Goal: Task Accomplishment & Management: Use online tool/utility

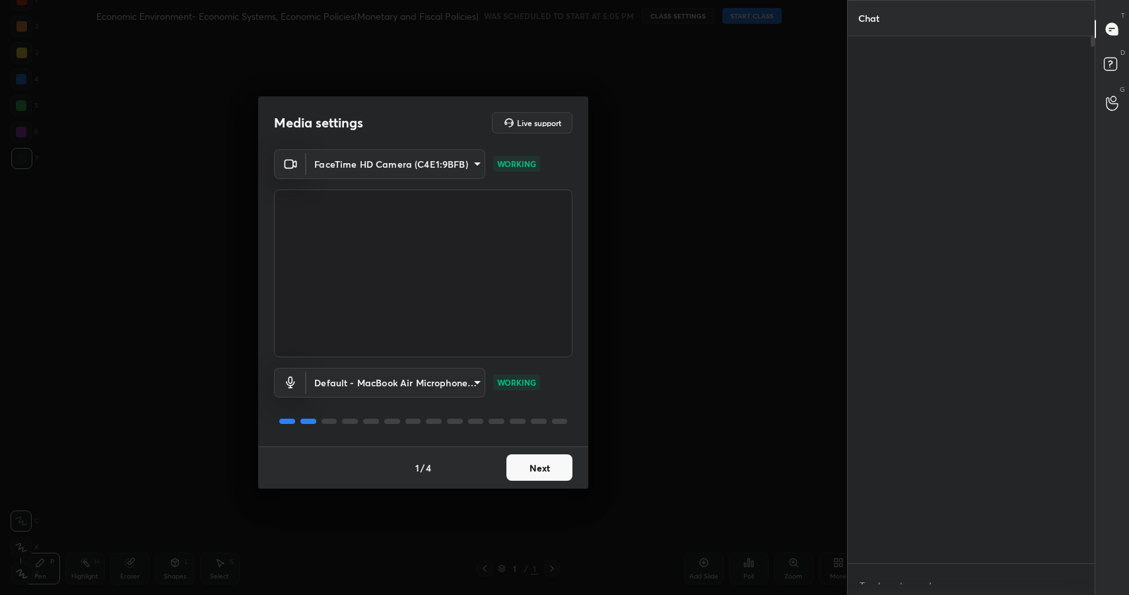
scroll to position [5, 5]
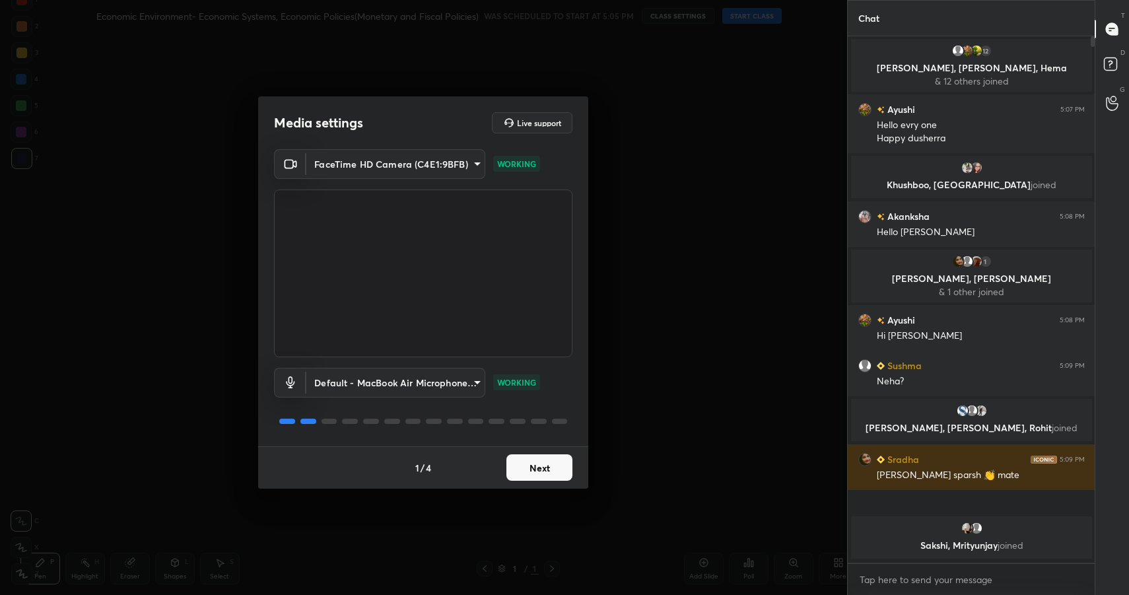
click at [547, 467] on button "Next" at bounding box center [539, 467] width 66 height 26
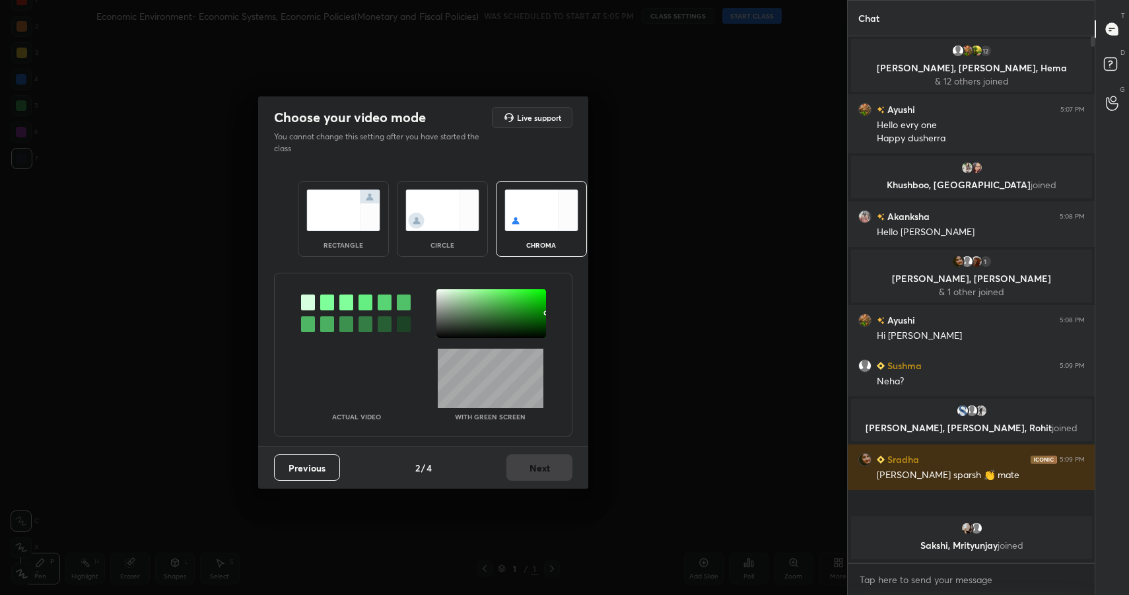
click at [355, 246] on div "rectangle" at bounding box center [343, 245] width 53 height 7
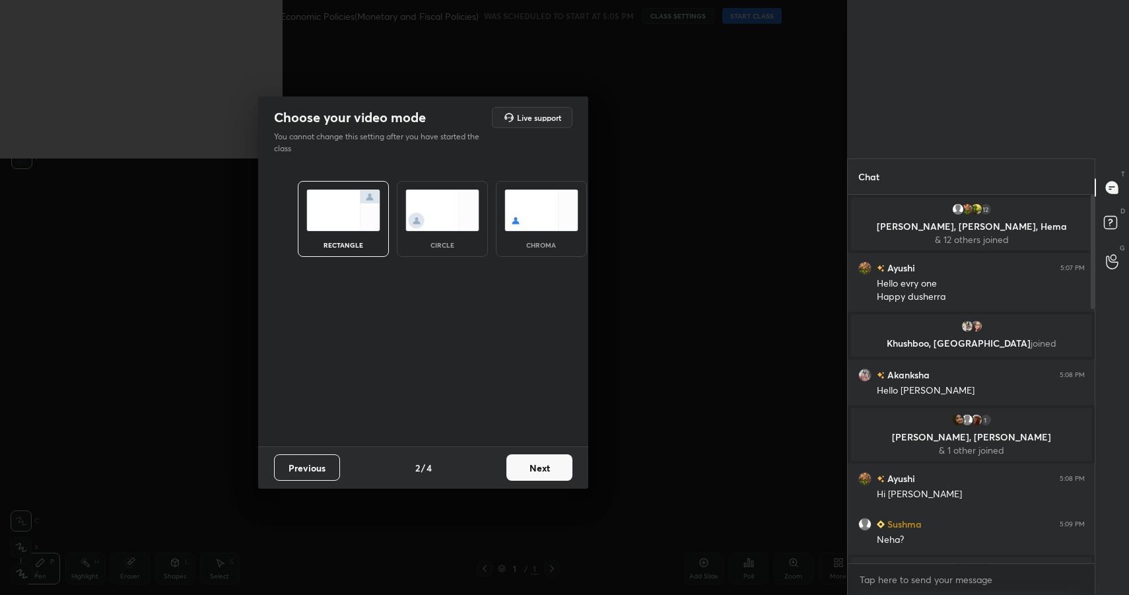
click at [527, 462] on button "Next" at bounding box center [539, 467] width 66 height 26
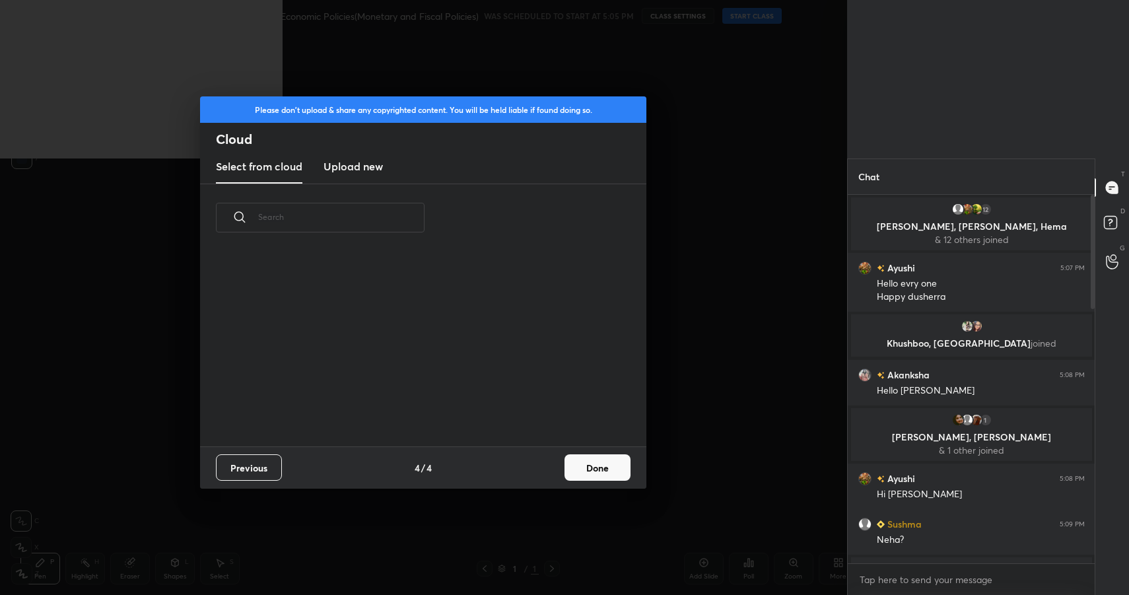
click at [595, 465] on button "Done" at bounding box center [597, 467] width 66 height 26
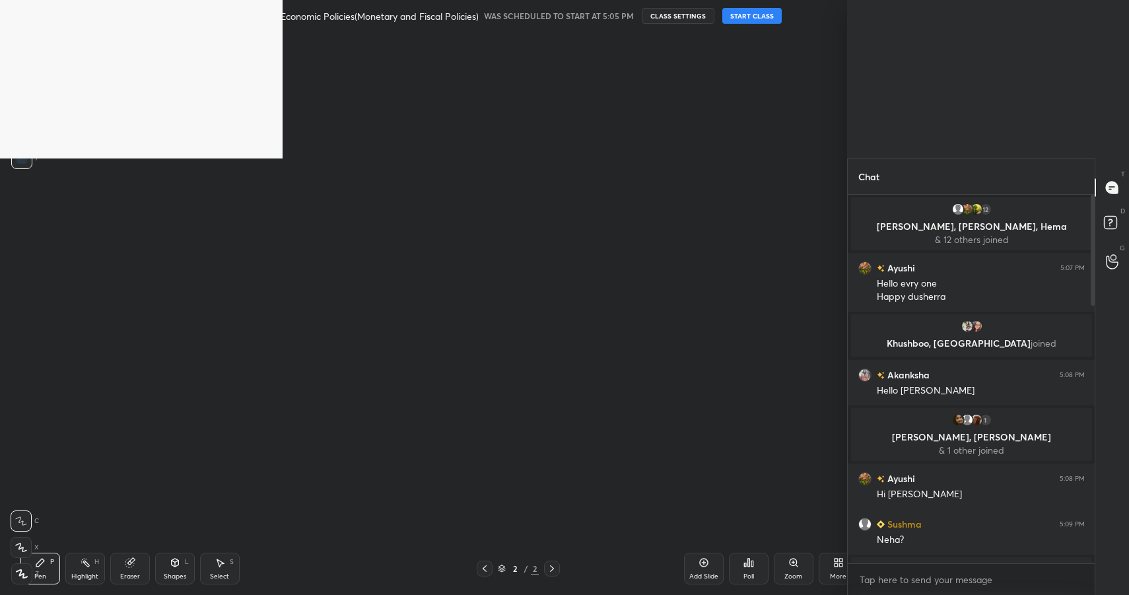
click at [763, 17] on button "START CLASS" at bounding box center [751, 16] width 59 height 16
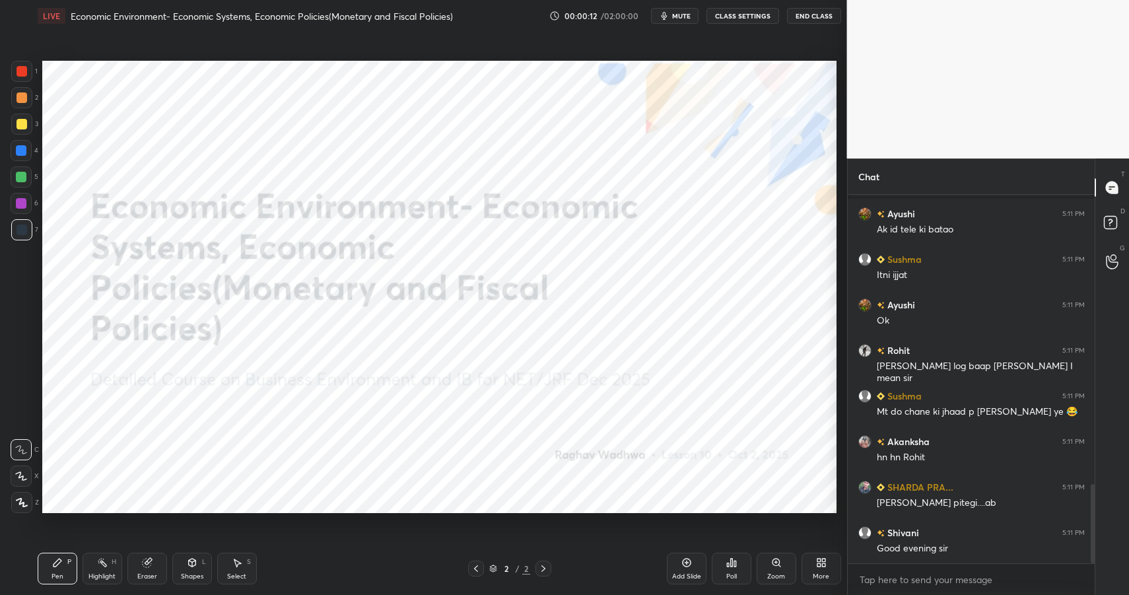
scroll to position [65507, 65223]
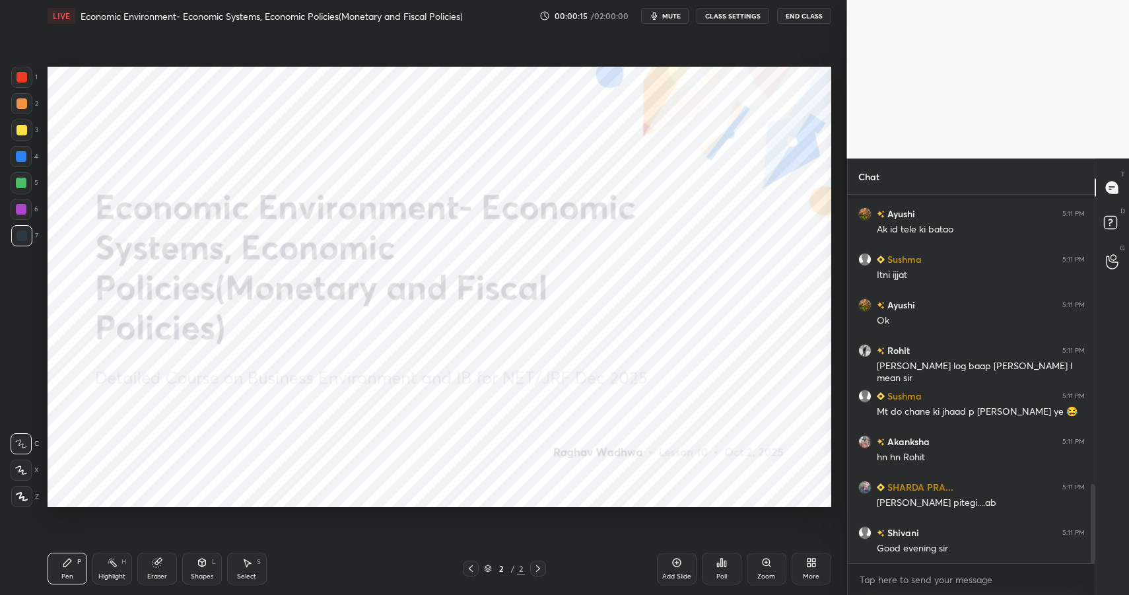
click at [795, 17] on button "End Class" at bounding box center [804, 16] width 54 height 16
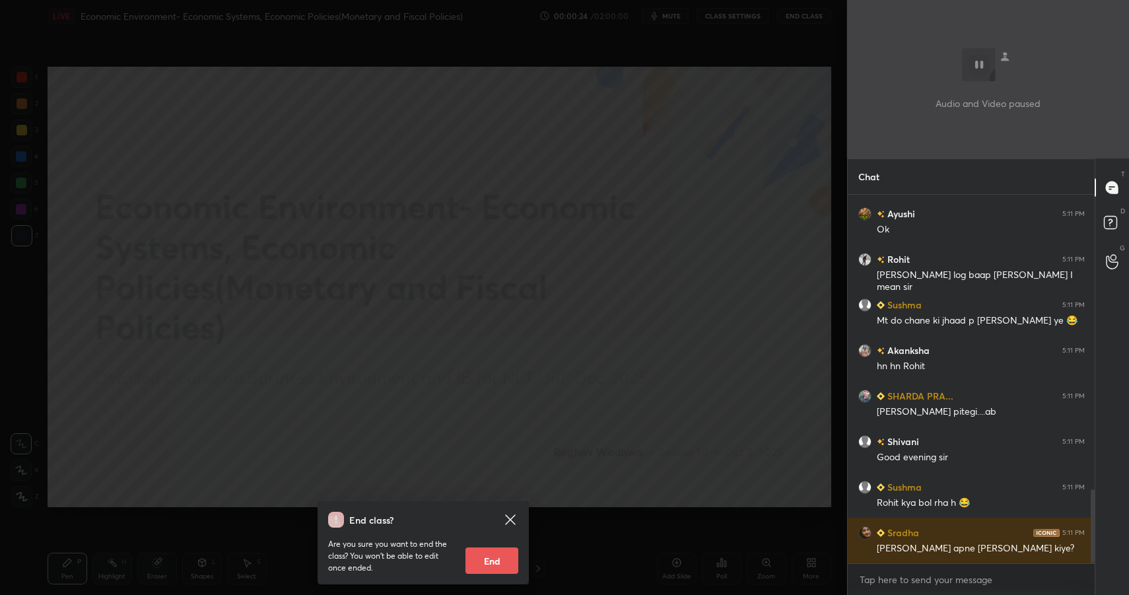
scroll to position [1473, 0]
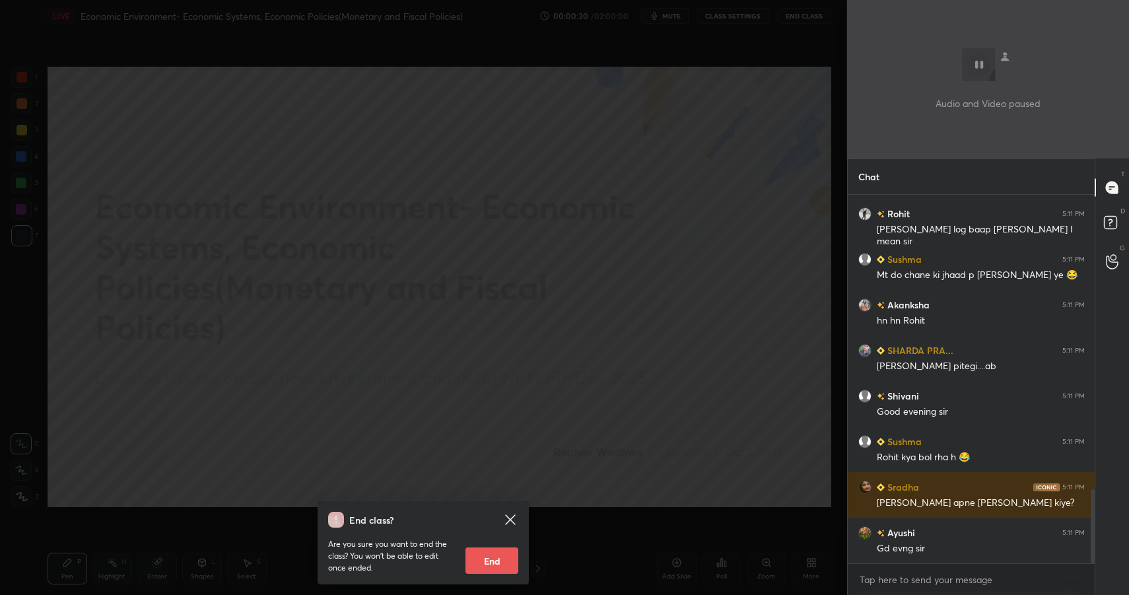
click at [502, 210] on div "End class? Are you sure you want to end the class? You won’t be able to edit on…" at bounding box center [423, 297] width 847 height 595
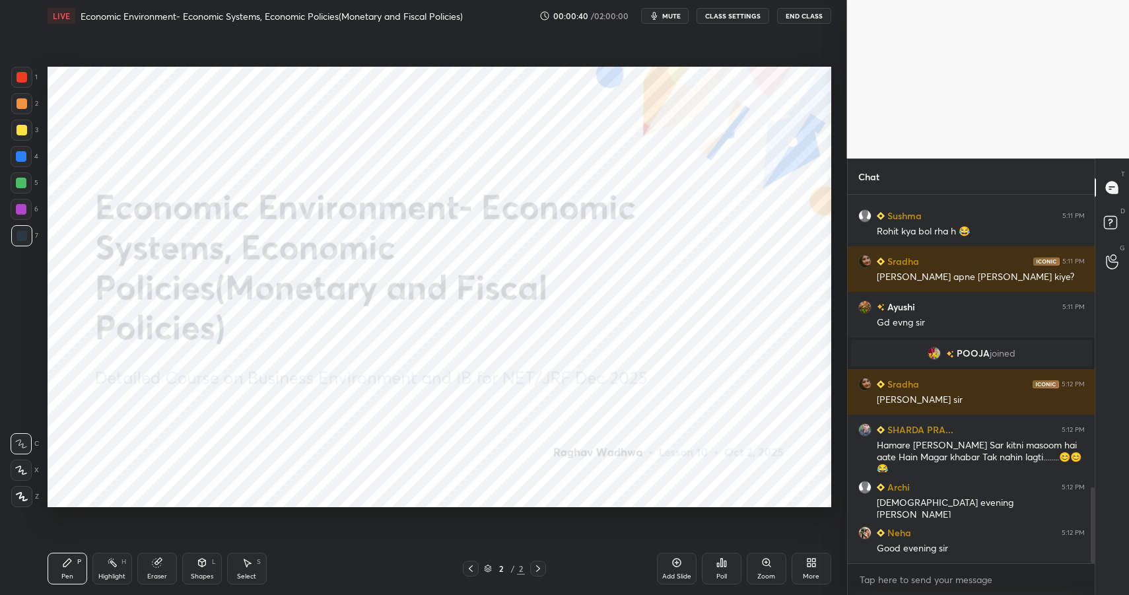
scroll to position [1457, 0]
click at [814, 566] on icon at bounding box center [813, 564] width 3 height 3
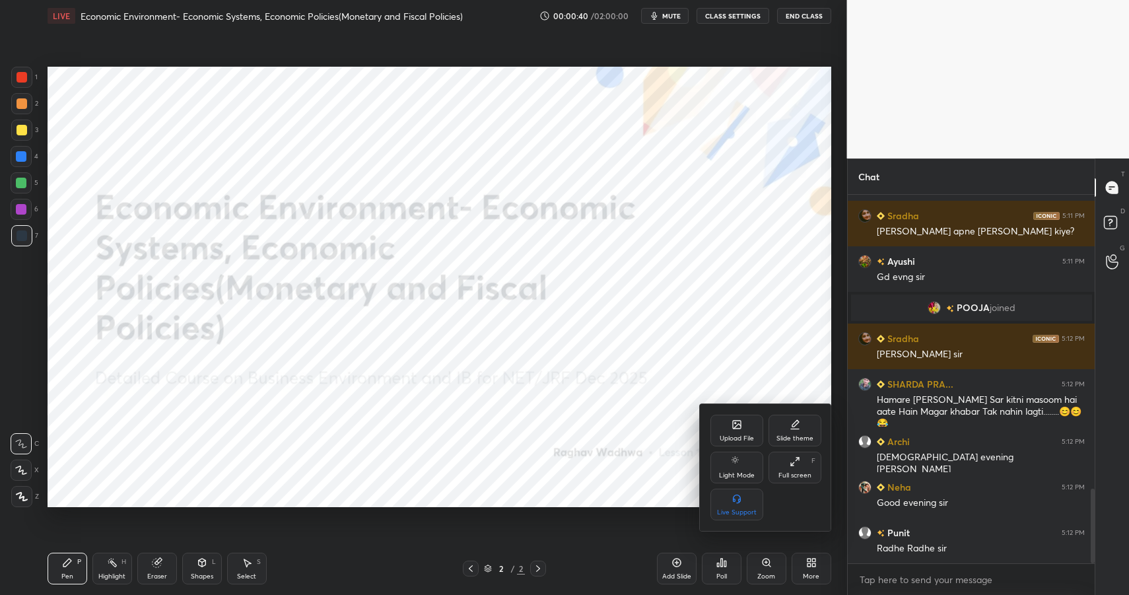
click at [731, 430] on div "Upload File" at bounding box center [736, 431] width 53 height 32
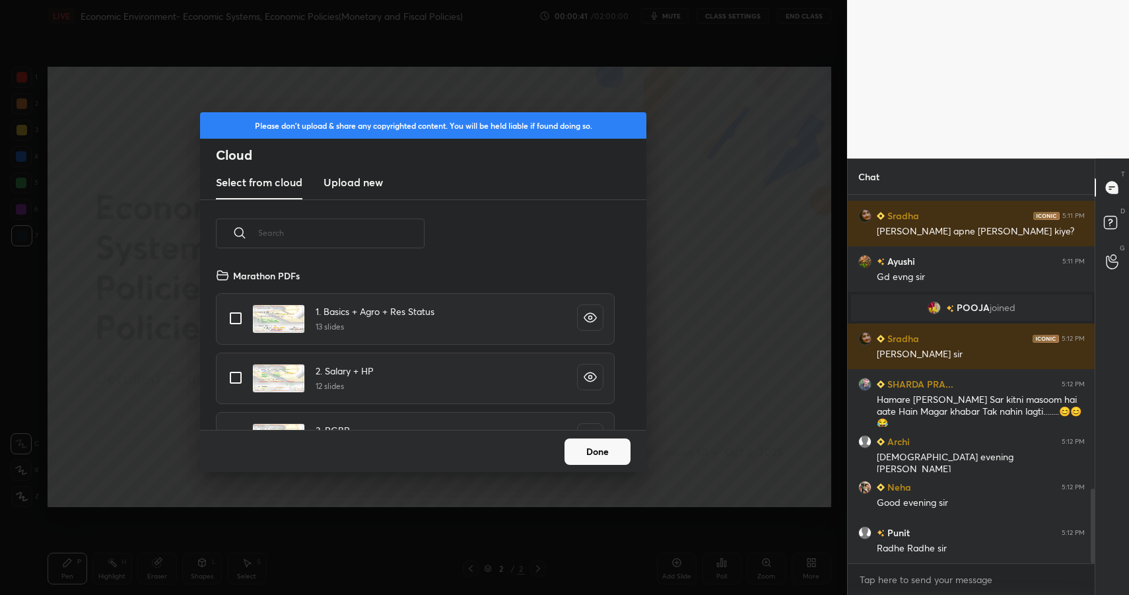
scroll to position [162, 424]
click at [360, 190] on new "Upload new" at bounding box center [352, 182] width 59 height 33
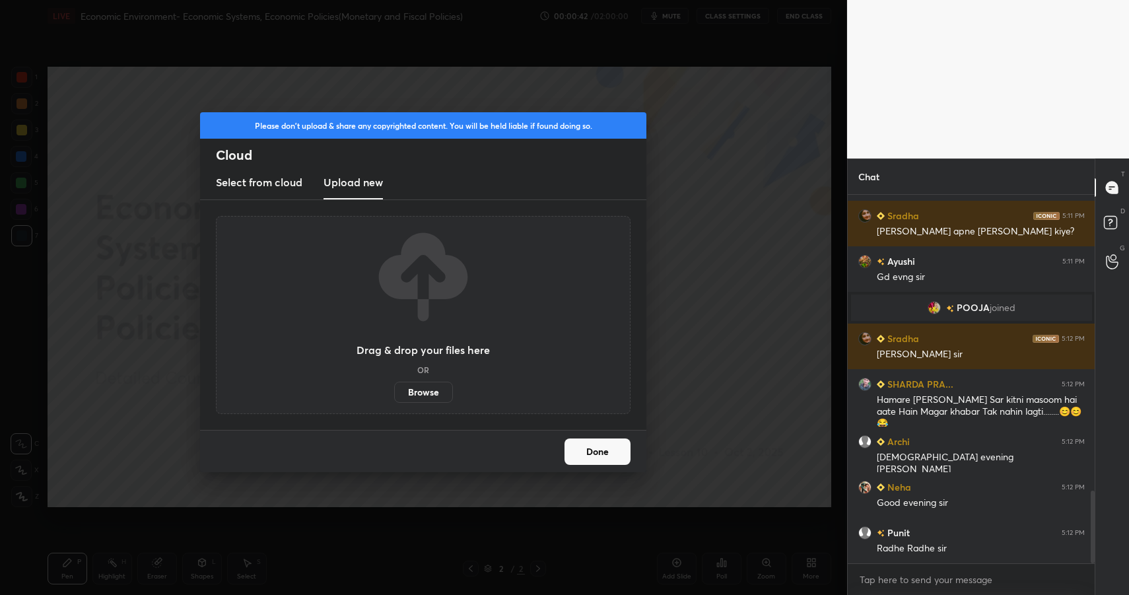
scroll to position [1503, 0]
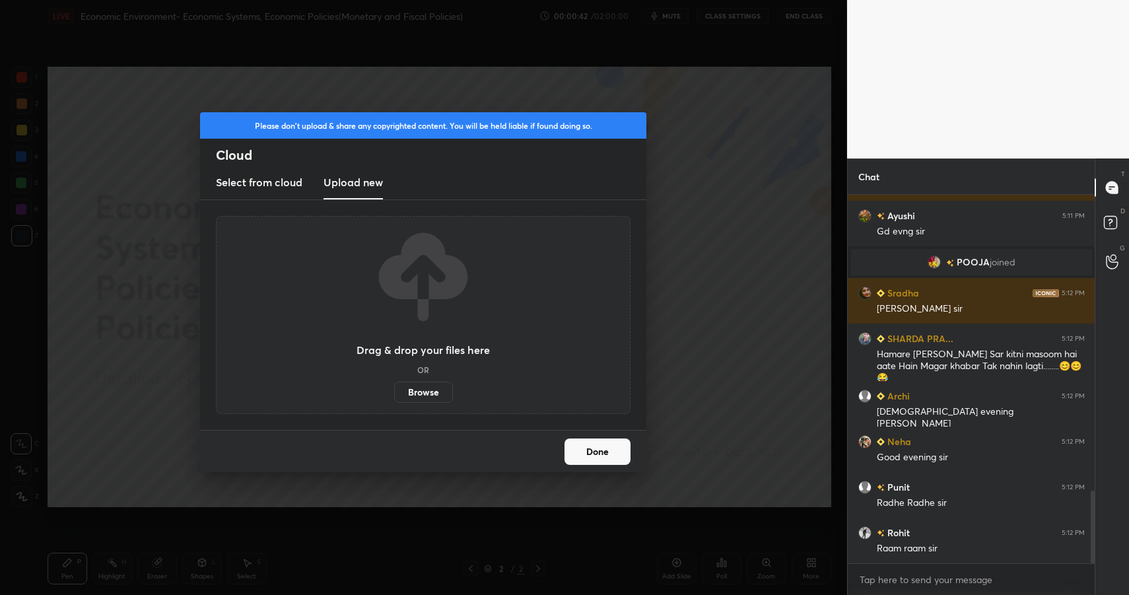
click at [411, 395] on label "Browse" at bounding box center [423, 392] width 59 height 21
click at [394, 395] on input "Browse" at bounding box center [394, 392] width 0 height 21
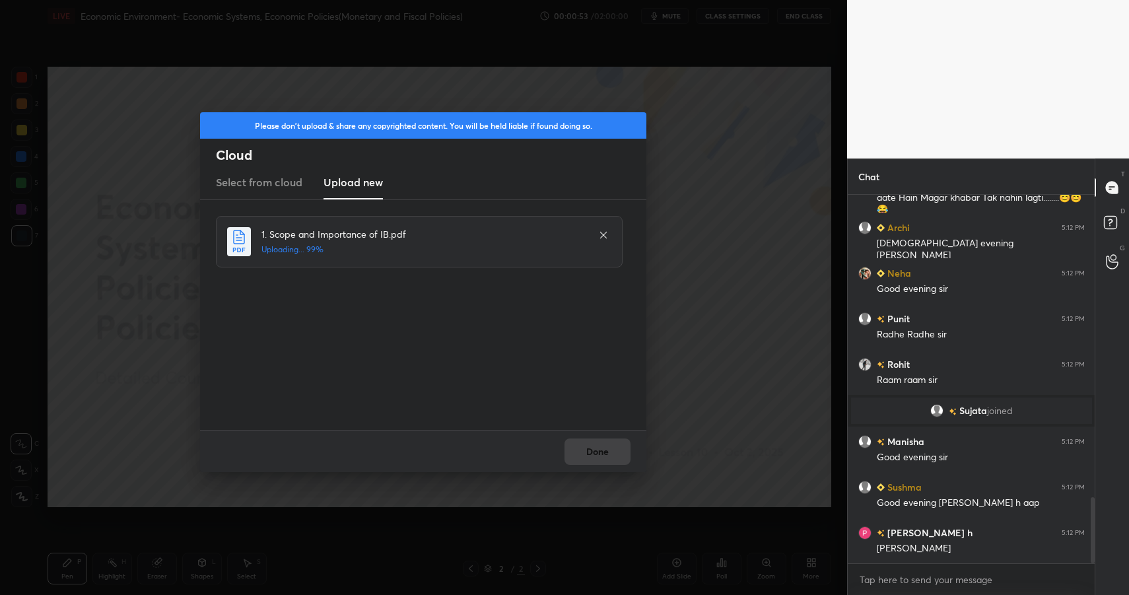
scroll to position [0, 0]
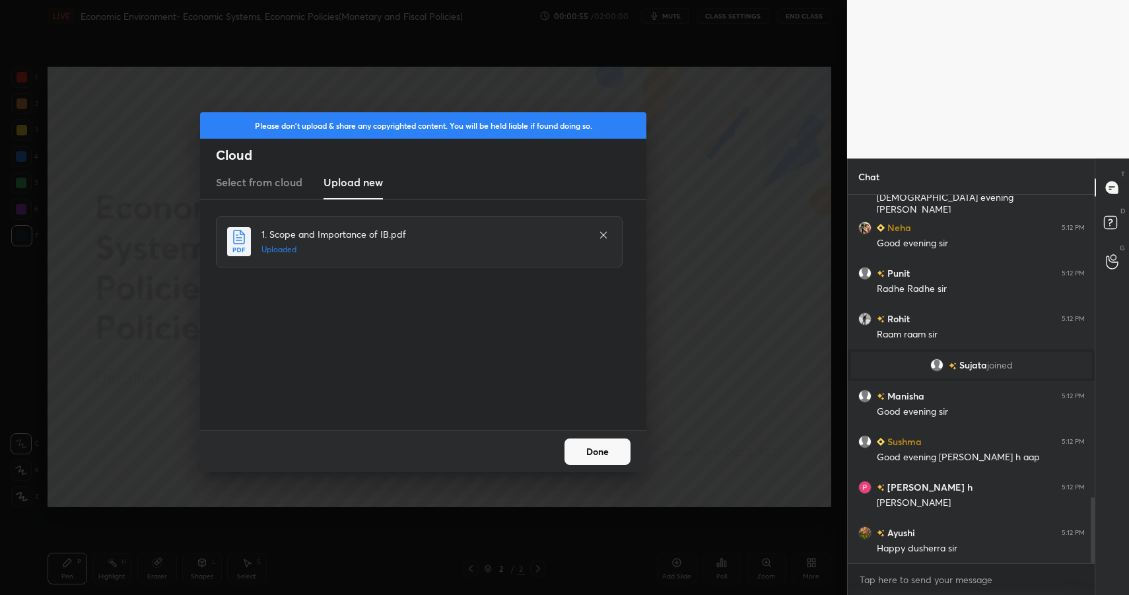
click at [590, 450] on button "Done" at bounding box center [597, 451] width 66 height 26
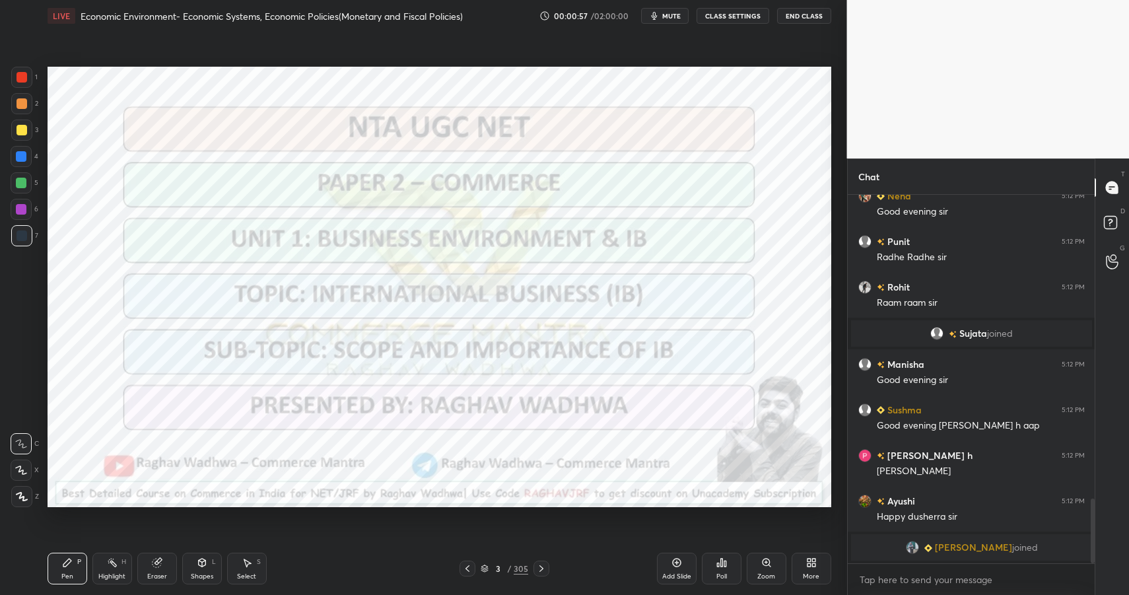
click at [498, 566] on div "3" at bounding box center [497, 568] width 13 height 8
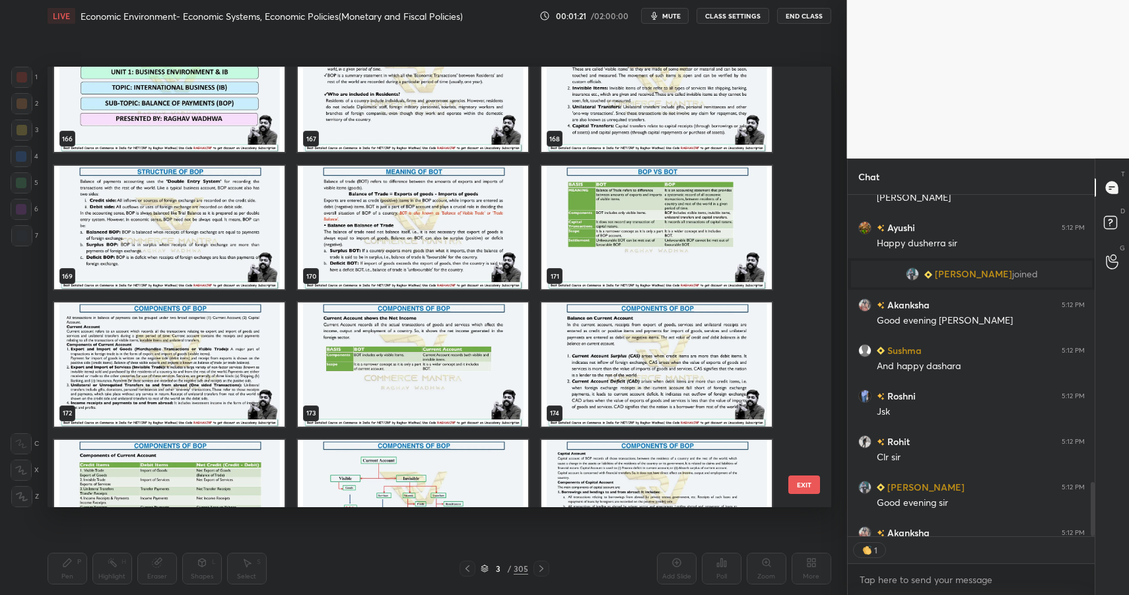
scroll to position [337, 243]
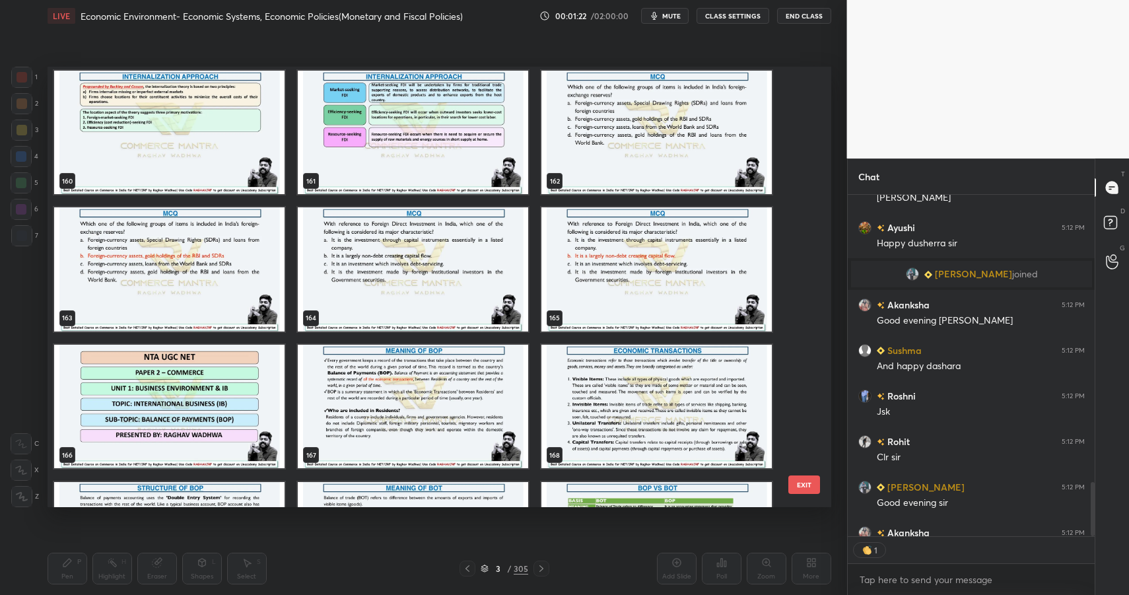
click at [175, 413] on img "grid" at bounding box center [169, 406] width 230 height 124
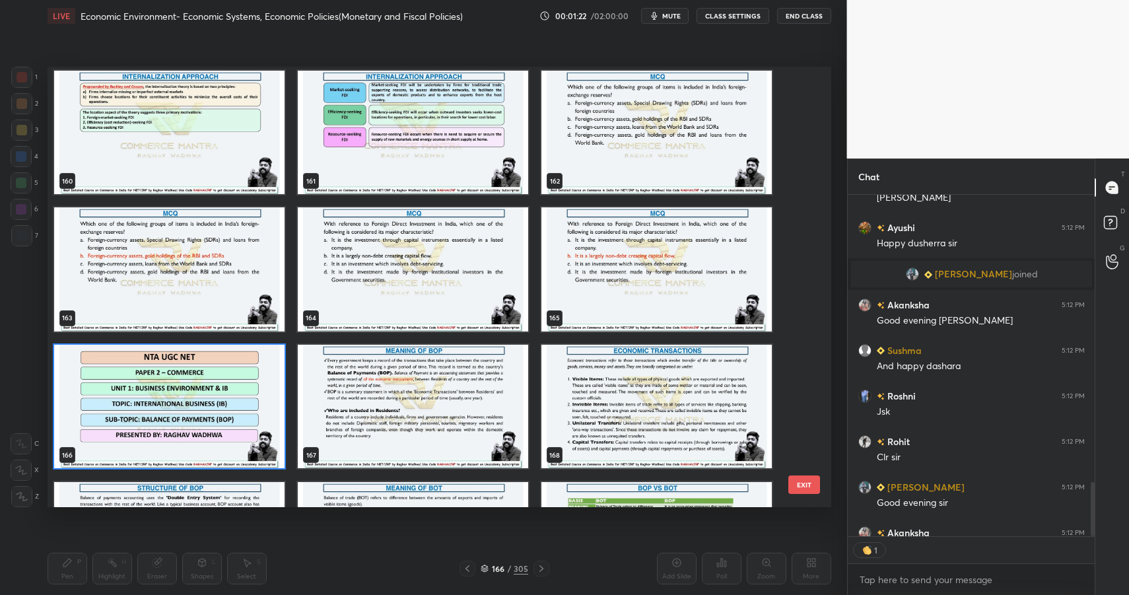
click at [175, 413] on img "grid" at bounding box center [169, 406] width 230 height 124
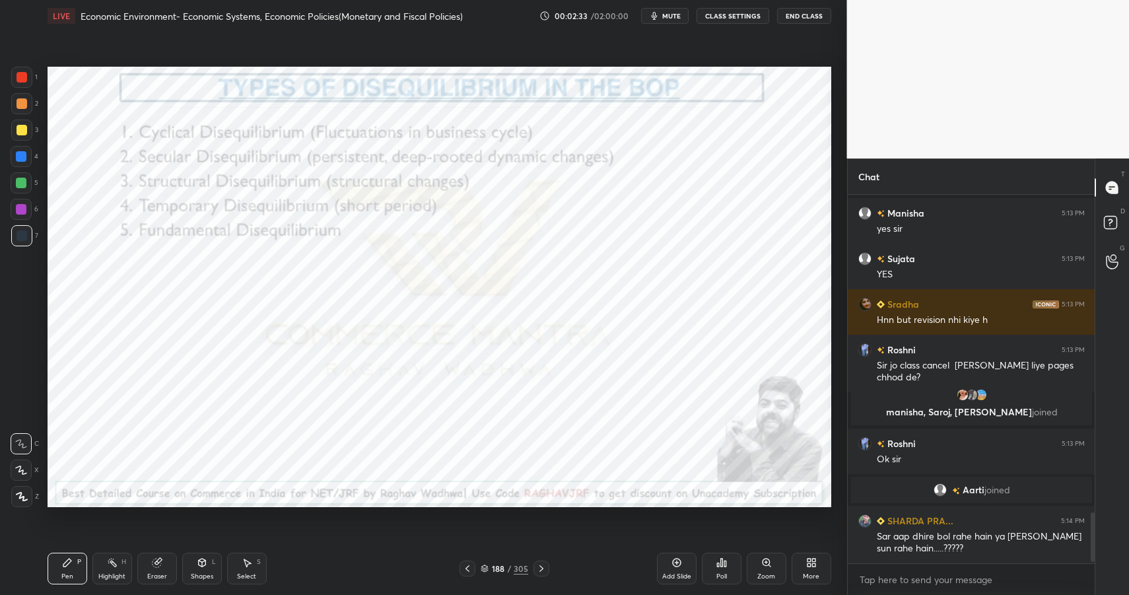
scroll to position [2356, 0]
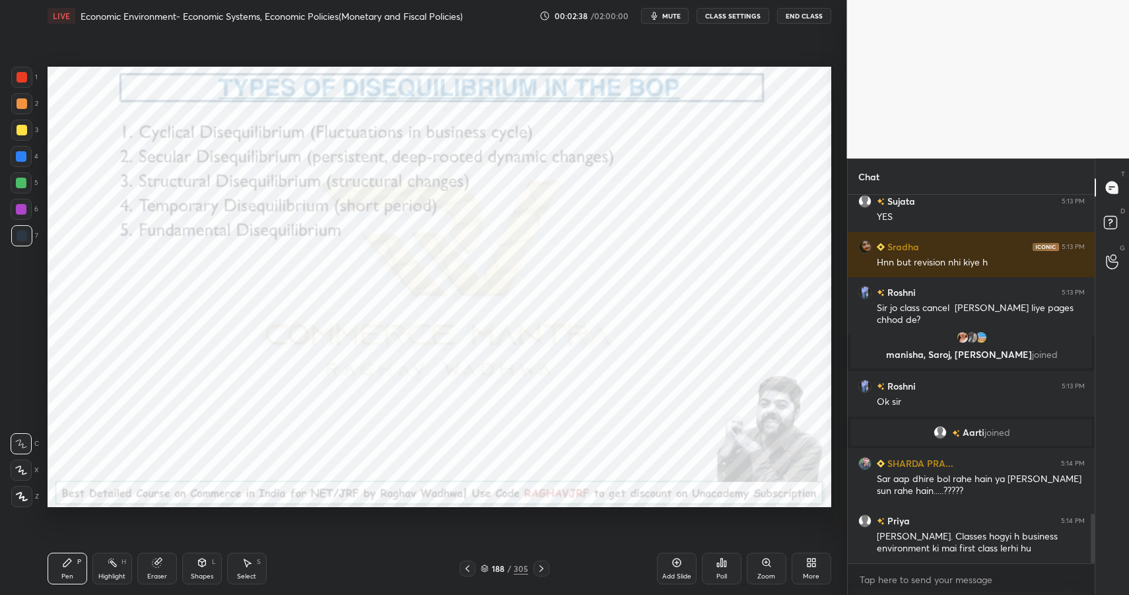
click at [790, 13] on button "End Class" at bounding box center [804, 16] width 54 height 16
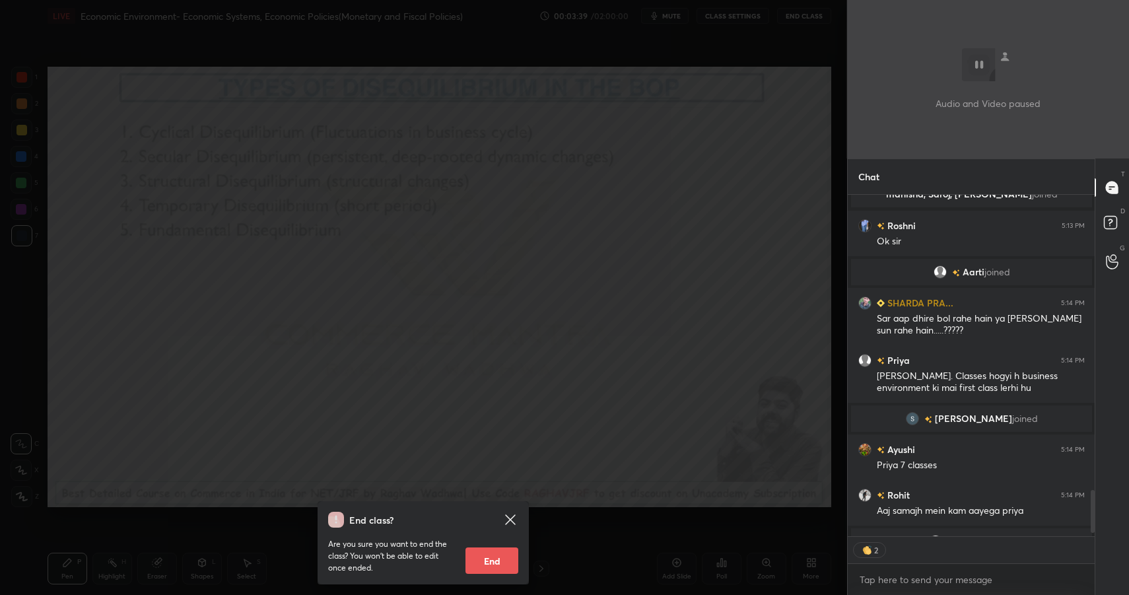
type textarea "x"
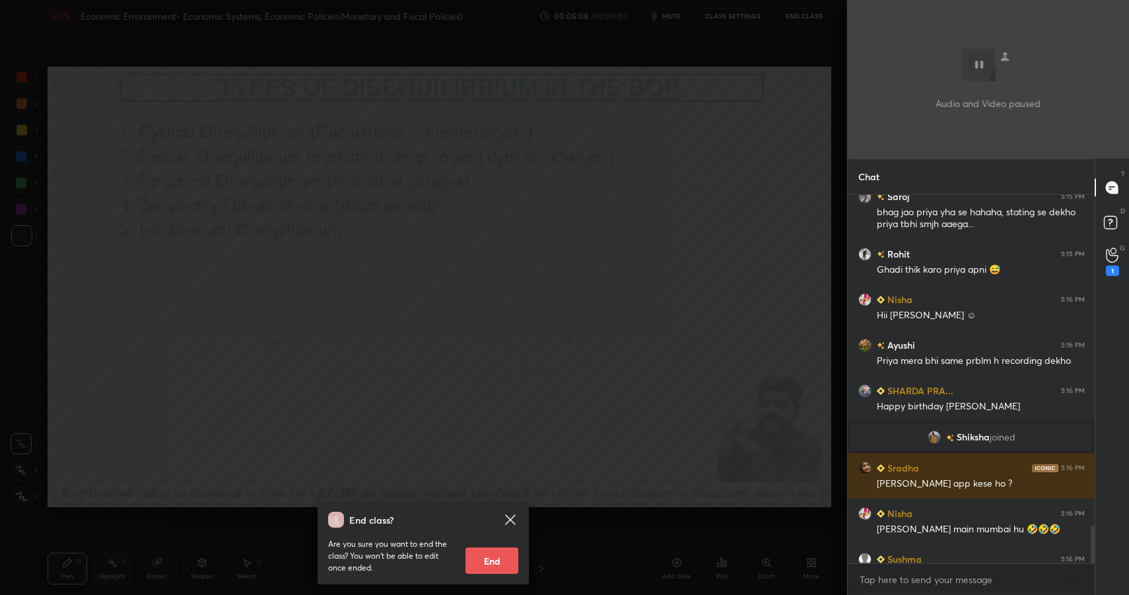
scroll to position [3249, 0]
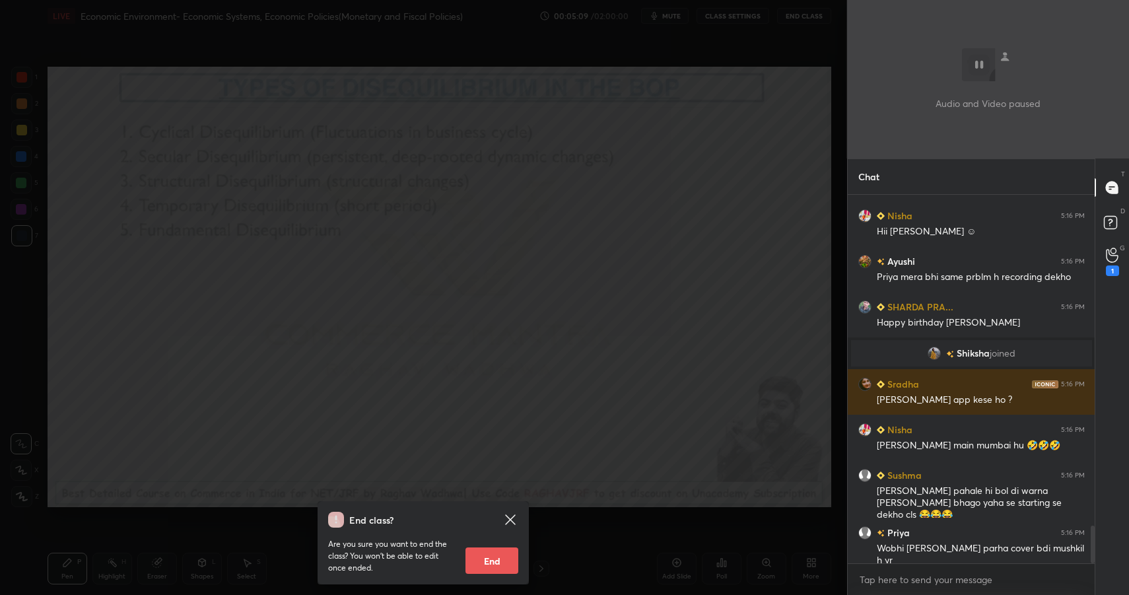
click at [450, 271] on div "End class? Are you sure you want to end the class? You won’t be able to edit on…" at bounding box center [423, 297] width 847 height 595
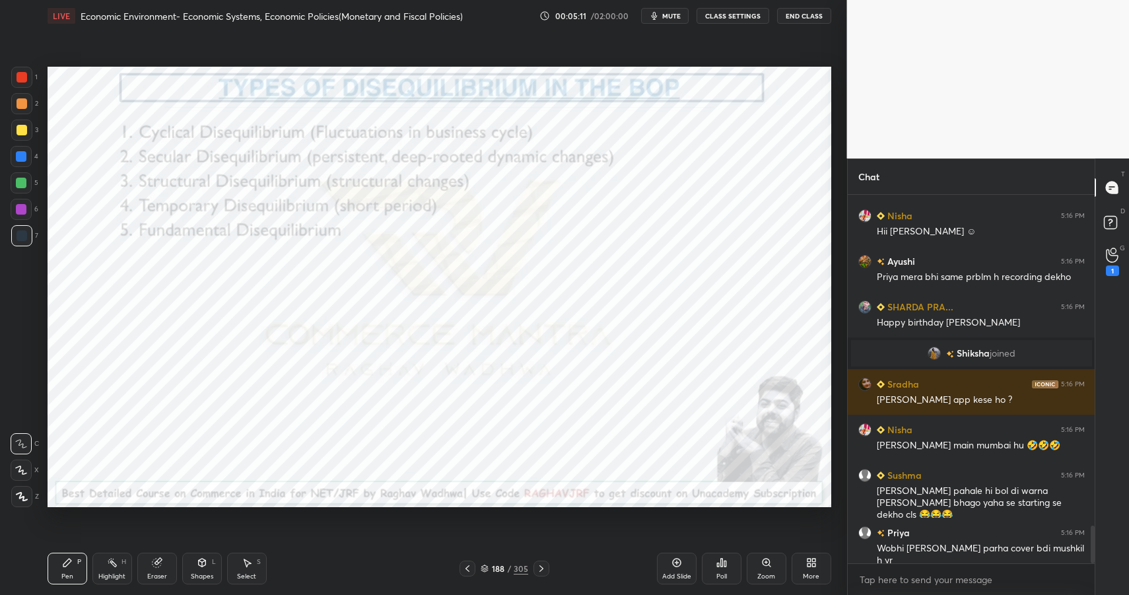
click at [1114, 259] on icon at bounding box center [1112, 255] width 13 height 15
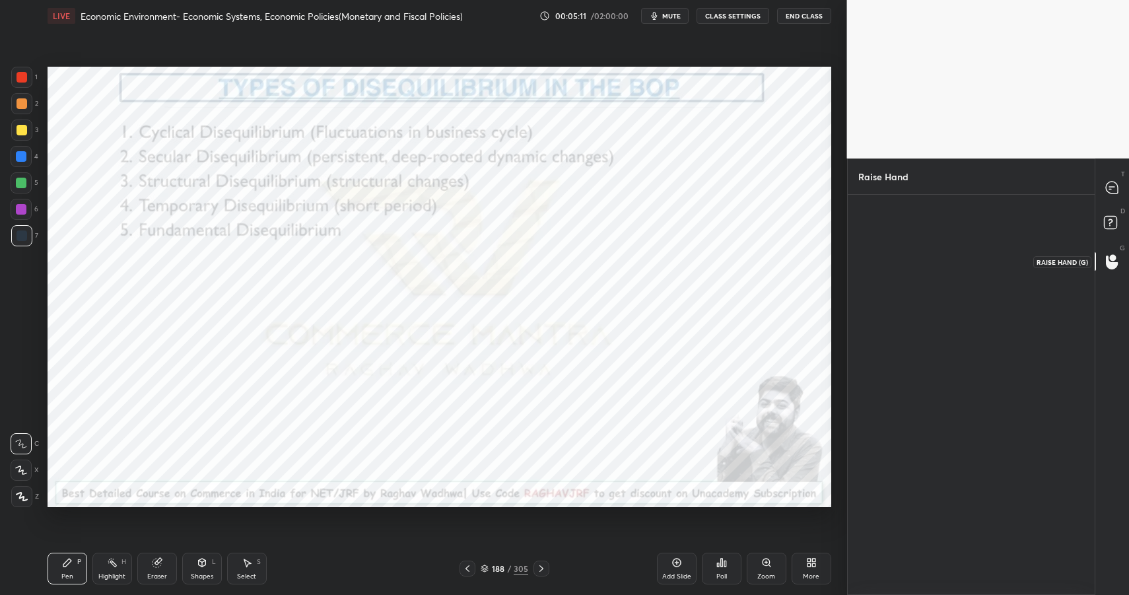
scroll to position [5, 5]
click at [1108, 221] on rect at bounding box center [1110, 223] width 13 height 13
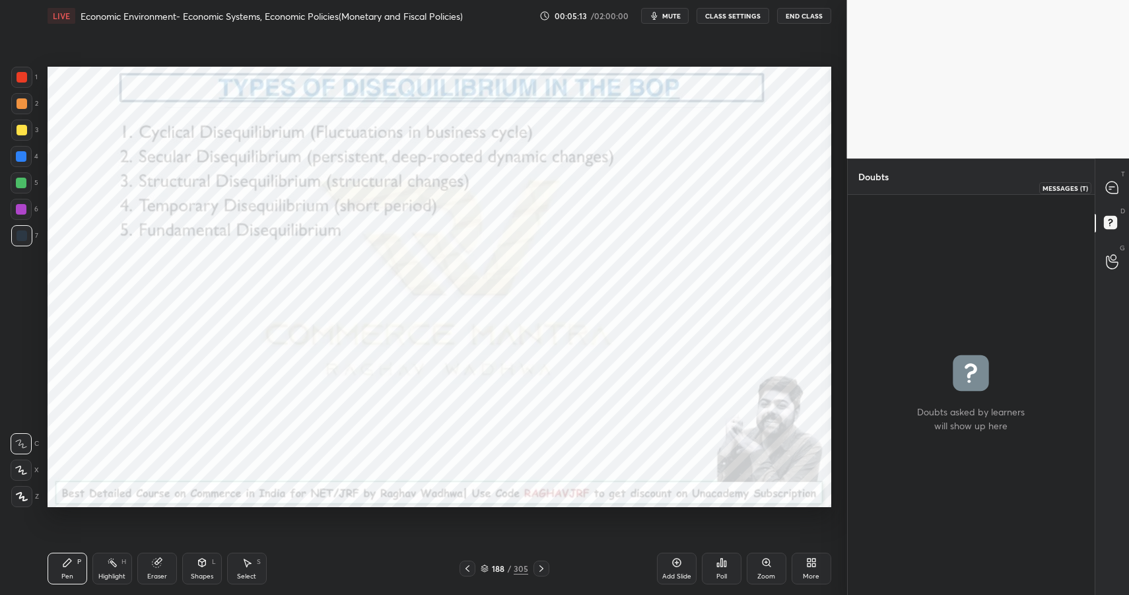
click at [1104, 190] on div at bounding box center [1112, 188] width 26 height 24
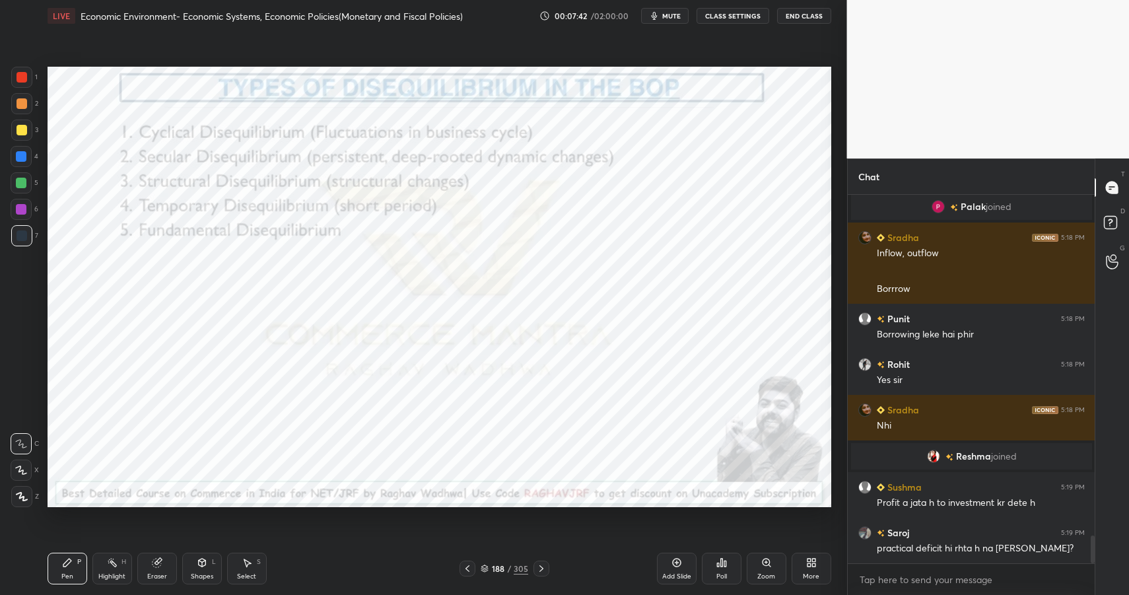
scroll to position [4554, 0]
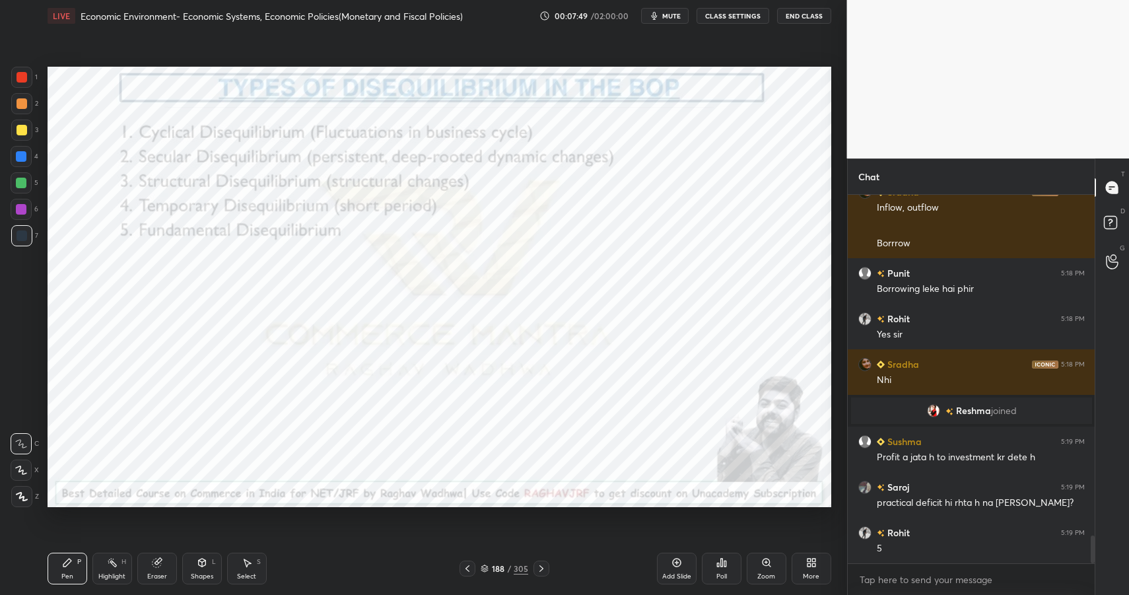
click at [24, 73] on div at bounding box center [22, 77] width 11 height 11
click at [25, 88] on div "1" at bounding box center [24, 80] width 26 height 26
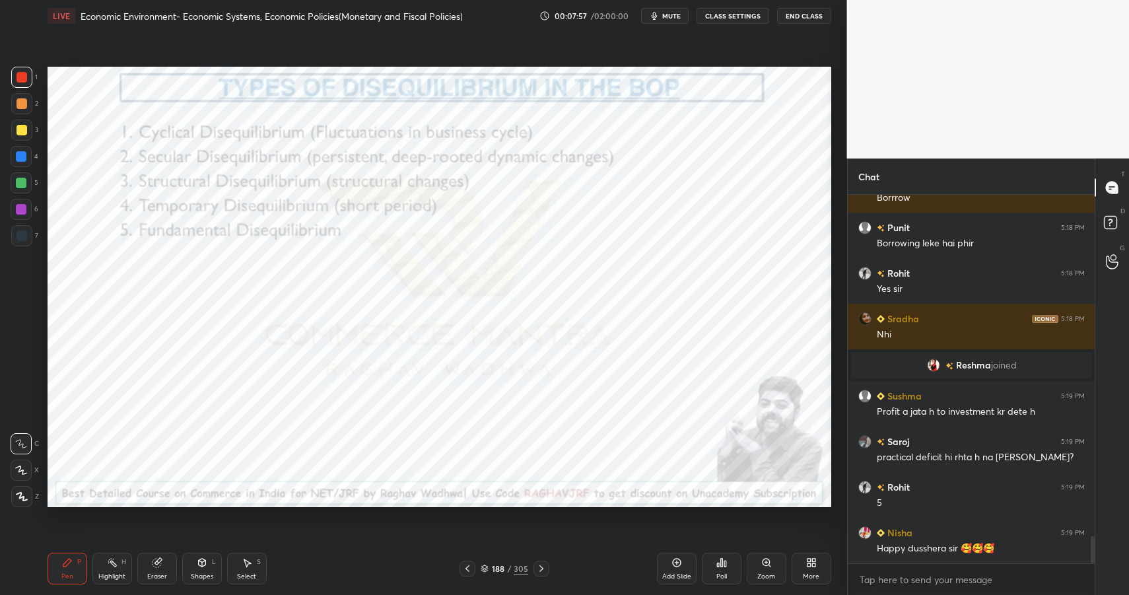
click at [110, 566] on icon at bounding box center [112, 562] width 11 height 11
drag, startPoint x: 112, startPoint y: 565, endPoint x: 105, endPoint y: 523, distance: 42.8
click at [112, 565] on icon at bounding box center [112, 562] width 11 height 11
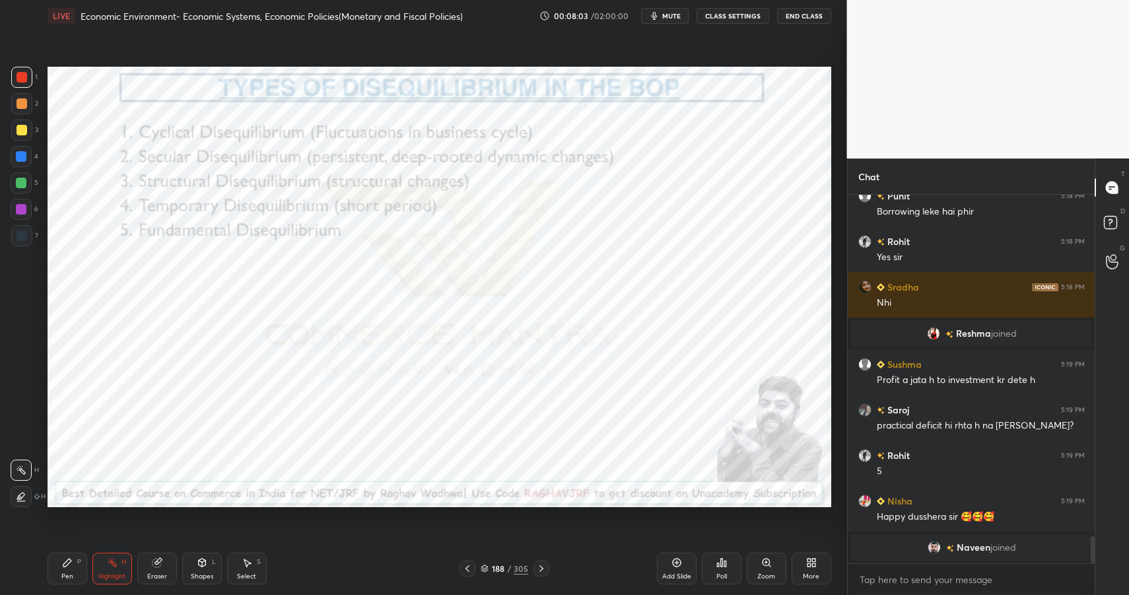
click at [207, 568] on div "Shapes L" at bounding box center [202, 569] width 40 height 32
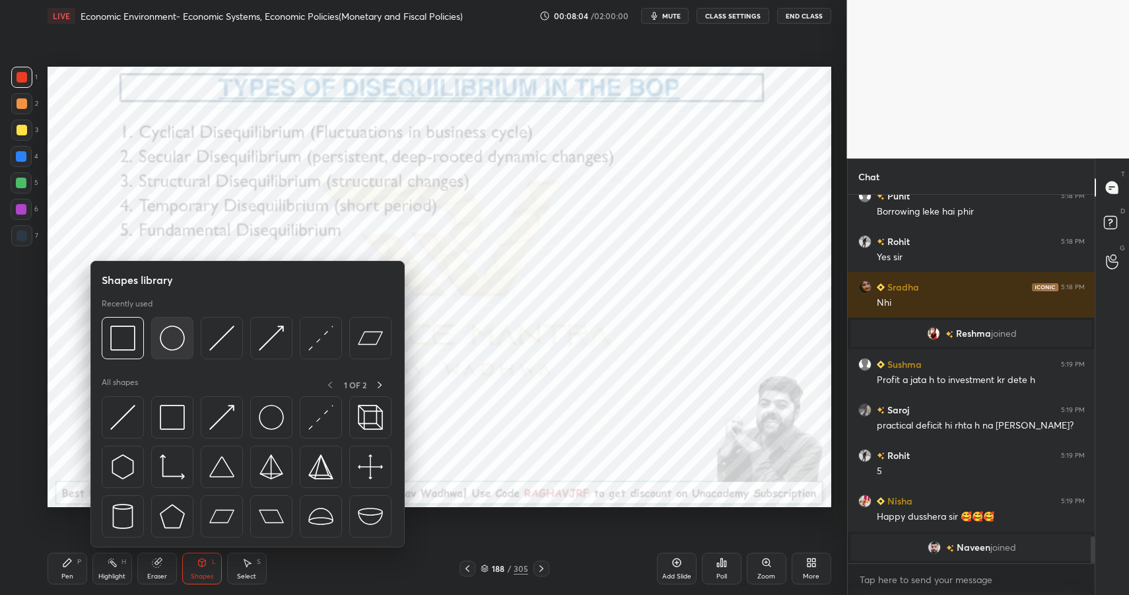
click at [177, 339] on img at bounding box center [172, 337] width 25 height 25
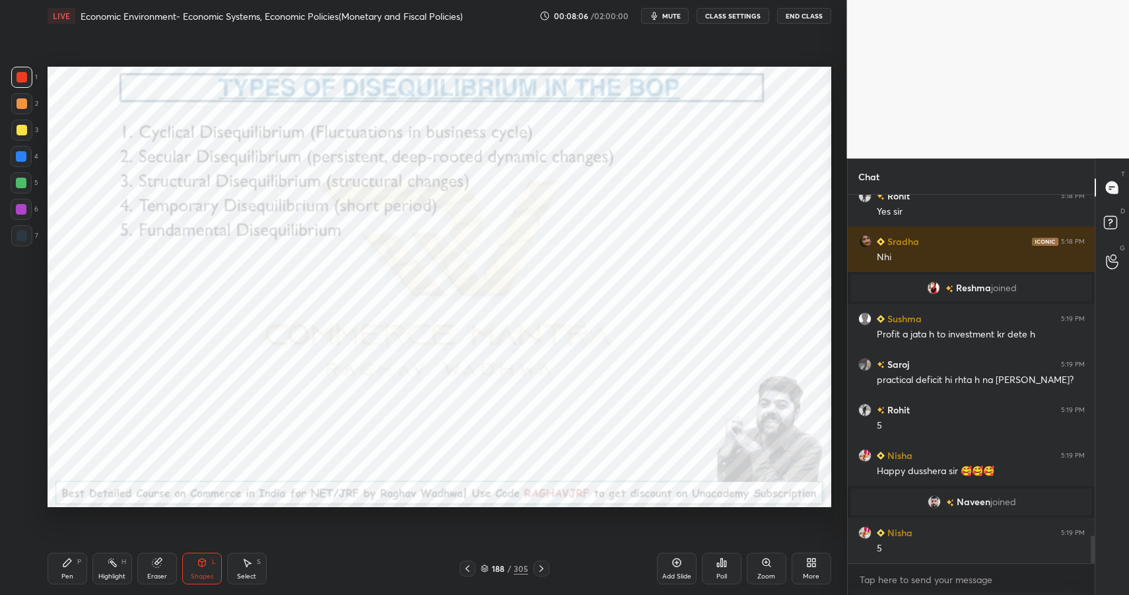
scroll to position [4622, 0]
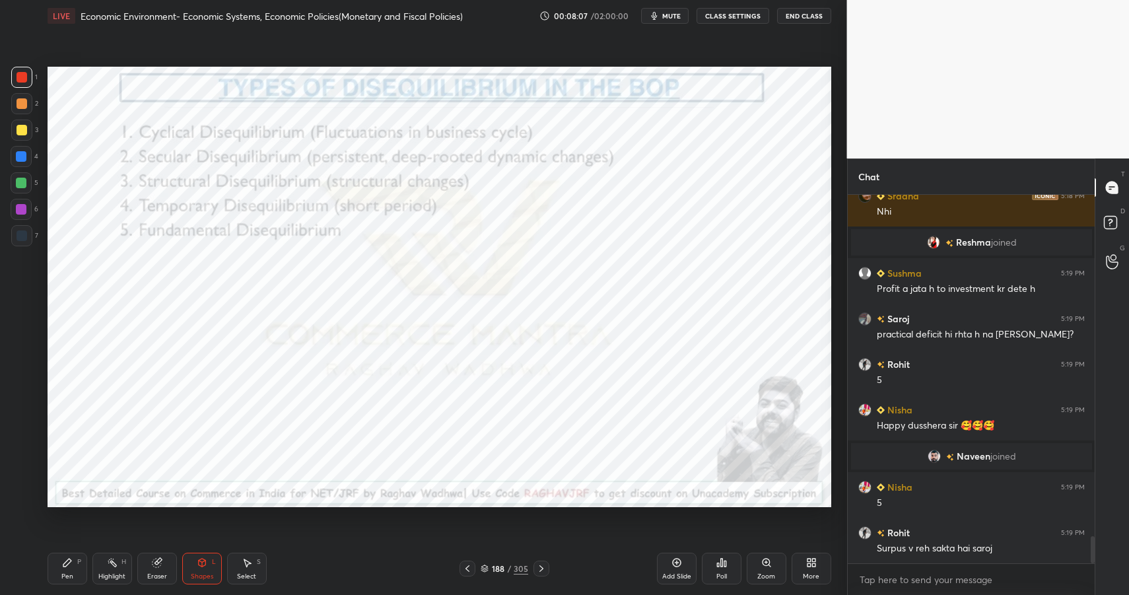
click at [65, 568] on div "Pen P" at bounding box center [68, 569] width 40 height 32
click at [69, 567] on icon at bounding box center [67, 562] width 11 height 11
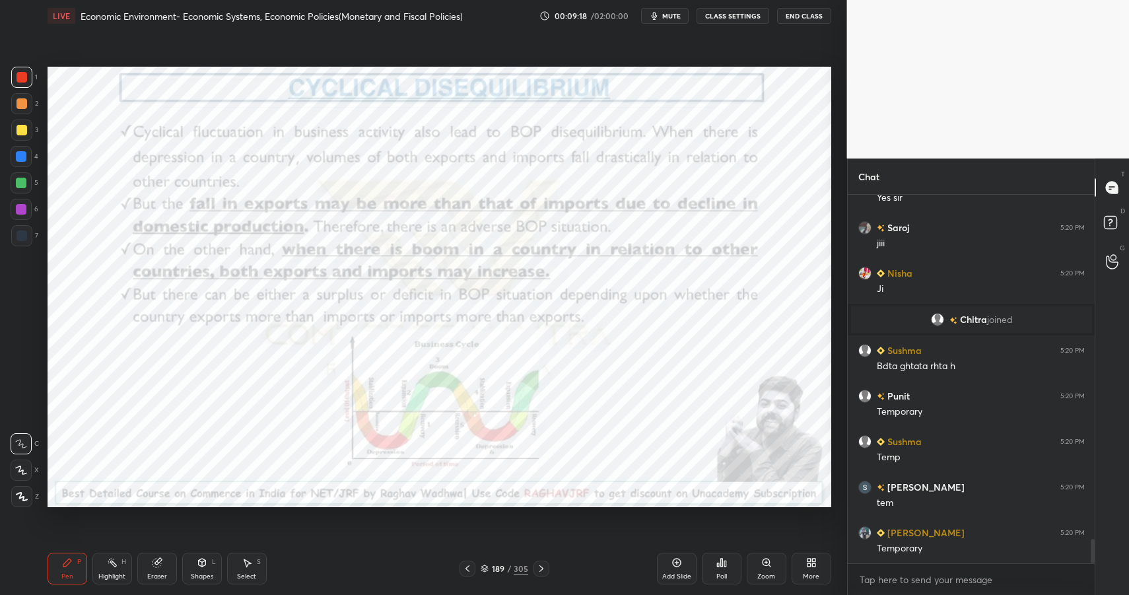
scroll to position [5119, 0]
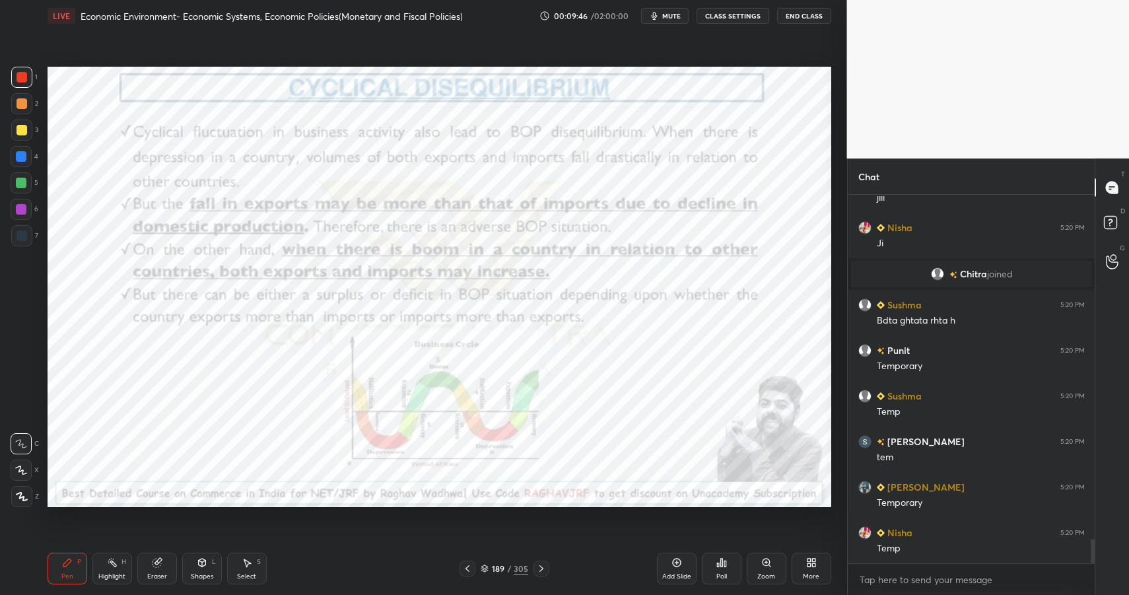
click at [103, 563] on div "Highlight H" at bounding box center [112, 569] width 40 height 32
click at [107, 563] on icon at bounding box center [112, 562] width 11 height 11
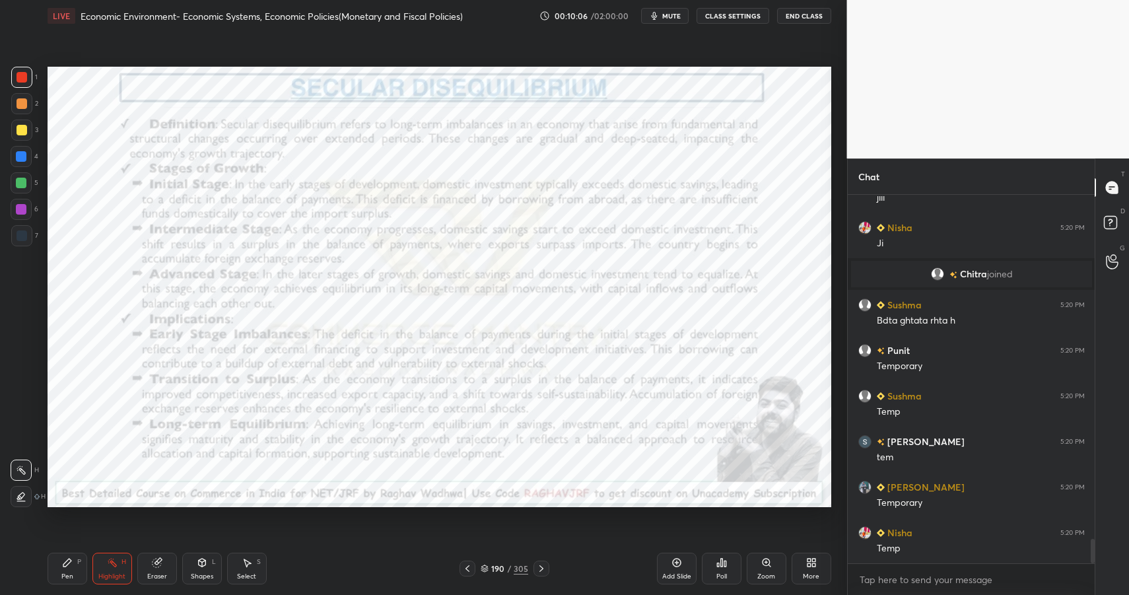
click at [201, 559] on icon at bounding box center [201, 563] width 7 height 8
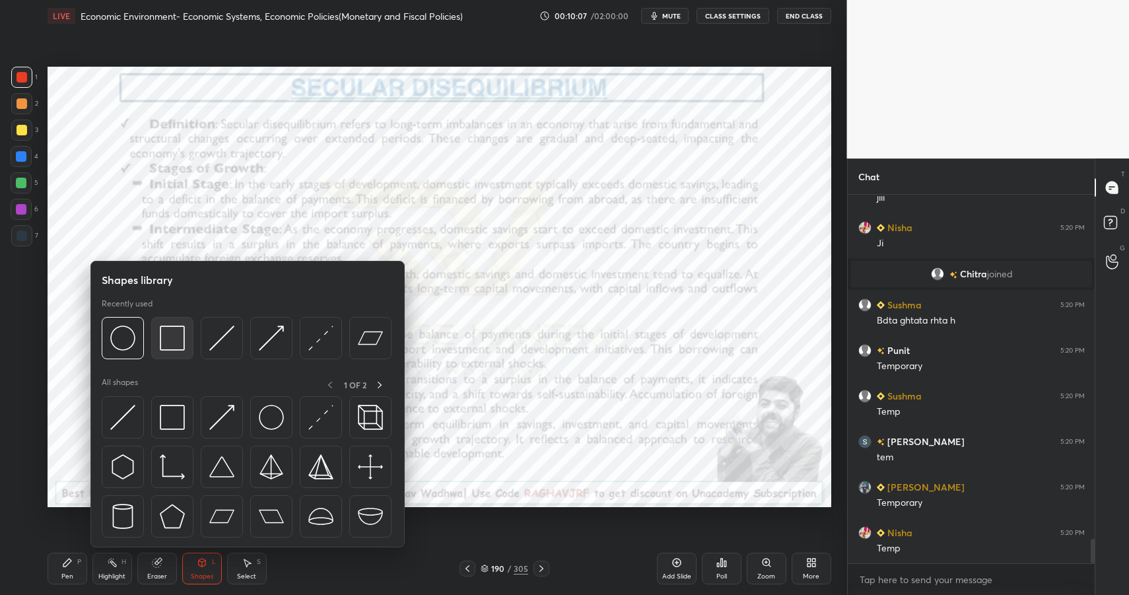
click at [168, 331] on img at bounding box center [172, 337] width 25 height 25
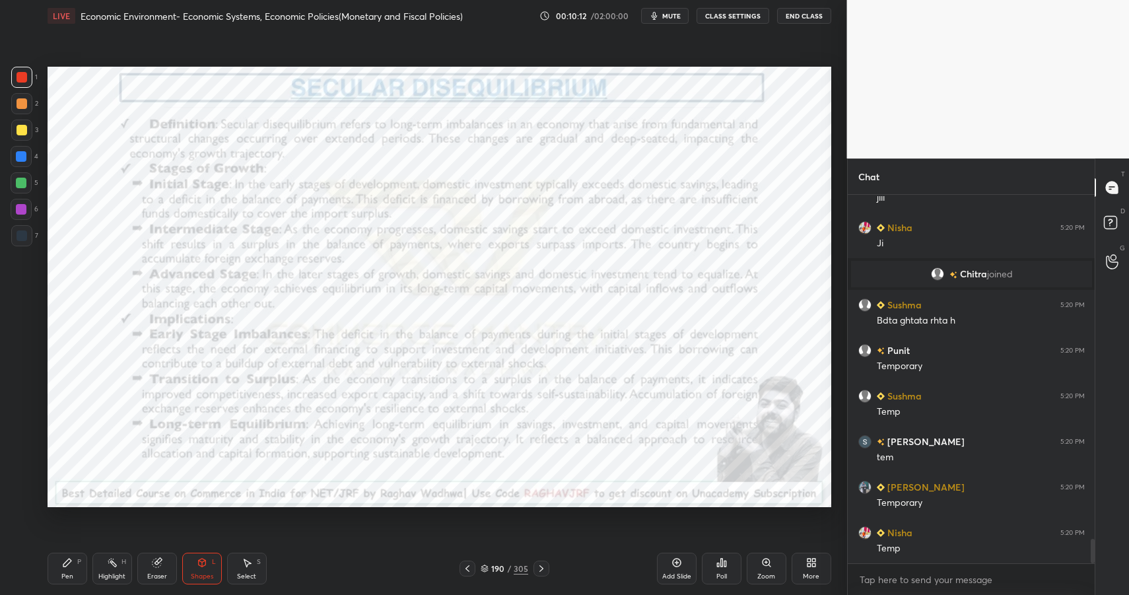
drag, startPoint x: 120, startPoint y: 561, endPoint x: 125, endPoint y: 547, distance: 15.5
click at [120, 562] on div "Highlight H" at bounding box center [112, 569] width 40 height 32
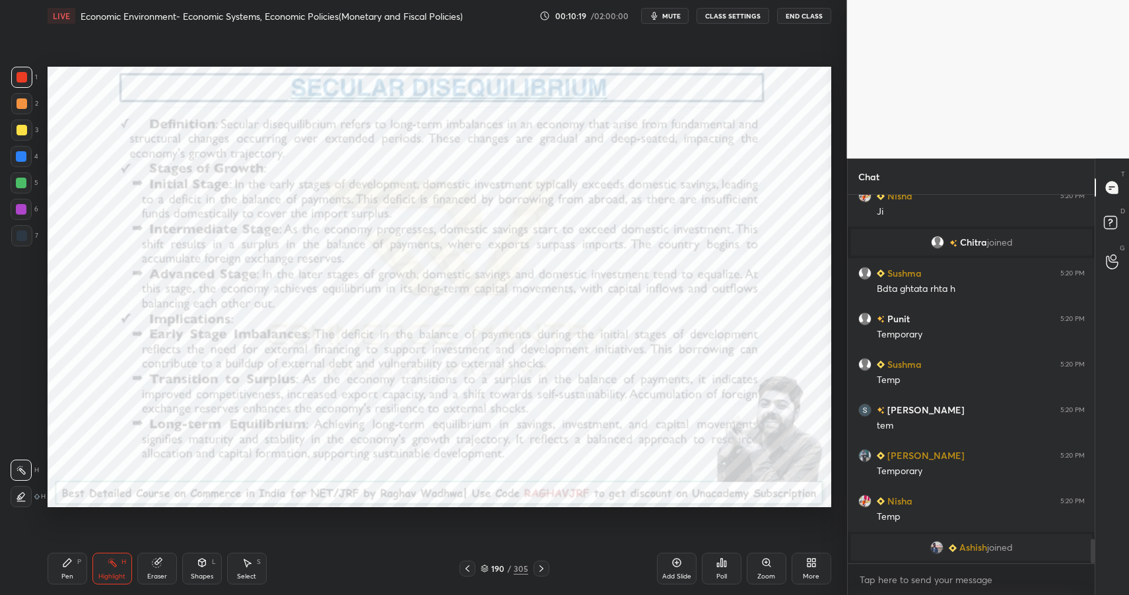
drag, startPoint x: 199, startPoint y: 570, endPoint x: 193, endPoint y: 553, distance: 18.4
click at [198, 570] on div "Shapes L" at bounding box center [202, 569] width 40 height 32
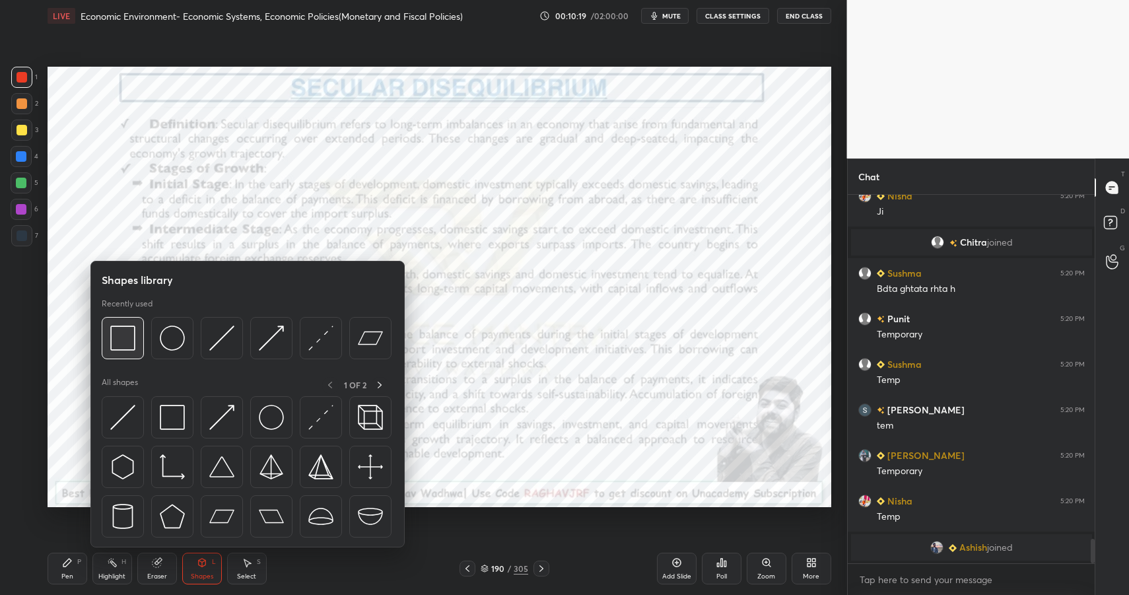
click at [124, 319] on div at bounding box center [123, 338] width 42 height 42
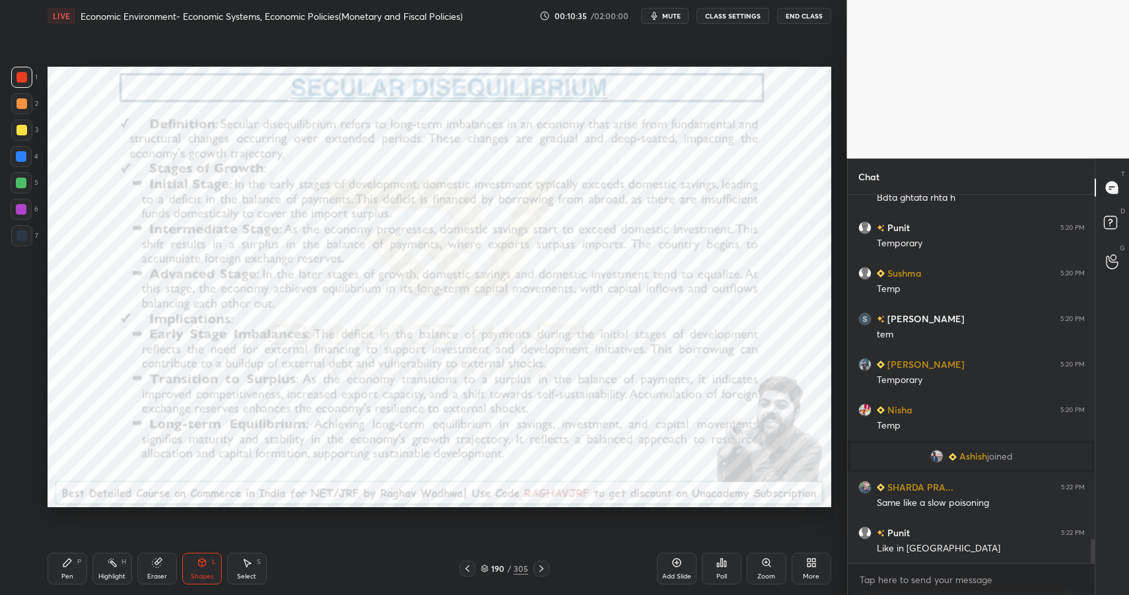
scroll to position [5226, 0]
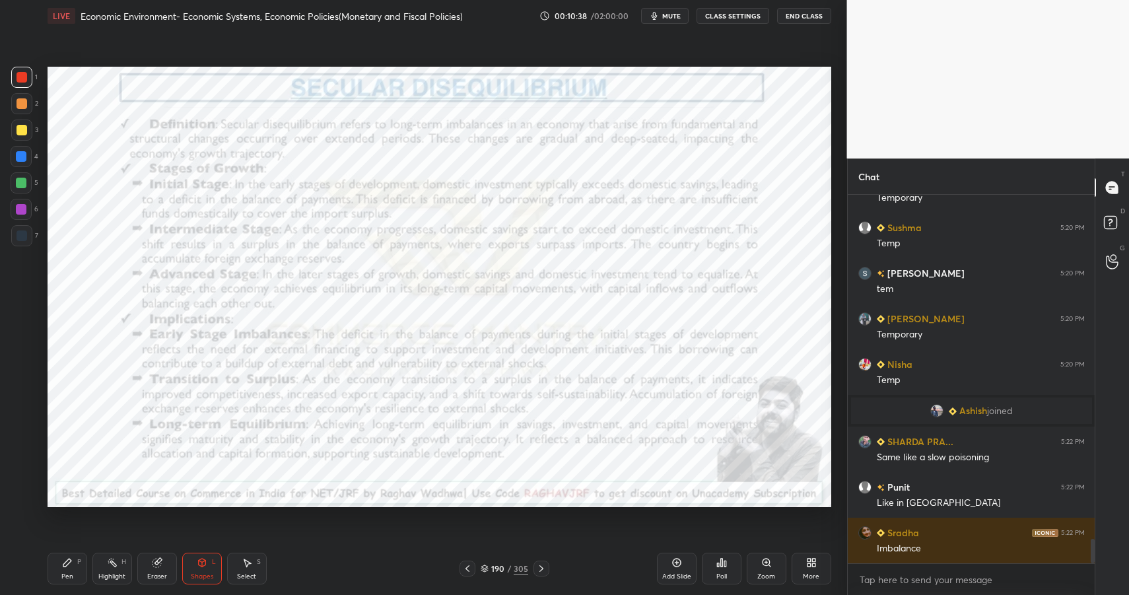
click at [100, 565] on div "Highlight H" at bounding box center [112, 569] width 40 height 32
drag, startPoint x: 105, startPoint y: 565, endPoint x: 148, endPoint y: 539, distance: 50.0
click at [105, 565] on div "Highlight H" at bounding box center [112, 569] width 40 height 32
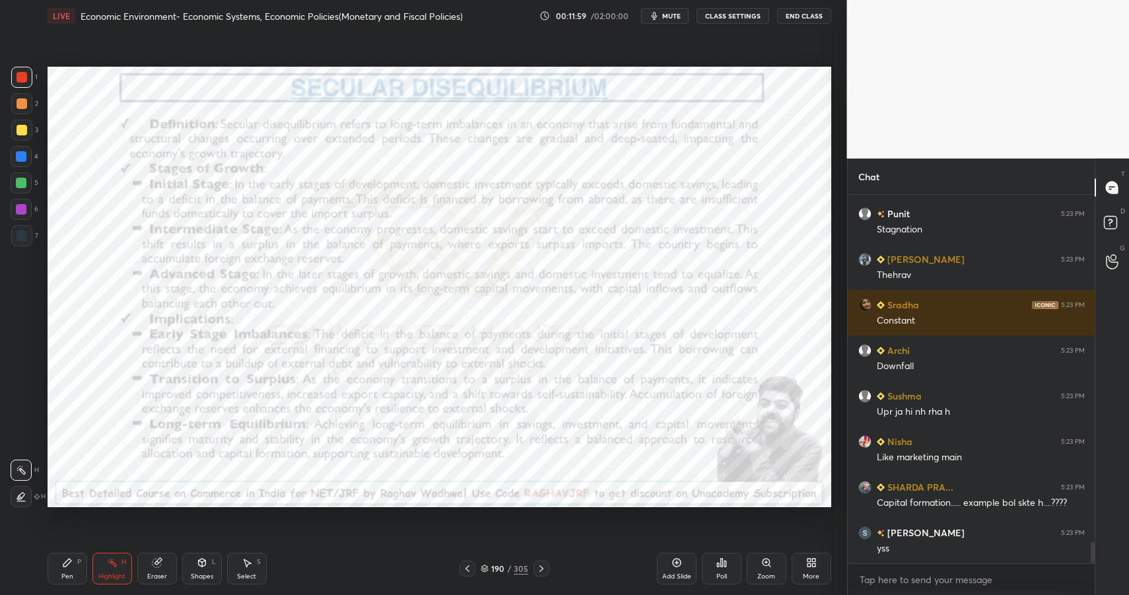
scroll to position [6137, 0]
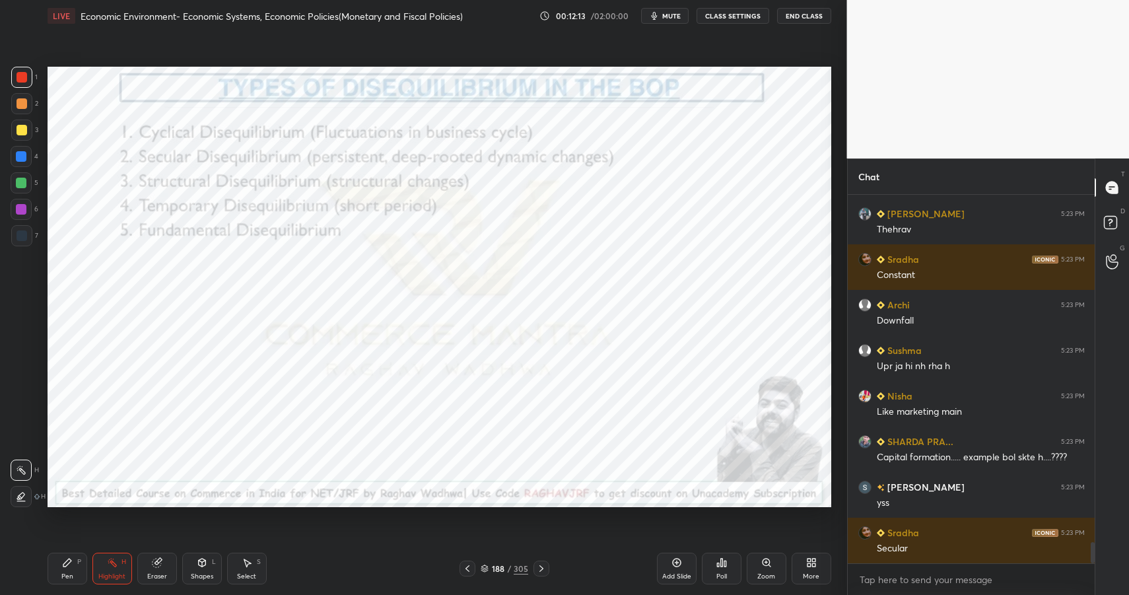
click at [111, 568] on div "Highlight H" at bounding box center [112, 569] width 40 height 32
drag, startPoint x: 111, startPoint y: 568, endPoint x: 119, endPoint y: 567, distance: 8.7
click at [111, 568] on div "Highlight H" at bounding box center [112, 569] width 40 height 32
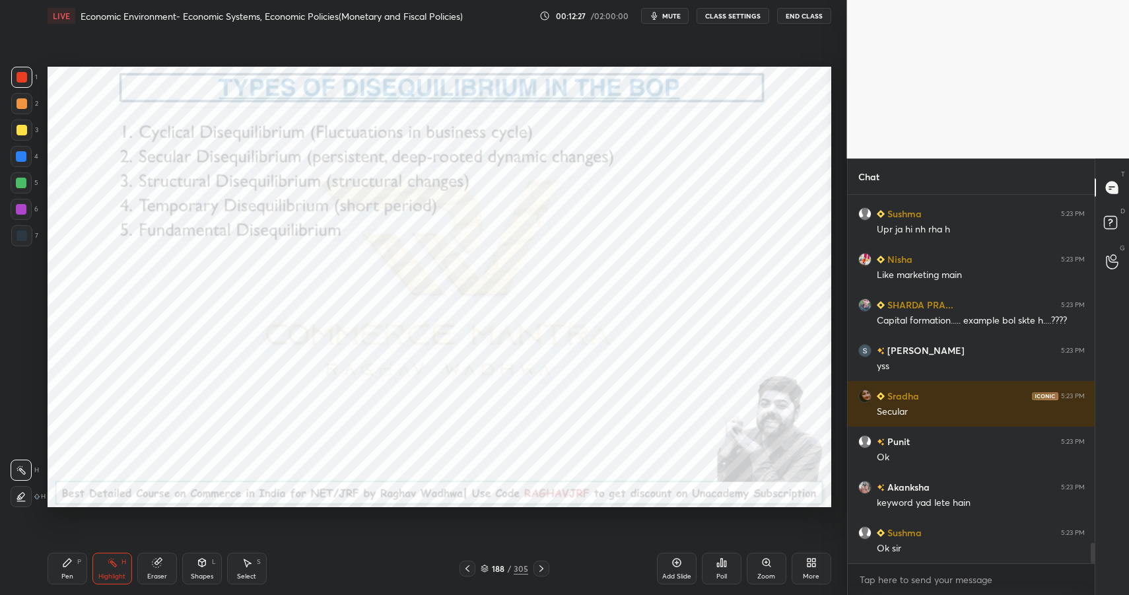
scroll to position [6319, 0]
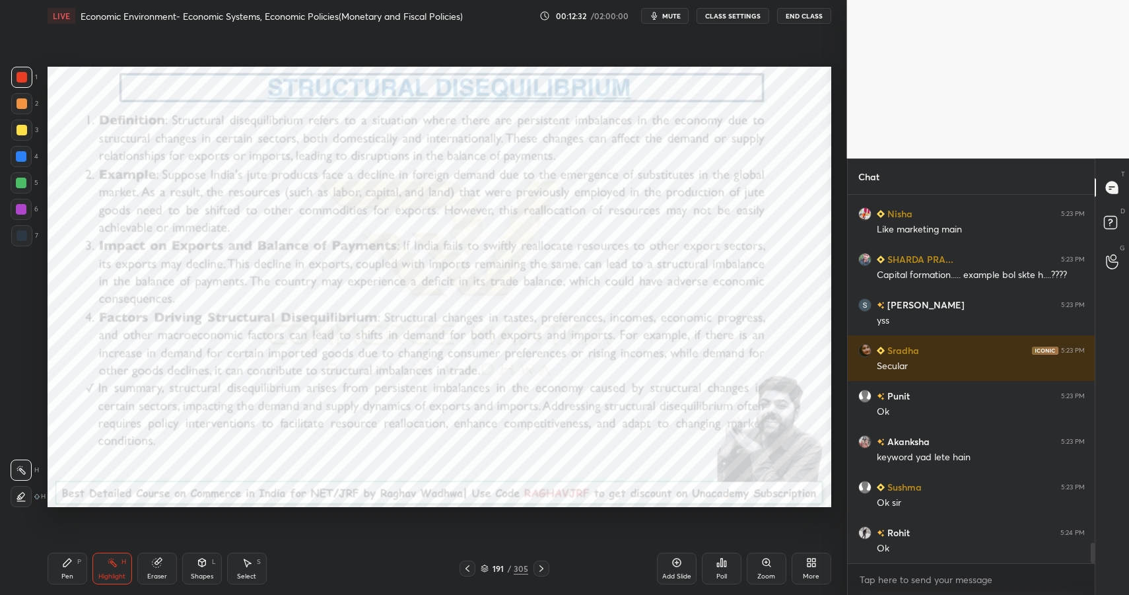
click at [207, 573] on div "Shapes" at bounding box center [202, 576] width 22 height 7
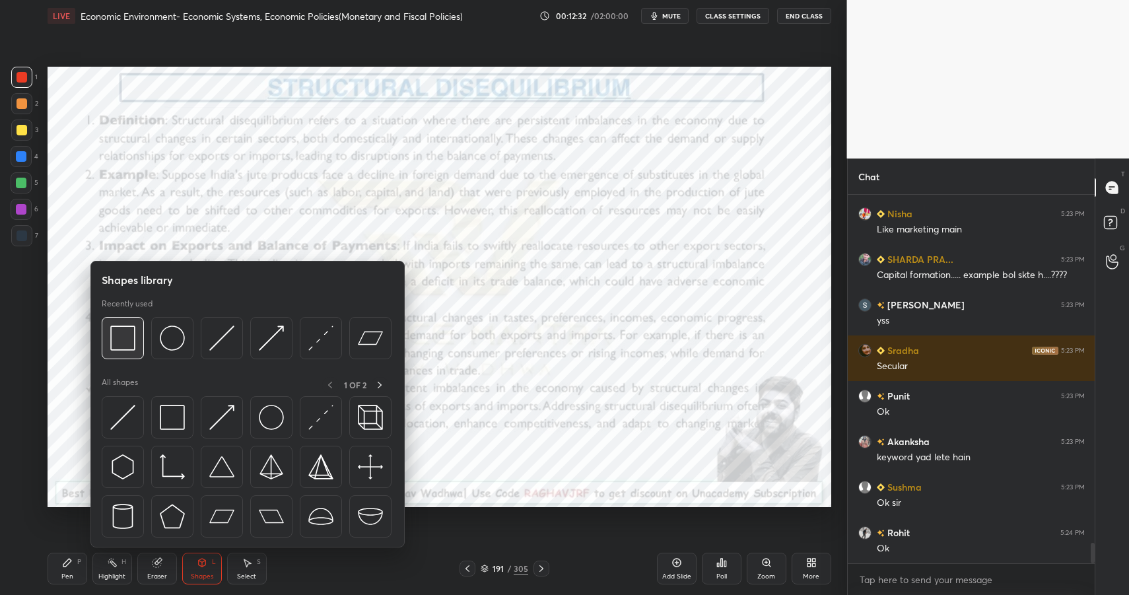
click at [128, 343] on img at bounding box center [122, 337] width 25 height 25
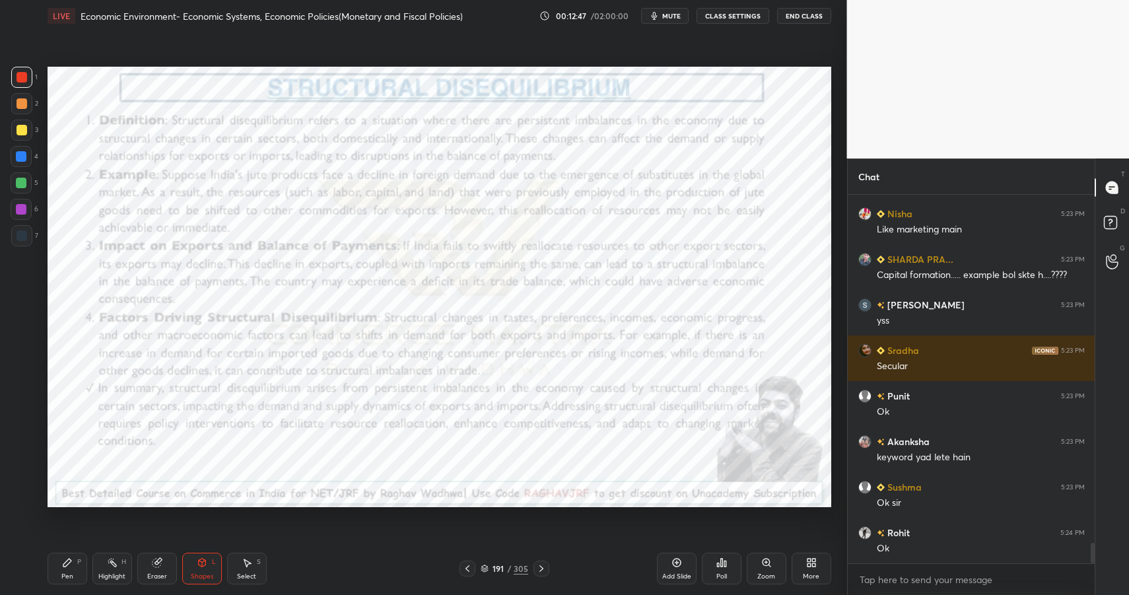
click at [108, 562] on circle at bounding box center [108, 562] width 1 height 1
drag, startPoint x: 108, startPoint y: 563, endPoint x: 141, endPoint y: 547, distance: 37.2
click at [110, 568] on div "Highlight H" at bounding box center [112, 569] width 40 height 32
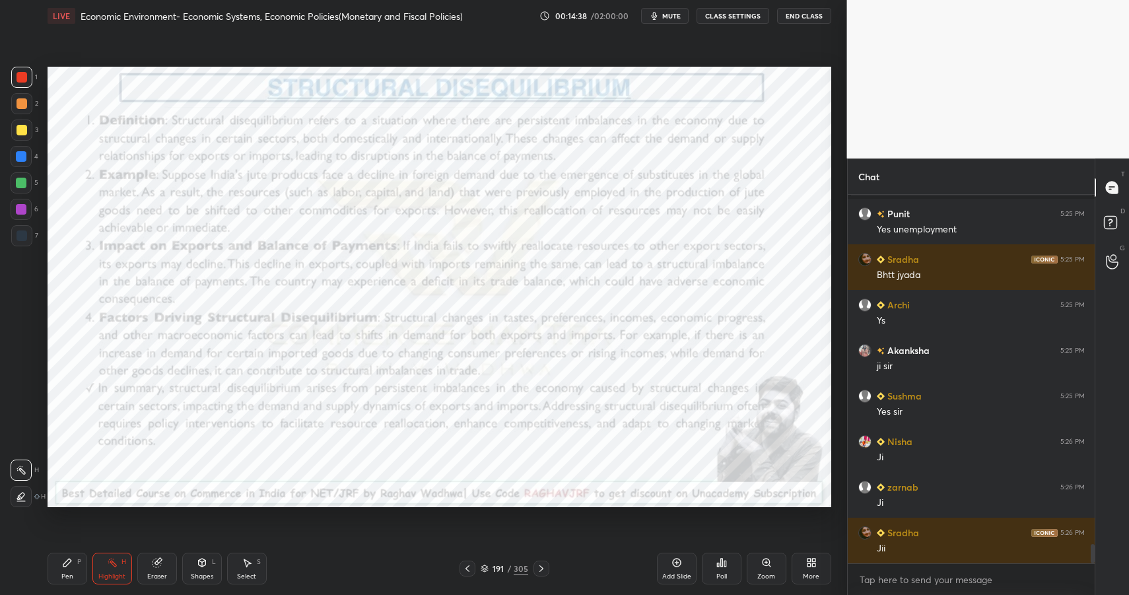
scroll to position [6760, 0]
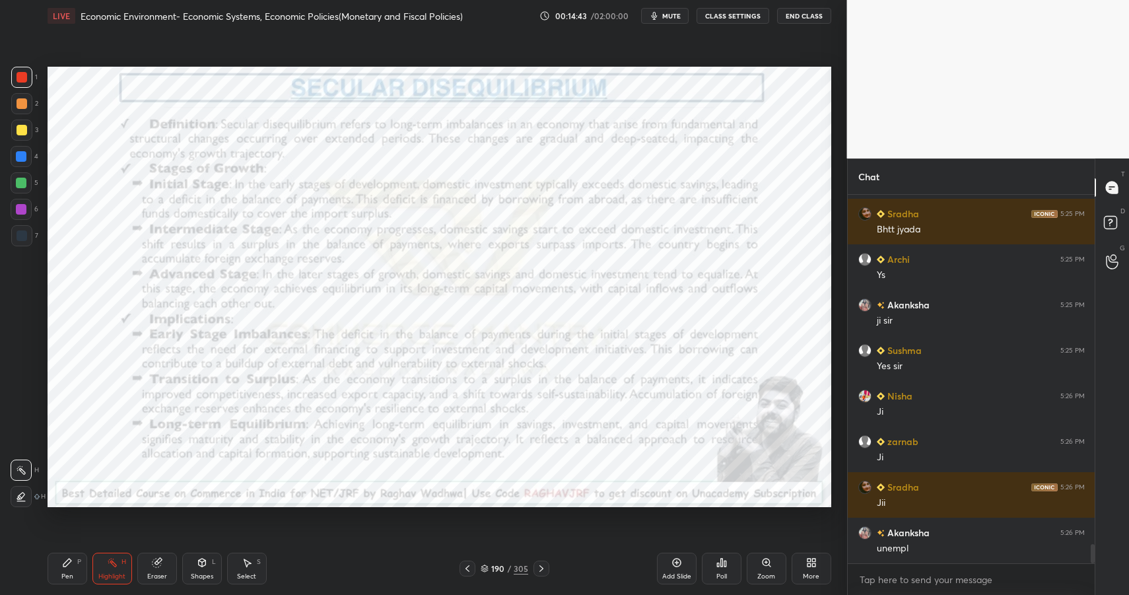
click at [121, 575] on div "Highlight" at bounding box center [111, 576] width 27 height 7
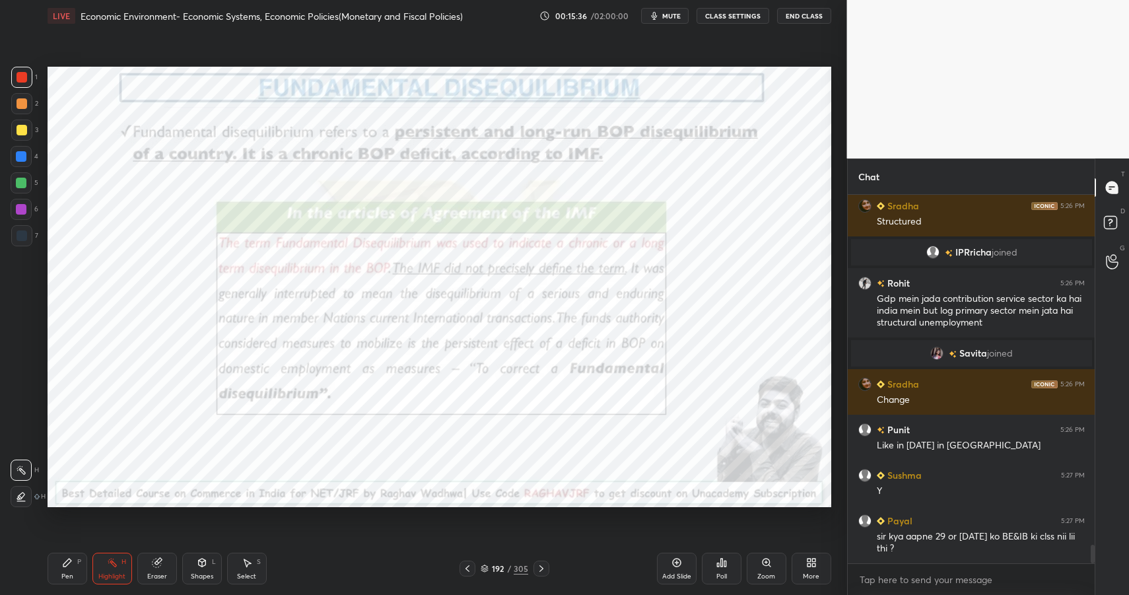
scroll to position [6987, 0]
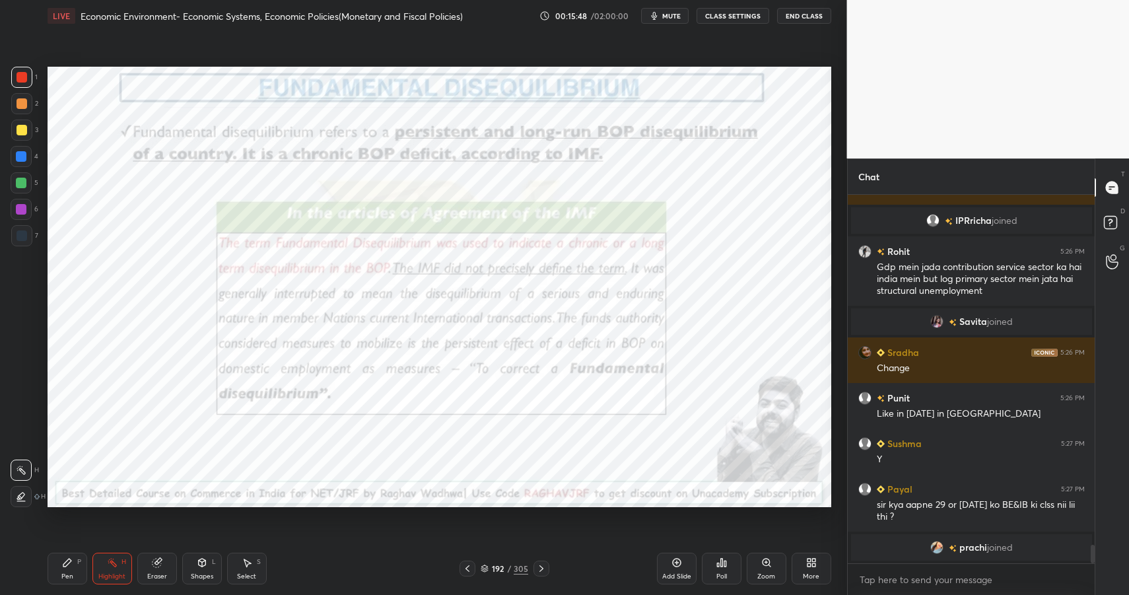
click at [211, 564] on div "Shapes L" at bounding box center [202, 569] width 40 height 32
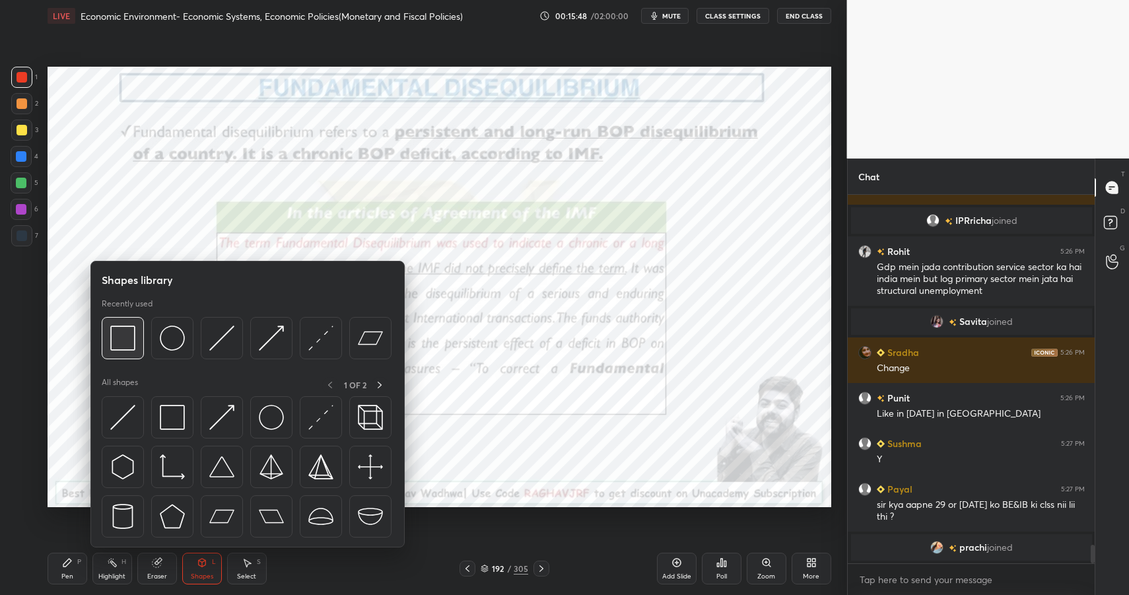
click at [108, 339] on div at bounding box center [123, 338] width 42 height 42
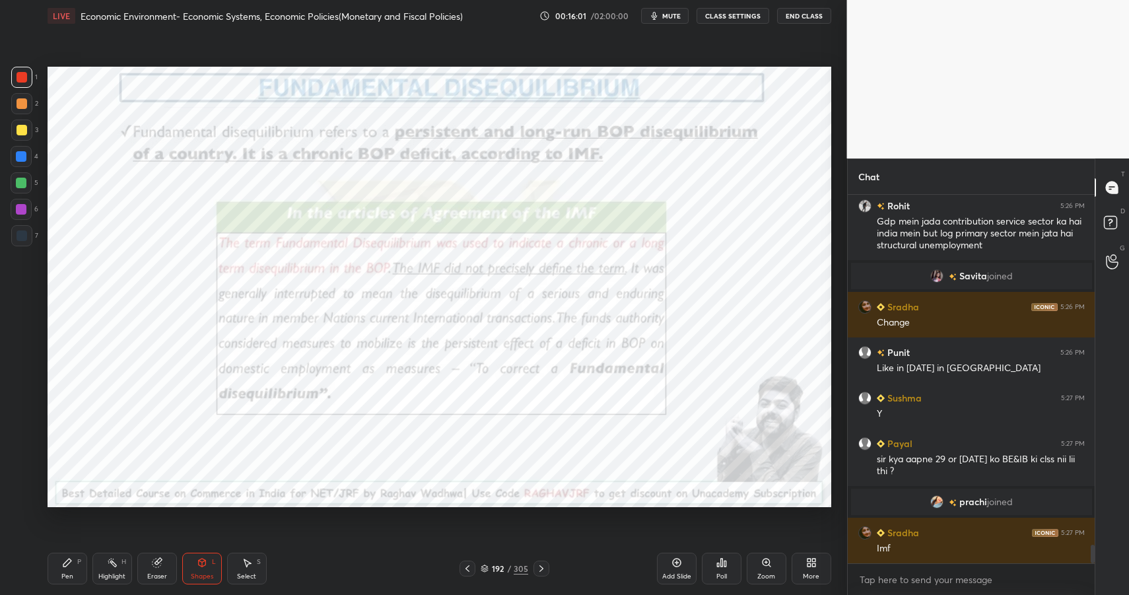
scroll to position [6972, 0]
click at [203, 574] on div "Shapes" at bounding box center [202, 576] width 22 height 7
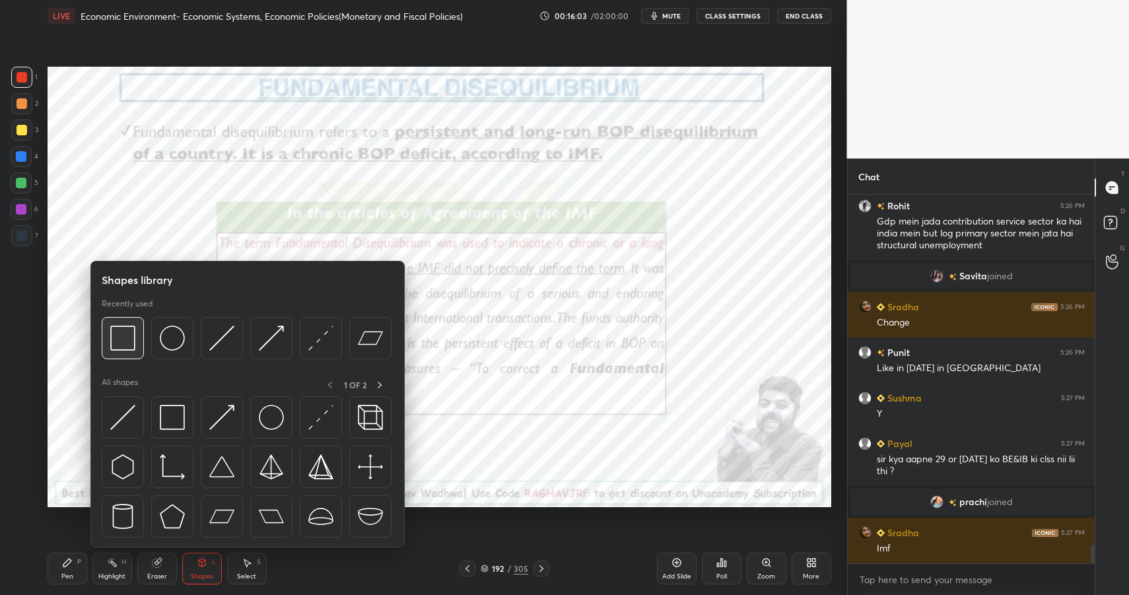
click at [117, 345] on img at bounding box center [122, 337] width 25 height 25
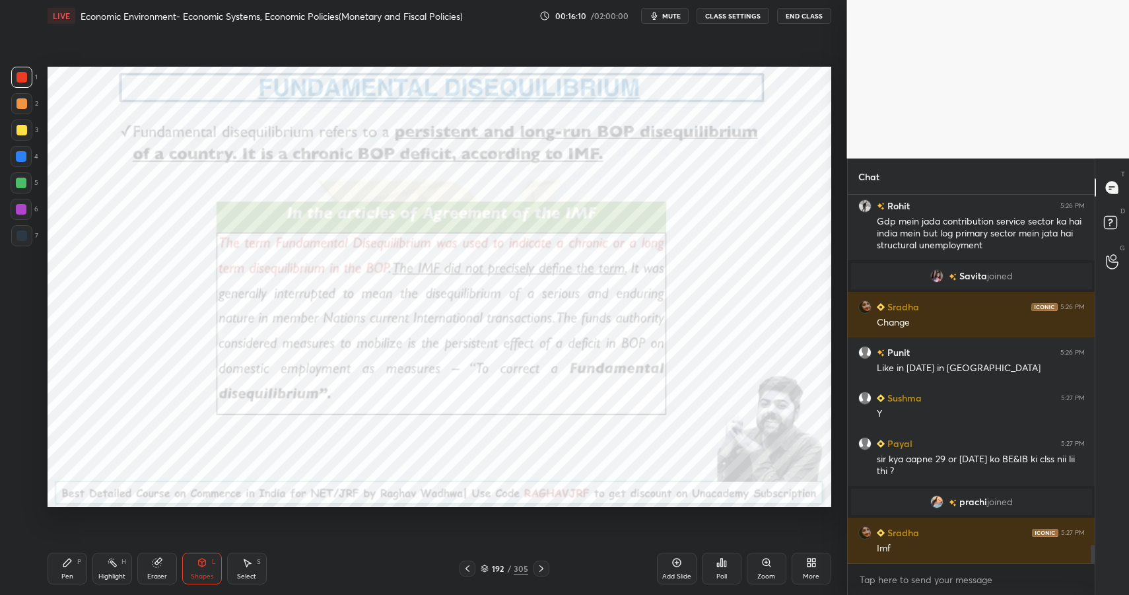
click at [113, 574] on div "Highlight" at bounding box center [111, 576] width 27 height 7
click at [118, 574] on div "Highlight" at bounding box center [111, 576] width 27 height 7
click at [197, 570] on div "Shapes L" at bounding box center [202, 569] width 40 height 32
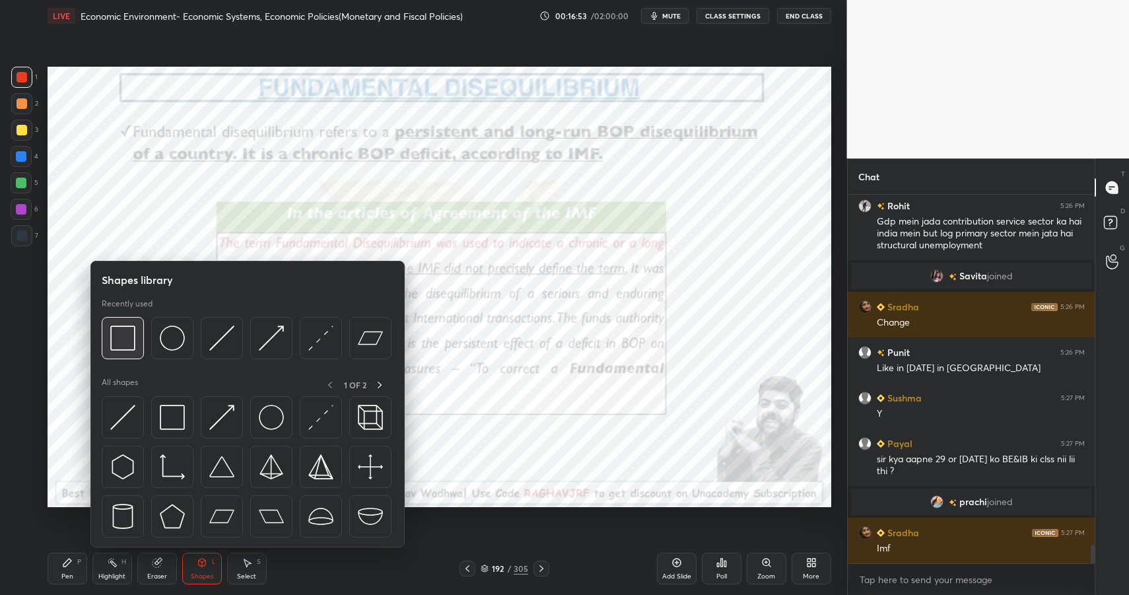
scroll to position [7018, 0]
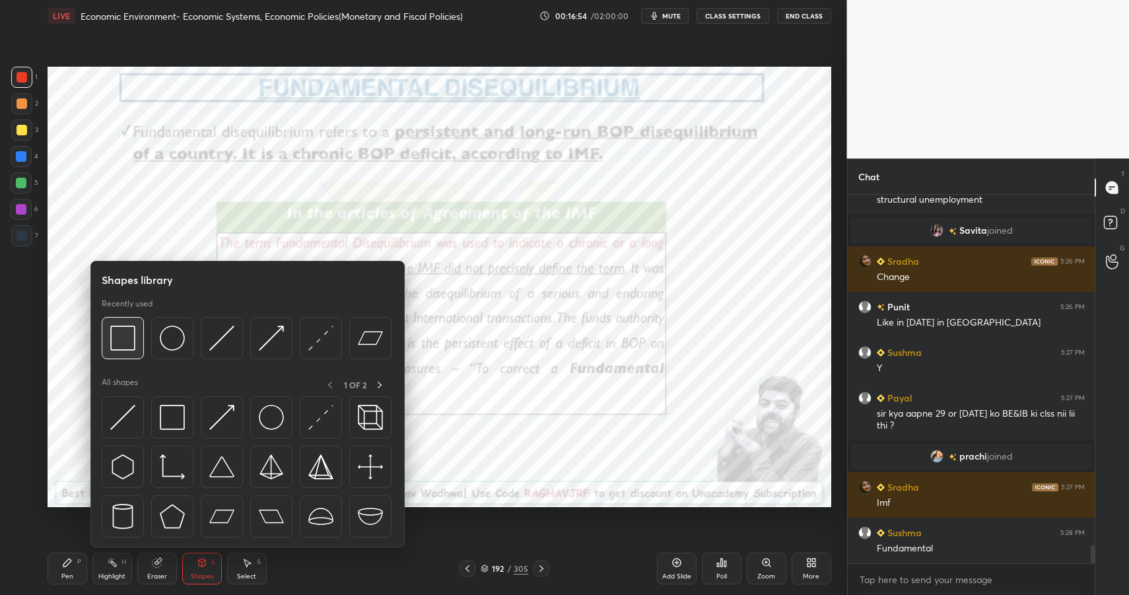
click at [127, 340] on img at bounding box center [122, 337] width 25 height 25
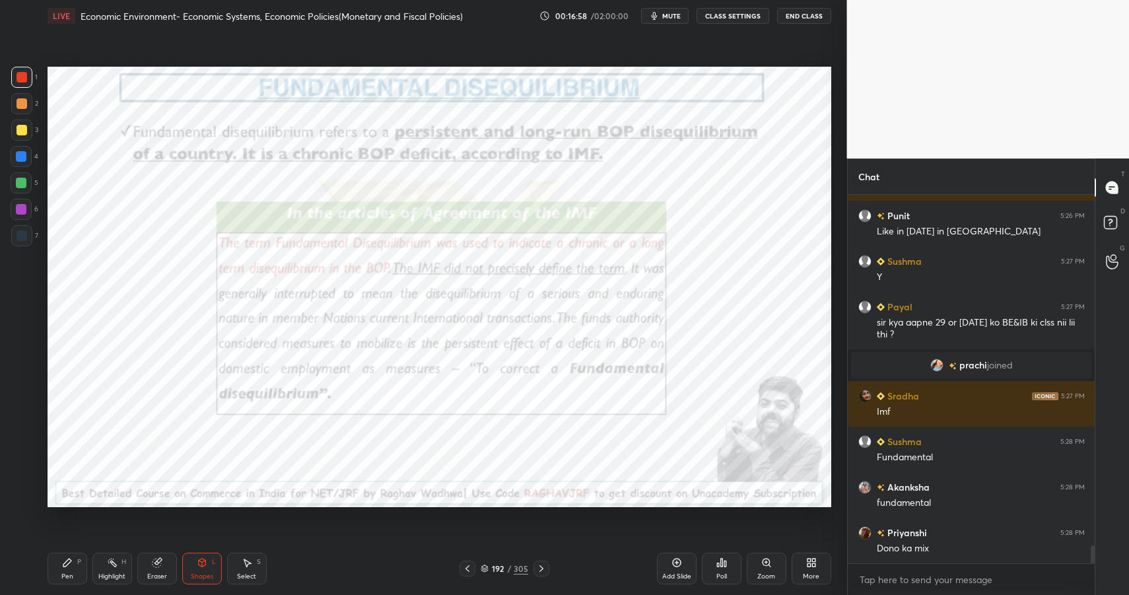
scroll to position [7154, 0]
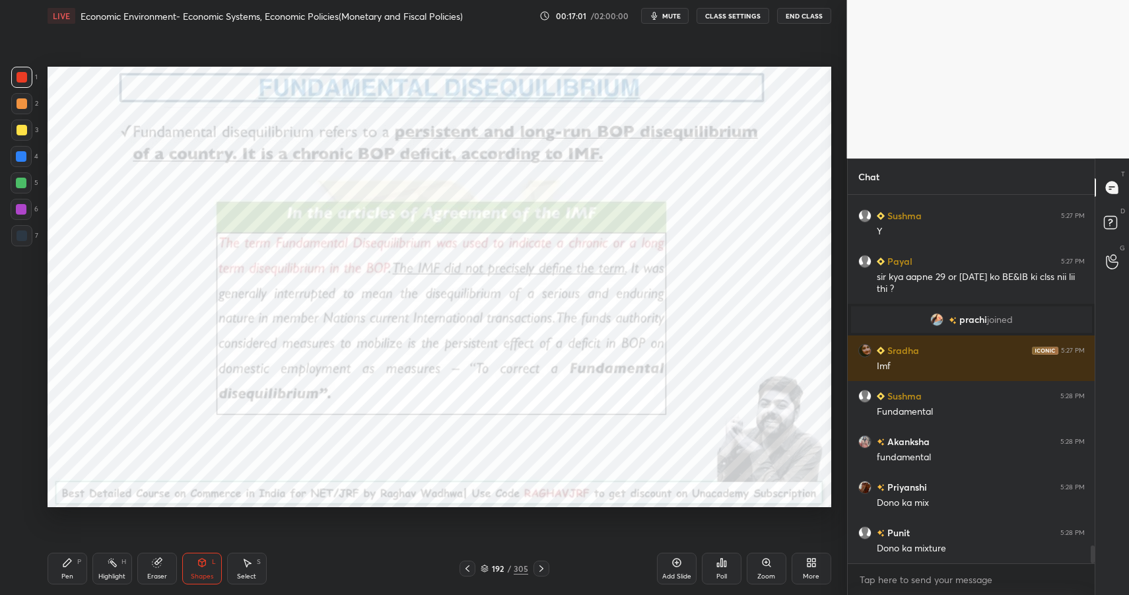
click at [109, 566] on icon at bounding box center [112, 562] width 11 height 11
click at [109, 564] on icon at bounding box center [112, 562] width 11 height 11
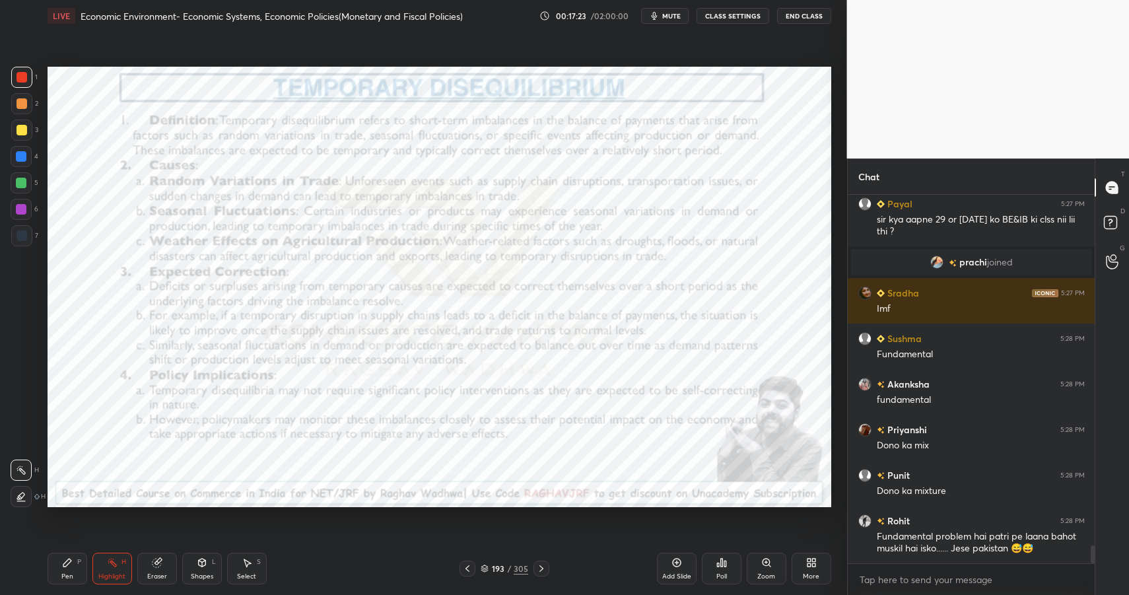
scroll to position [7269, 0]
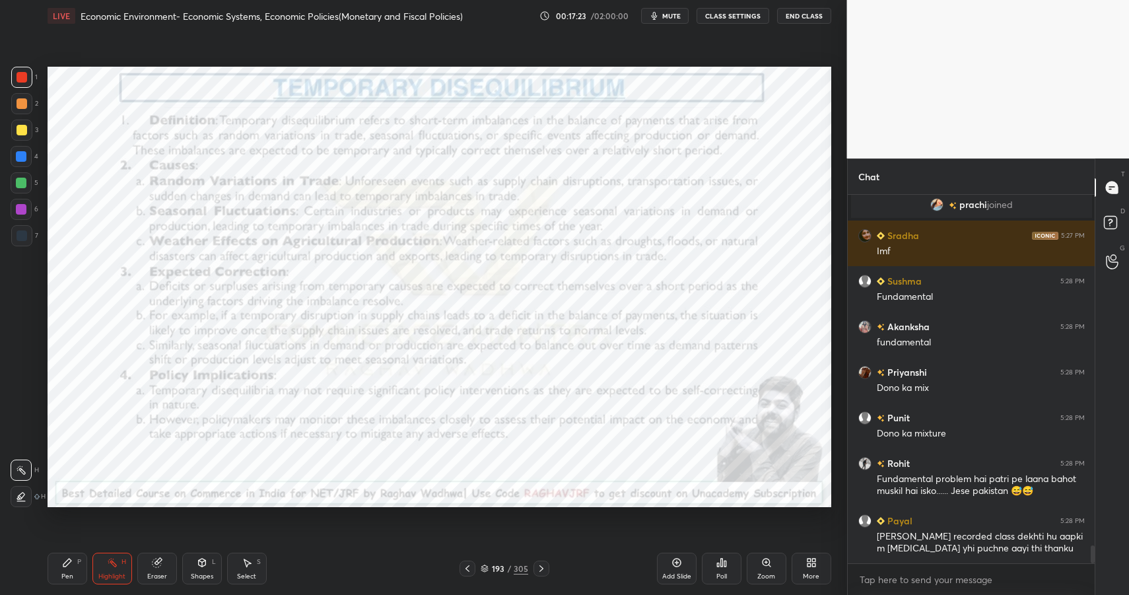
click at [213, 577] on div "Shapes L" at bounding box center [202, 569] width 40 height 32
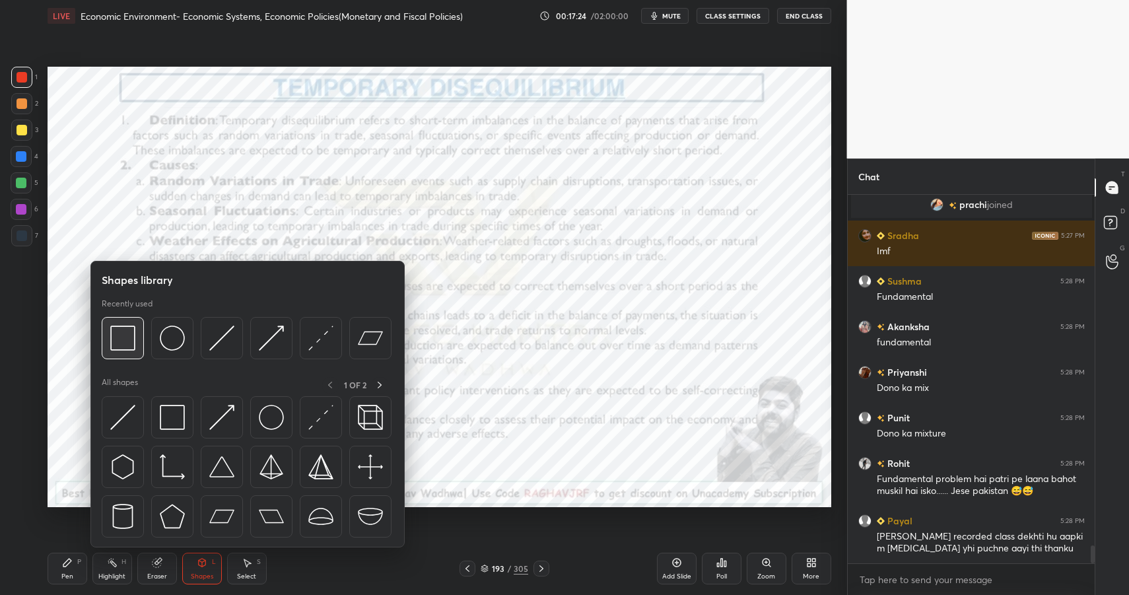
click at [123, 345] on img at bounding box center [122, 337] width 25 height 25
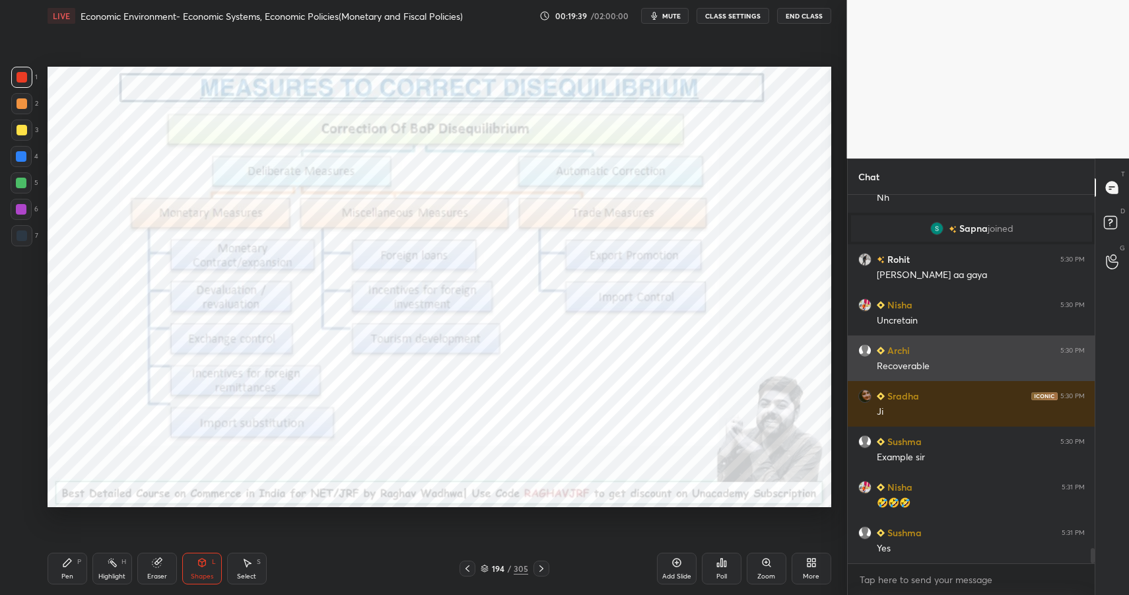
scroll to position [8531, 0]
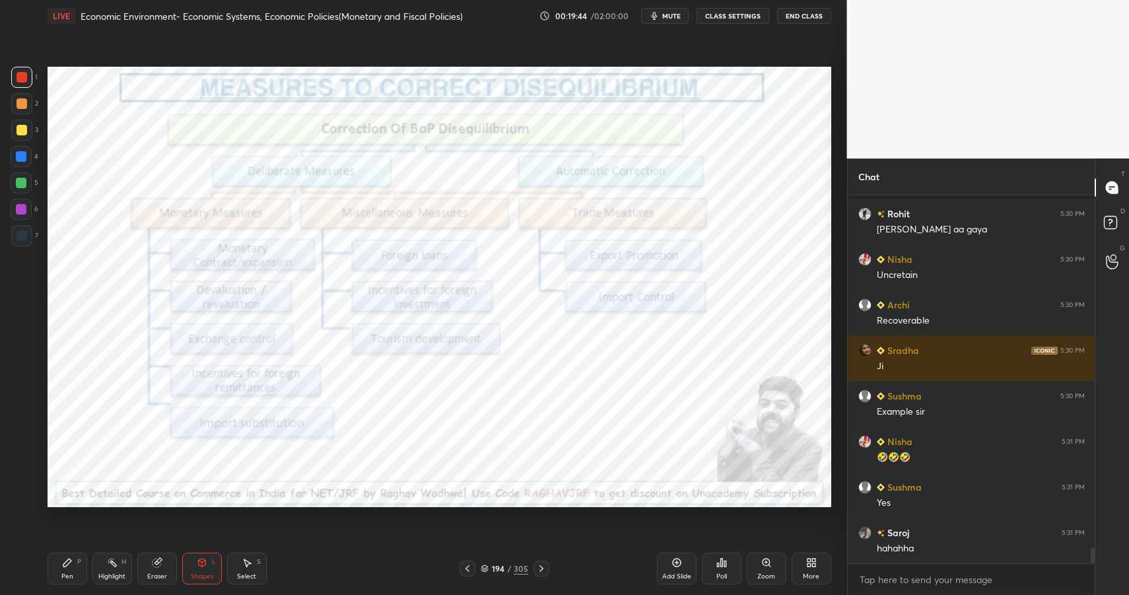
drag, startPoint x: 209, startPoint y: 569, endPoint x: 218, endPoint y: 555, distance: 17.2
click at [209, 569] on div "Shapes L" at bounding box center [202, 569] width 40 height 32
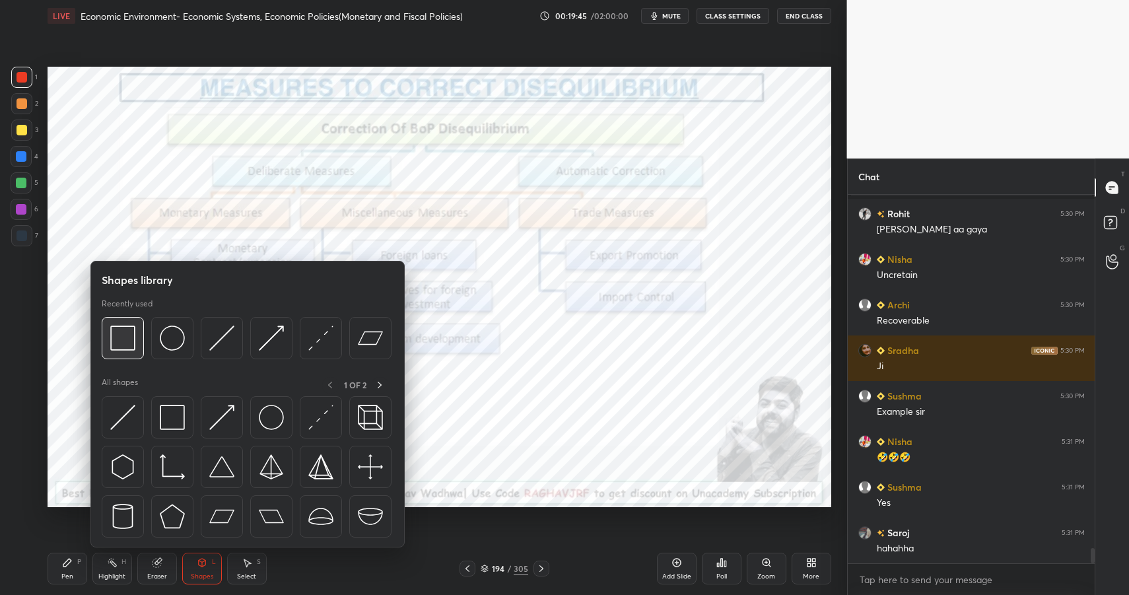
click at [129, 339] on img at bounding box center [122, 337] width 25 height 25
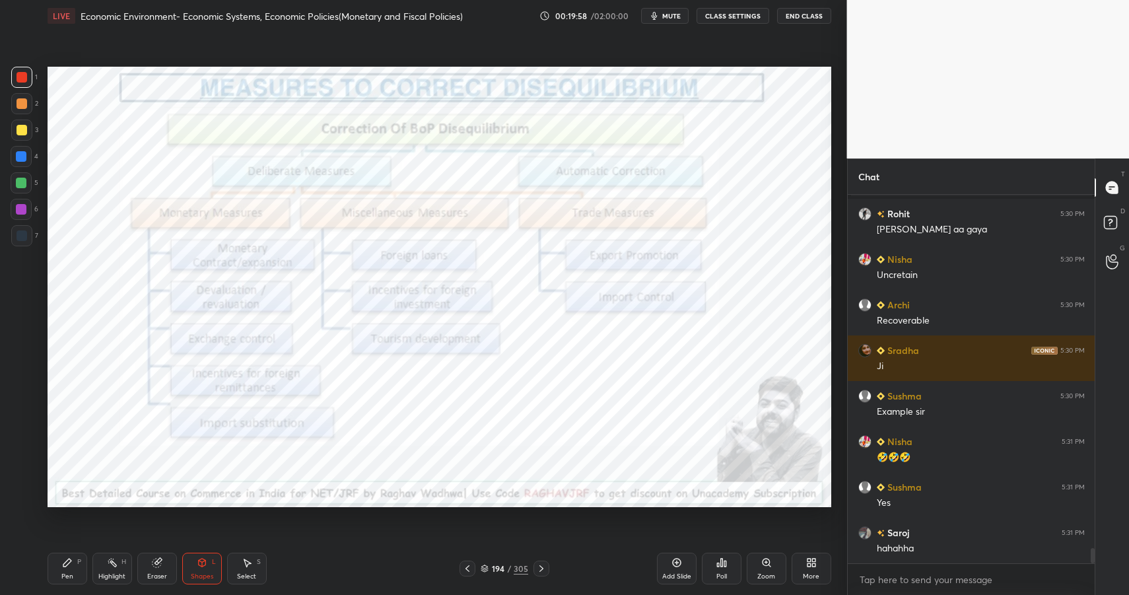
click at [116, 562] on icon at bounding box center [112, 562] width 11 height 11
click at [119, 562] on div "Highlight H" at bounding box center [112, 569] width 40 height 32
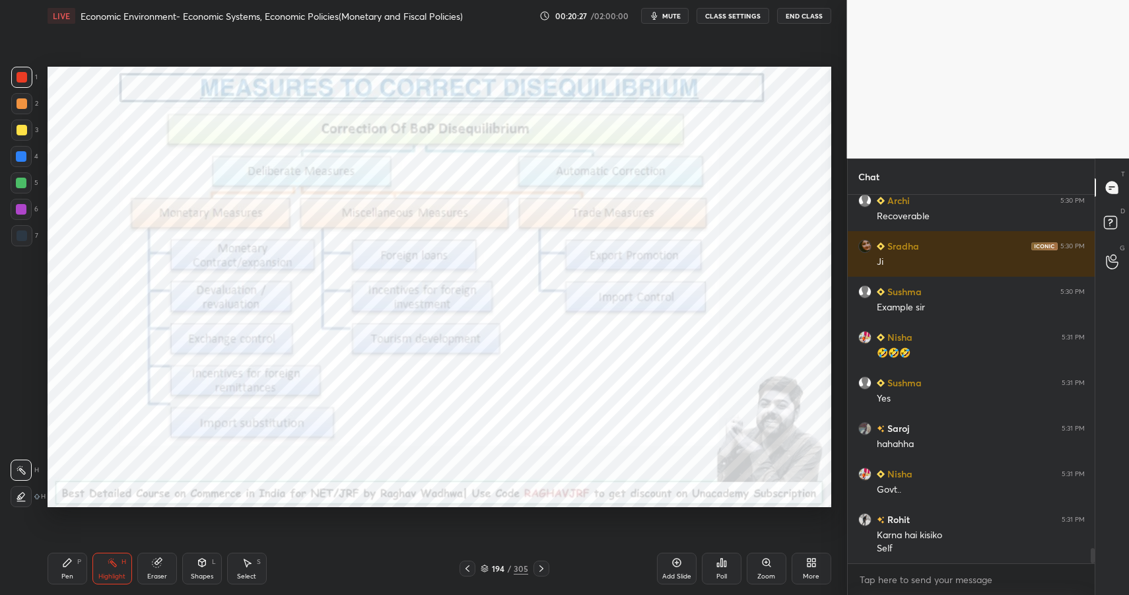
scroll to position [8681, 0]
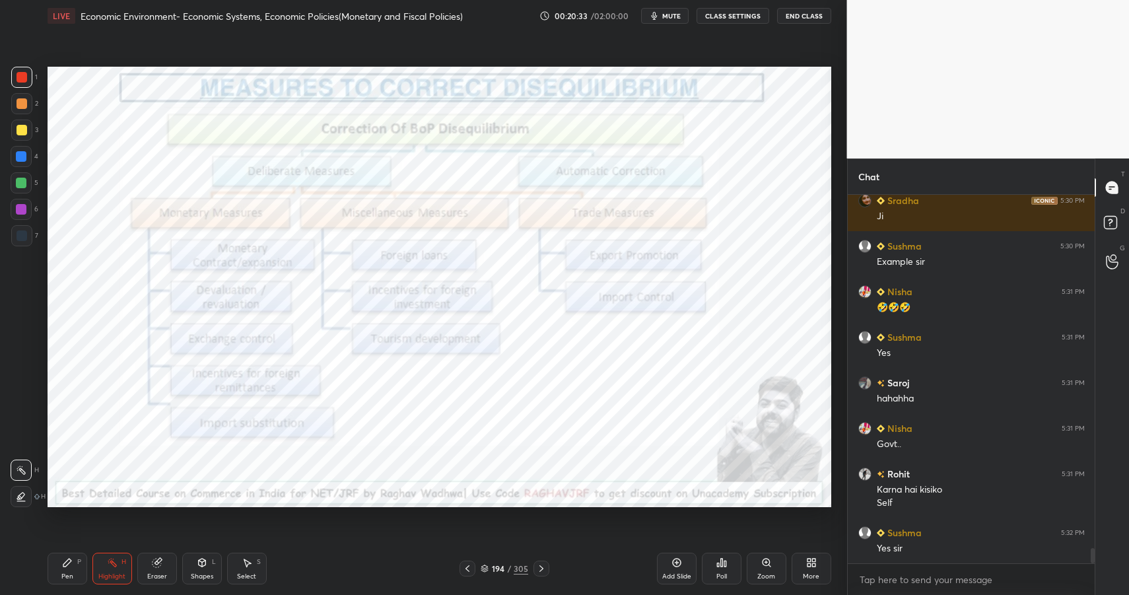
click at [69, 568] on div "Pen P" at bounding box center [68, 569] width 40 height 32
click at [73, 564] on div "Pen P" at bounding box center [68, 569] width 40 height 32
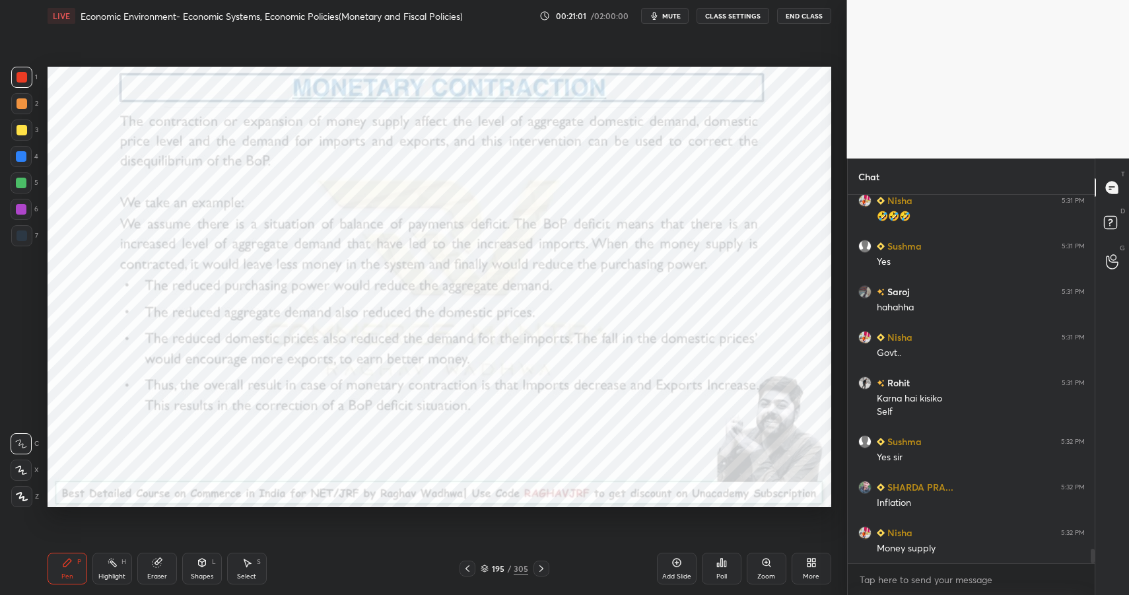
scroll to position [8818, 0]
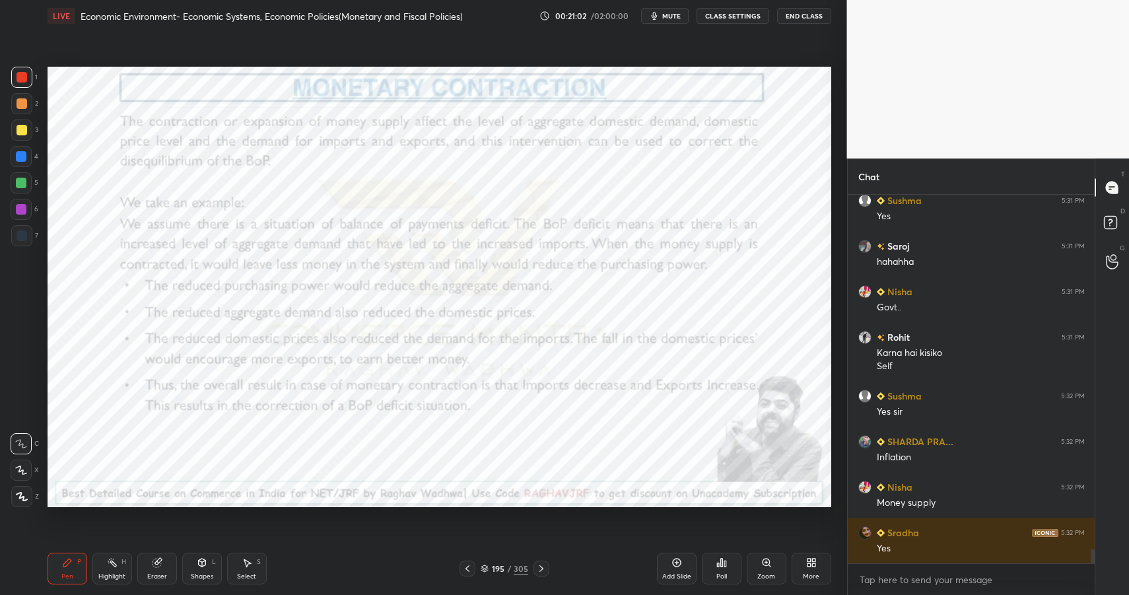
click at [674, 568] on div "Add Slide" at bounding box center [677, 569] width 40 height 32
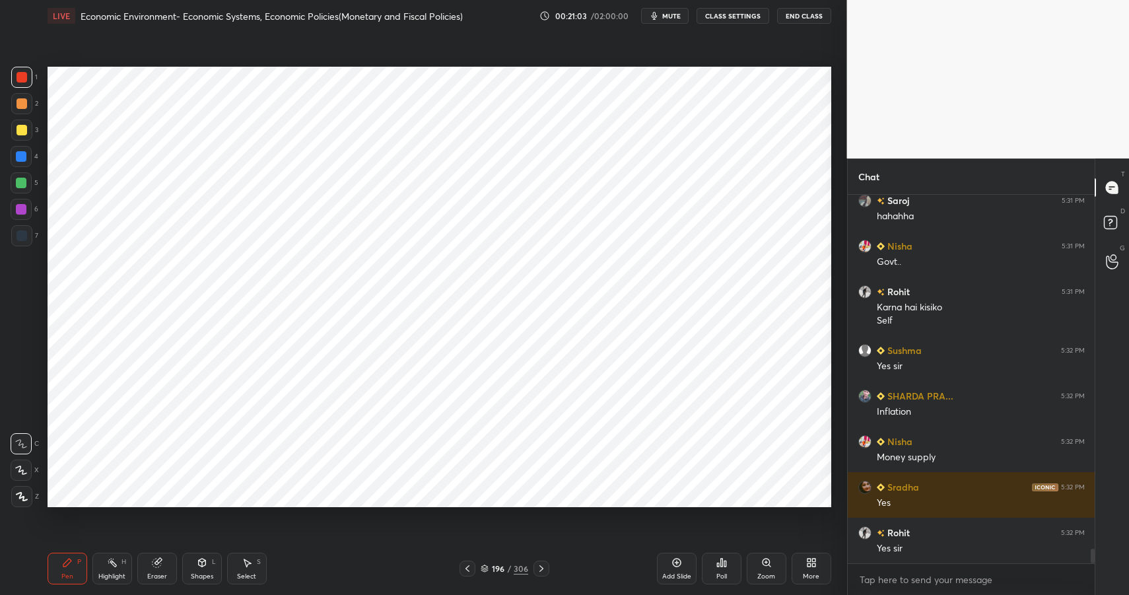
scroll to position [8955, 0]
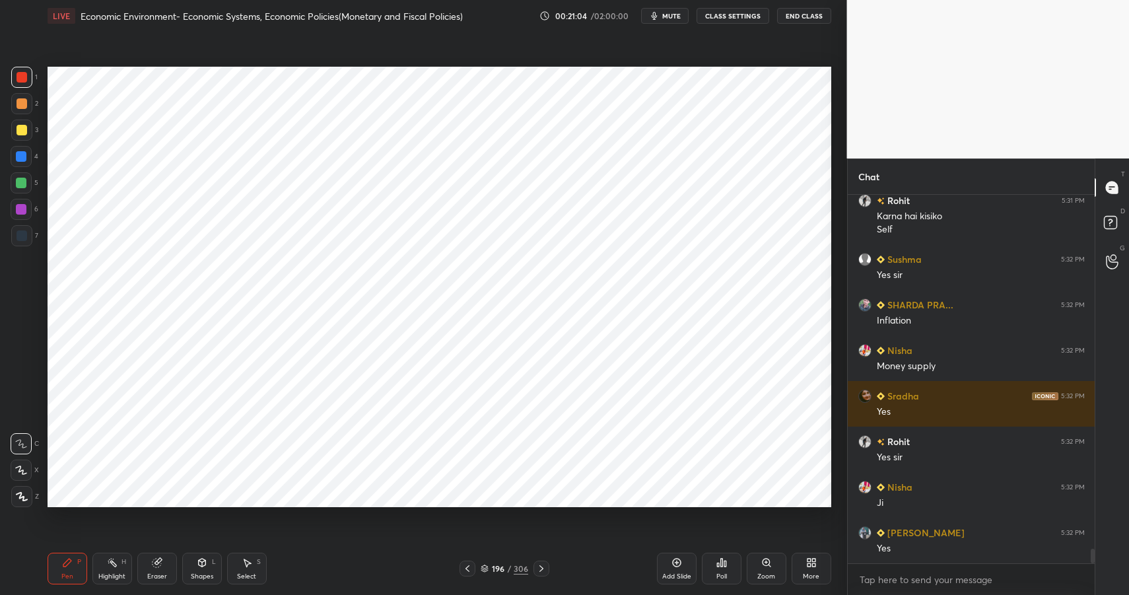
drag, startPoint x: 24, startPoint y: 76, endPoint x: 15, endPoint y: 73, distance: 9.6
click at [24, 76] on div at bounding box center [22, 77] width 11 height 11
click at [209, 563] on div "Shapes L" at bounding box center [202, 569] width 40 height 32
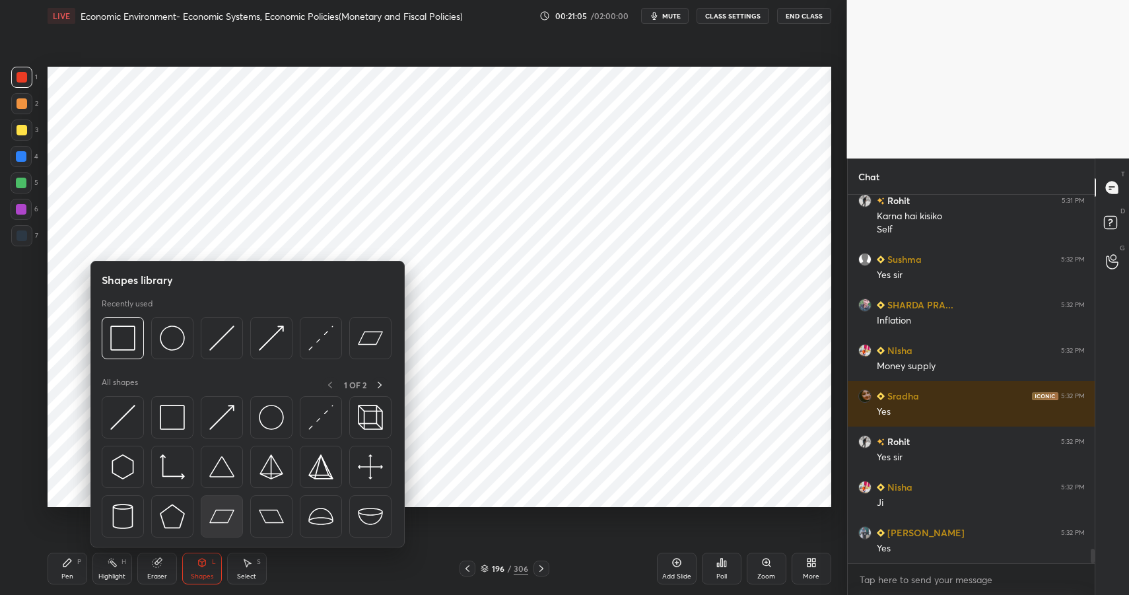
scroll to position [9000, 0]
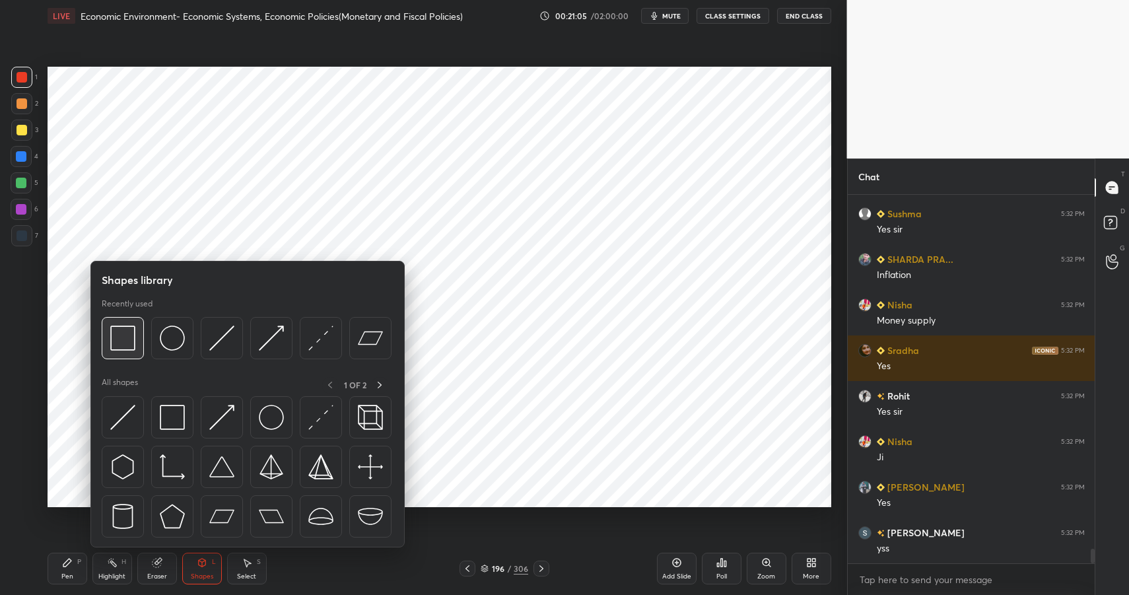
click at [126, 341] on img at bounding box center [122, 337] width 25 height 25
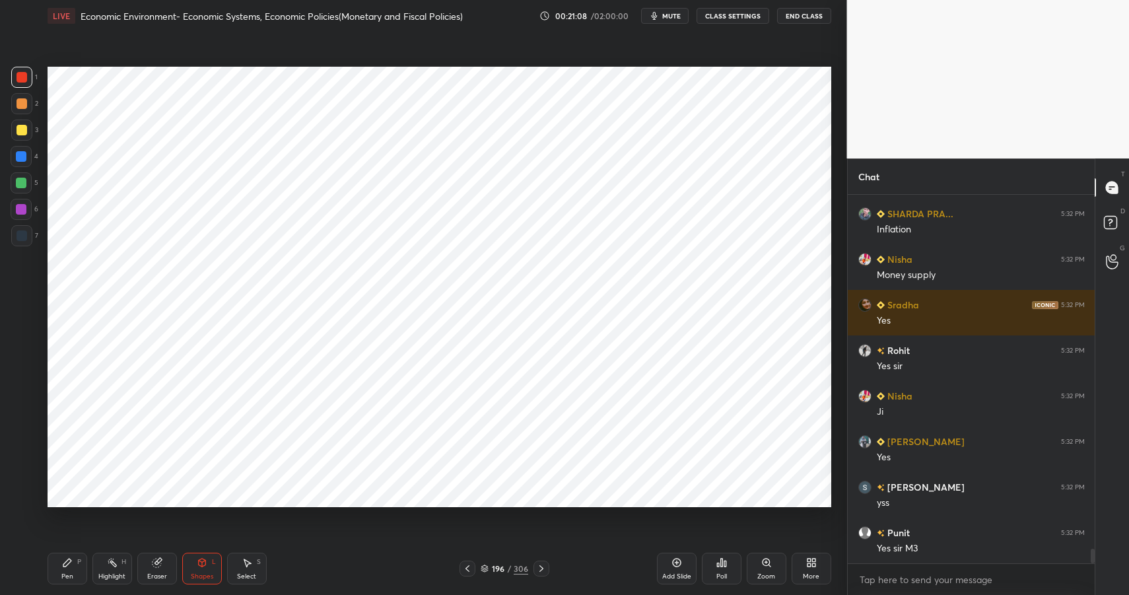
scroll to position [9091, 0]
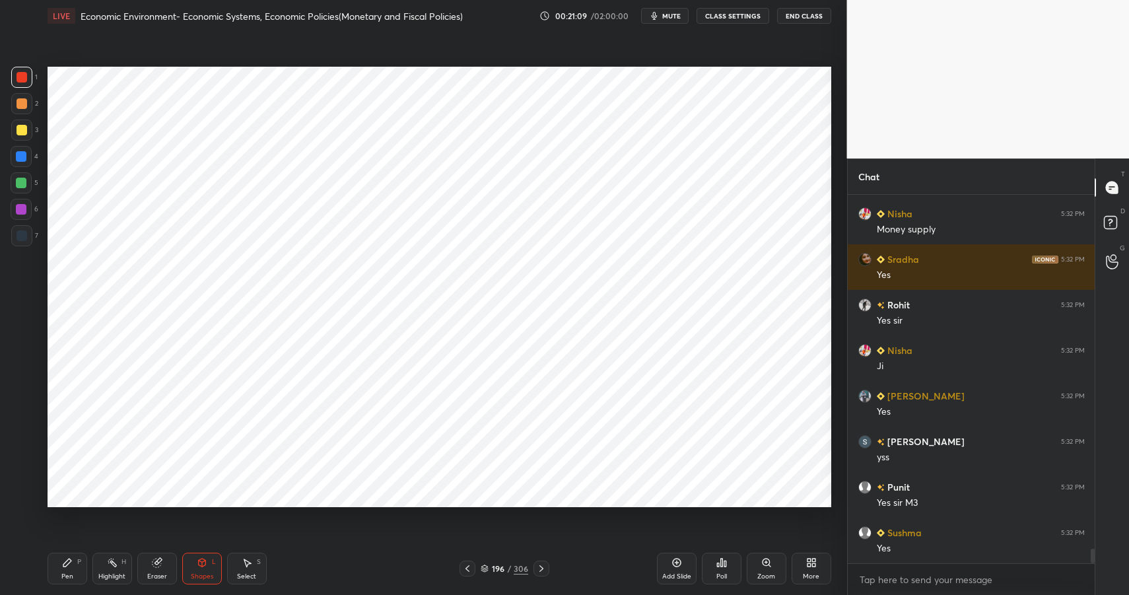
click at [71, 556] on div "Pen P" at bounding box center [68, 569] width 40 height 32
click at [76, 559] on div "Pen P" at bounding box center [68, 569] width 40 height 32
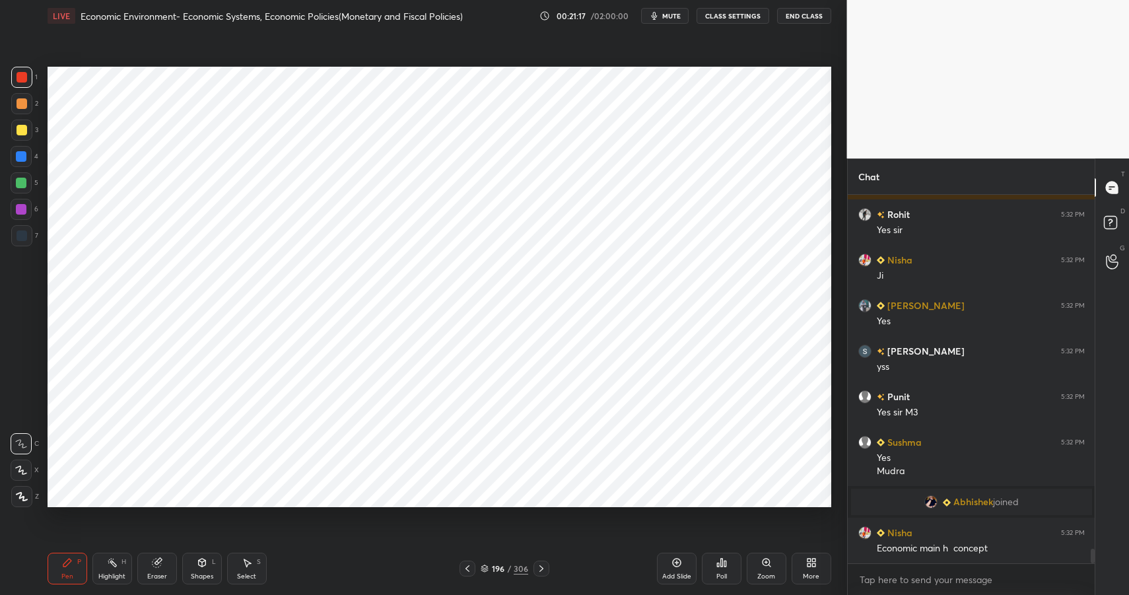
scroll to position [8932, 0]
click at [15, 160] on div at bounding box center [21, 156] width 21 height 21
drag, startPoint x: 15, startPoint y: 160, endPoint x: 22, endPoint y: 160, distance: 7.3
click at [15, 160] on div at bounding box center [21, 156] width 21 height 21
drag, startPoint x: 22, startPoint y: 160, endPoint x: 46, endPoint y: 162, distance: 23.2
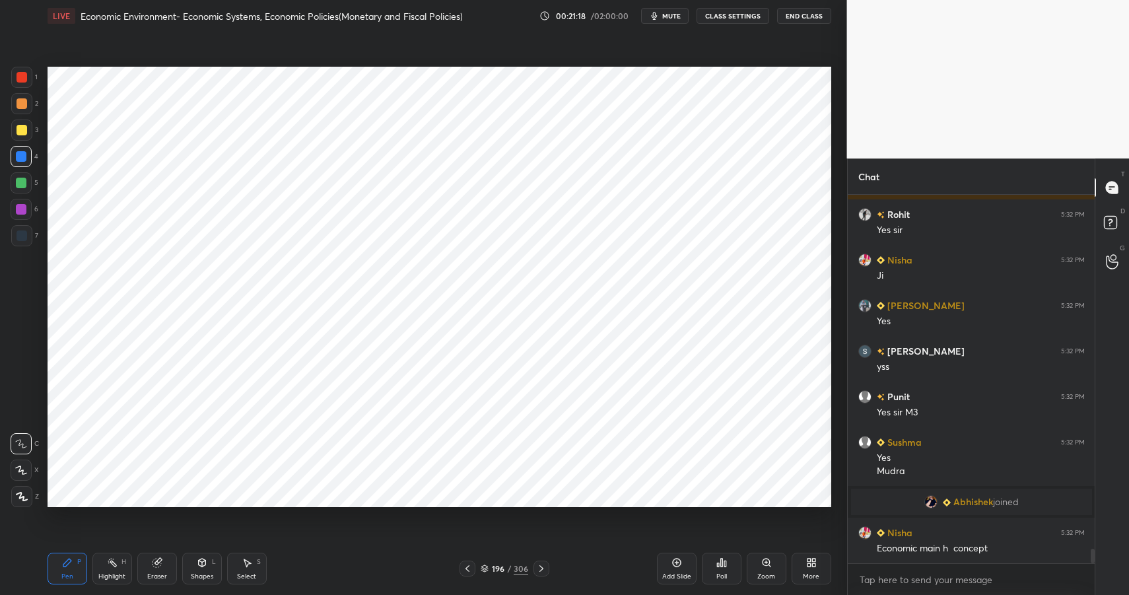
click at [22, 160] on div at bounding box center [21, 156] width 11 height 11
click at [22, 207] on div at bounding box center [21, 209] width 11 height 11
drag, startPoint x: 24, startPoint y: 207, endPoint x: 40, endPoint y: 200, distance: 17.4
click at [24, 207] on div at bounding box center [21, 209] width 11 height 11
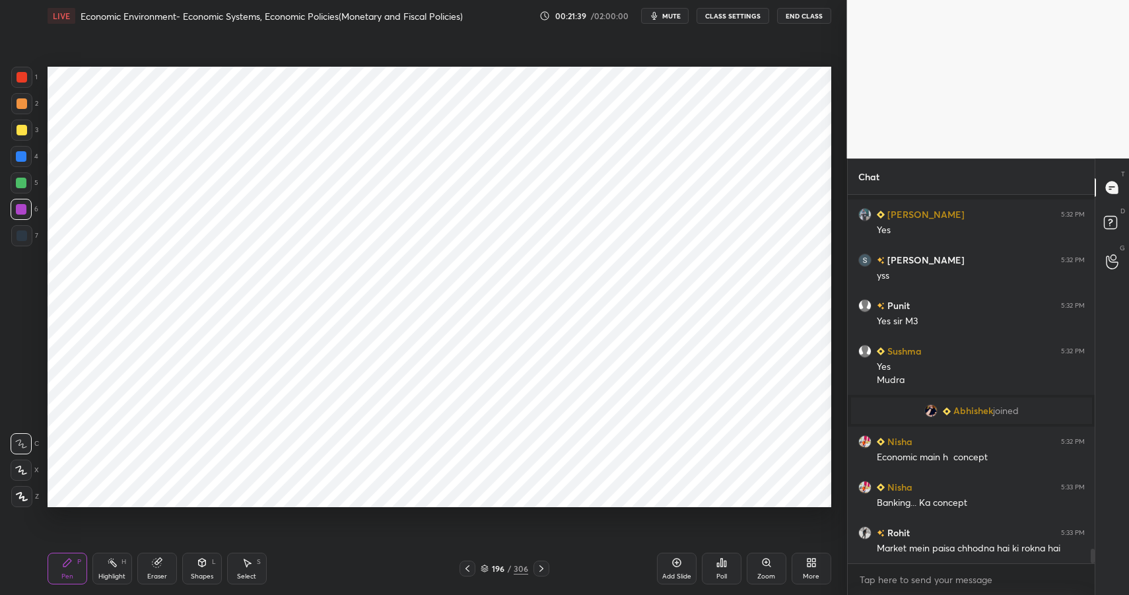
scroll to position [9080, 0]
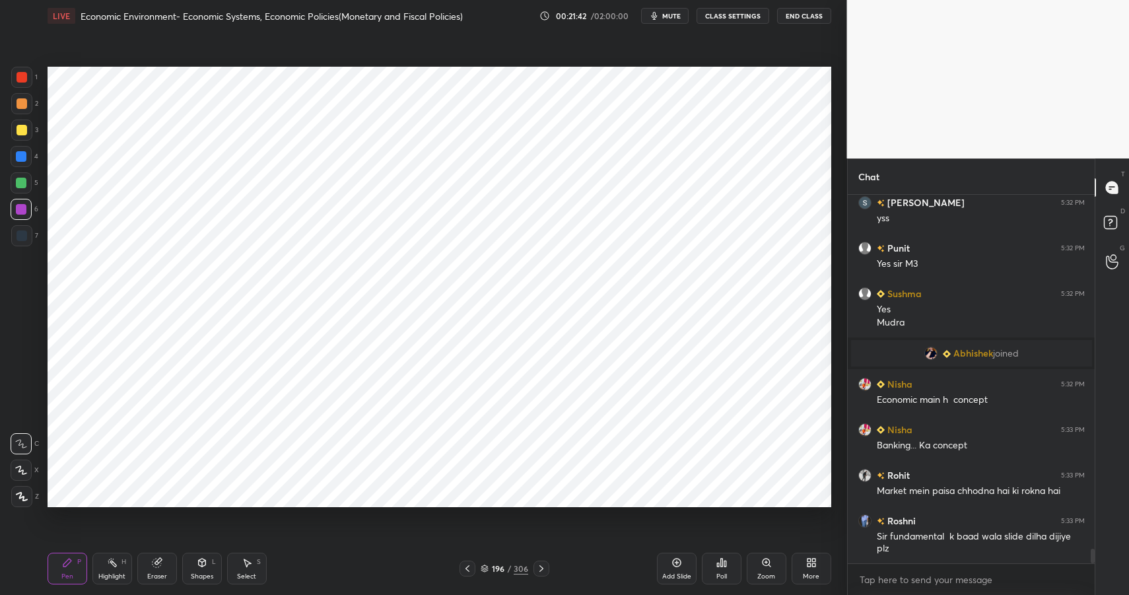
click at [31, 226] on div "7" at bounding box center [24, 235] width 27 height 21
click at [30, 231] on div at bounding box center [21, 235] width 21 height 21
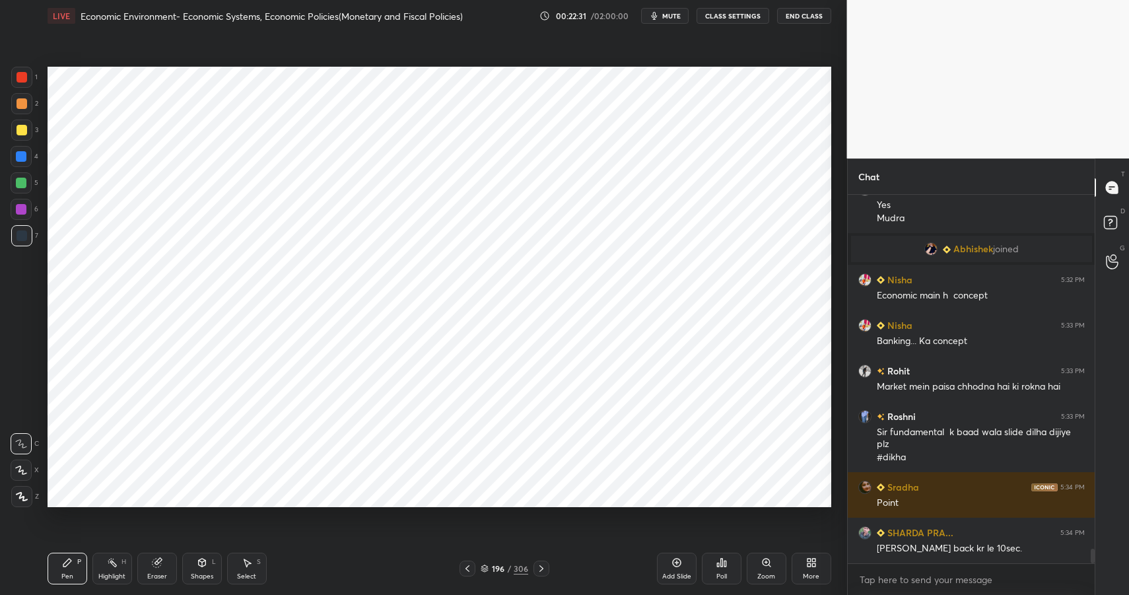
scroll to position [9275, 0]
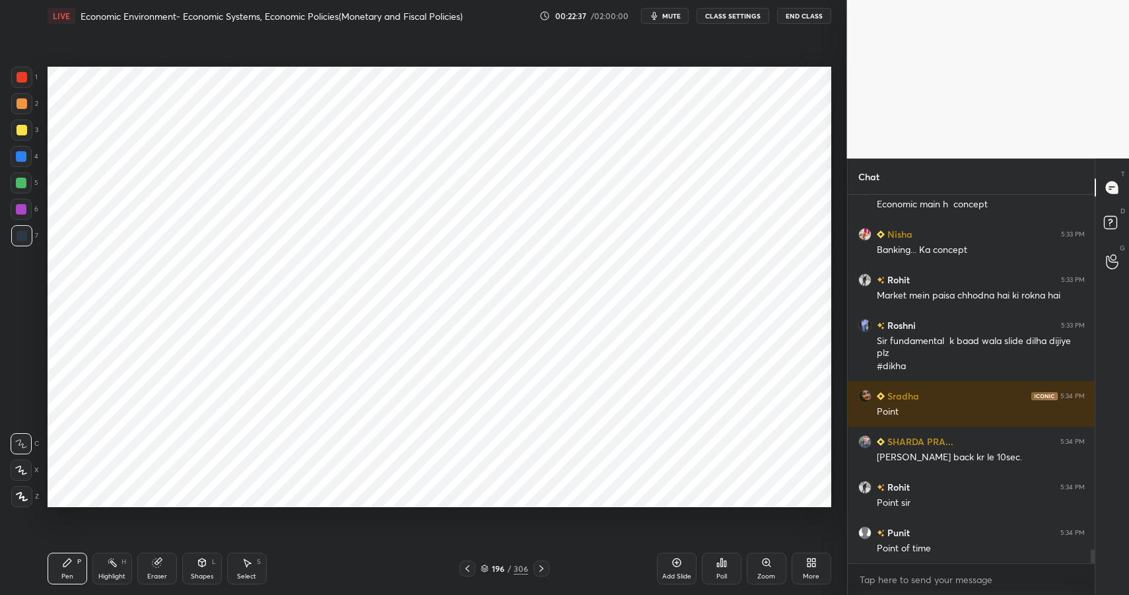
drag, startPoint x: 26, startPoint y: 158, endPoint x: 26, endPoint y: 166, distance: 8.6
click at [27, 158] on div at bounding box center [21, 156] width 21 height 21
click at [26, 165] on div at bounding box center [21, 156] width 21 height 21
drag, startPoint x: 679, startPoint y: 558, endPoint x: 650, endPoint y: 535, distance: 37.1
click at [679, 558] on icon at bounding box center [676, 562] width 11 height 11
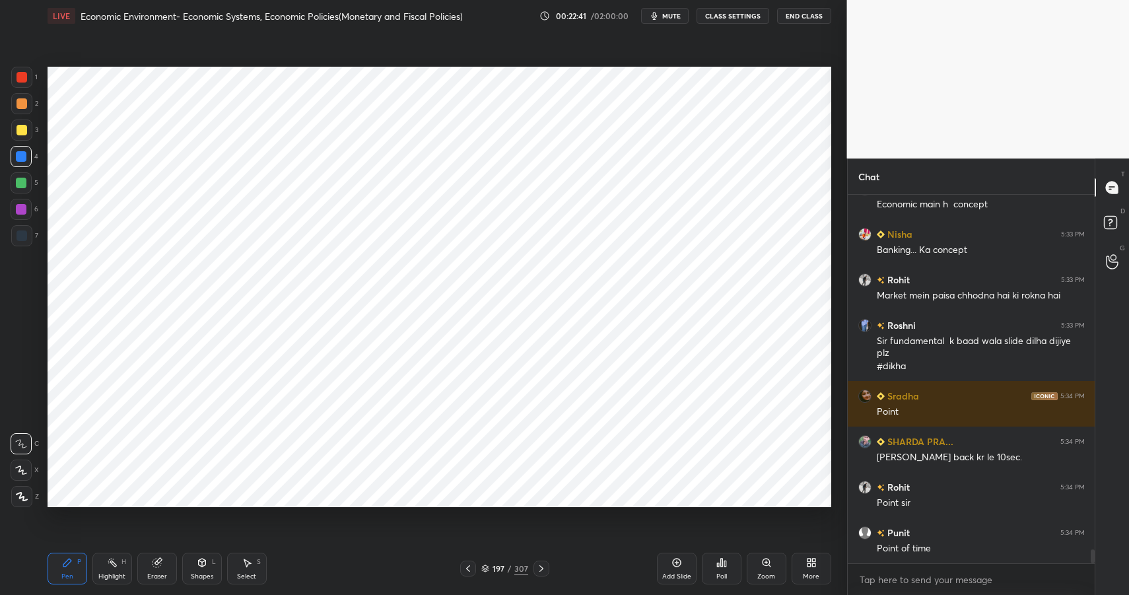
click at [211, 570] on div "Shapes L" at bounding box center [202, 569] width 40 height 32
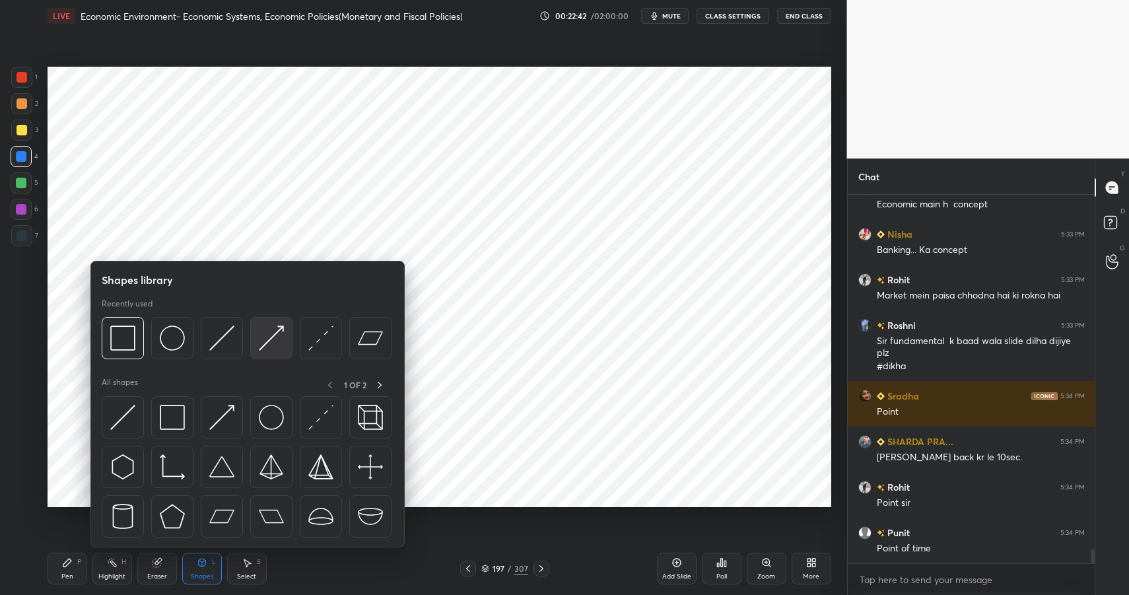
click at [255, 337] on div at bounding box center [271, 338] width 42 height 42
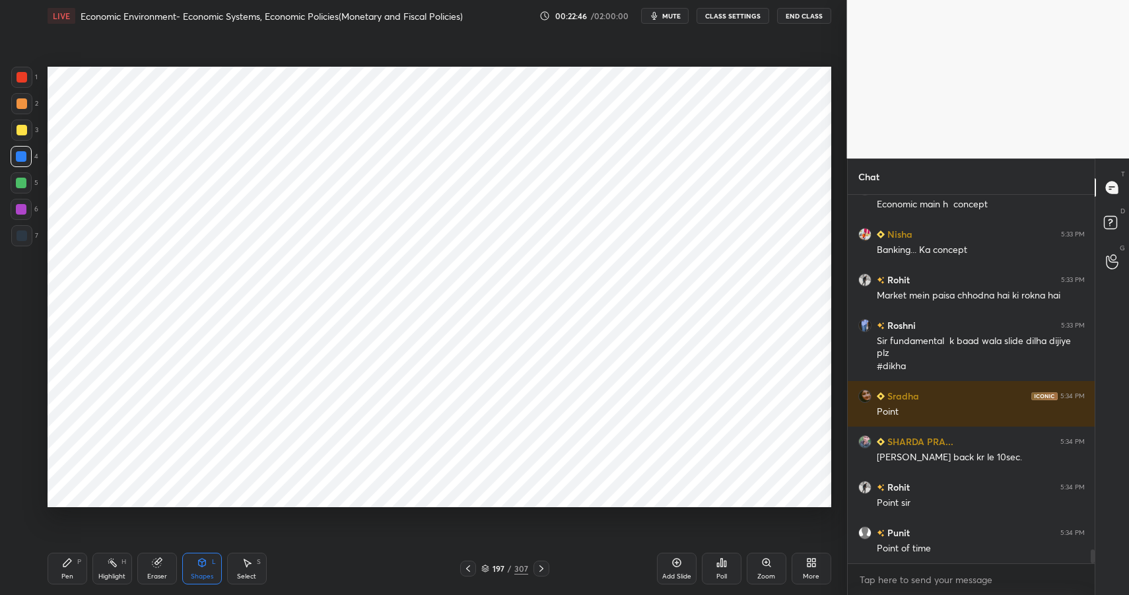
click at [85, 568] on div "Pen P" at bounding box center [68, 569] width 40 height 32
click at [82, 565] on div "Pen P" at bounding box center [68, 569] width 40 height 32
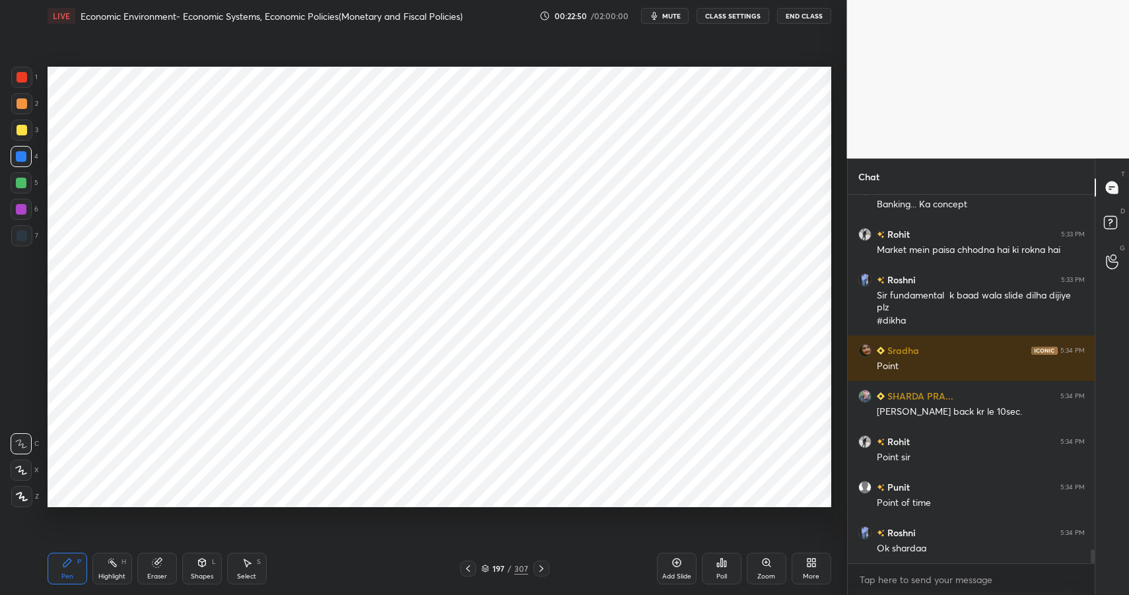
click at [15, 209] on div at bounding box center [21, 209] width 21 height 21
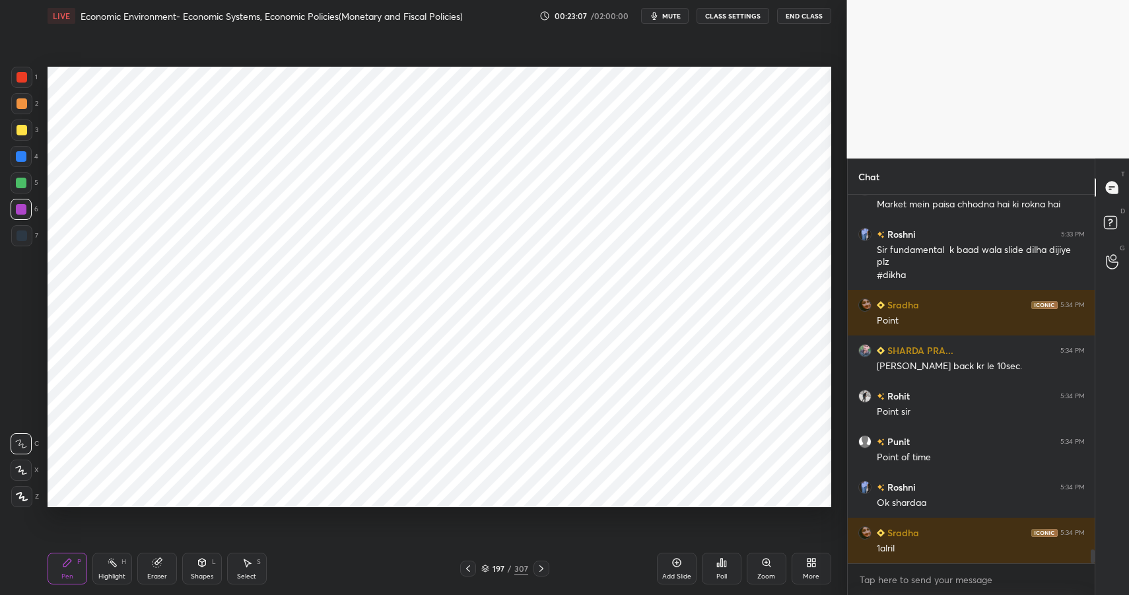
drag, startPoint x: 159, startPoint y: 559, endPoint x: 174, endPoint y: 518, distance: 43.4
click at [160, 558] on icon at bounding box center [157, 561] width 7 height 7
click at [56, 557] on div "Pen P" at bounding box center [68, 569] width 40 height 32
drag, startPoint x: 56, startPoint y: 557, endPoint x: 79, endPoint y: 522, distance: 41.9
click at [56, 557] on div "Pen P" at bounding box center [68, 569] width 40 height 32
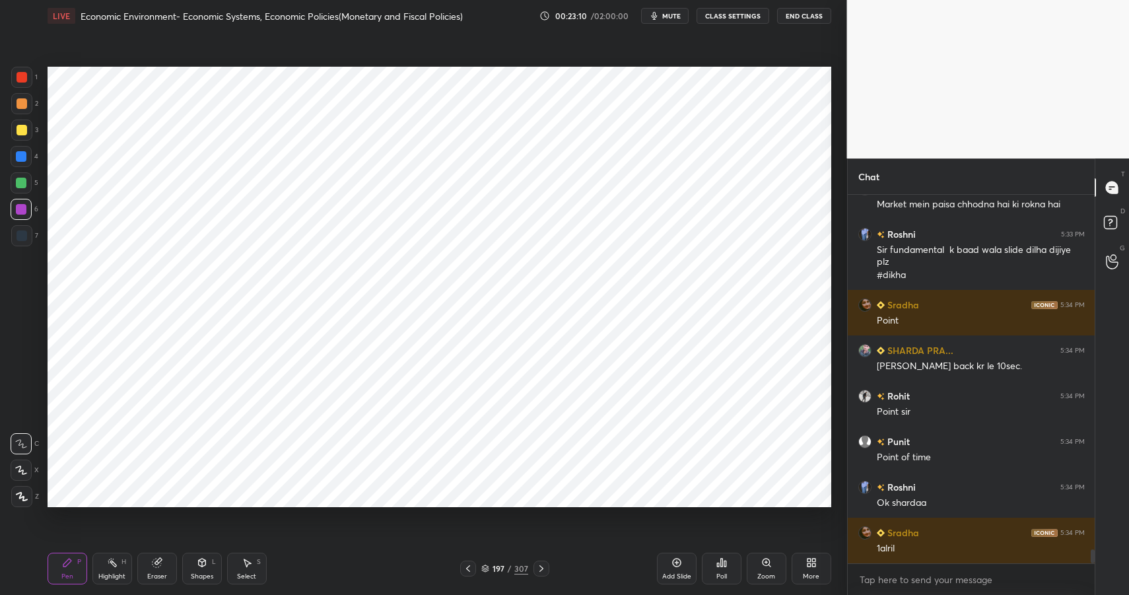
scroll to position [9412, 0]
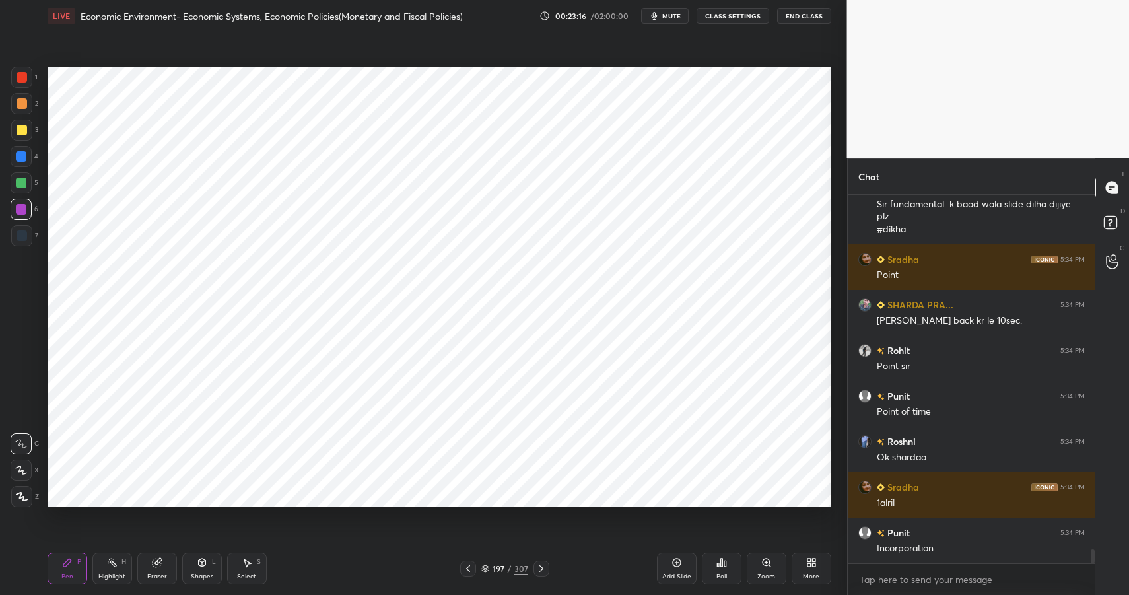
drag, startPoint x: 24, startPoint y: 180, endPoint x: 34, endPoint y: 170, distance: 14.0
click at [24, 182] on div at bounding box center [21, 183] width 11 height 11
click at [26, 161] on div at bounding box center [21, 156] width 21 height 21
click at [28, 161] on div at bounding box center [21, 156] width 21 height 21
click at [19, 208] on div at bounding box center [21, 209] width 11 height 11
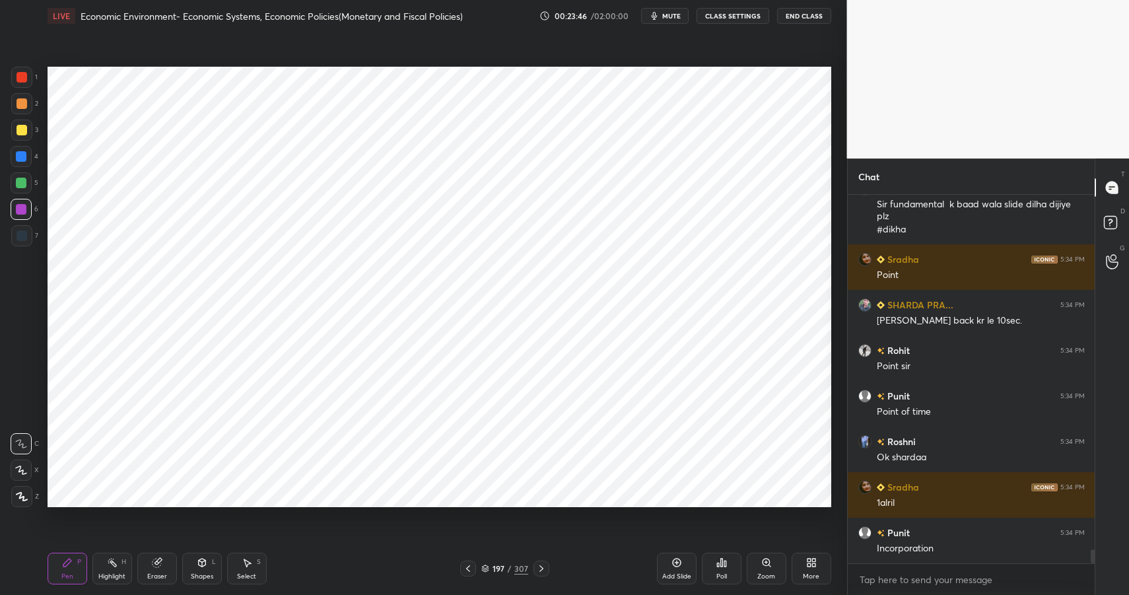
drag, startPoint x: 22, startPoint y: 209, endPoint x: 46, endPoint y: 197, distance: 26.6
click at [22, 209] on div at bounding box center [21, 209] width 11 height 11
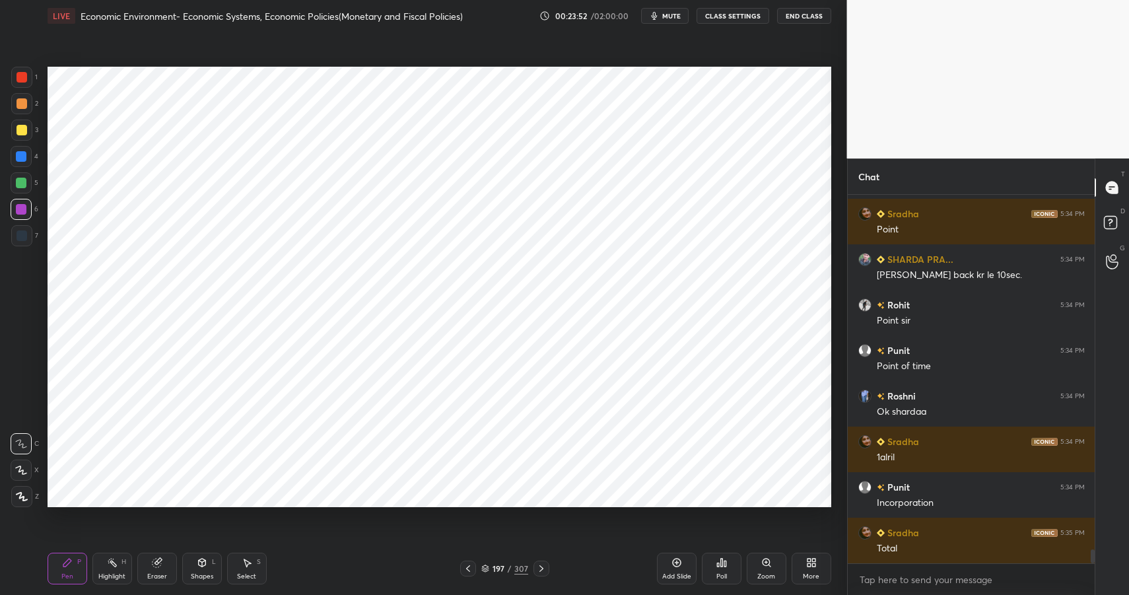
click at [207, 559] on icon at bounding box center [202, 562] width 11 height 11
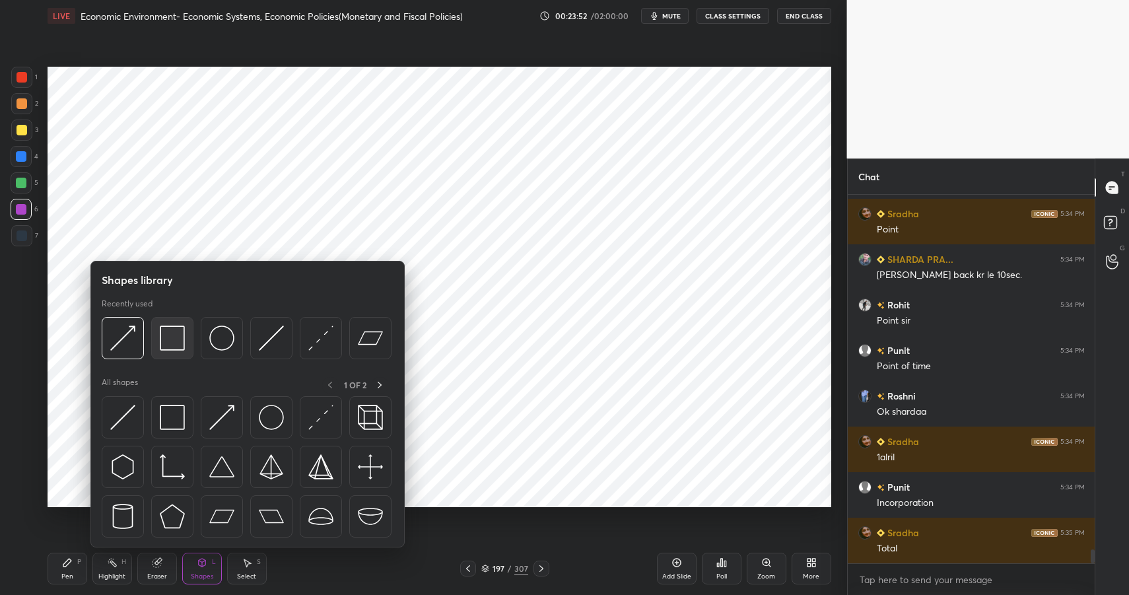
click at [172, 351] on div at bounding box center [172, 338] width 42 height 42
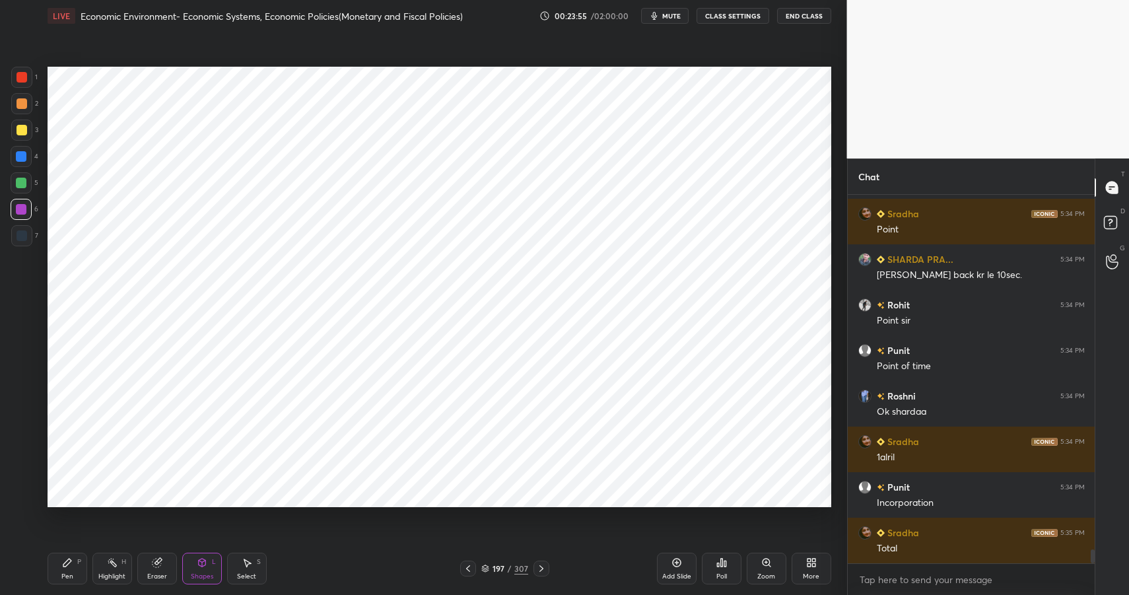
click at [29, 570] on div "1 2 3 4 5 6 7 C X Z C X Z E E Erase all H H LIVE Economic Environment- Economic…" at bounding box center [418, 297] width 836 height 595
click at [59, 566] on div "Pen P" at bounding box center [68, 569] width 40 height 32
click at [63, 566] on icon at bounding box center [67, 563] width 8 height 8
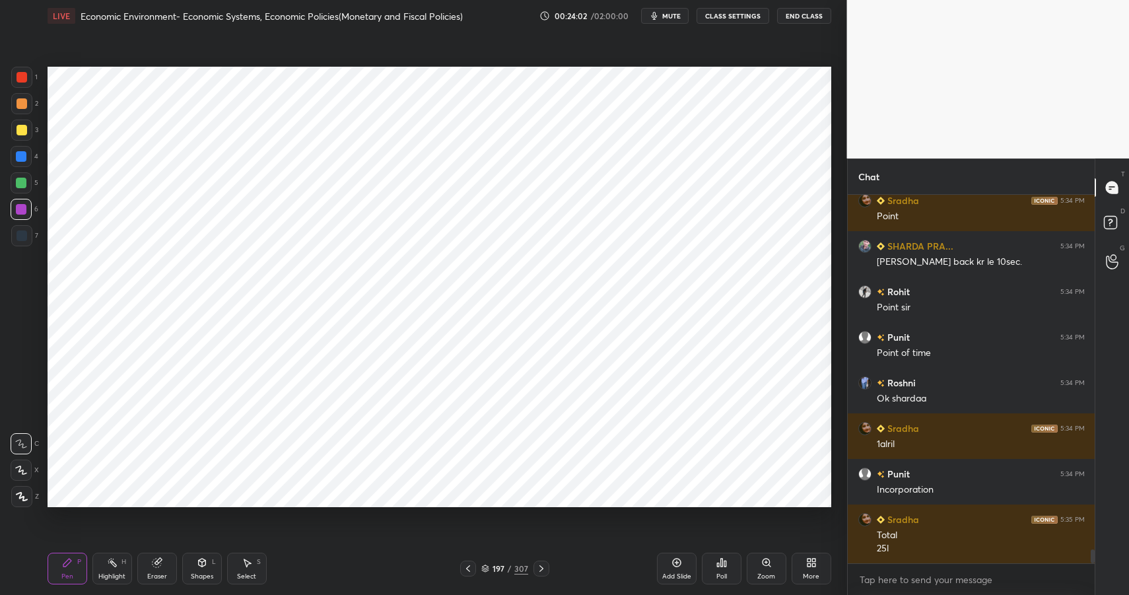
scroll to position [9516, 0]
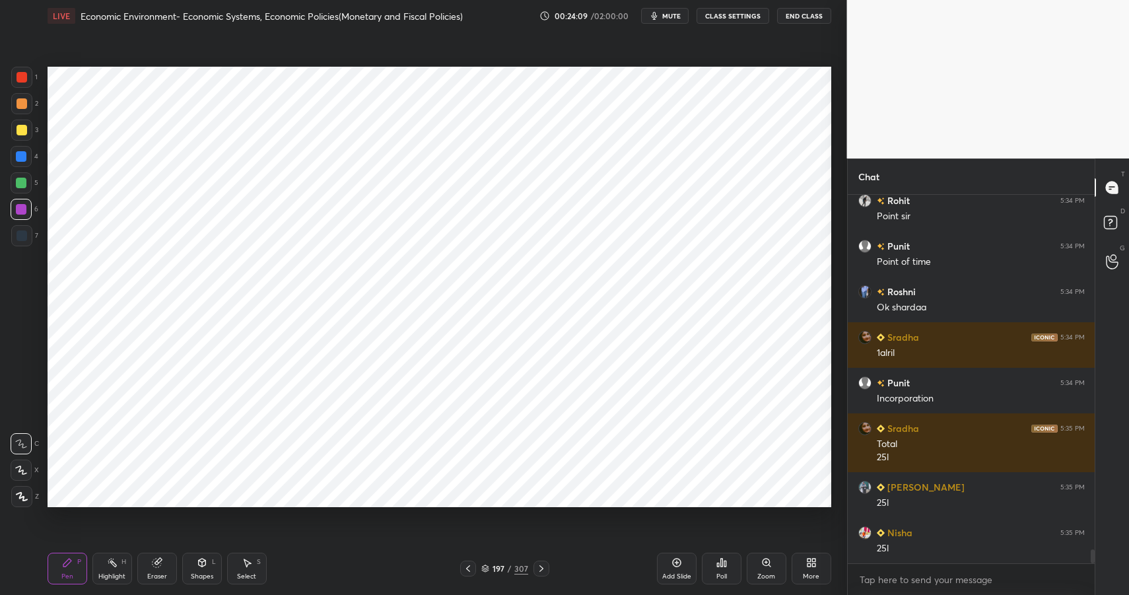
click at [25, 158] on div at bounding box center [21, 156] width 11 height 11
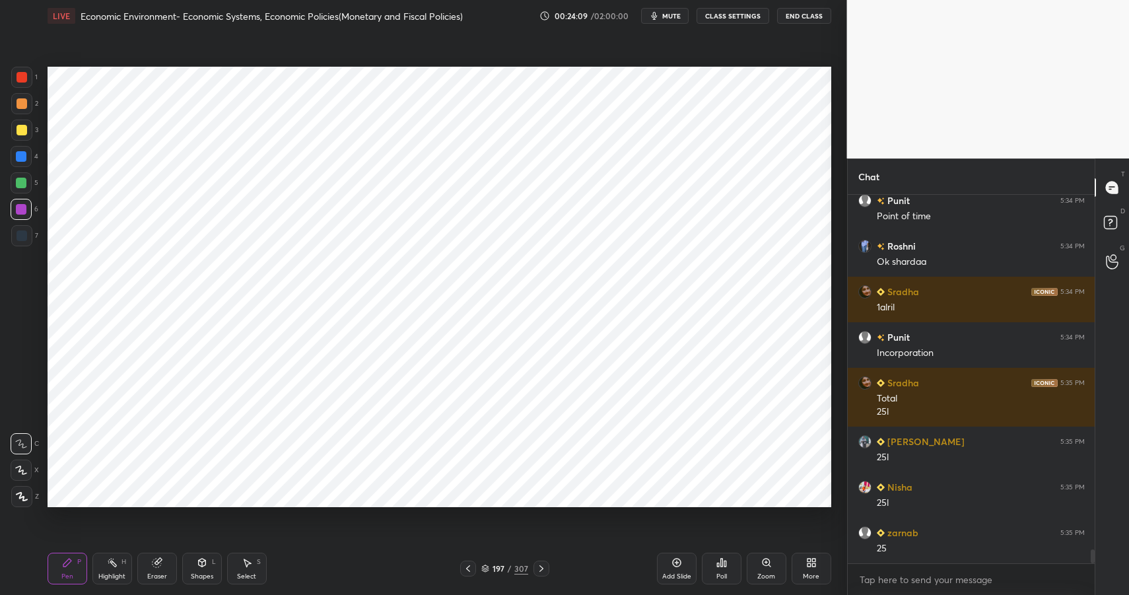
click at [25, 157] on div at bounding box center [21, 156] width 11 height 11
click at [28, 100] on div at bounding box center [21, 103] width 21 height 21
click at [25, 101] on div at bounding box center [21, 103] width 21 height 21
click at [211, 571] on div "Shapes L" at bounding box center [202, 569] width 40 height 32
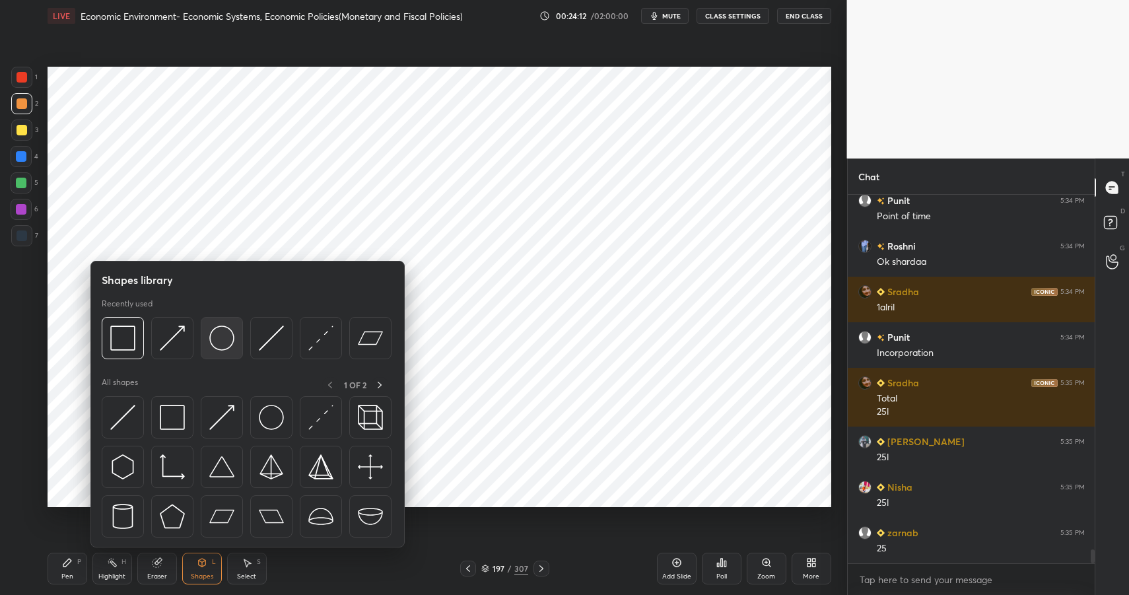
scroll to position [9653, 0]
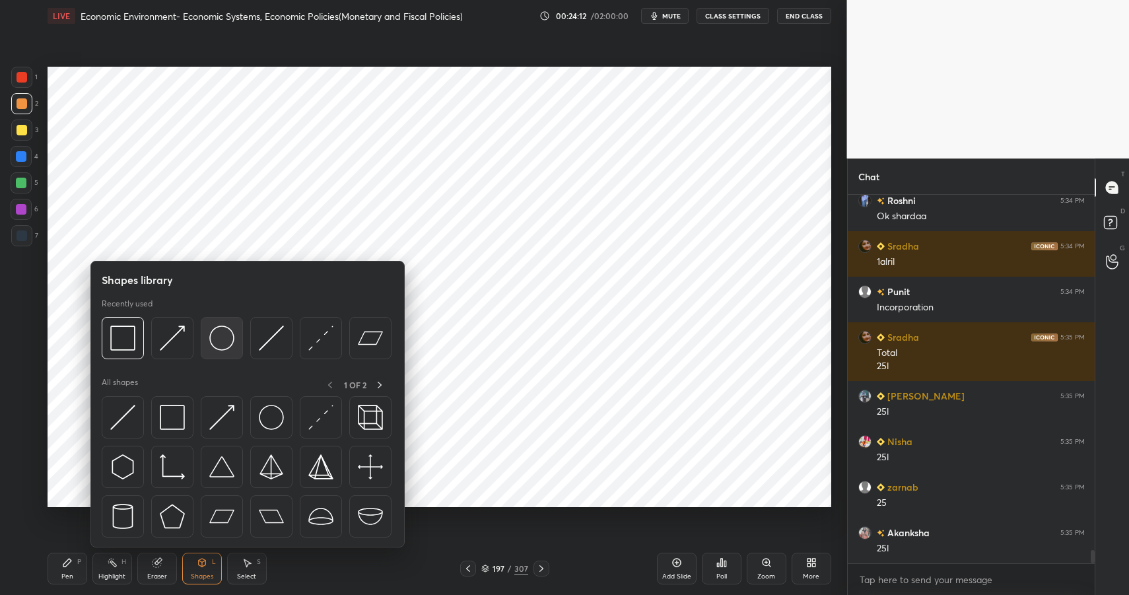
drag, startPoint x: 222, startPoint y: 327, endPoint x: 216, endPoint y: 318, distance: 10.8
click at [236, 331] on div at bounding box center [222, 338] width 42 height 42
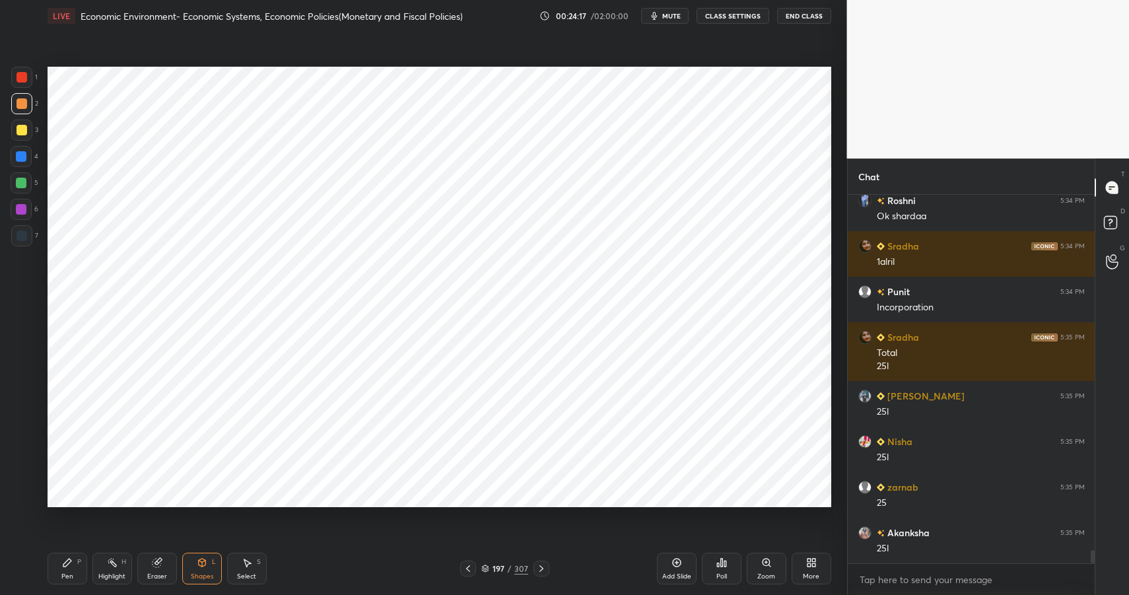
click at [71, 566] on div "Pen P" at bounding box center [68, 569] width 40 height 32
click at [75, 565] on div "Pen P" at bounding box center [68, 569] width 40 height 32
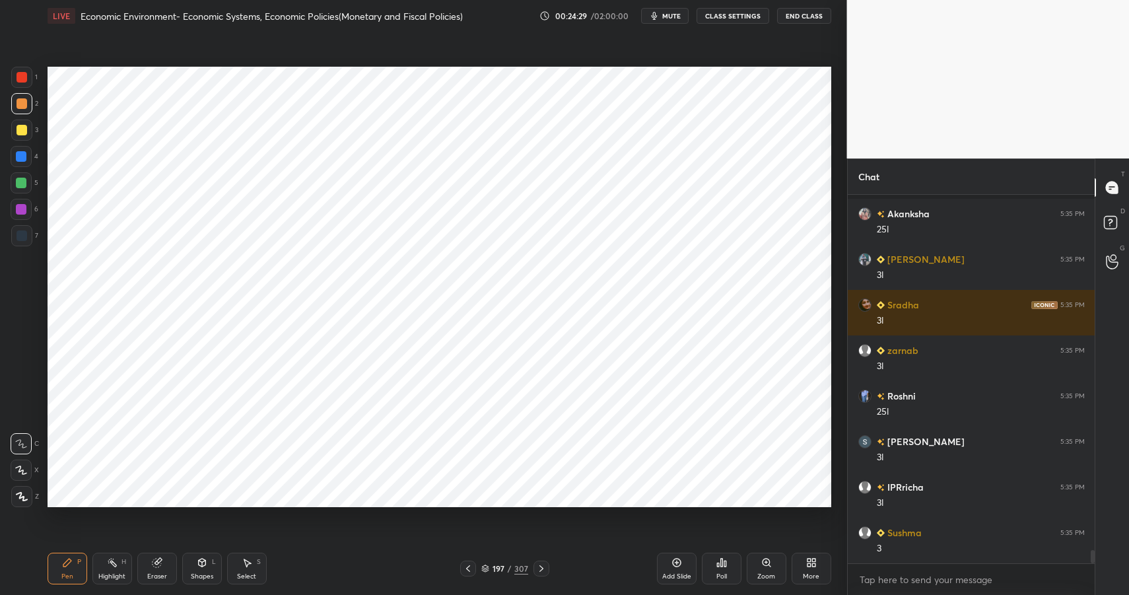
scroll to position [10029, 0]
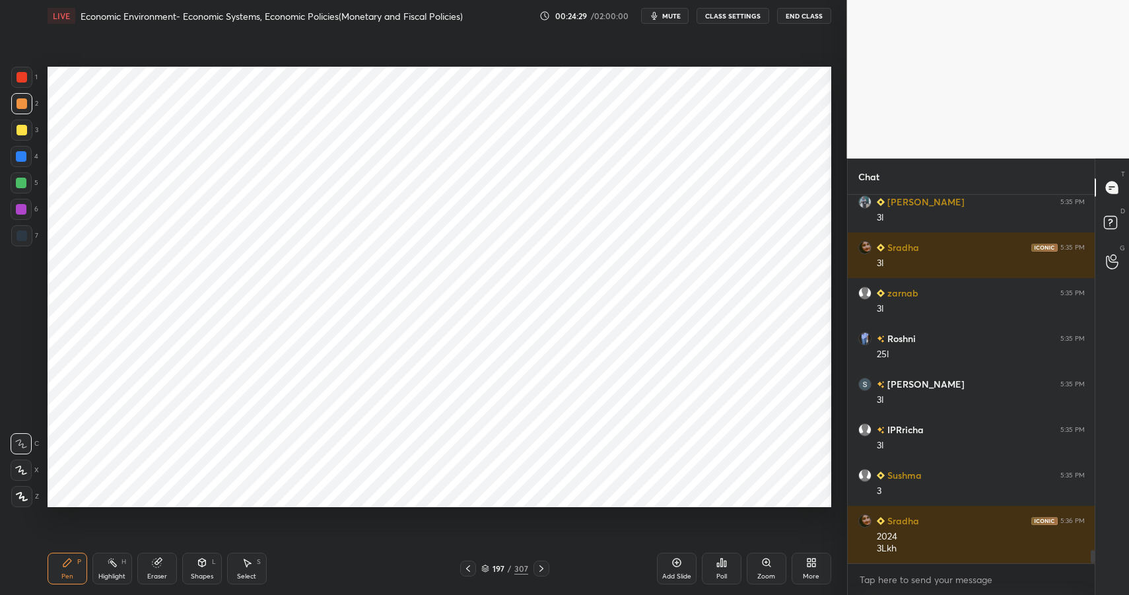
drag, startPoint x: 203, startPoint y: 564, endPoint x: 197, endPoint y: 549, distance: 16.6
click at [203, 564] on icon at bounding box center [201, 563] width 7 height 8
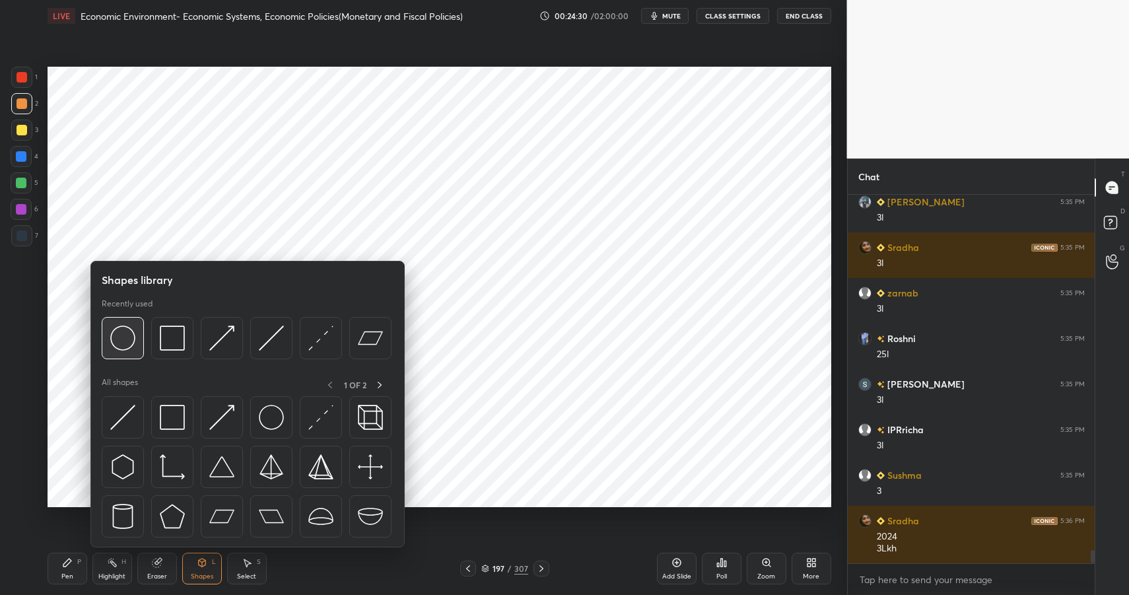
click at [121, 343] on img at bounding box center [122, 337] width 25 height 25
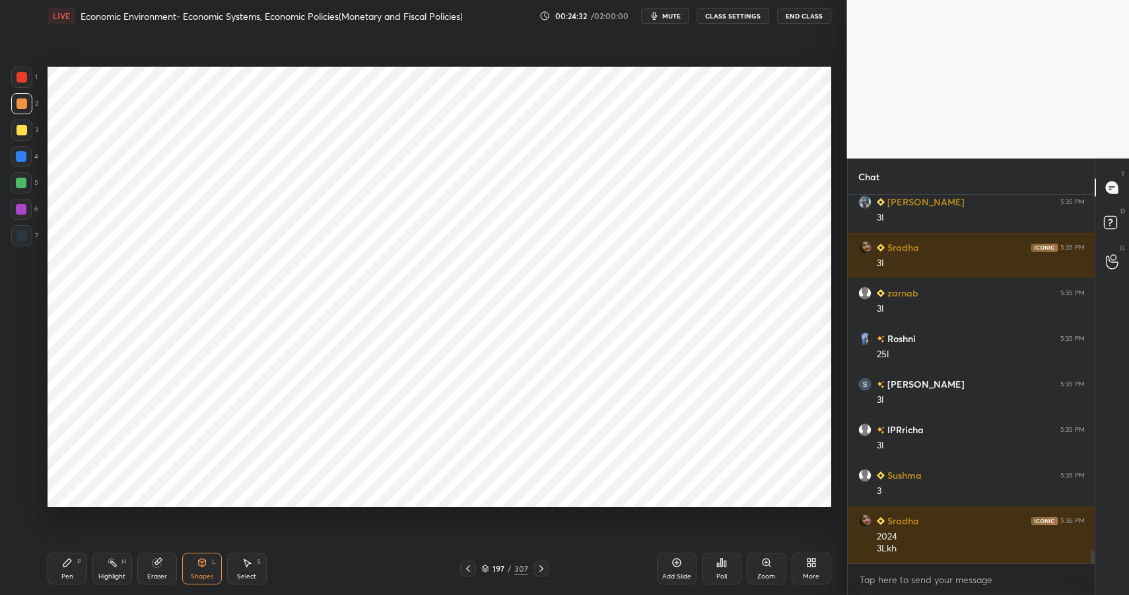
click at [66, 563] on icon at bounding box center [67, 563] width 8 height 8
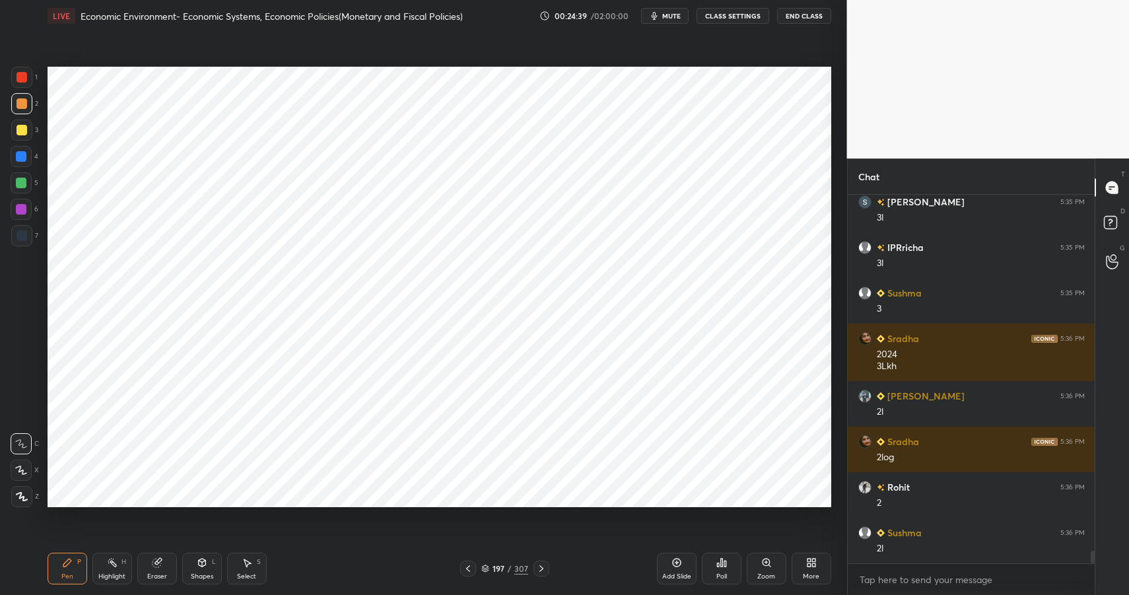
scroll to position [10257, 0]
click at [23, 184] on div at bounding box center [21, 183] width 11 height 11
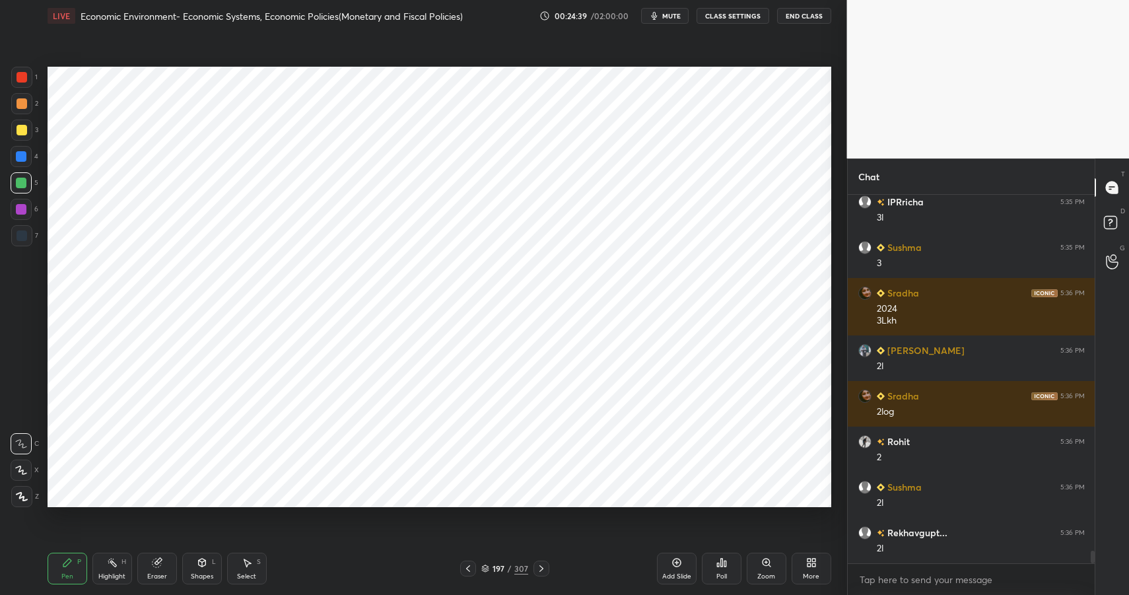
drag, startPoint x: 23, startPoint y: 184, endPoint x: 36, endPoint y: 175, distance: 15.6
click at [23, 184] on div at bounding box center [21, 183] width 11 height 11
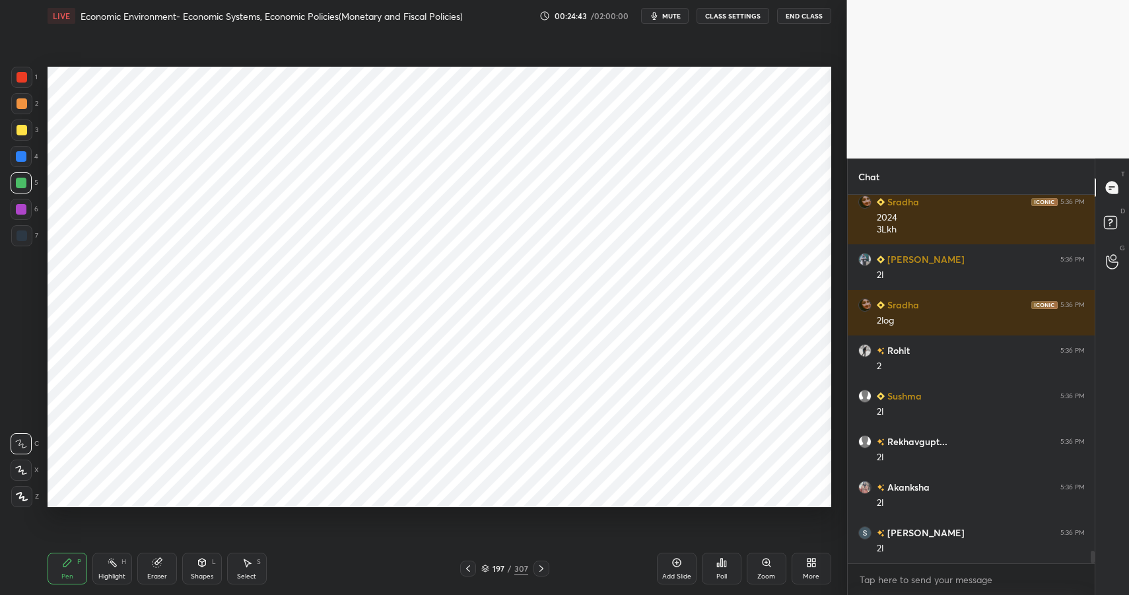
scroll to position [10394, 0]
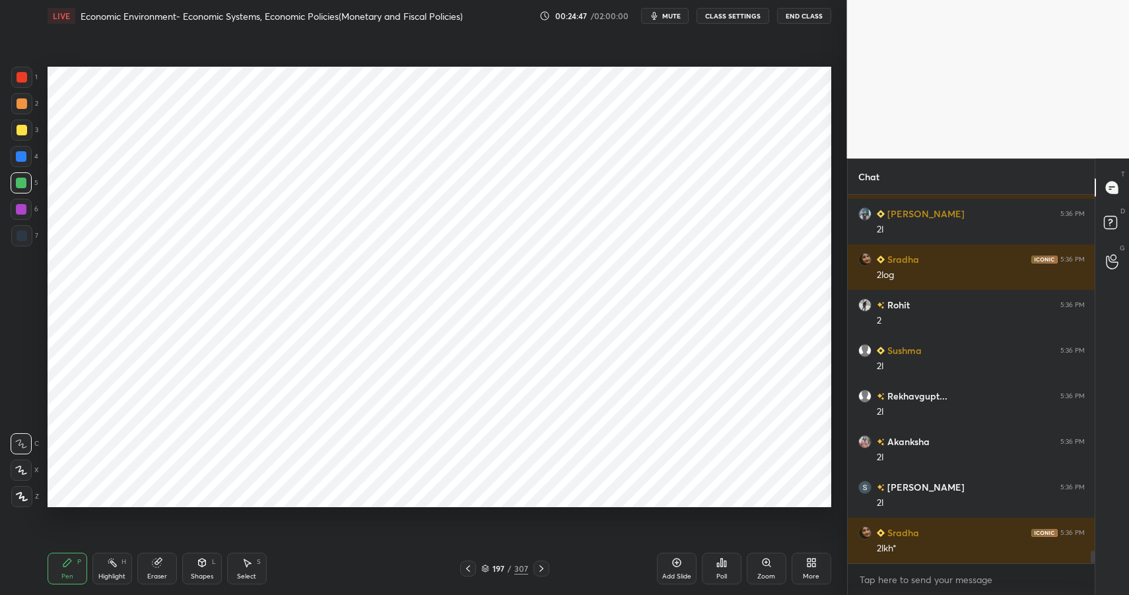
click at [205, 567] on icon at bounding box center [202, 562] width 11 height 11
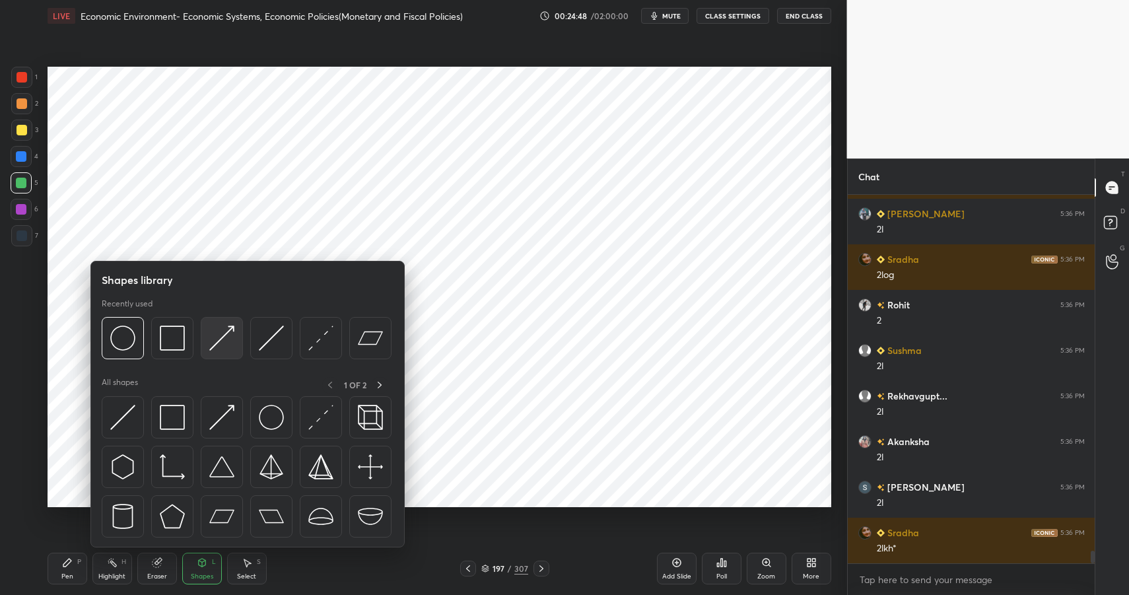
click at [214, 325] on img at bounding box center [221, 337] width 25 height 25
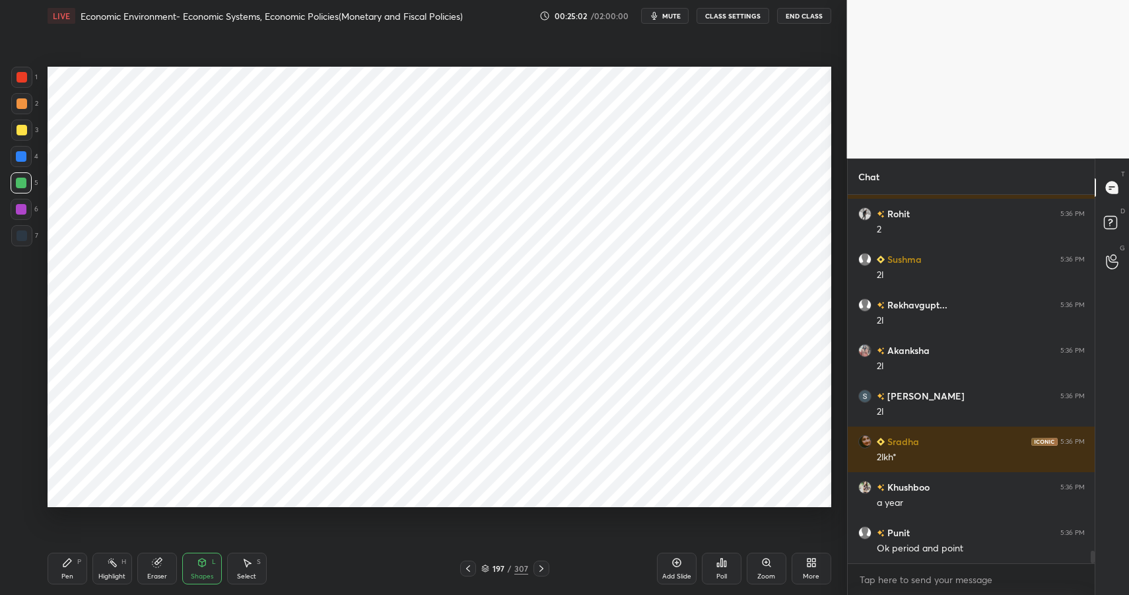
scroll to position [10530, 0]
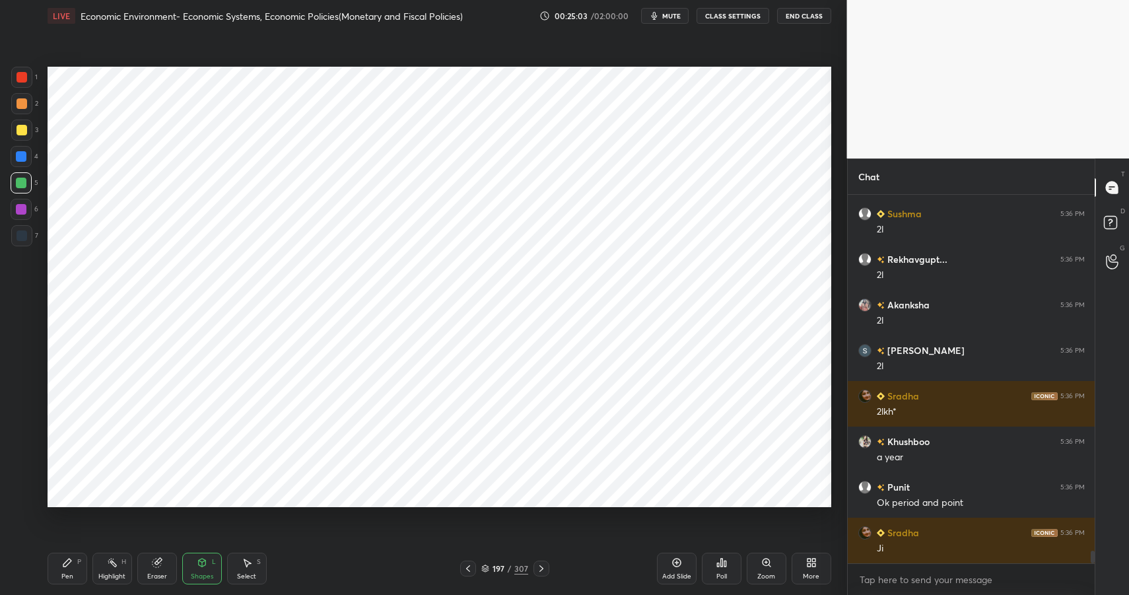
click at [63, 569] on div "Pen P" at bounding box center [68, 569] width 40 height 32
click at [65, 560] on icon at bounding box center [67, 562] width 11 height 11
click at [20, 156] on div at bounding box center [21, 156] width 11 height 11
drag, startPoint x: 22, startPoint y: 157, endPoint x: 35, endPoint y: 191, distance: 36.2
click at [22, 157] on div at bounding box center [21, 156] width 11 height 11
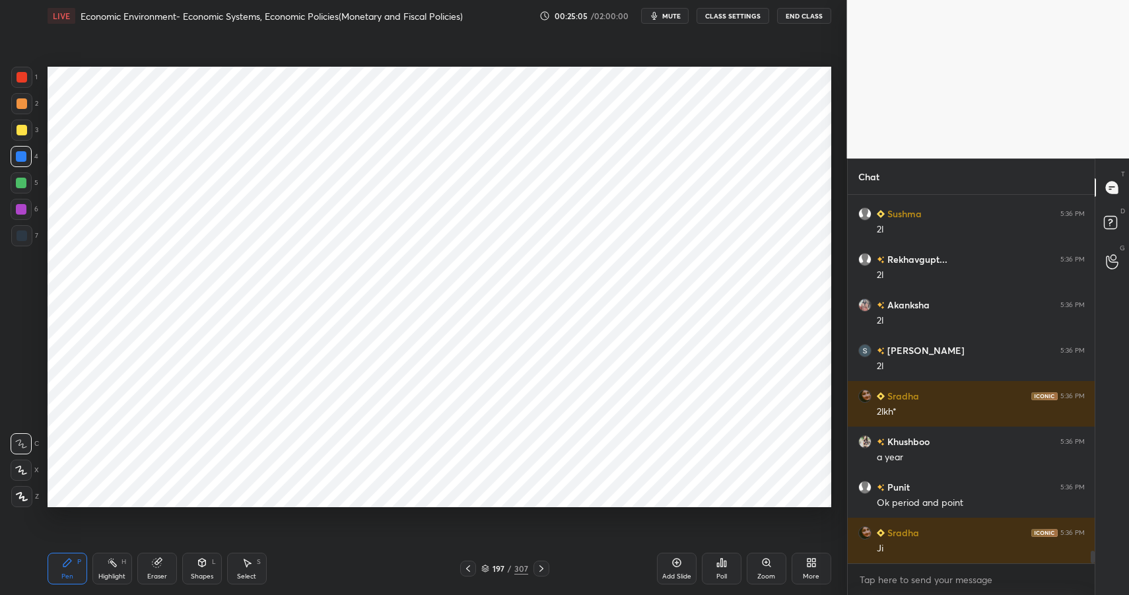
scroll to position [10576, 0]
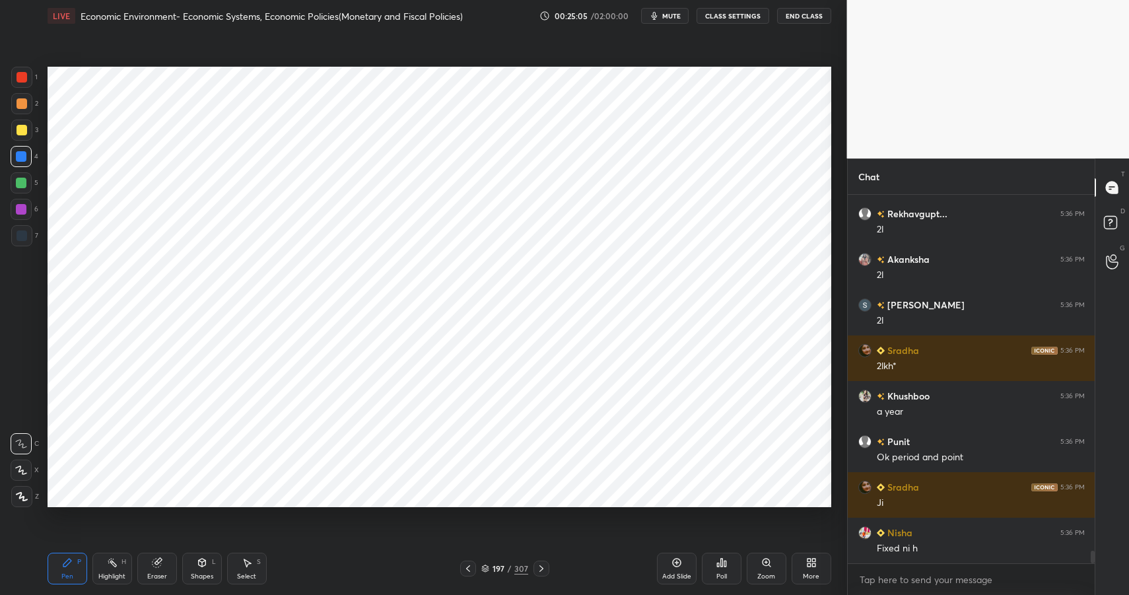
click at [22, 233] on div at bounding box center [22, 235] width 11 height 11
click at [25, 230] on div at bounding box center [22, 235] width 11 height 11
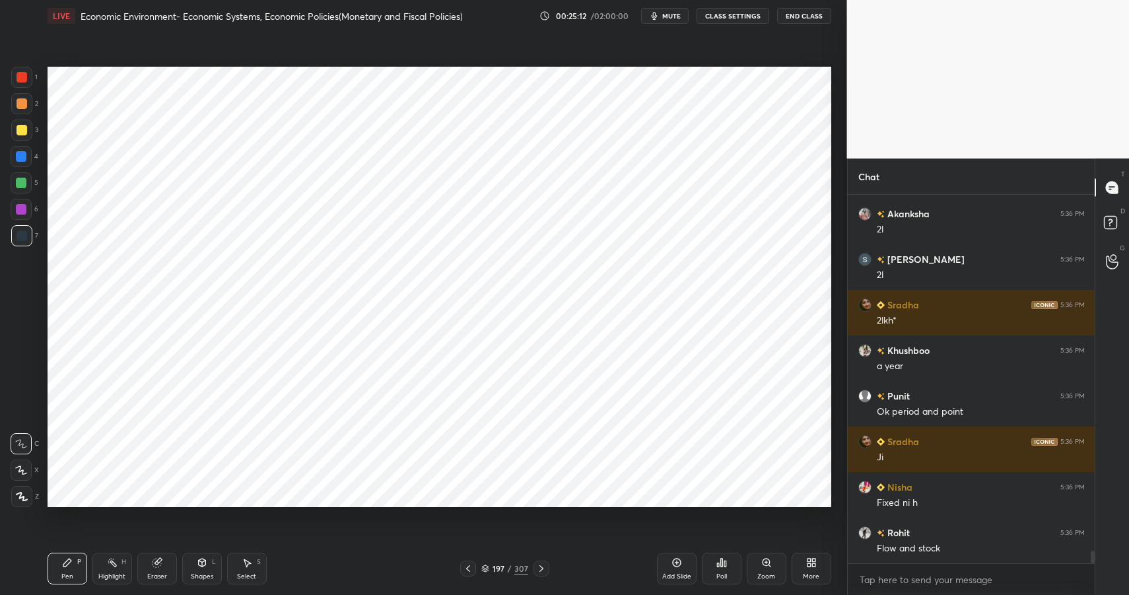
scroll to position [10667, 0]
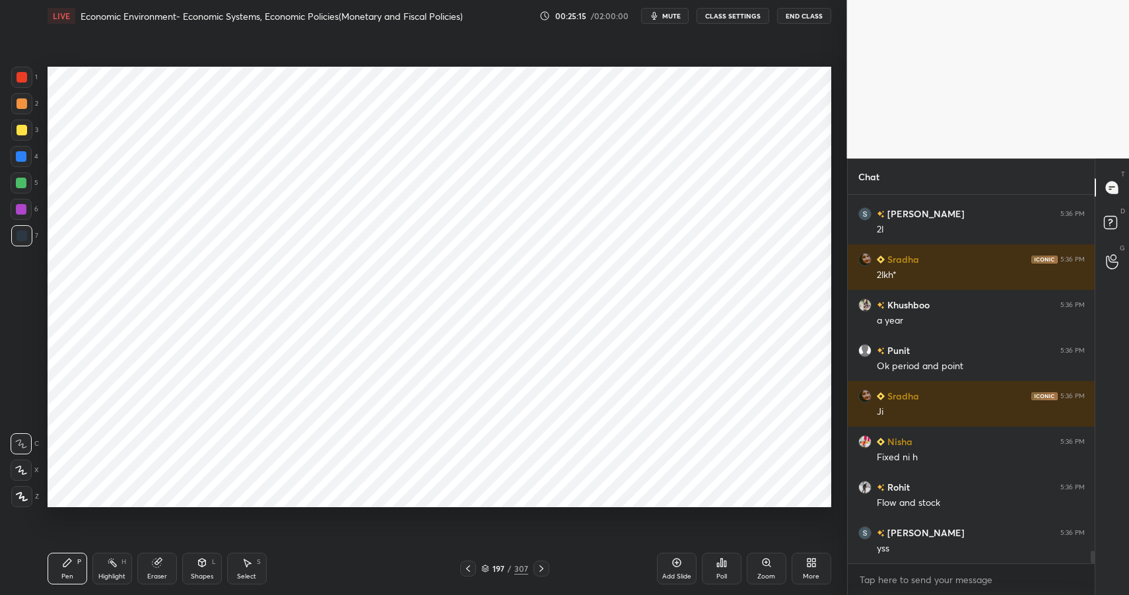
click at [205, 564] on icon at bounding box center [201, 563] width 7 height 8
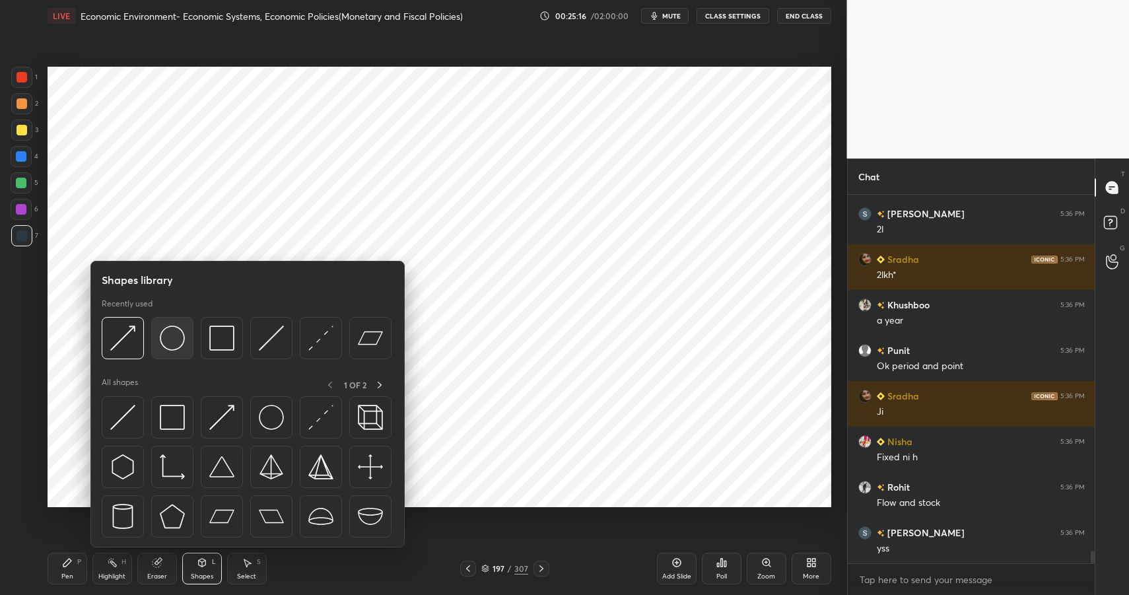
click at [172, 347] on img at bounding box center [172, 337] width 25 height 25
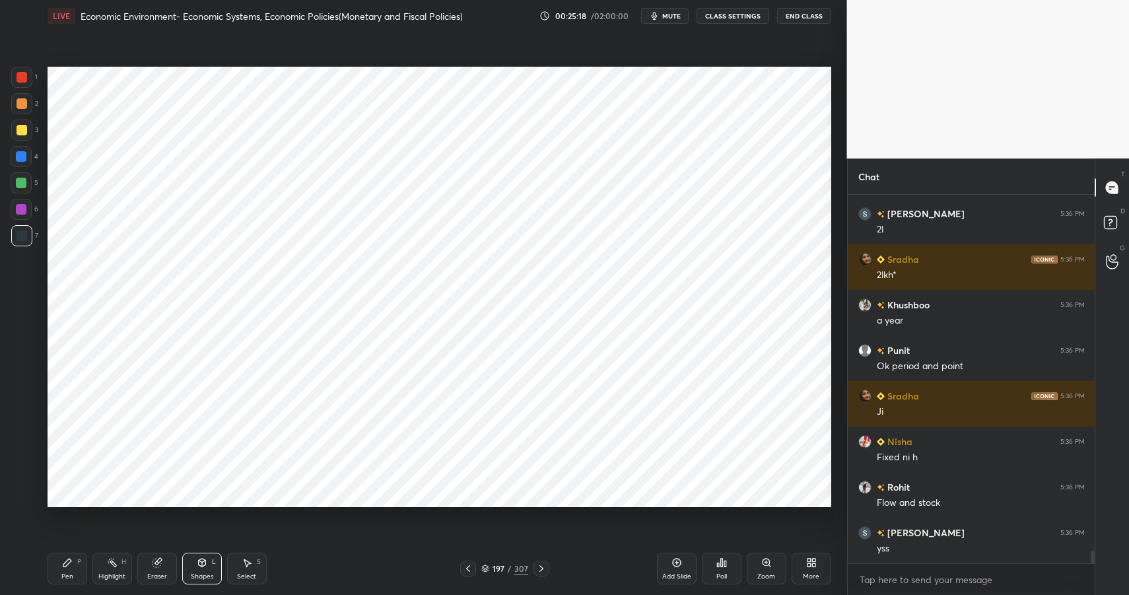
click at [59, 563] on div "Pen P" at bounding box center [68, 569] width 40 height 32
click at [72, 564] on icon at bounding box center [67, 562] width 11 height 11
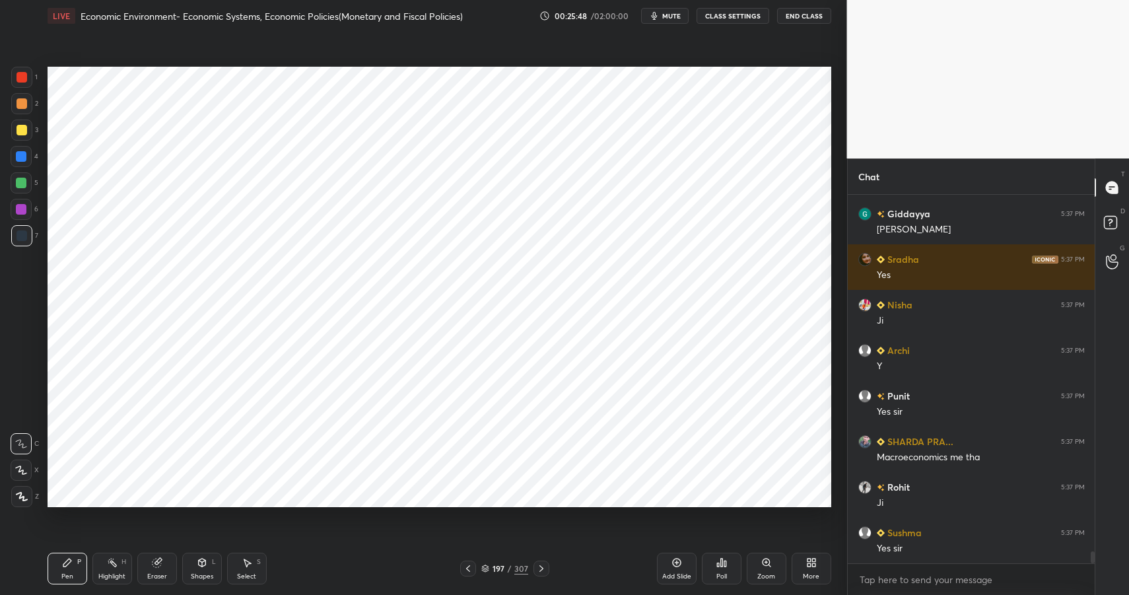
scroll to position [11245, 0]
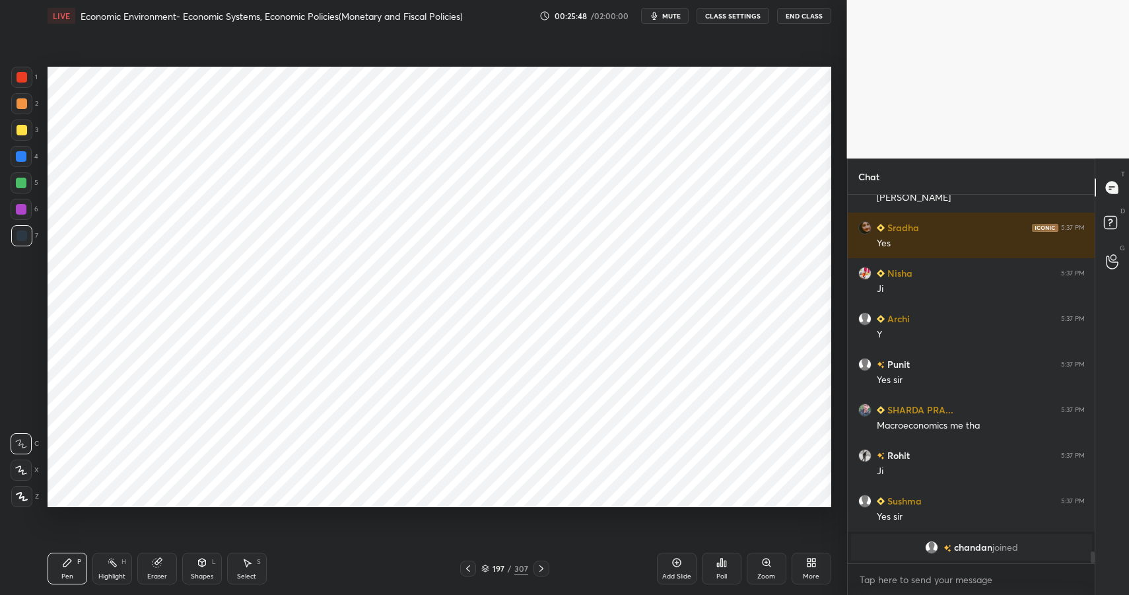
click at [116, 573] on div "Highlight" at bounding box center [111, 576] width 27 height 7
click at [116, 564] on icon at bounding box center [112, 562] width 11 height 11
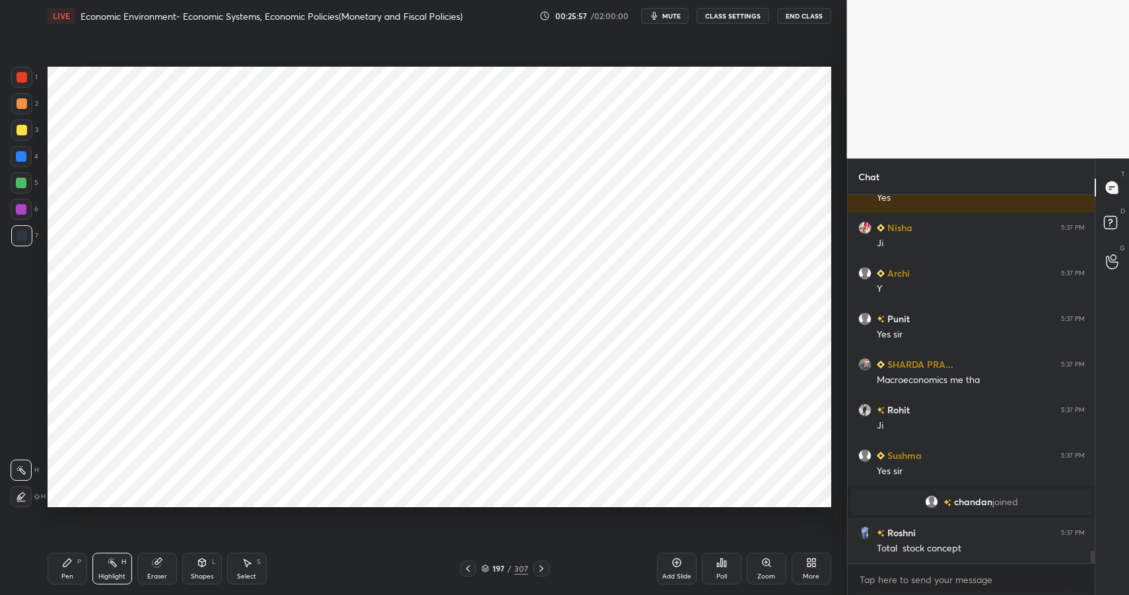
click at [63, 559] on icon at bounding box center [67, 562] width 11 height 11
click at [65, 561] on icon at bounding box center [67, 562] width 11 height 11
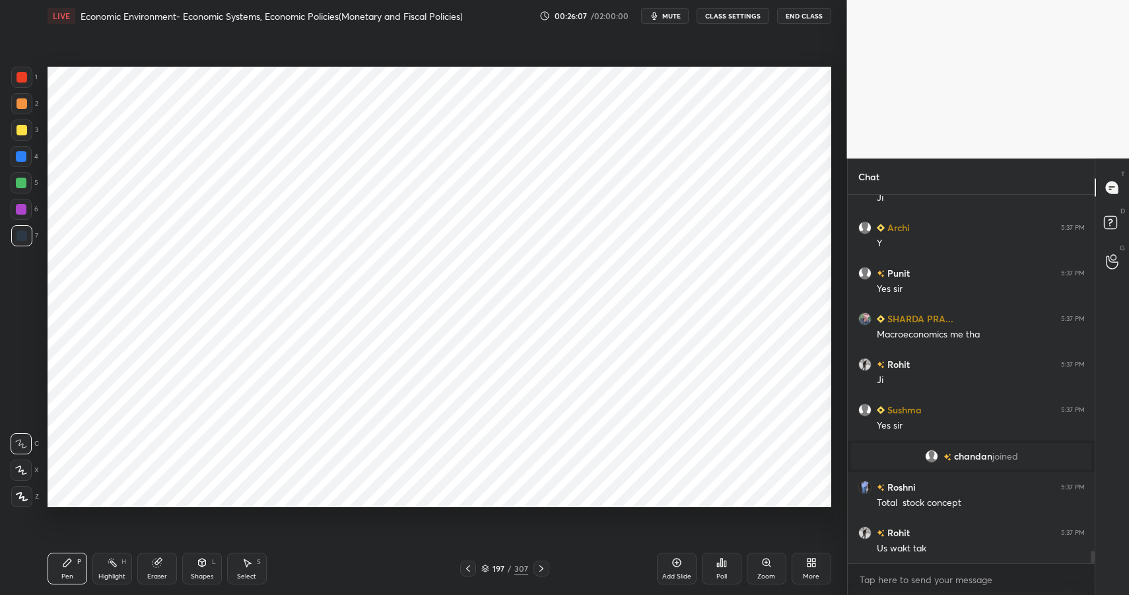
click at [683, 568] on div "Add Slide" at bounding box center [677, 569] width 40 height 32
drag, startPoint x: 26, startPoint y: 78, endPoint x: 28, endPoint y: 86, distance: 8.2
click at [25, 78] on div at bounding box center [22, 77] width 11 height 11
click at [25, 203] on div at bounding box center [21, 209] width 21 height 21
click at [27, 204] on div at bounding box center [21, 209] width 21 height 21
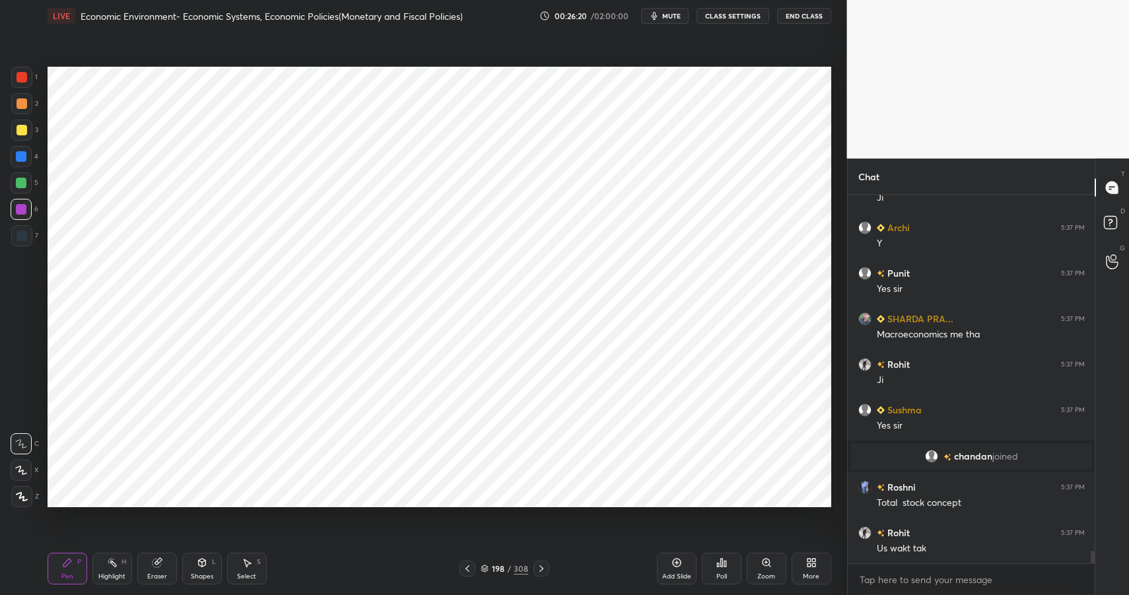
drag, startPoint x: 200, startPoint y: 572, endPoint x: 204, endPoint y: 553, distance: 19.6
click at [200, 573] on div "Shapes" at bounding box center [202, 576] width 22 height 7
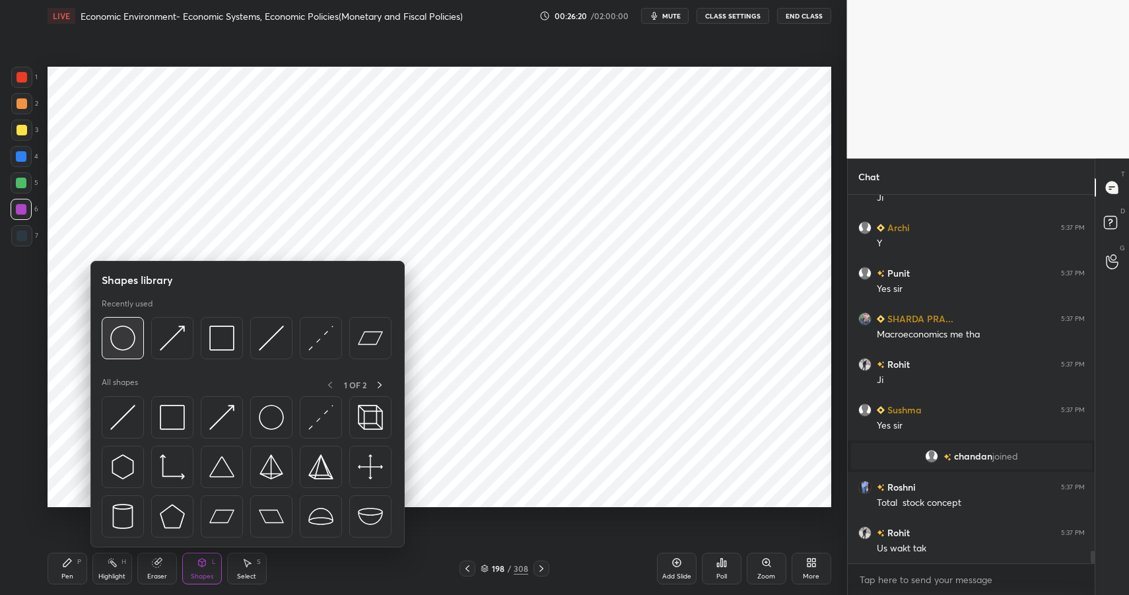
scroll to position [10667, 0]
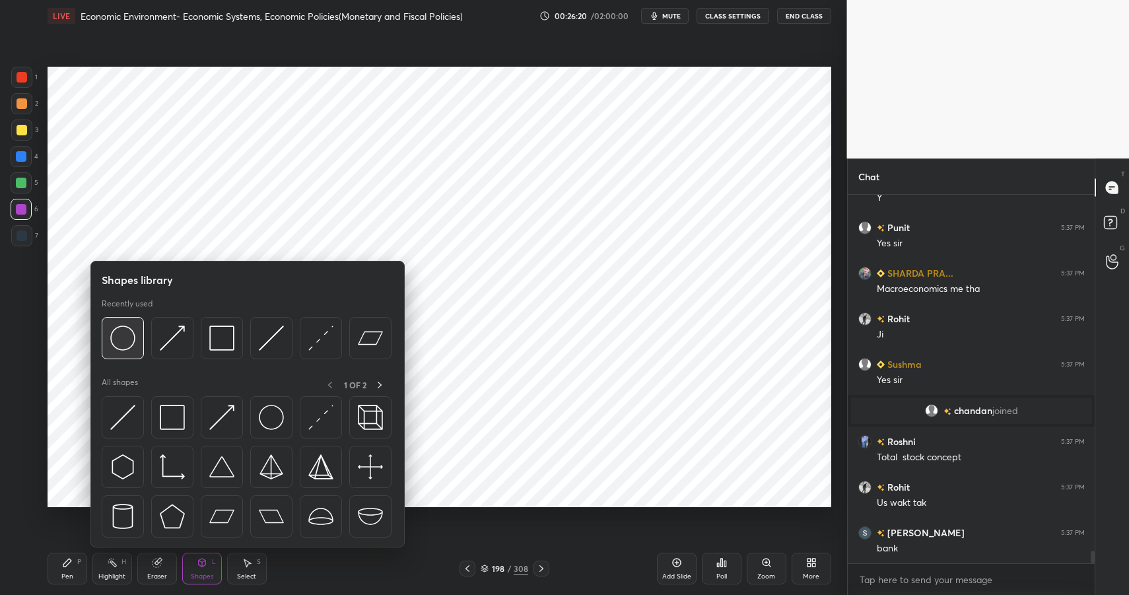
click at [112, 339] on img at bounding box center [122, 337] width 25 height 25
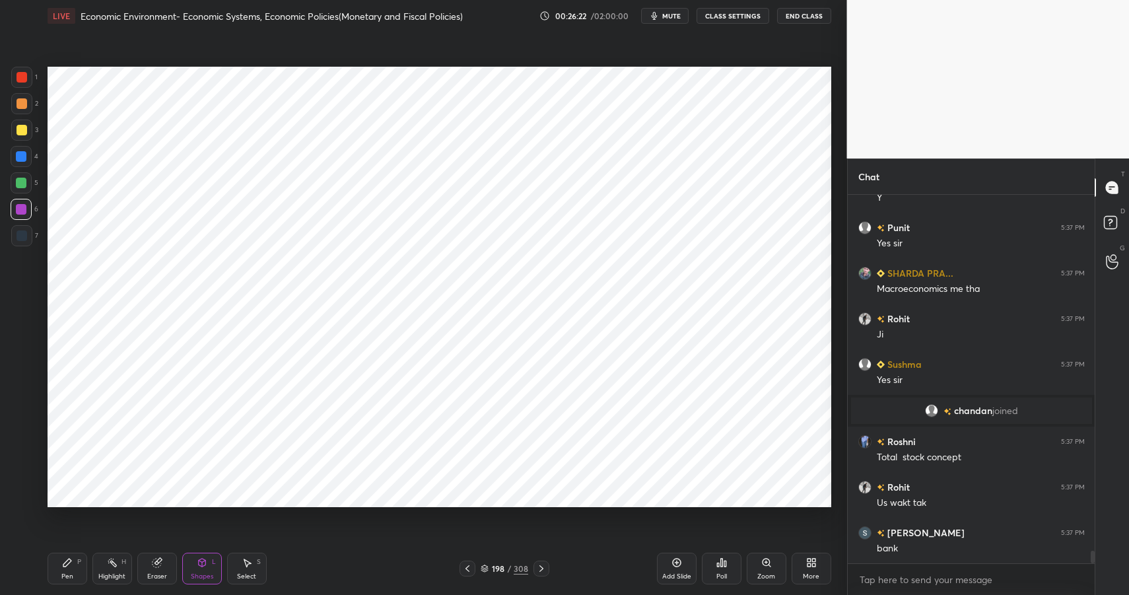
click at [211, 570] on div "Shapes L" at bounding box center [202, 569] width 40 height 32
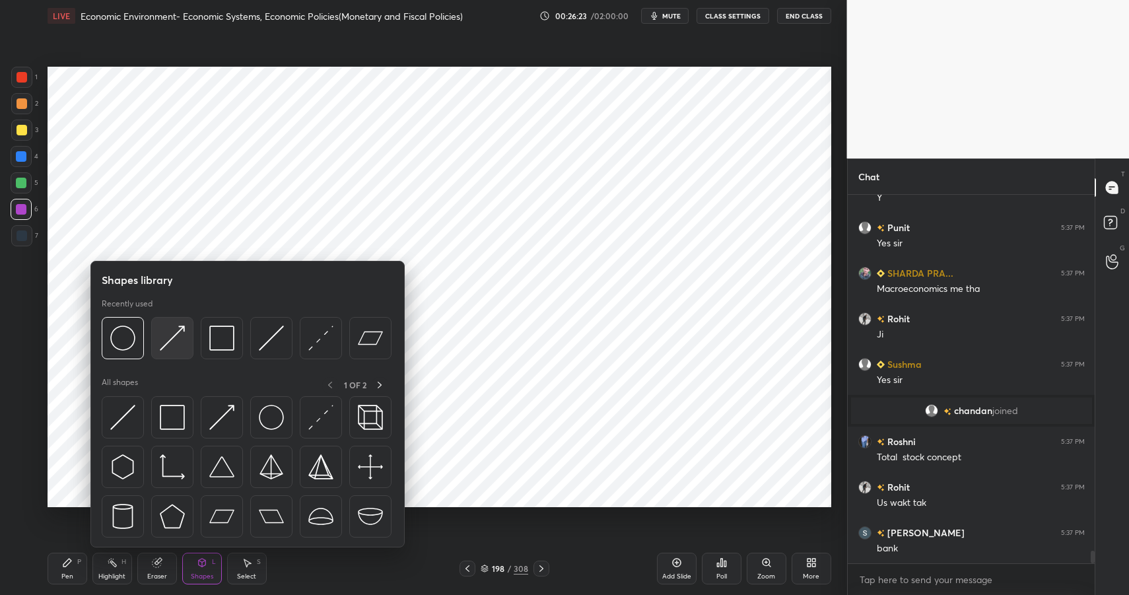
click at [176, 340] on img at bounding box center [172, 337] width 25 height 25
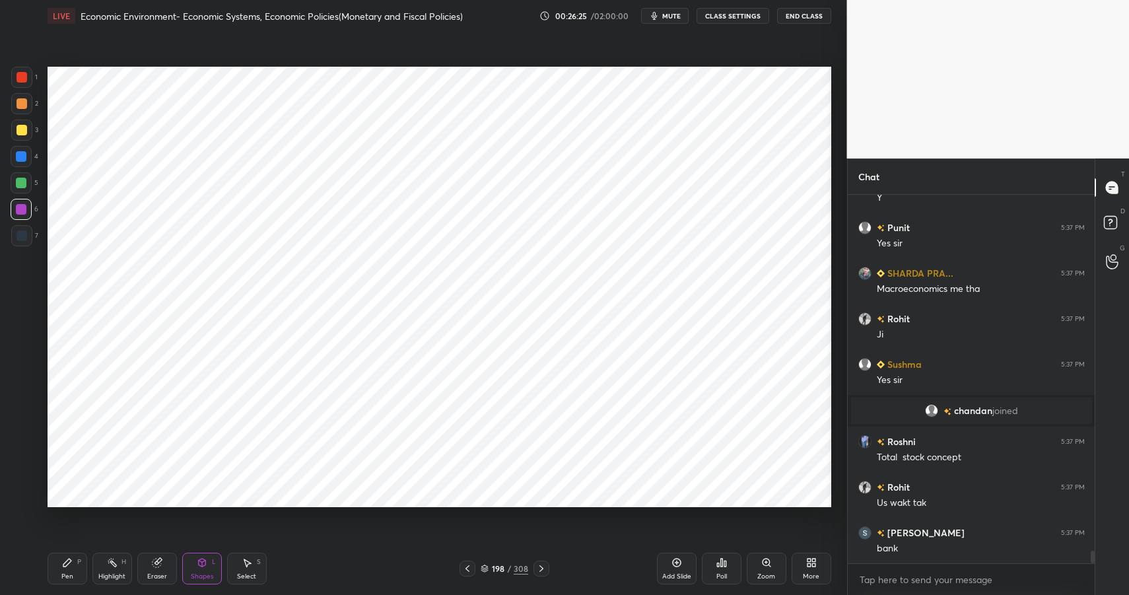
click at [67, 564] on icon at bounding box center [67, 562] width 11 height 11
drag, startPoint x: 69, startPoint y: 569, endPoint x: 67, endPoint y: 559, distance: 10.2
click at [69, 569] on div "Pen P" at bounding box center [68, 569] width 40 height 32
click at [25, 158] on div at bounding box center [21, 156] width 11 height 11
click at [20, 161] on div at bounding box center [21, 156] width 21 height 21
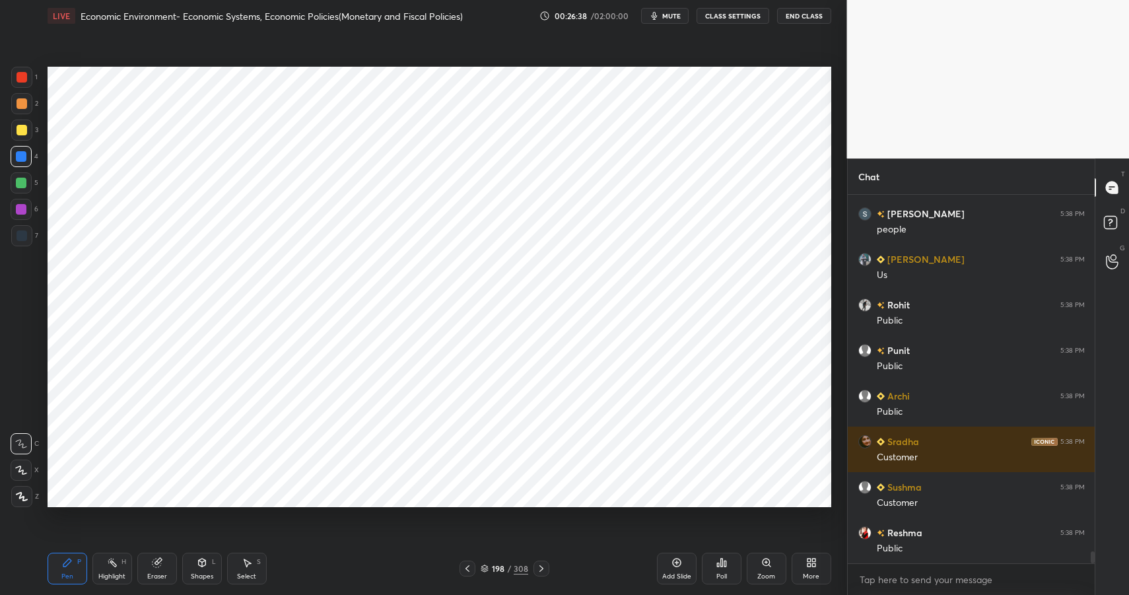
scroll to position [11077, 0]
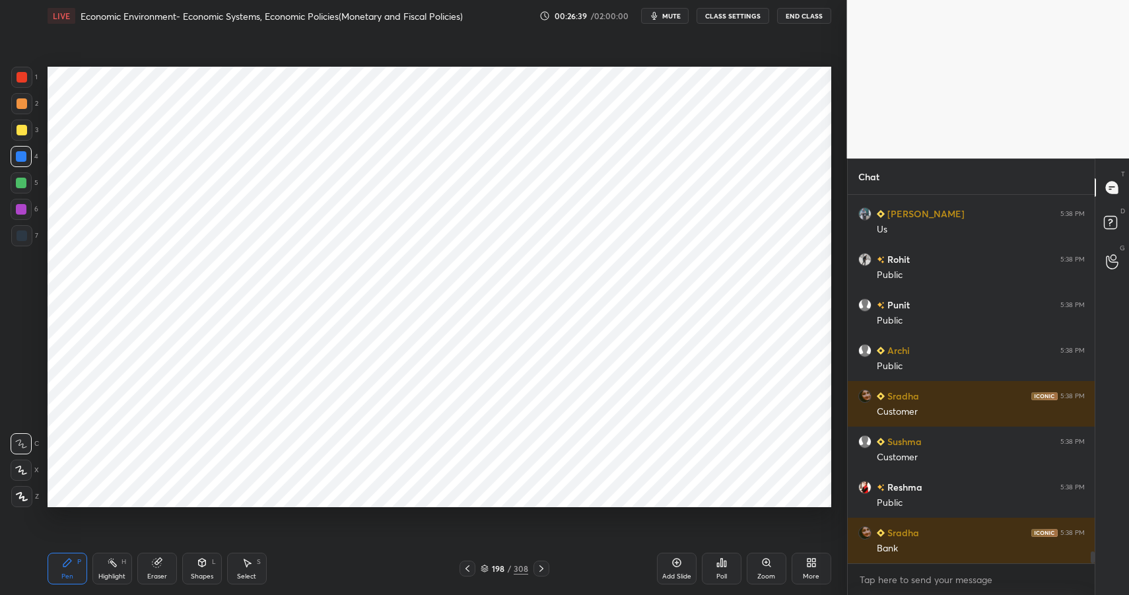
click at [22, 240] on div at bounding box center [22, 235] width 11 height 11
drag, startPoint x: 23, startPoint y: 240, endPoint x: 40, endPoint y: 231, distance: 18.6
click at [23, 240] on div at bounding box center [22, 235] width 11 height 11
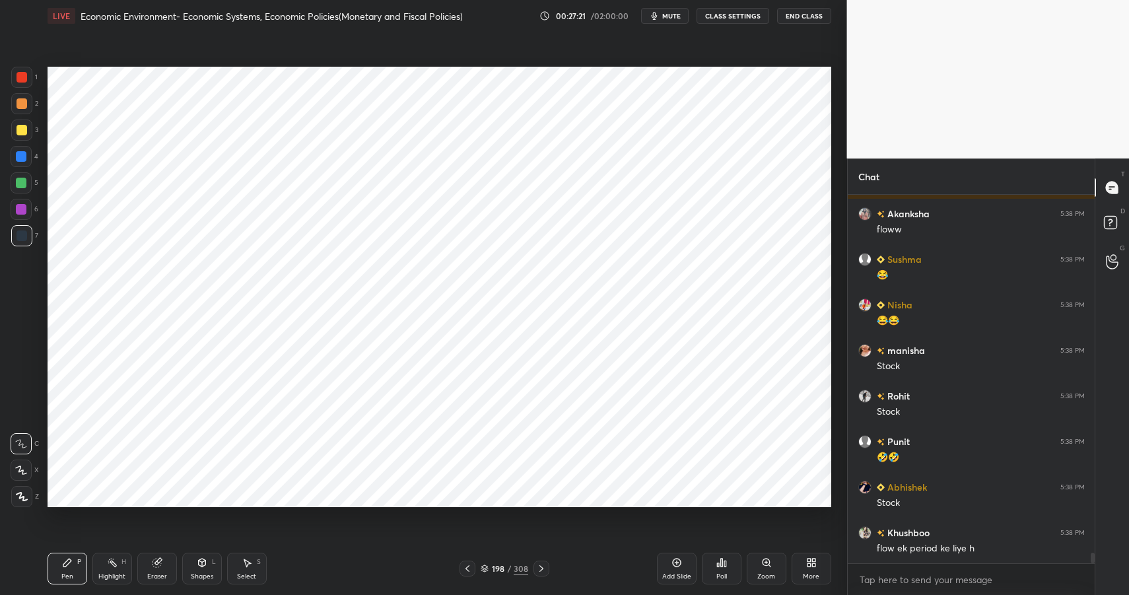
scroll to position [12366, 0]
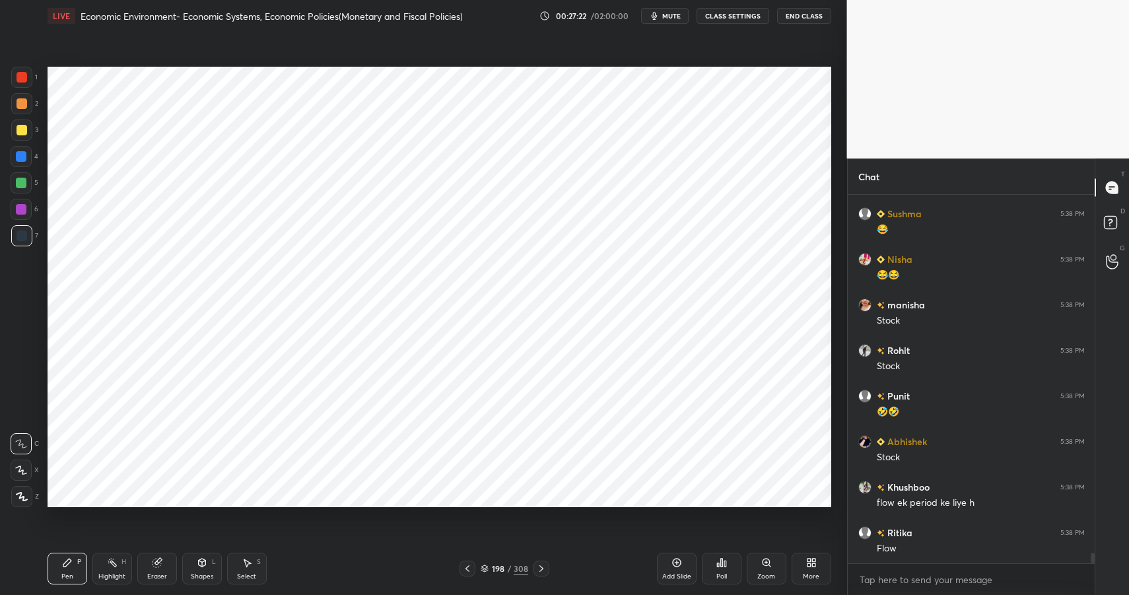
click at [20, 158] on div at bounding box center [21, 156] width 11 height 11
drag, startPoint x: 20, startPoint y: 160, endPoint x: 18, endPoint y: 172, distance: 11.5
click at [18, 166] on div at bounding box center [21, 156] width 21 height 21
click at [19, 186] on div at bounding box center [21, 183] width 11 height 11
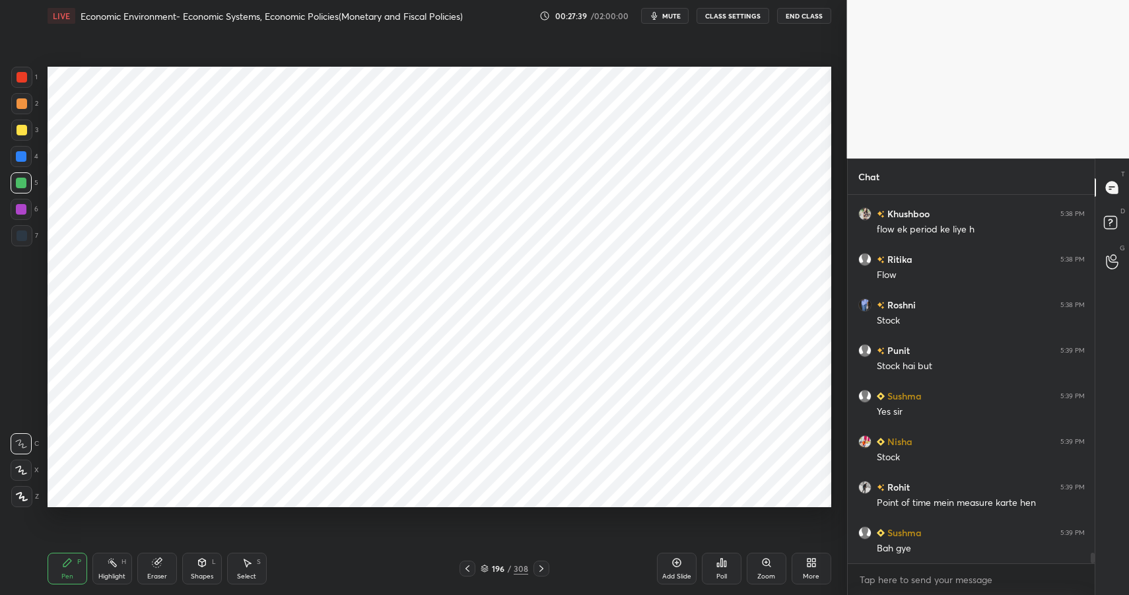
scroll to position [5, 5]
click at [205, 553] on div "Shapes L" at bounding box center [202, 569] width 40 height 32
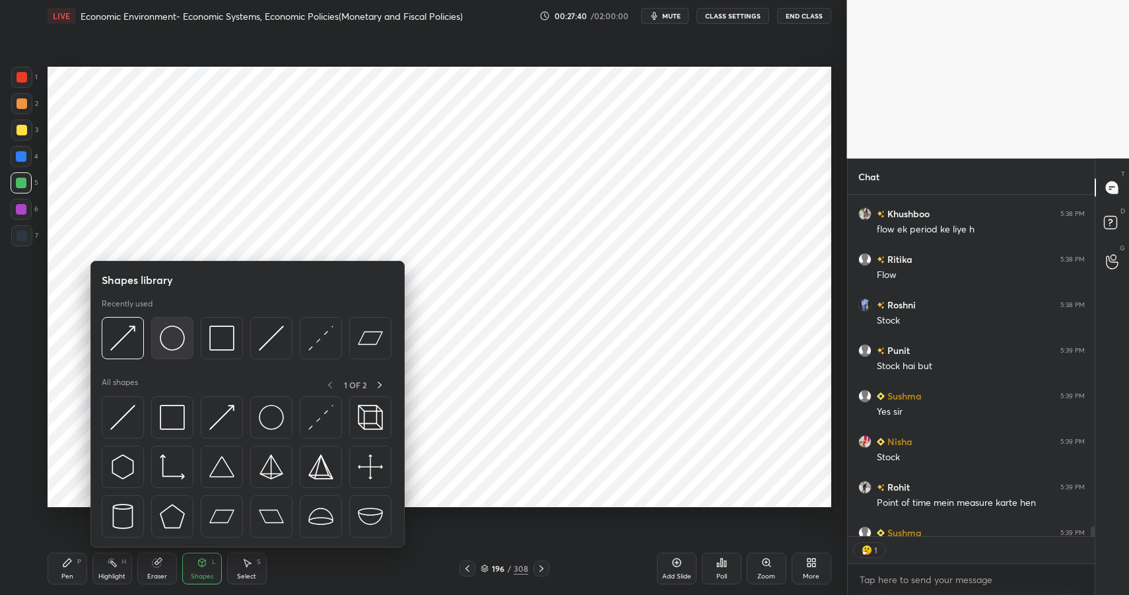
click at [170, 336] on img at bounding box center [172, 337] width 25 height 25
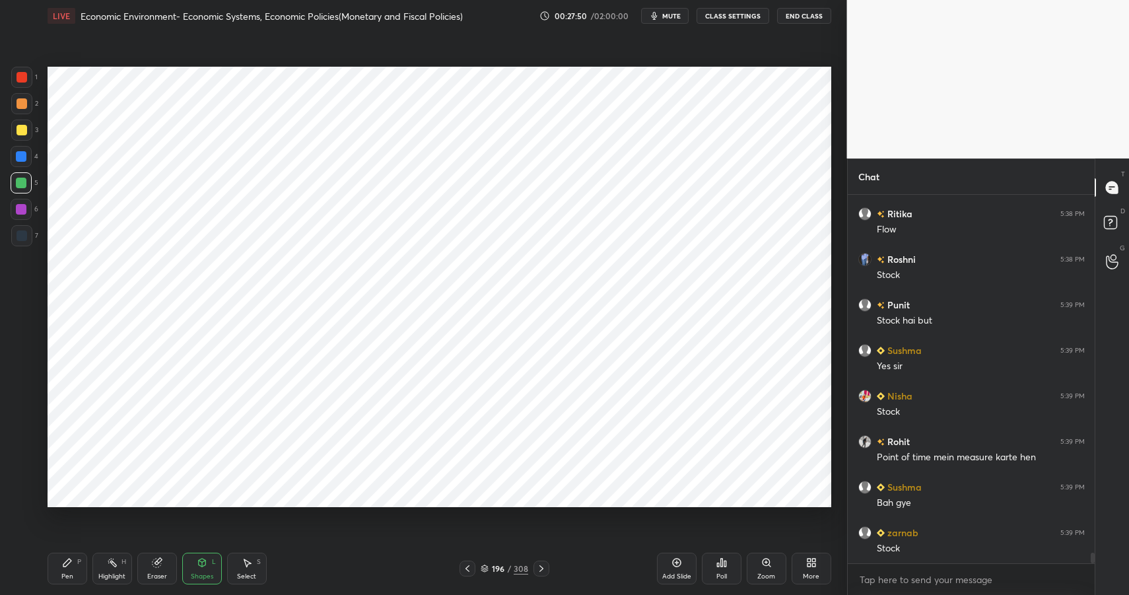
scroll to position [12730, 0]
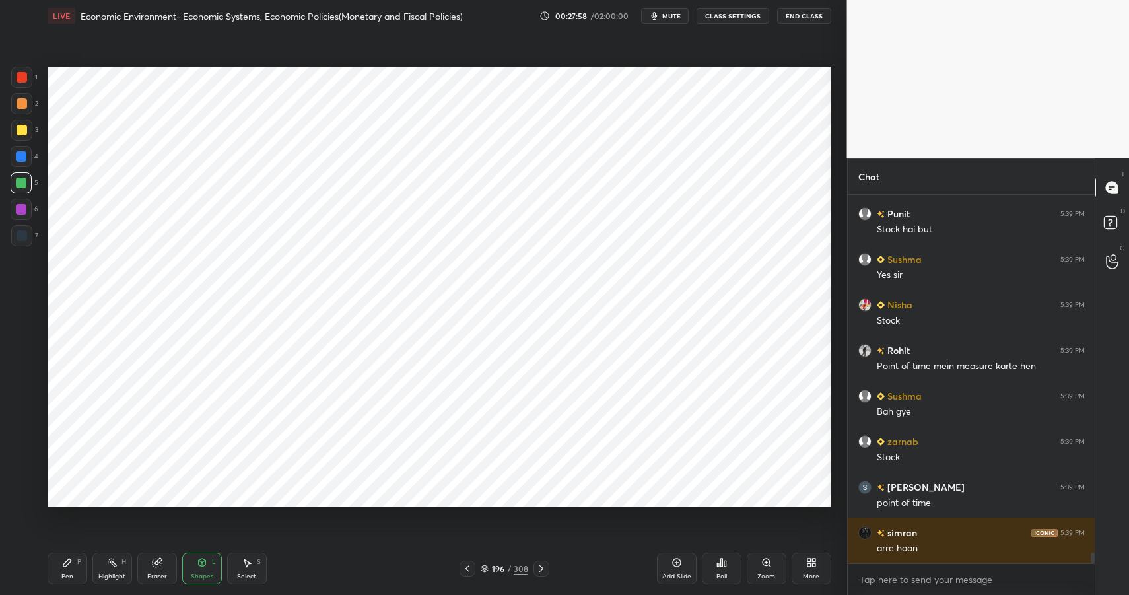
click at [59, 575] on div "Pen P" at bounding box center [68, 569] width 40 height 32
click at [61, 573] on div "Pen P" at bounding box center [68, 569] width 40 height 32
click at [20, 229] on div at bounding box center [21, 235] width 21 height 21
click at [27, 236] on div at bounding box center [21, 235] width 21 height 21
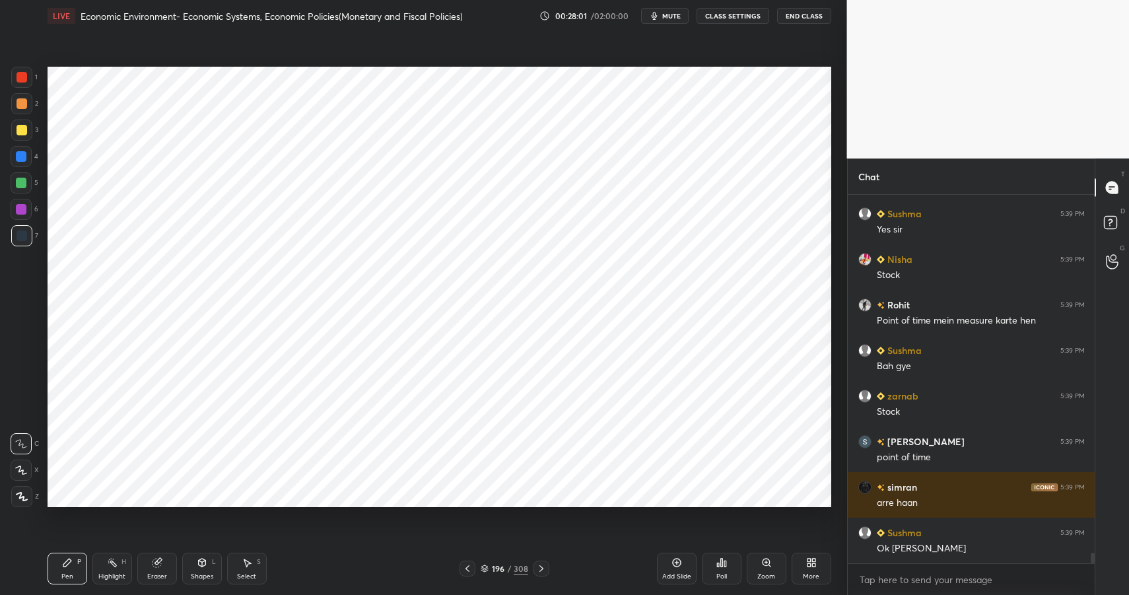
drag, startPoint x: 28, startPoint y: 195, endPoint x: 19, endPoint y: 213, distance: 20.1
click at [27, 198] on div "1 2 3 4 5 6 7" at bounding box center [25, 159] width 28 height 185
click at [19, 214] on div at bounding box center [21, 209] width 11 height 11
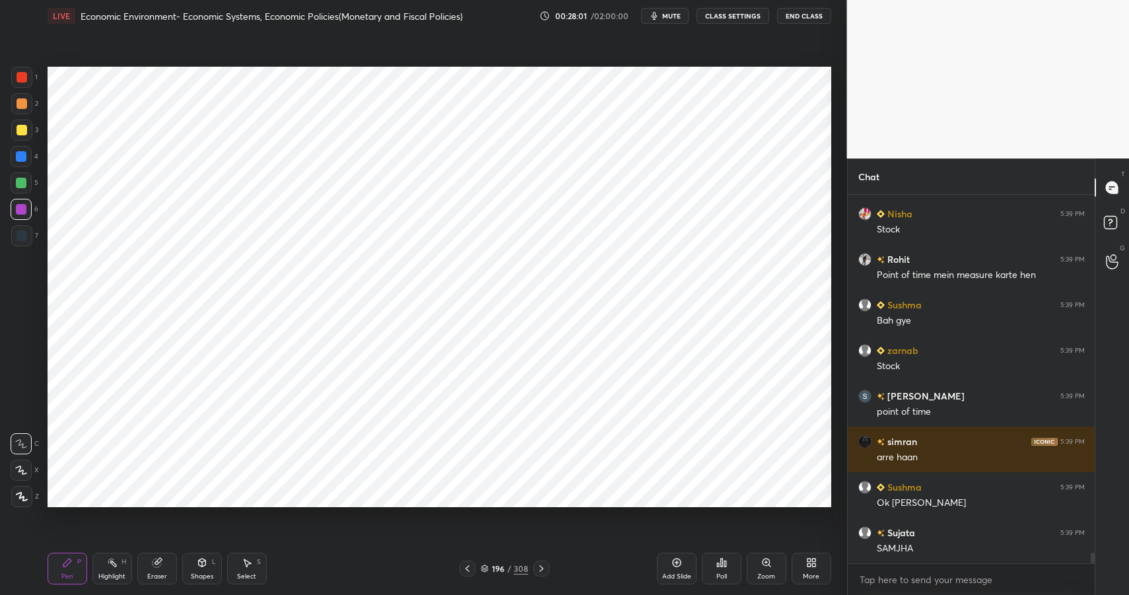
click at [19, 214] on div at bounding box center [21, 209] width 11 height 11
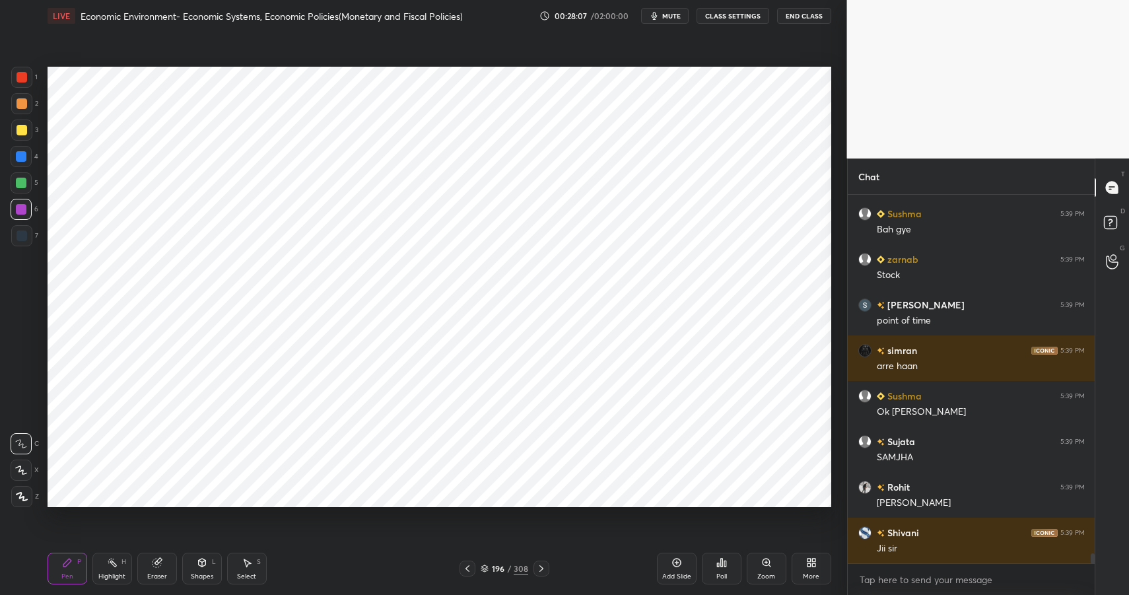
scroll to position [13004, 0]
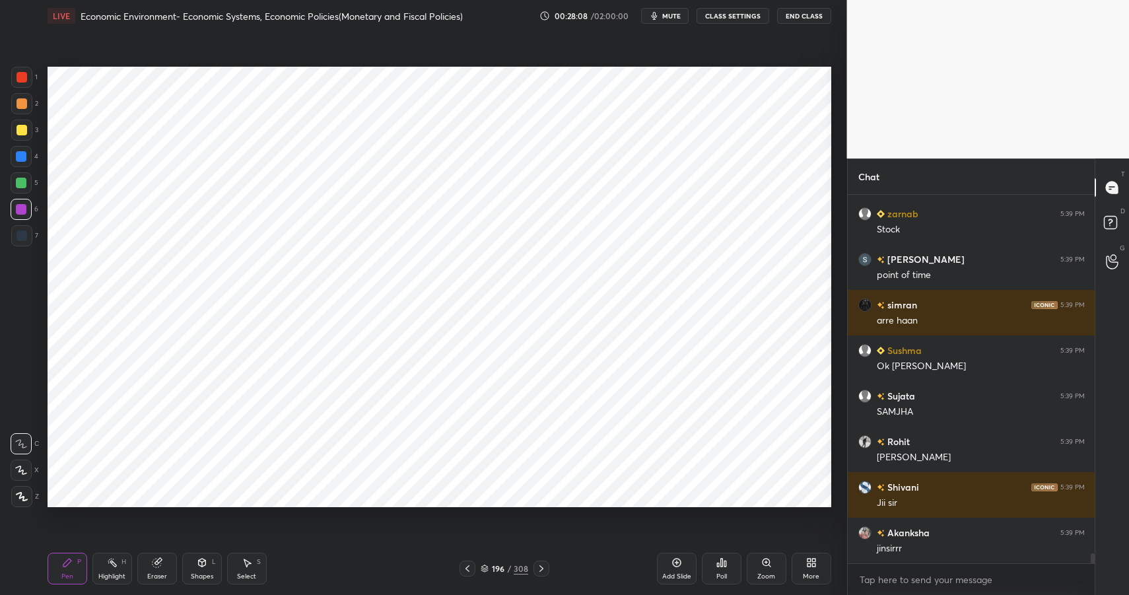
click at [149, 570] on div "Eraser" at bounding box center [157, 569] width 40 height 32
click at [30, 464] on div at bounding box center [21, 469] width 21 height 21
click at [58, 574] on div "Pen P" at bounding box center [68, 569] width 40 height 32
click at [55, 579] on div "Pen P" at bounding box center [68, 569] width 40 height 32
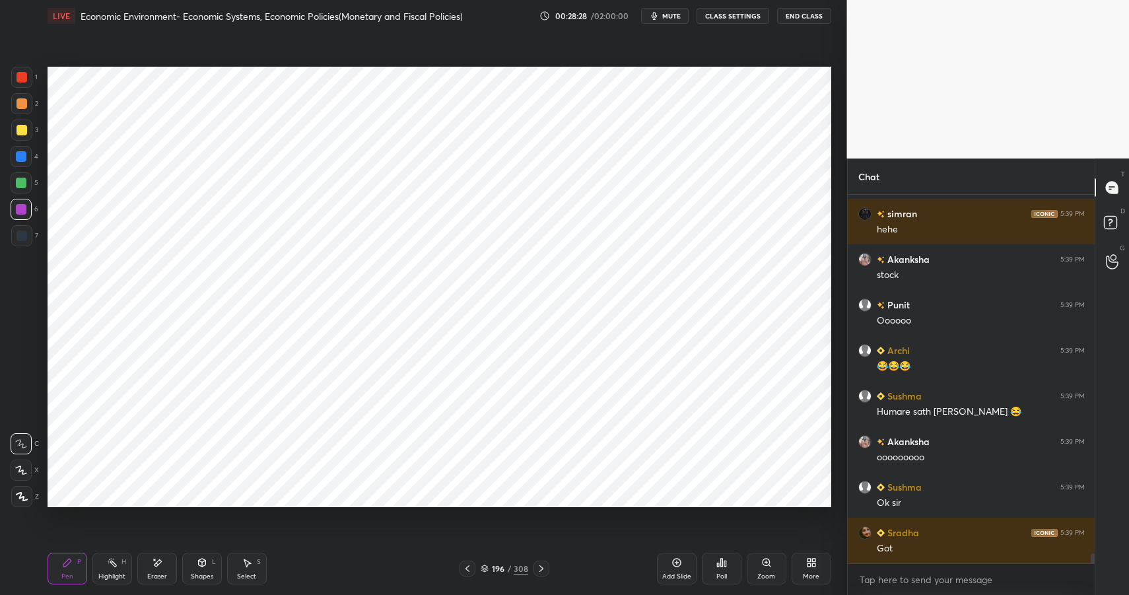
scroll to position [13459, 0]
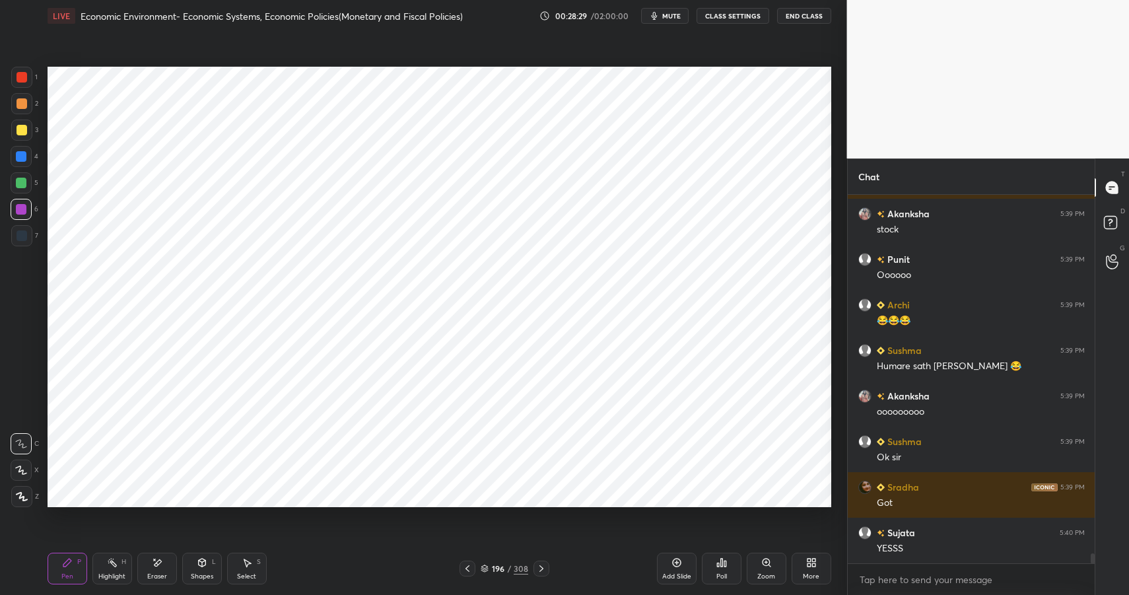
click at [115, 576] on div "Highlight" at bounding box center [111, 576] width 27 height 7
click at [116, 577] on div "Highlight" at bounding box center [111, 576] width 27 height 7
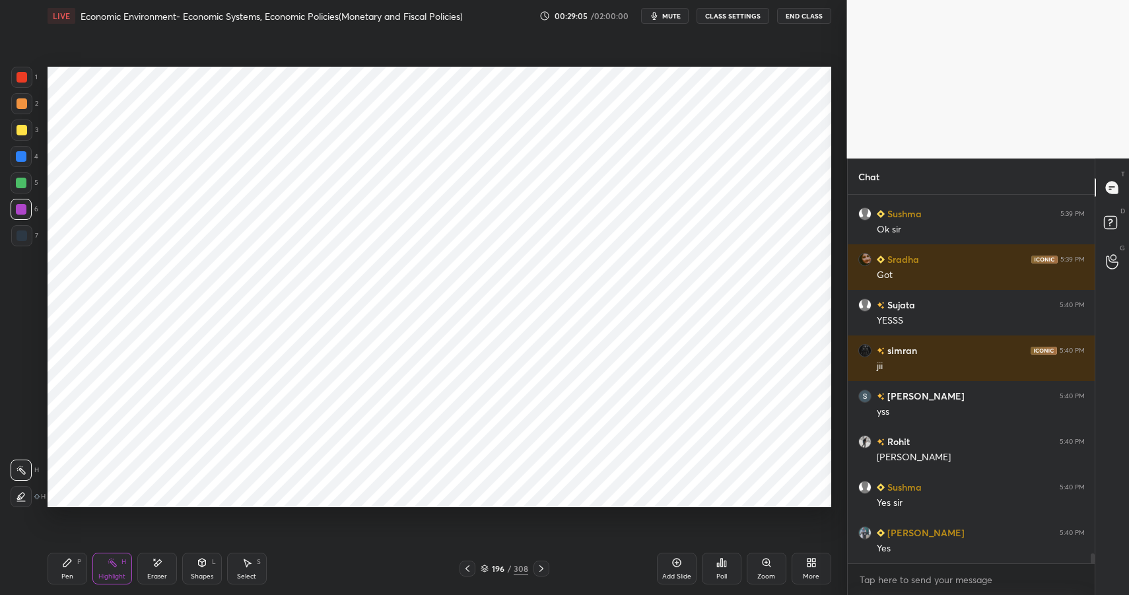
scroll to position [13732, 0]
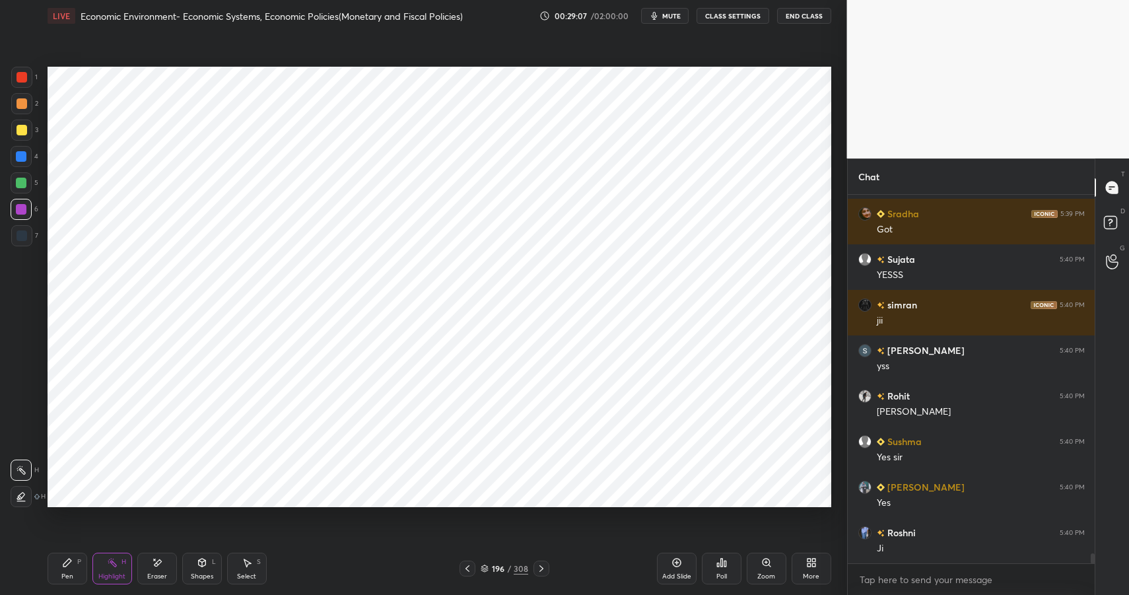
click at [836, 319] on div "1 2 3 4 5 6 7 C X Z E E Erase all H H LIVE Economic Environment- Economic Syste…" at bounding box center [423, 297] width 847 height 595
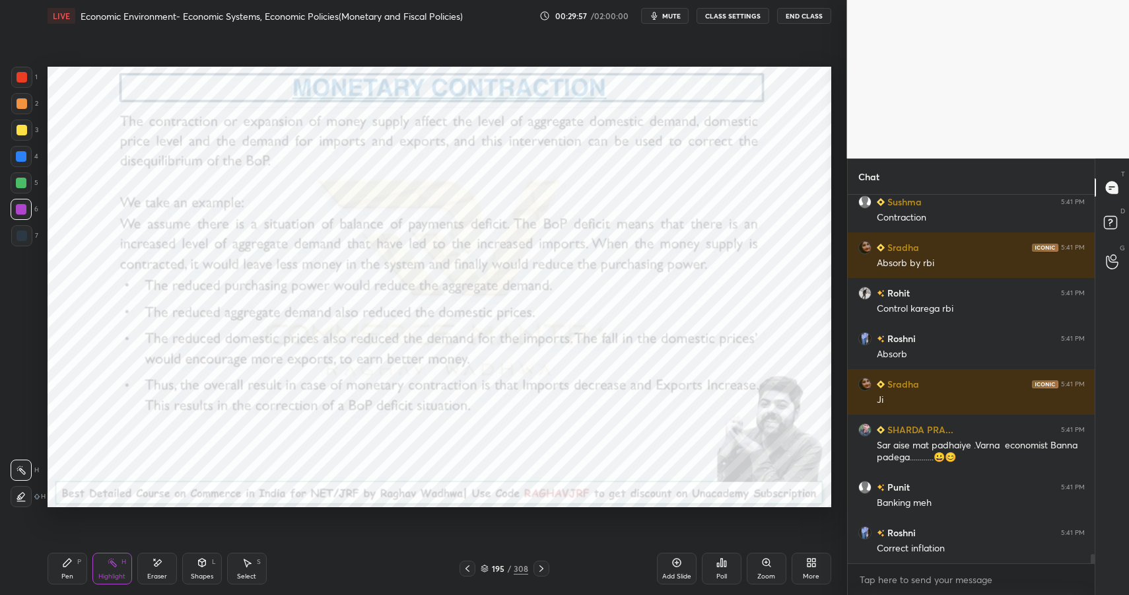
scroll to position [14726, 0]
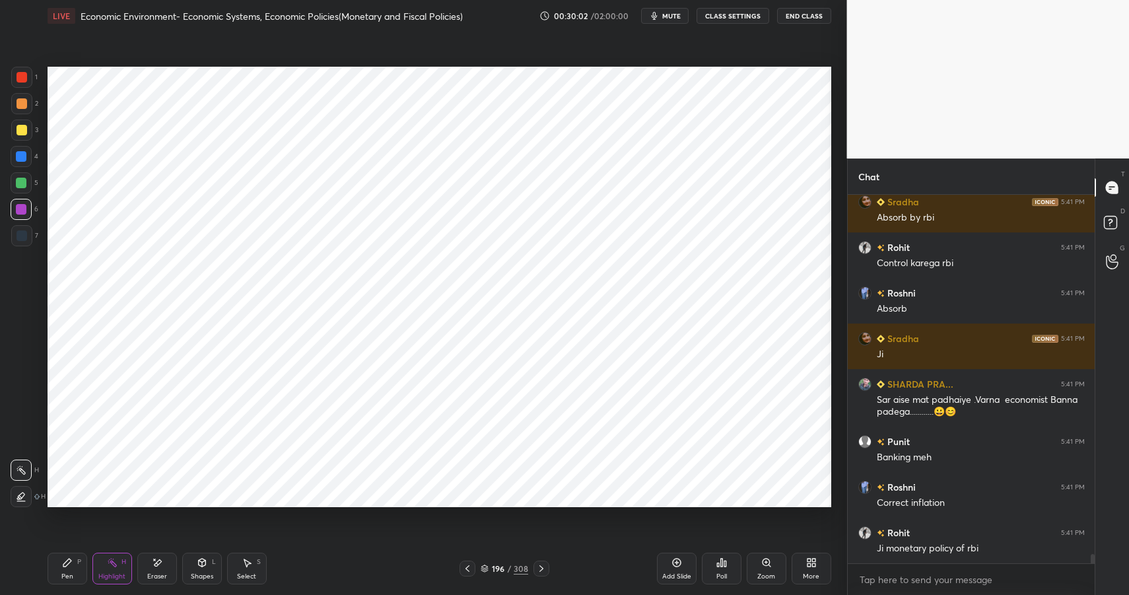
click at [674, 567] on icon at bounding box center [676, 562] width 11 height 11
drag, startPoint x: 68, startPoint y: 564, endPoint x: 75, endPoint y: 566, distance: 6.9
click at [68, 564] on icon at bounding box center [67, 562] width 11 height 11
click at [68, 569] on div "Pen P" at bounding box center [68, 569] width 40 height 32
click at [22, 79] on div at bounding box center [22, 77] width 11 height 11
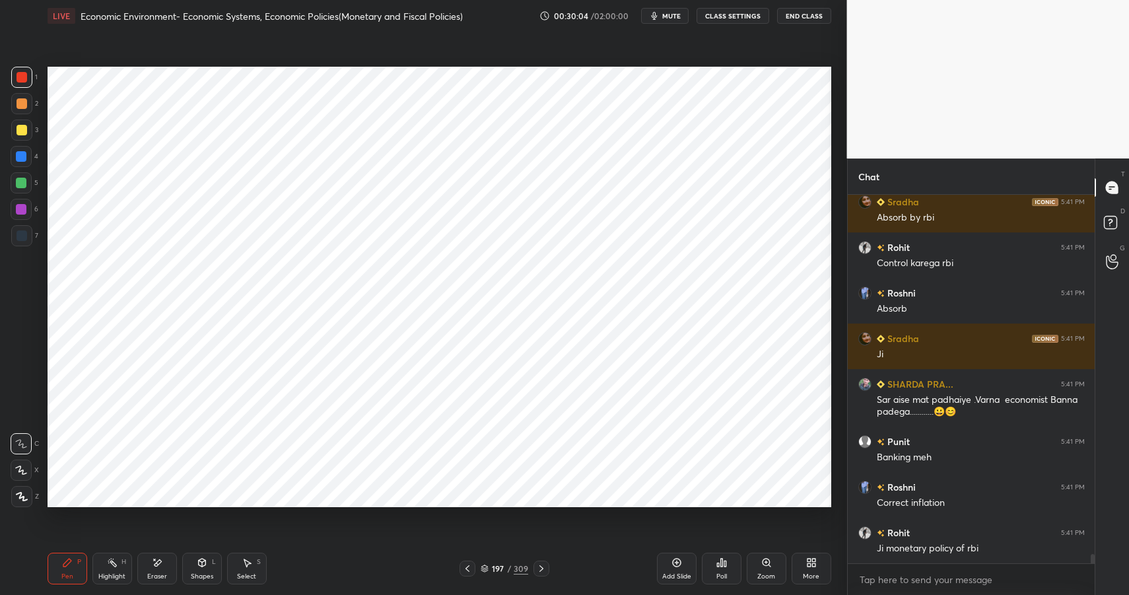
drag, startPoint x: 22, startPoint y: 79, endPoint x: 45, endPoint y: 83, distance: 22.8
click at [24, 83] on div at bounding box center [21, 77] width 21 height 21
click at [159, 561] on div "Eraser" at bounding box center [157, 569] width 40 height 32
click at [14, 497] on span "Erase all" at bounding box center [21, 496] width 20 height 9
drag, startPoint x: 217, startPoint y: 578, endPoint x: 222, endPoint y: 553, distance: 24.9
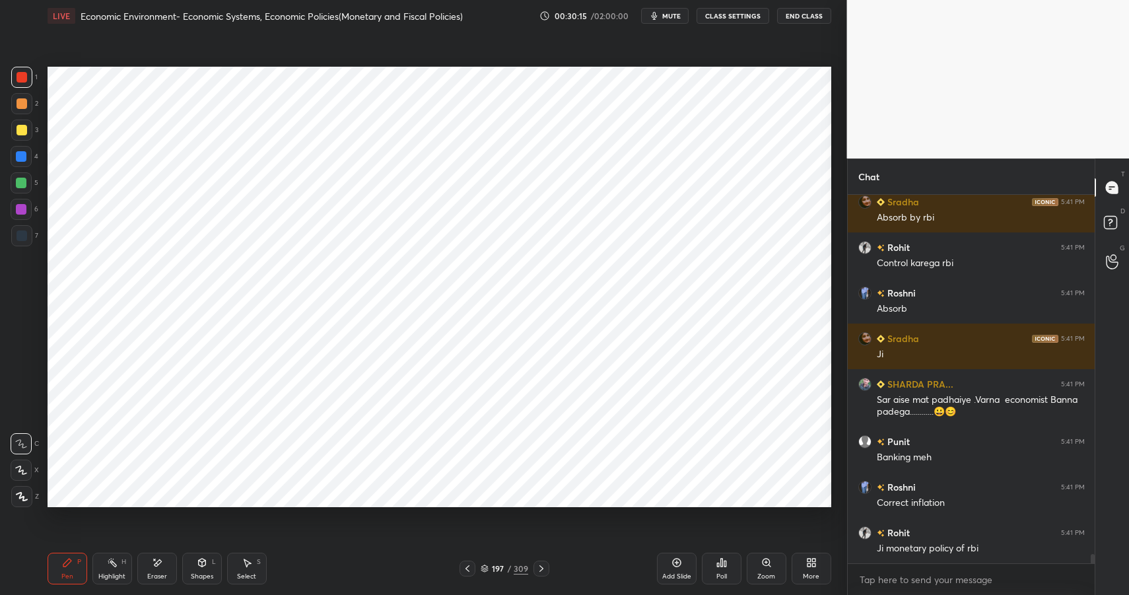
click at [217, 578] on div "Shapes L" at bounding box center [202, 569] width 40 height 32
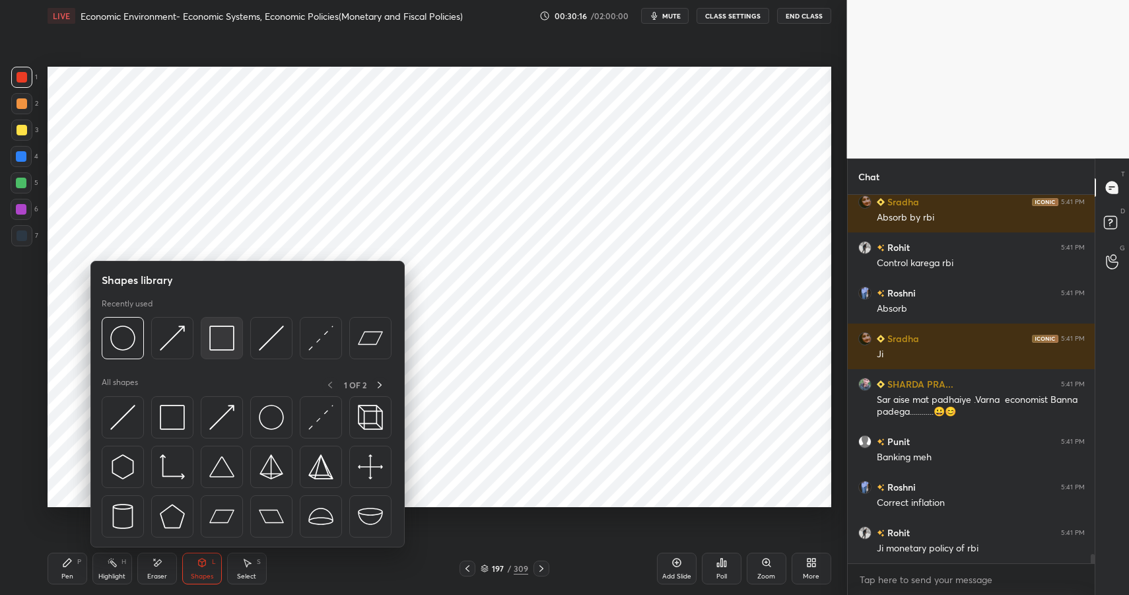
click at [208, 334] on div at bounding box center [222, 338] width 42 height 42
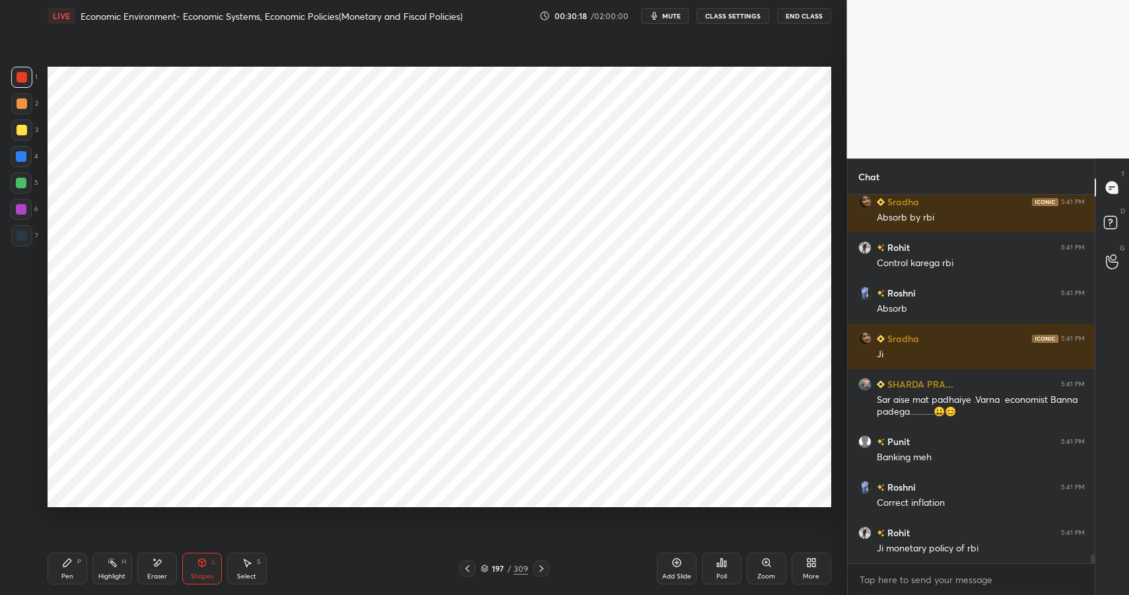
click at [71, 568] on div "Pen P" at bounding box center [68, 569] width 40 height 32
click at [73, 569] on div "Pen P" at bounding box center [68, 569] width 40 height 32
click at [20, 240] on div at bounding box center [22, 235] width 11 height 11
drag, startPoint x: 20, startPoint y: 240, endPoint x: 32, endPoint y: 223, distance: 20.3
click at [24, 238] on div at bounding box center [22, 235] width 11 height 11
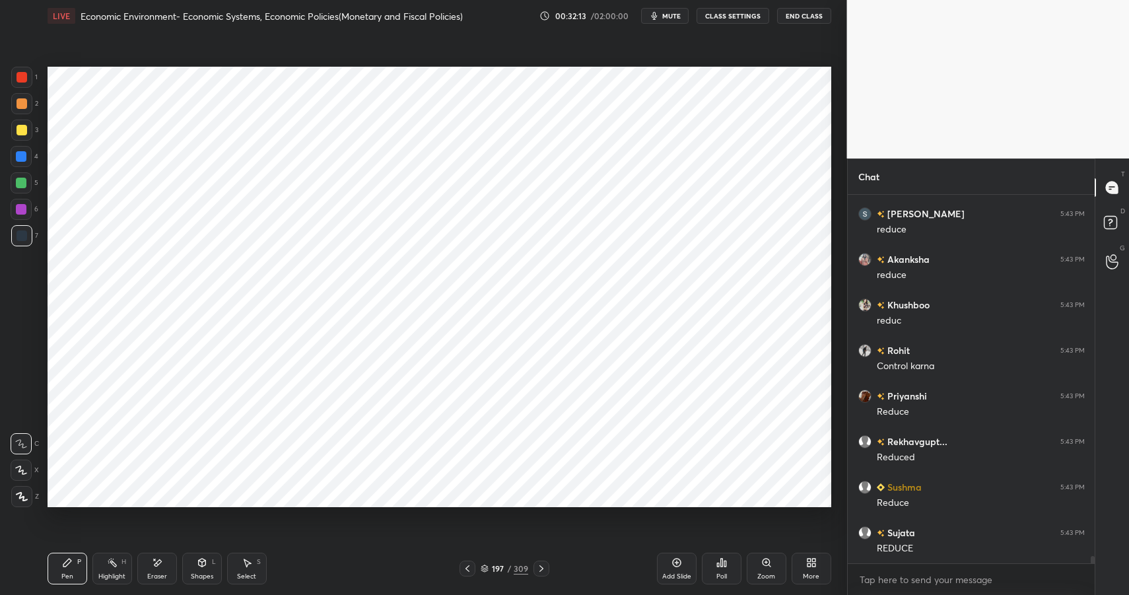
scroll to position [17882, 0]
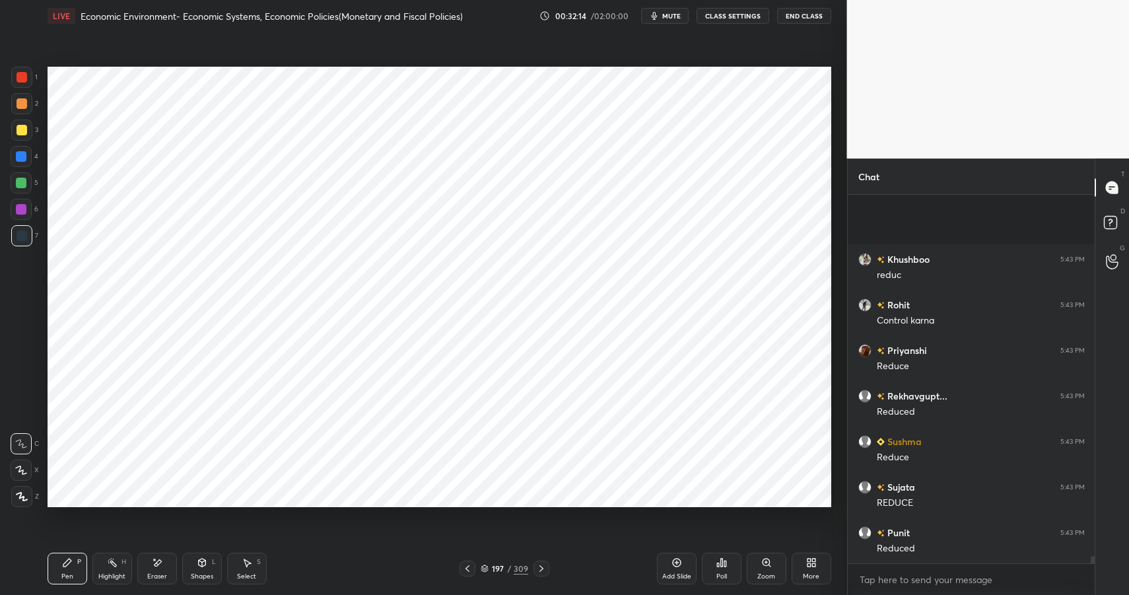
click at [152, 569] on div "Eraser" at bounding box center [157, 569] width 40 height 32
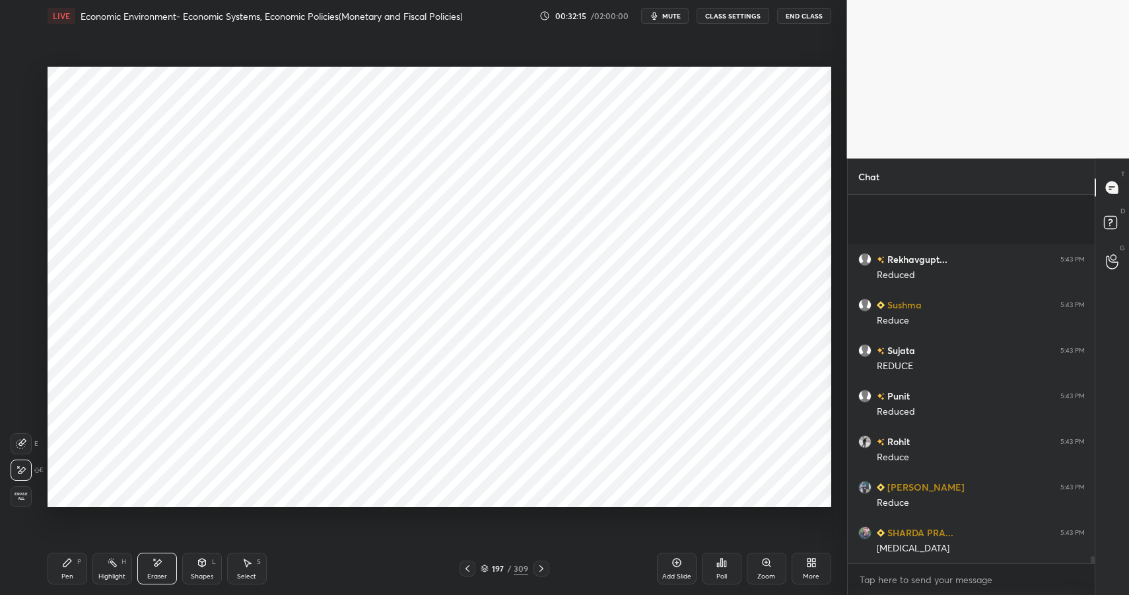
scroll to position [18122, 0]
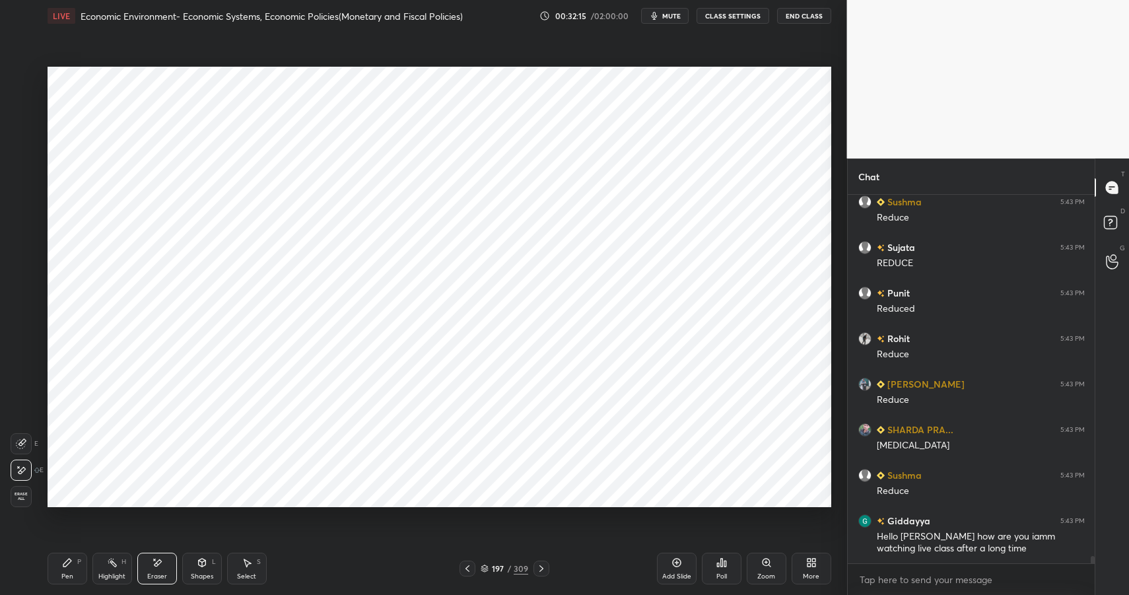
click at [69, 568] on div "Pen P" at bounding box center [68, 569] width 40 height 32
click at [74, 565] on div "Pen P" at bounding box center [68, 569] width 40 height 32
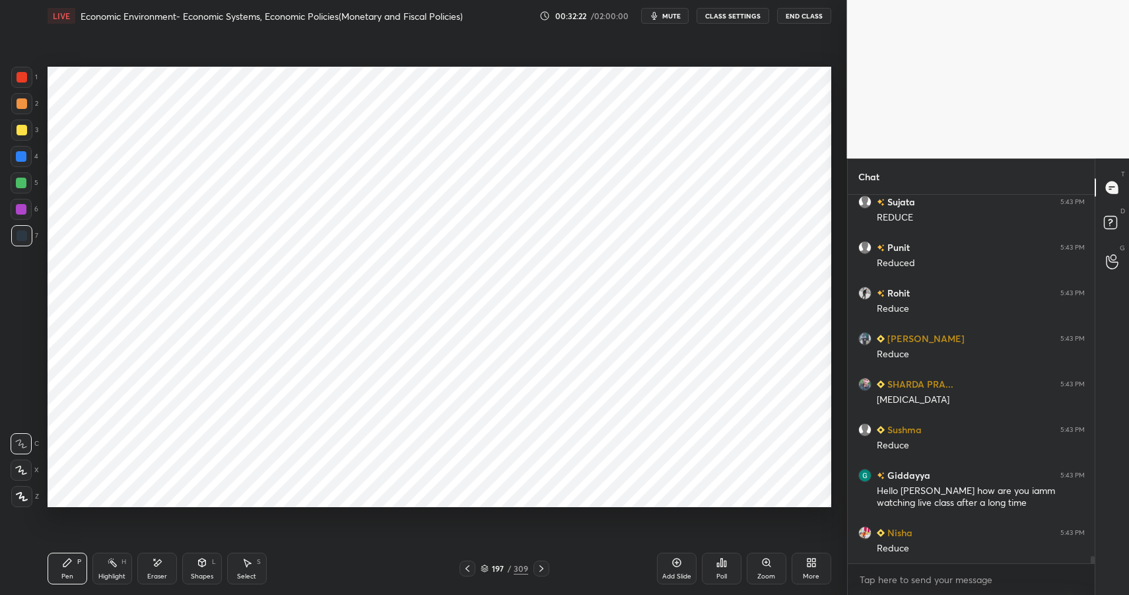
click at [200, 569] on div "Shapes L" at bounding box center [202, 569] width 40 height 32
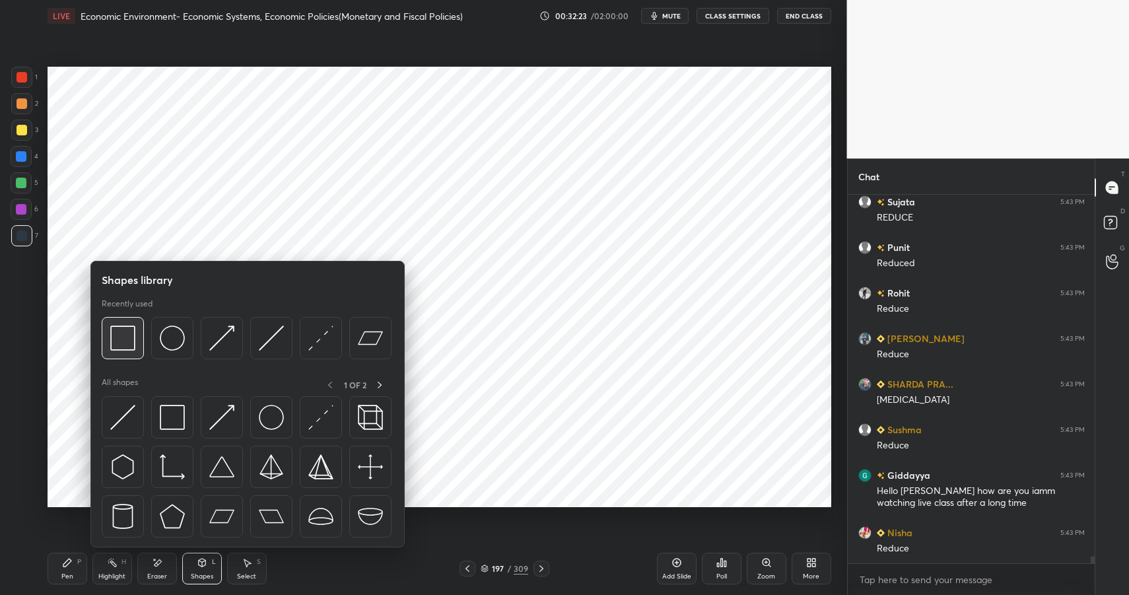
click at [129, 331] on img at bounding box center [122, 337] width 25 height 25
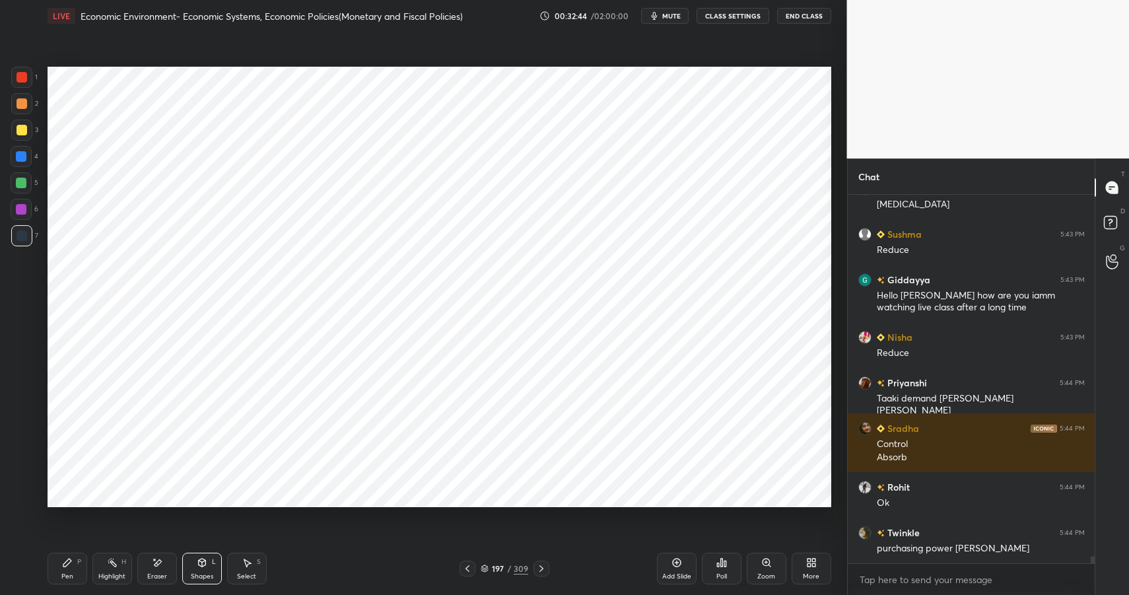
scroll to position [18408, 0]
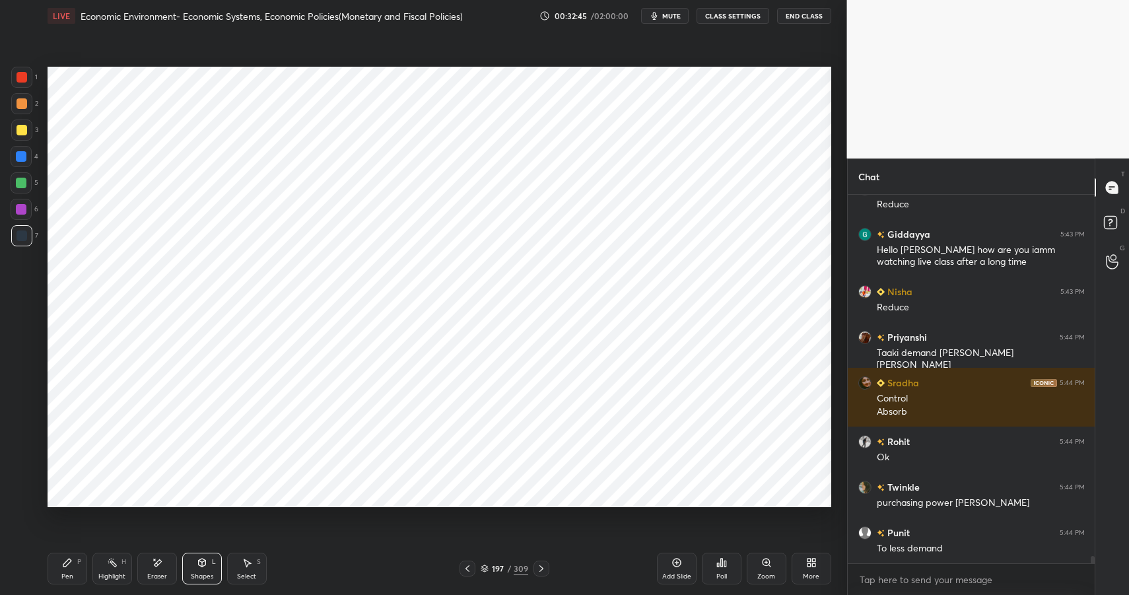
click at [71, 566] on icon at bounding box center [67, 562] width 11 height 11
drag, startPoint x: 71, startPoint y: 566, endPoint x: 83, endPoint y: 562, distance: 12.5
click at [71, 566] on icon at bounding box center [67, 562] width 11 height 11
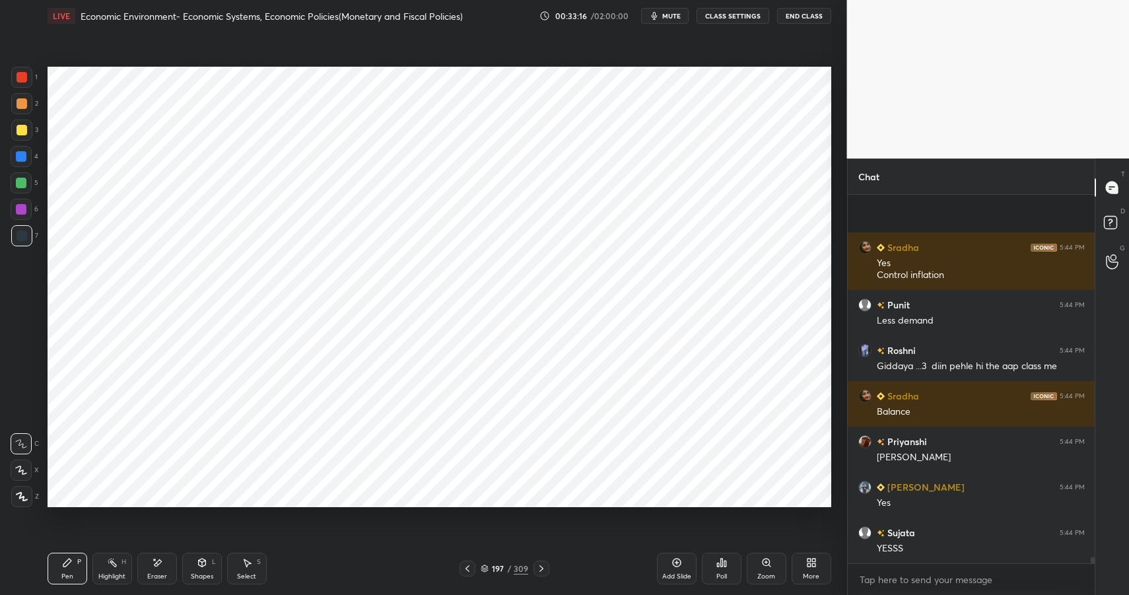
scroll to position [19195, 0]
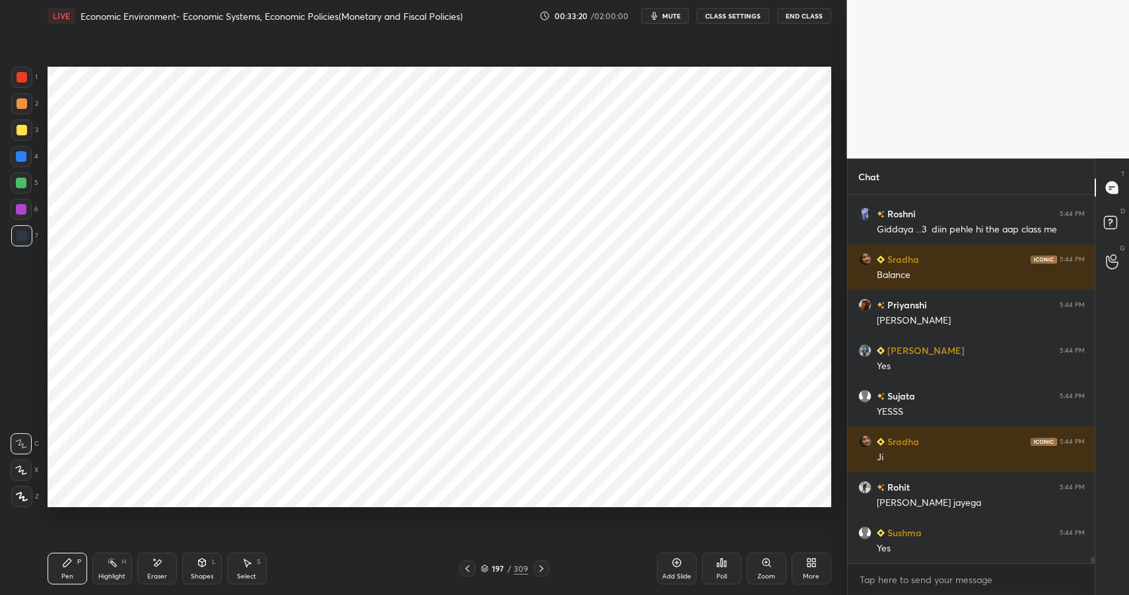
click at [152, 565] on icon at bounding box center [157, 562] width 11 height 11
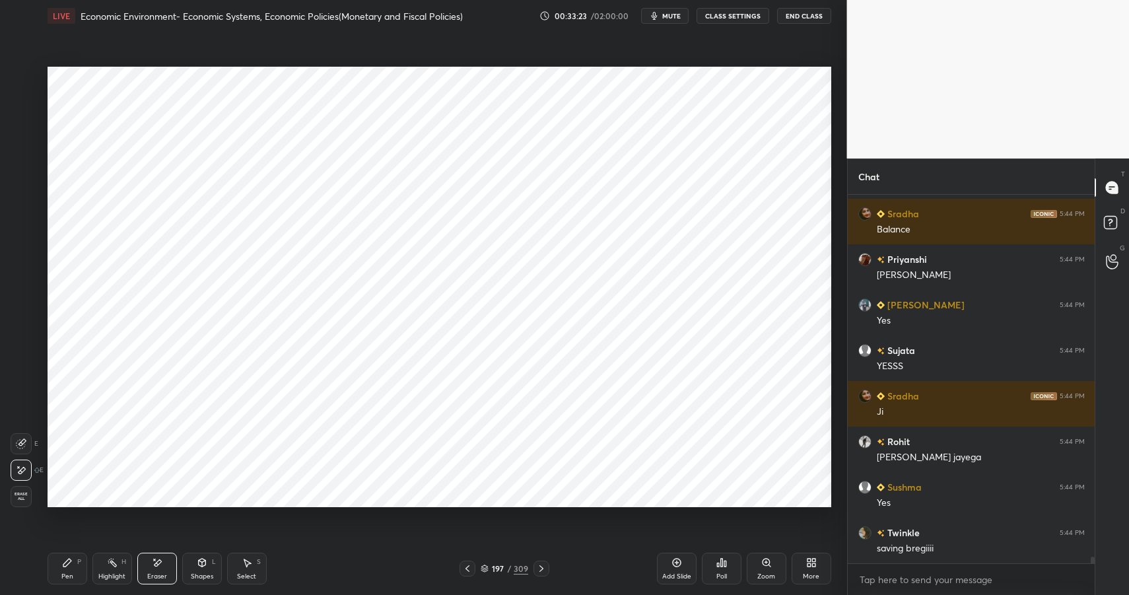
drag, startPoint x: 75, startPoint y: 570, endPoint x: 85, endPoint y: 561, distance: 12.6
click at [75, 570] on div "Pen P" at bounding box center [68, 569] width 40 height 32
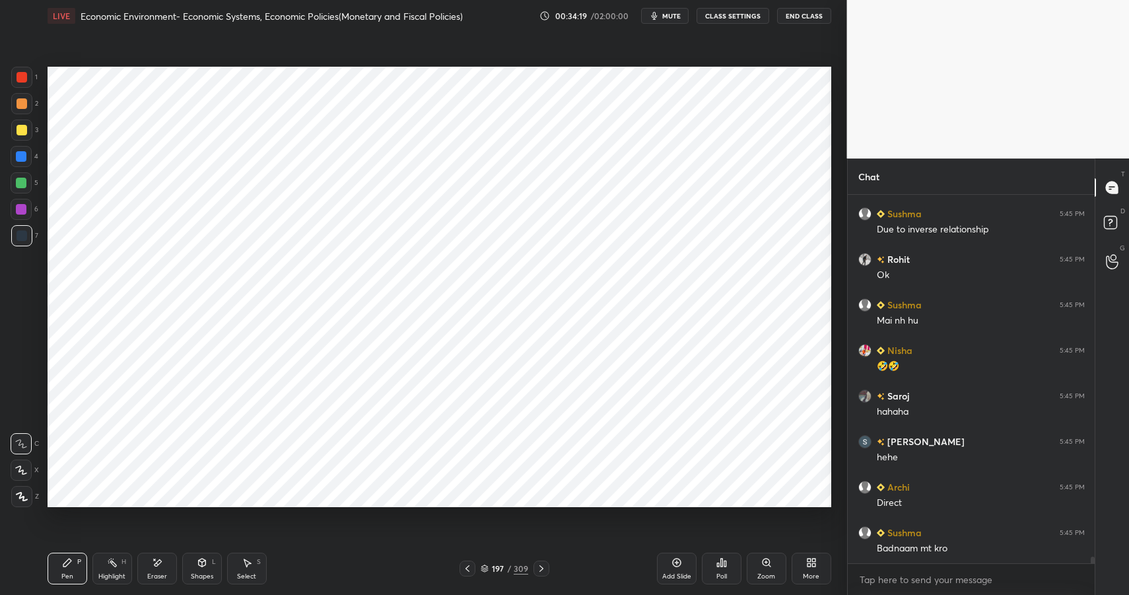
scroll to position [20333, 0]
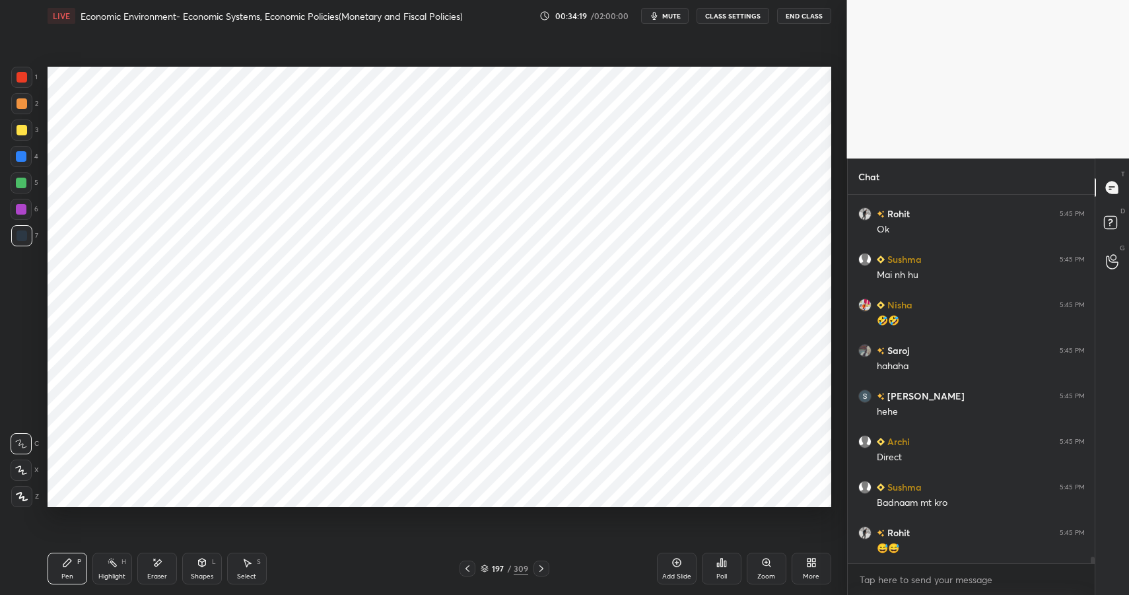
drag, startPoint x: 151, startPoint y: 568, endPoint x: 160, endPoint y: 549, distance: 21.0
click at [151, 568] on div "Eraser" at bounding box center [157, 569] width 40 height 32
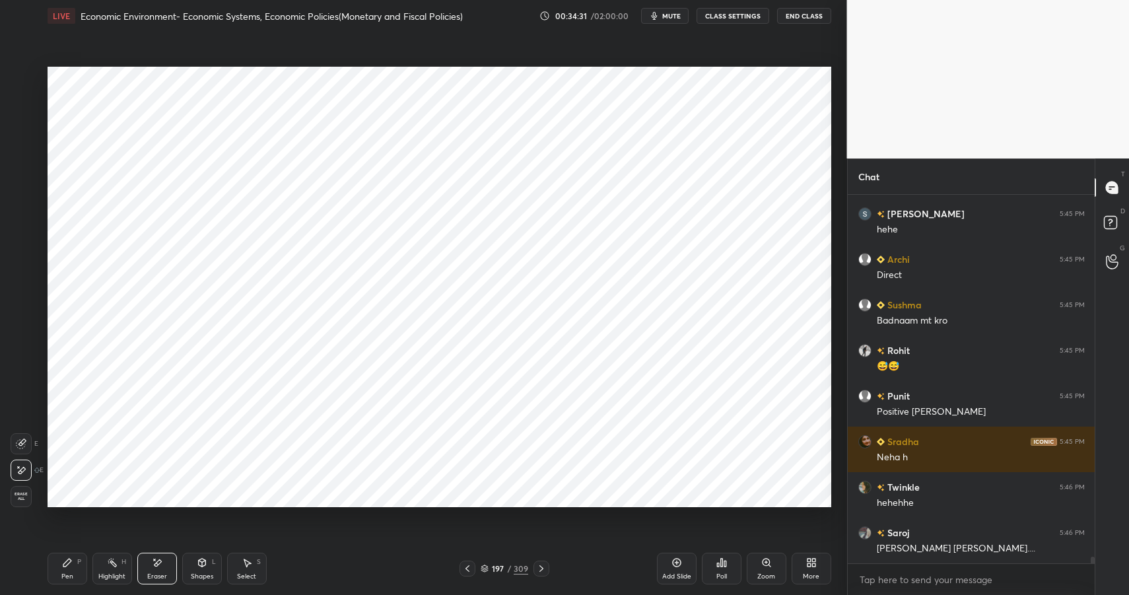
scroll to position [20561, 0]
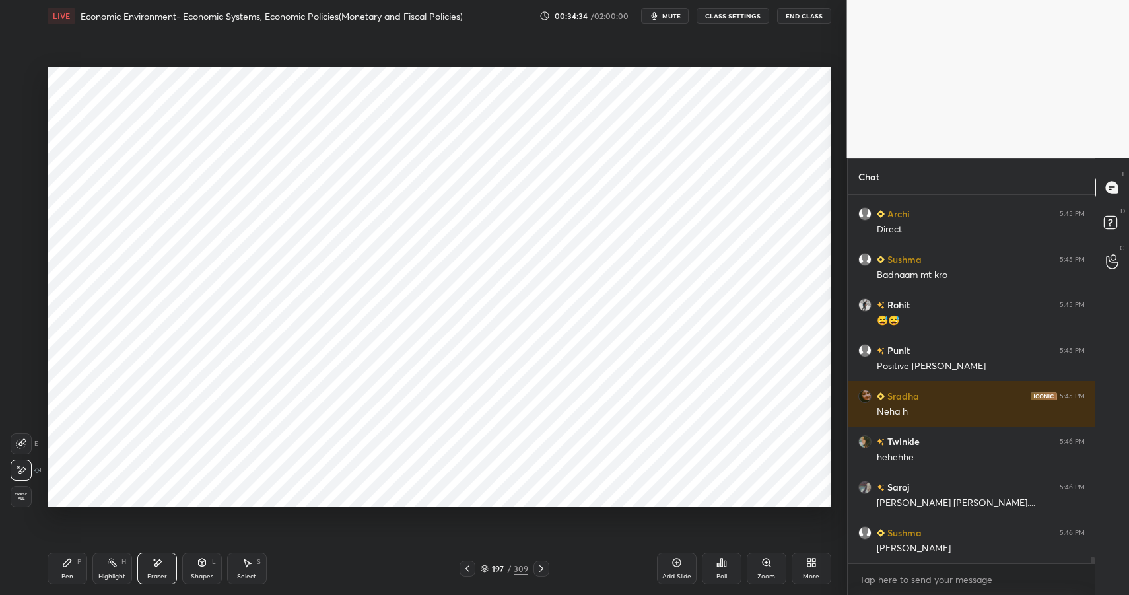
click at [671, 567] on icon at bounding box center [676, 562] width 11 height 11
click at [73, 563] on div "Pen P" at bounding box center [68, 569] width 40 height 32
drag, startPoint x: 73, startPoint y: 570, endPoint x: 104, endPoint y: 549, distance: 37.7
click at [73, 570] on div "Pen P" at bounding box center [68, 569] width 40 height 32
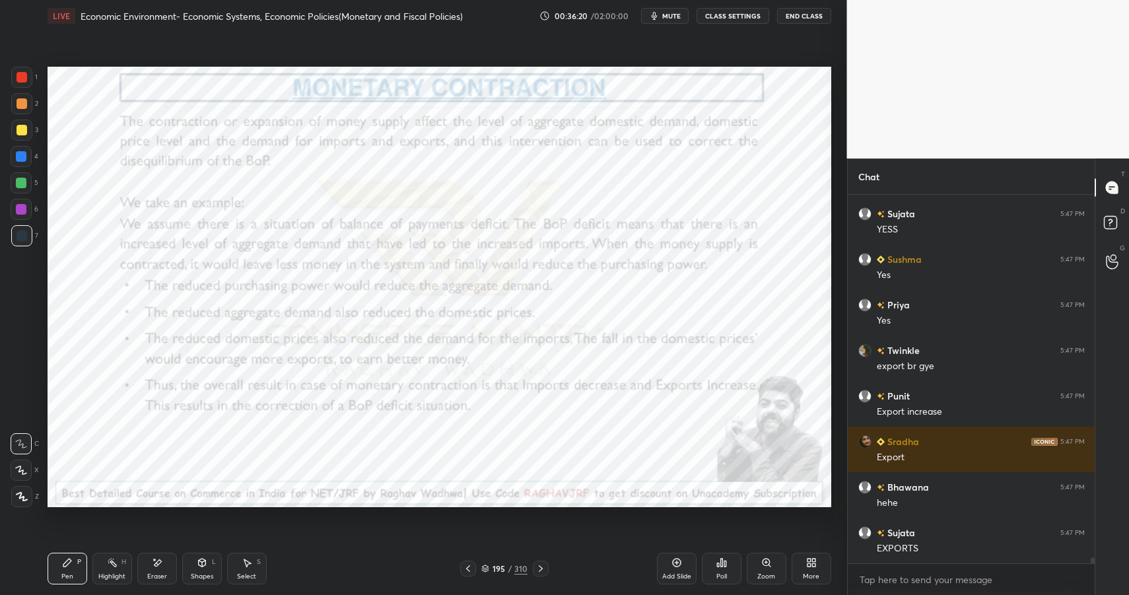
scroll to position [5, 5]
click at [110, 557] on icon at bounding box center [112, 562] width 11 height 11
click at [113, 555] on div "Highlight H" at bounding box center [112, 569] width 40 height 32
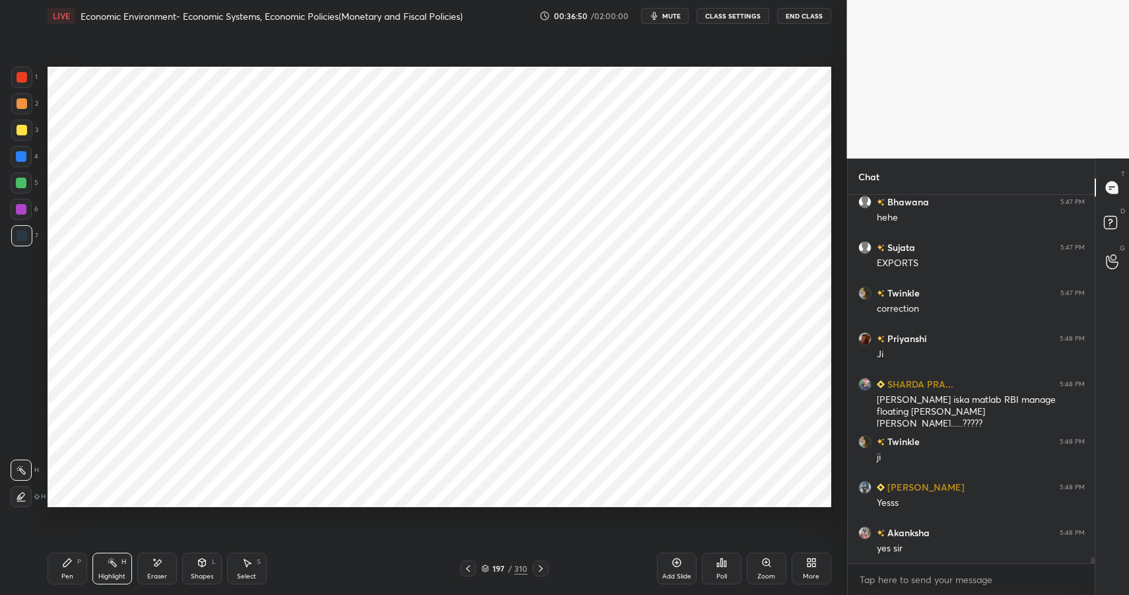
scroll to position [22977, 0]
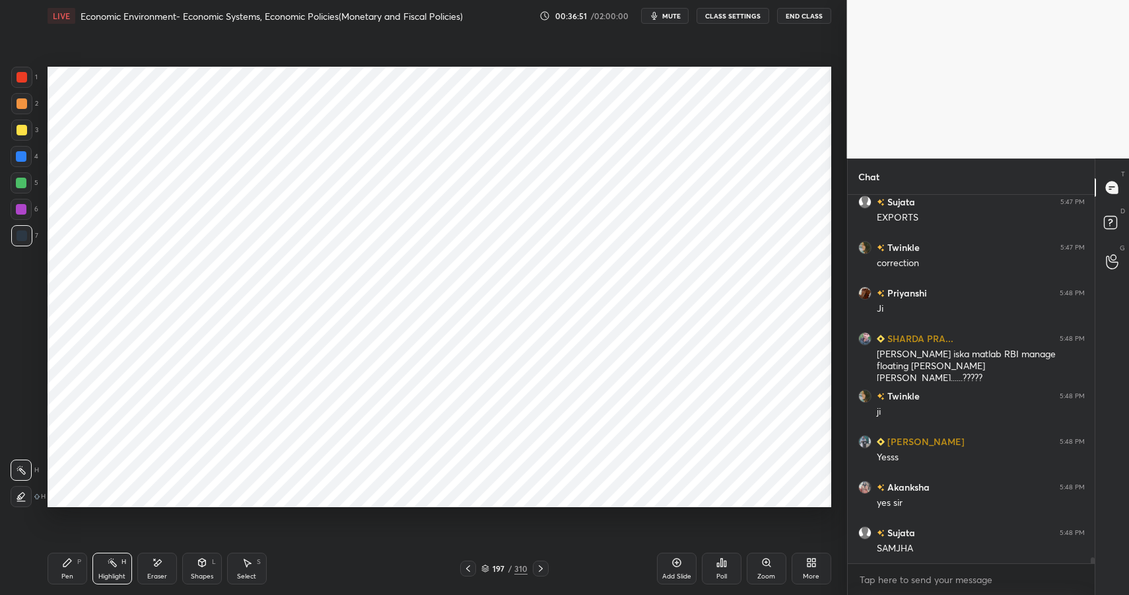
drag, startPoint x: 112, startPoint y: 566, endPoint x: 106, endPoint y: 538, distance: 28.2
click at [109, 566] on icon at bounding box center [112, 562] width 11 height 11
click at [22, 122] on div at bounding box center [21, 129] width 21 height 21
click at [22, 127] on div at bounding box center [22, 130] width 11 height 11
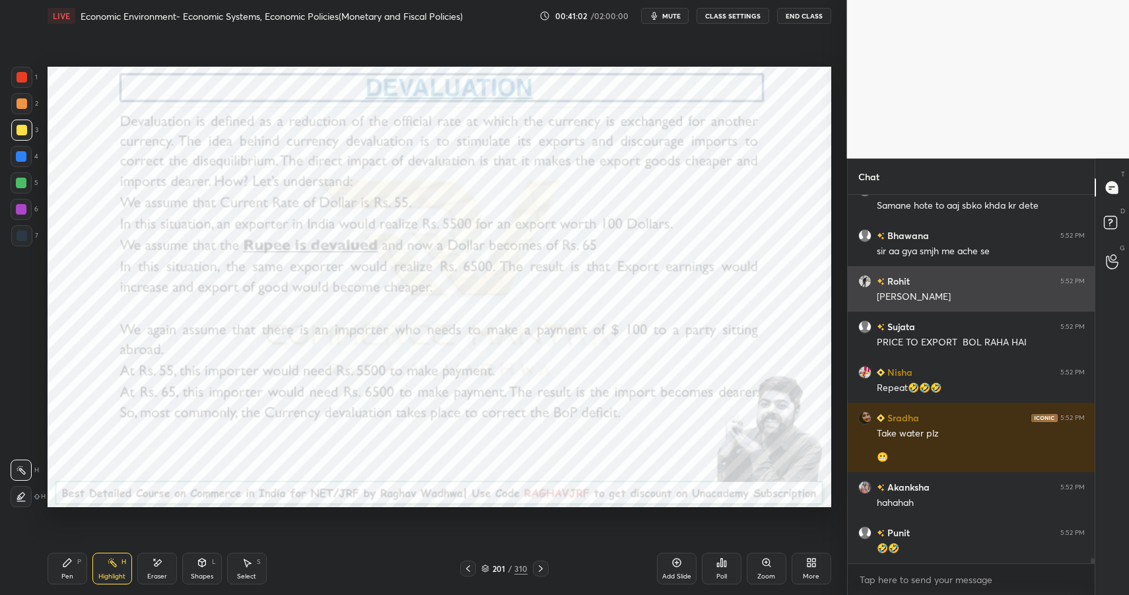
scroll to position [26709, 0]
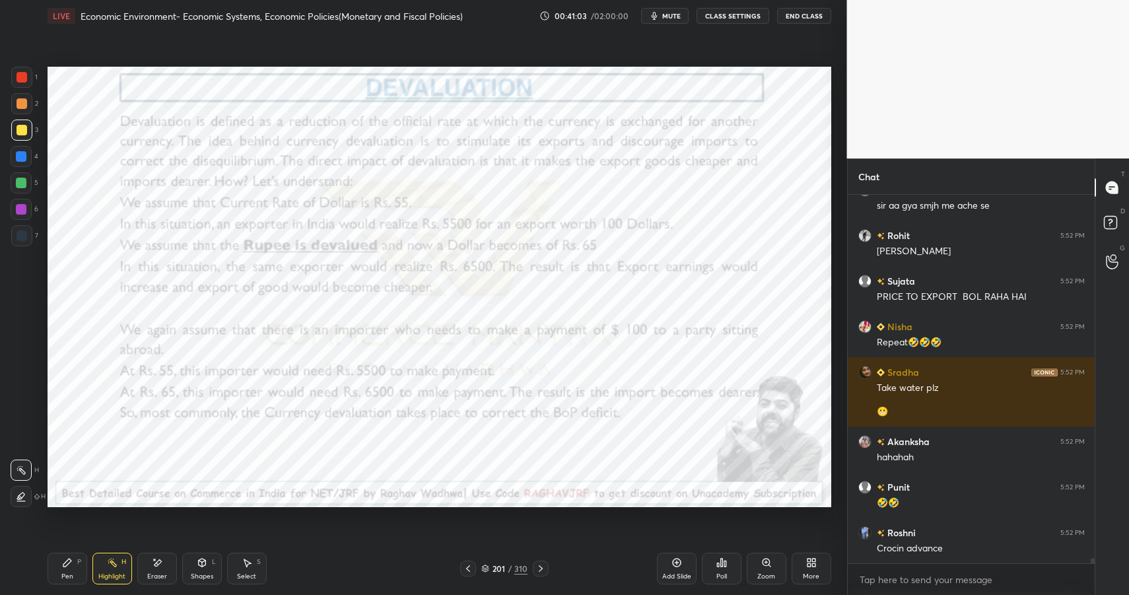
click at [791, 15] on button "End Class" at bounding box center [804, 16] width 54 height 16
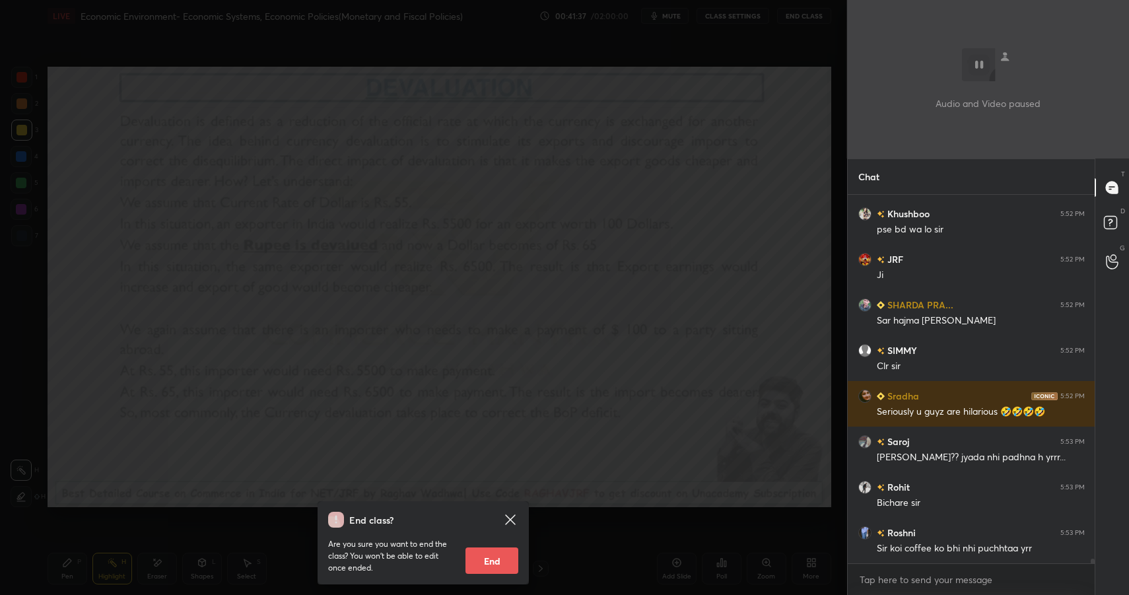
scroll to position [27177, 0]
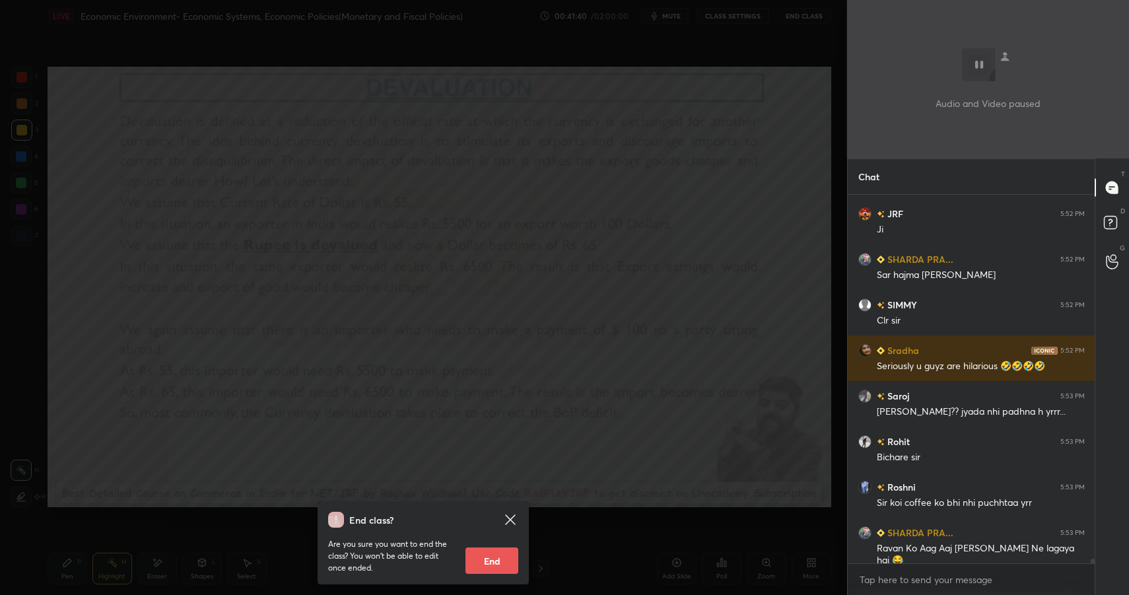
click at [586, 177] on div "End class? Are you sure you want to end the class? You won’t be able to edit on…" at bounding box center [423, 297] width 847 height 595
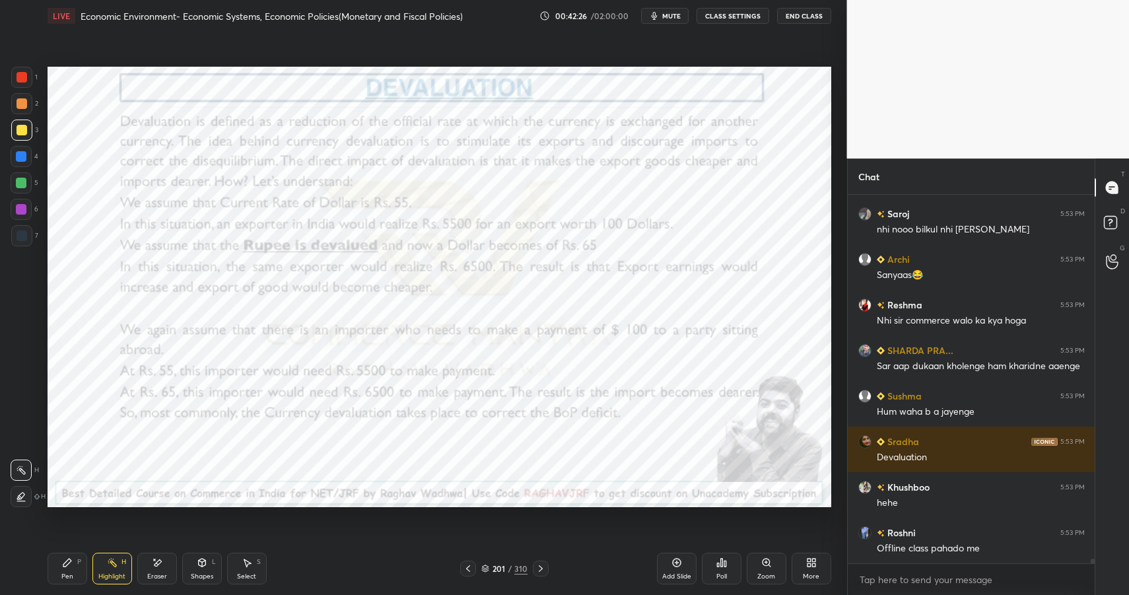
scroll to position [28157, 0]
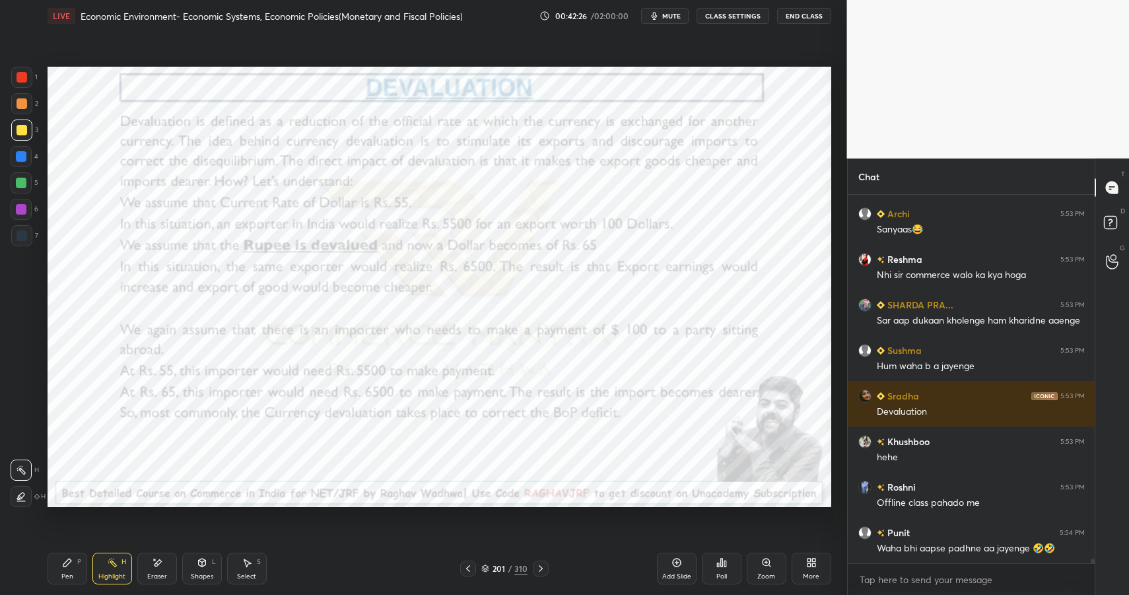
click at [67, 573] on div "Pen" at bounding box center [67, 576] width 12 height 7
click at [72, 571] on div "Pen P" at bounding box center [68, 569] width 40 height 32
click at [21, 79] on div at bounding box center [22, 77] width 11 height 11
drag, startPoint x: 21, startPoint y: 79, endPoint x: 40, endPoint y: 85, distance: 19.6
click at [21, 79] on div at bounding box center [22, 77] width 11 height 11
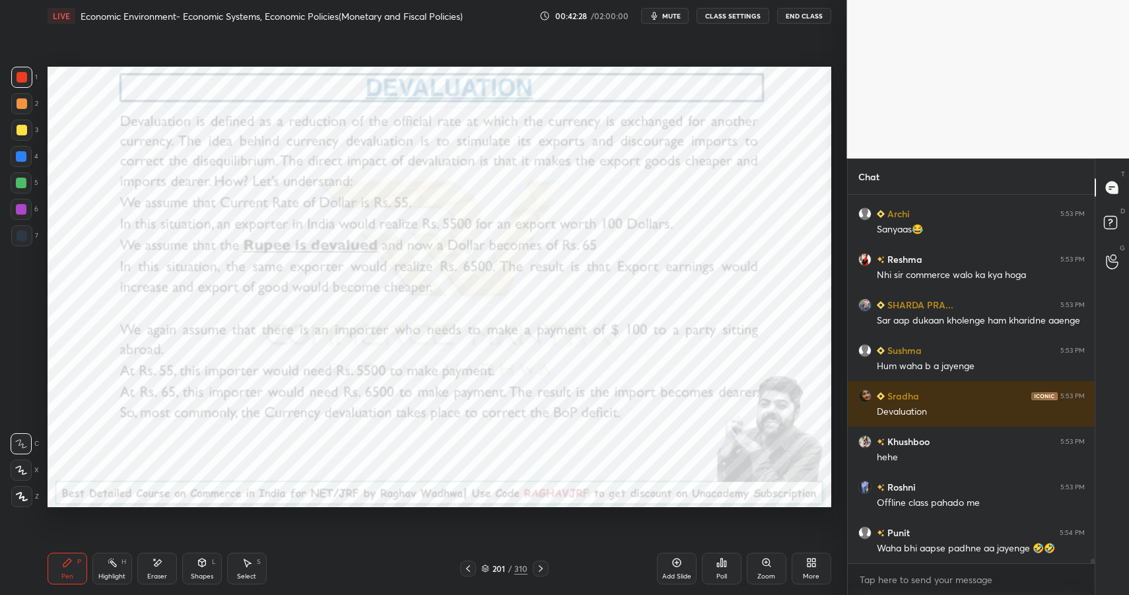
click at [680, 566] on icon at bounding box center [676, 562] width 11 height 11
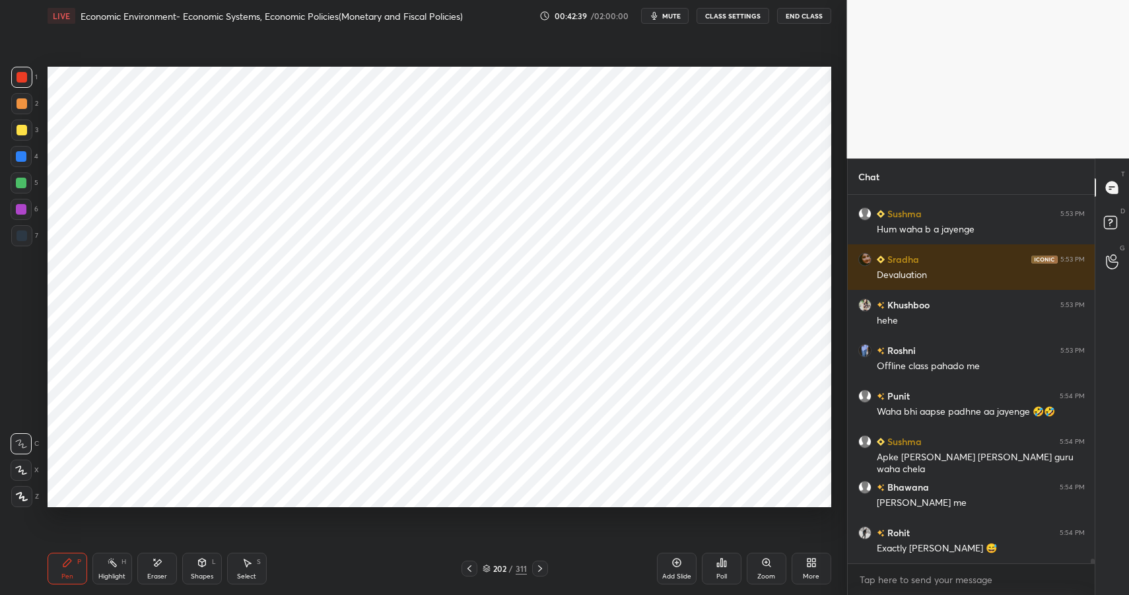
scroll to position [28339, 0]
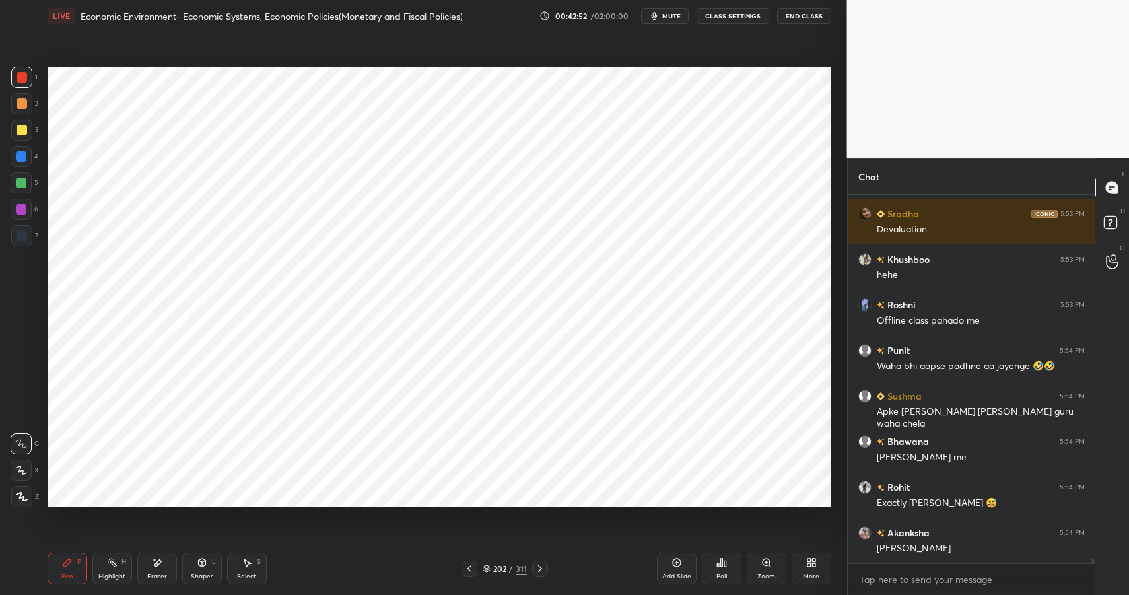
click at [208, 566] on div "Shapes L" at bounding box center [202, 569] width 40 height 32
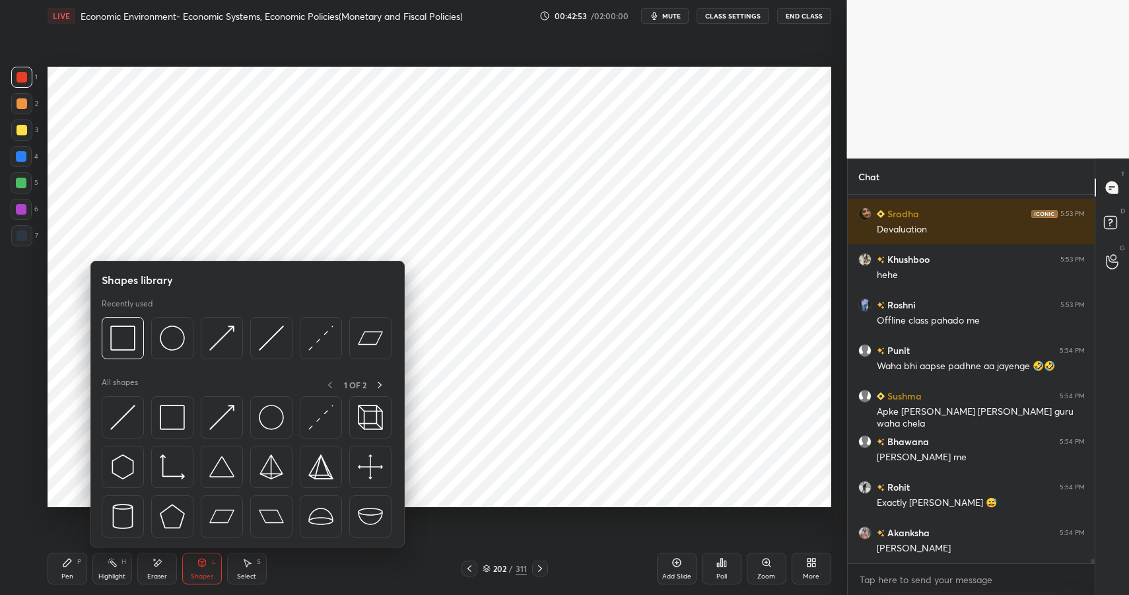
scroll to position [28385, 0]
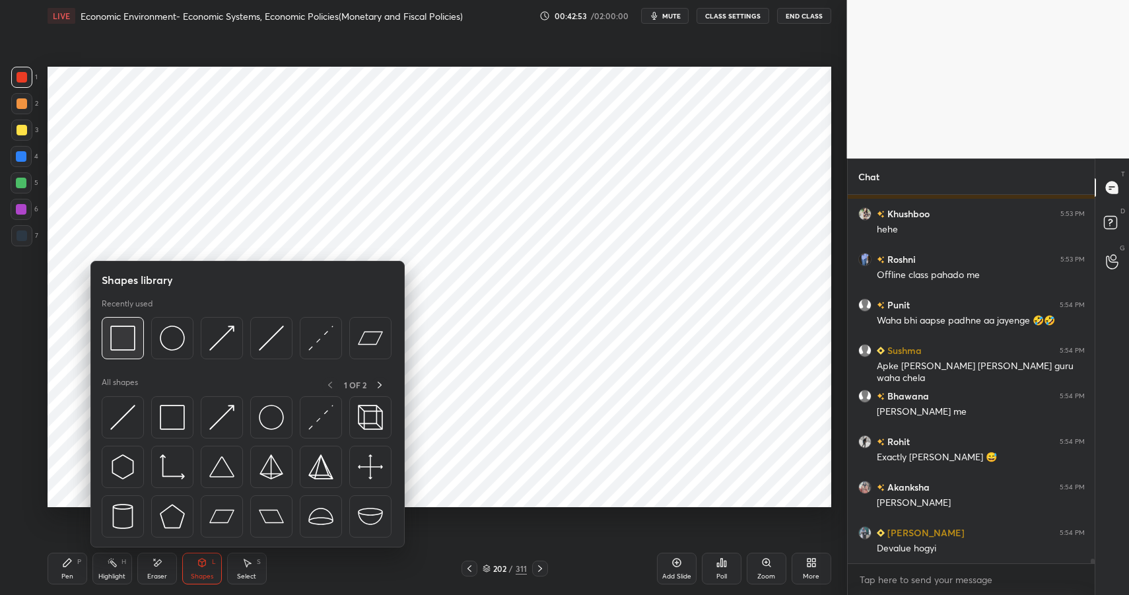
click at [137, 336] on div at bounding box center [123, 338] width 42 height 42
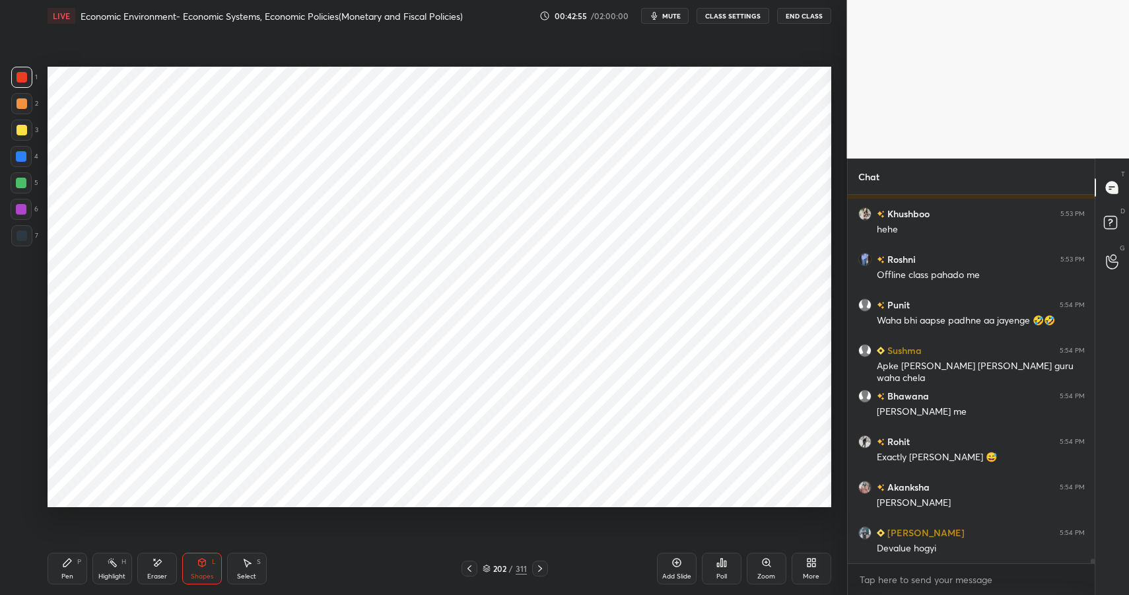
drag, startPoint x: 73, startPoint y: 568, endPoint x: 79, endPoint y: 564, distance: 6.8
click at [74, 565] on div "Pen P" at bounding box center [68, 569] width 40 height 32
drag, startPoint x: 79, startPoint y: 564, endPoint x: 94, endPoint y: 514, distance: 52.2
click at [84, 562] on div "Pen P" at bounding box center [68, 569] width 40 height 32
click at [20, 157] on div at bounding box center [21, 156] width 11 height 11
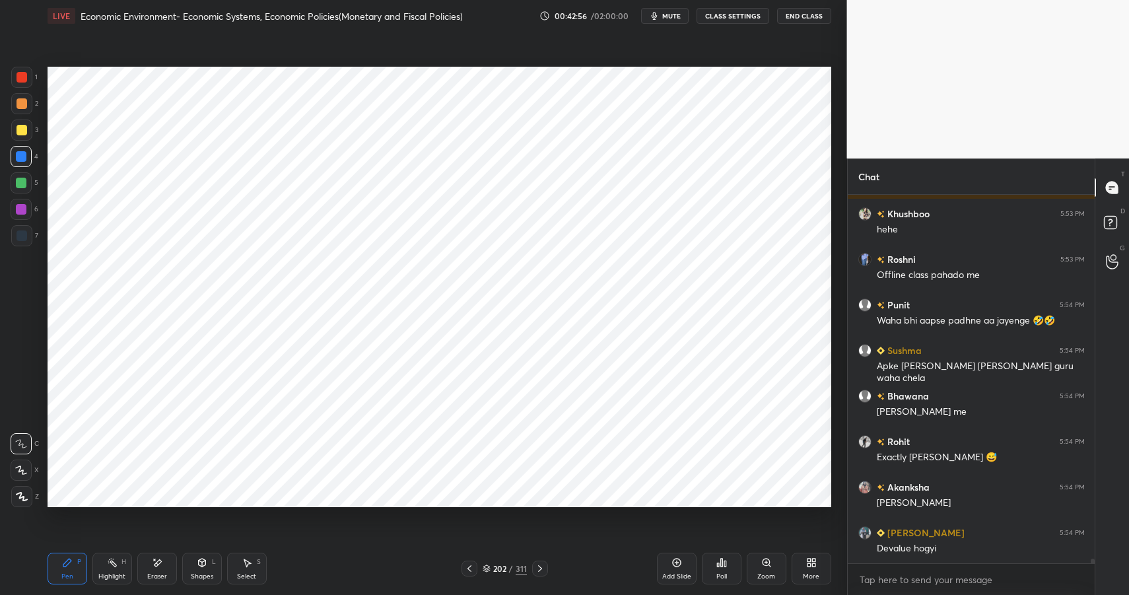
drag, startPoint x: 22, startPoint y: 157, endPoint x: 39, endPoint y: 158, distance: 16.6
click at [22, 157] on div at bounding box center [21, 156] width 11 height 11
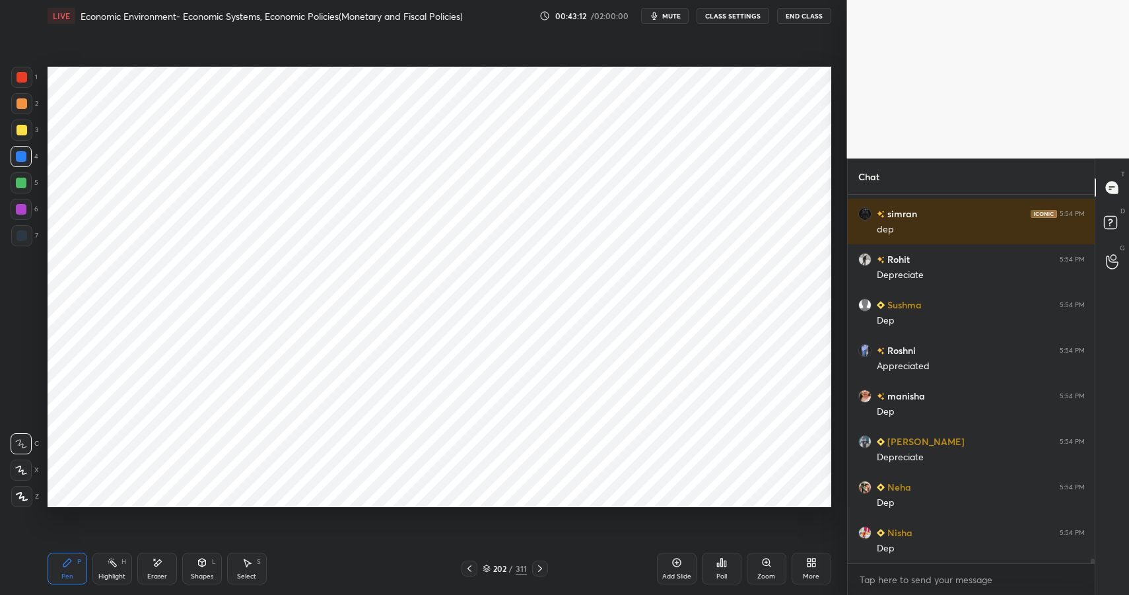
scroll to position [29023, 0]
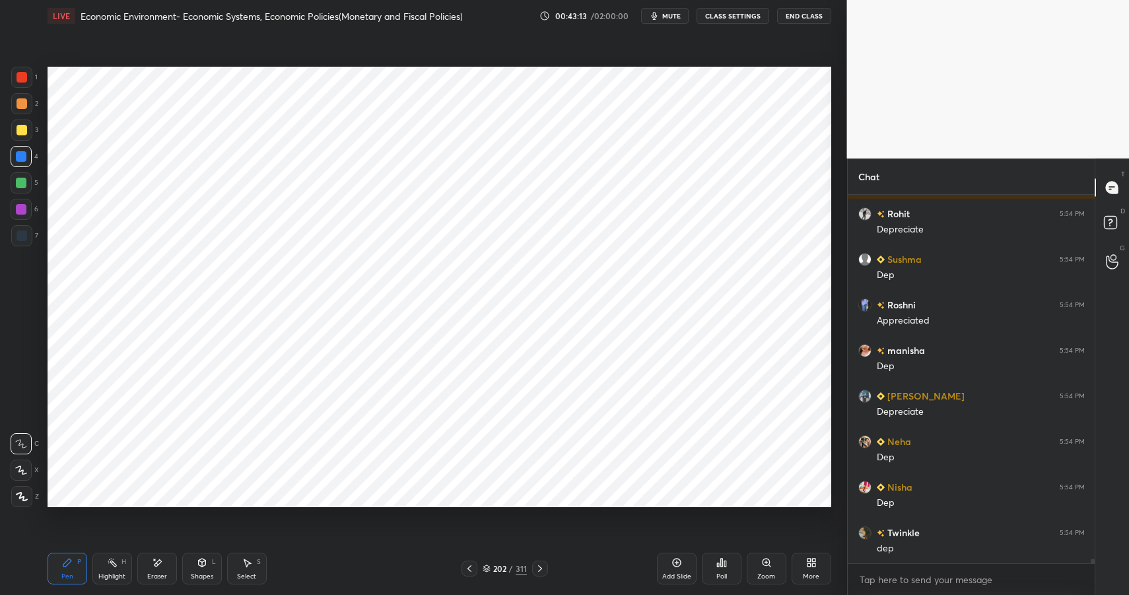
click at [121, 564] on div "H" at bounding box center [123, 562] width 5 height 7
drag, startPoint x: 121, startPoint y: 564, endPoint x: 118, endPoint y: 527, distance: 37.1
click at [121, 564] on div "H" at bounding box center [123, 562] width 5 height 7
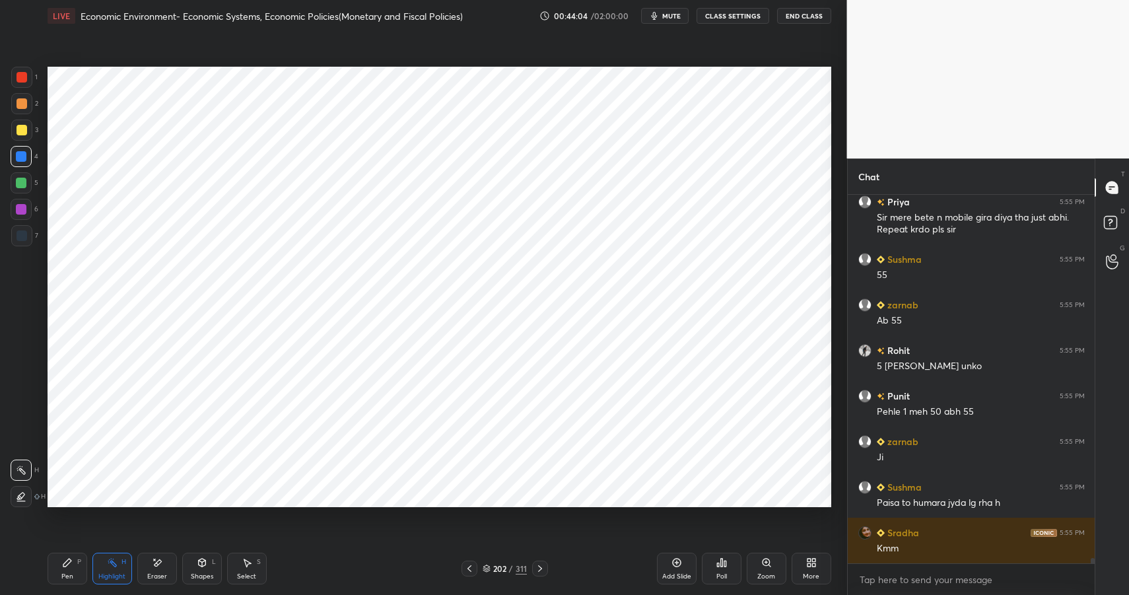
scroll to position [24594, 0]
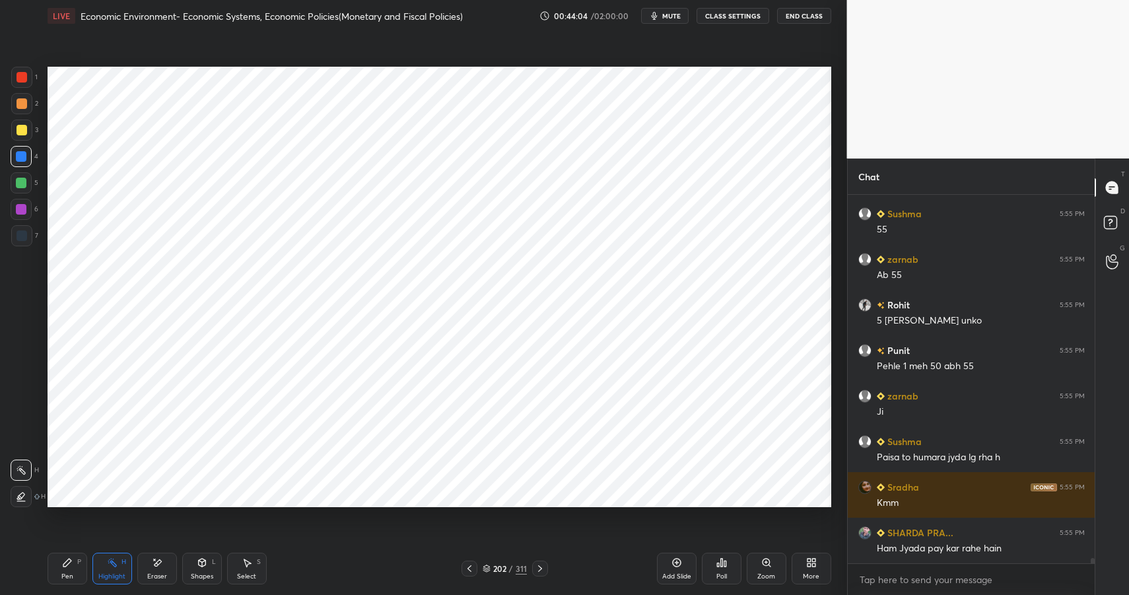
click at [149, 578] on div "Eraser" at bounding box center [157, 576] width 20 height 7
click at [152, 579] on div "Eraser" at bounding box center [157, 576] width 20 height 7
click at [66, 569] on div "Pen P" at bounding box center [68, 569] width 40 height 32
click at [71, 573] on div "Pen" at bounding box center [67, 576] width 12 height 7
click at [22, 208] on div at bounding box center [21, 209] width 11 height 11
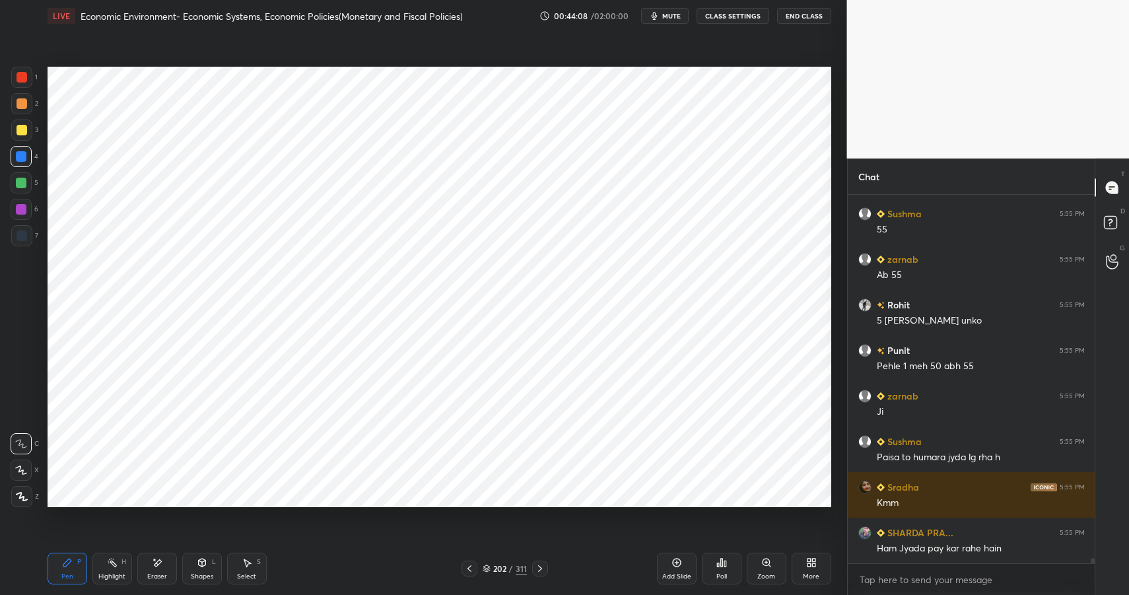
click at [22, 208] on div at bounding box center [21, 209] width 11 height 11
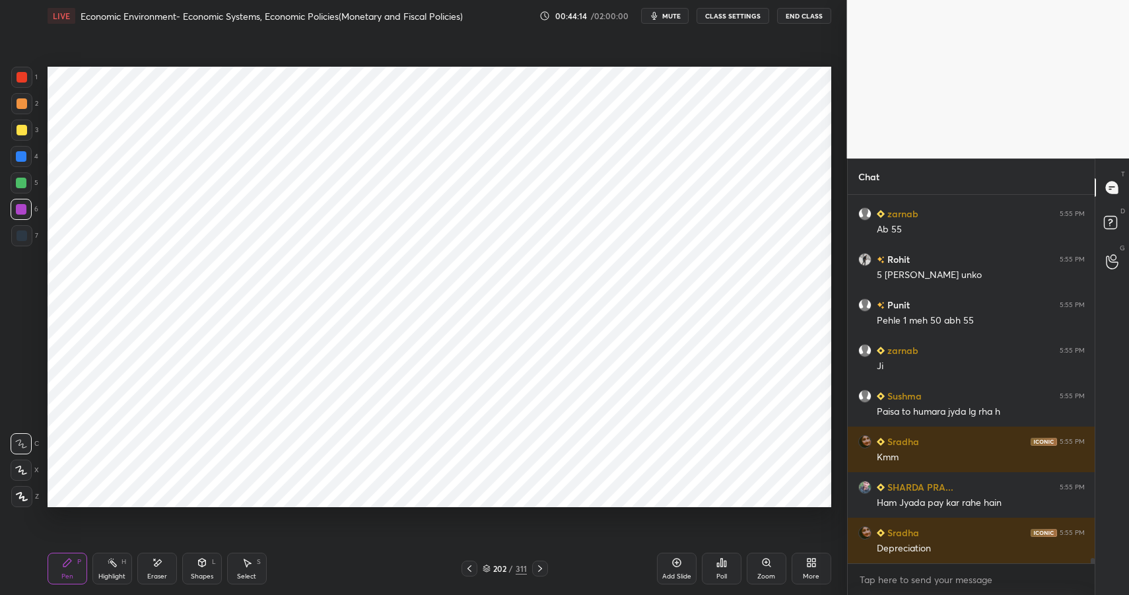
scroll to position [24685, 0]
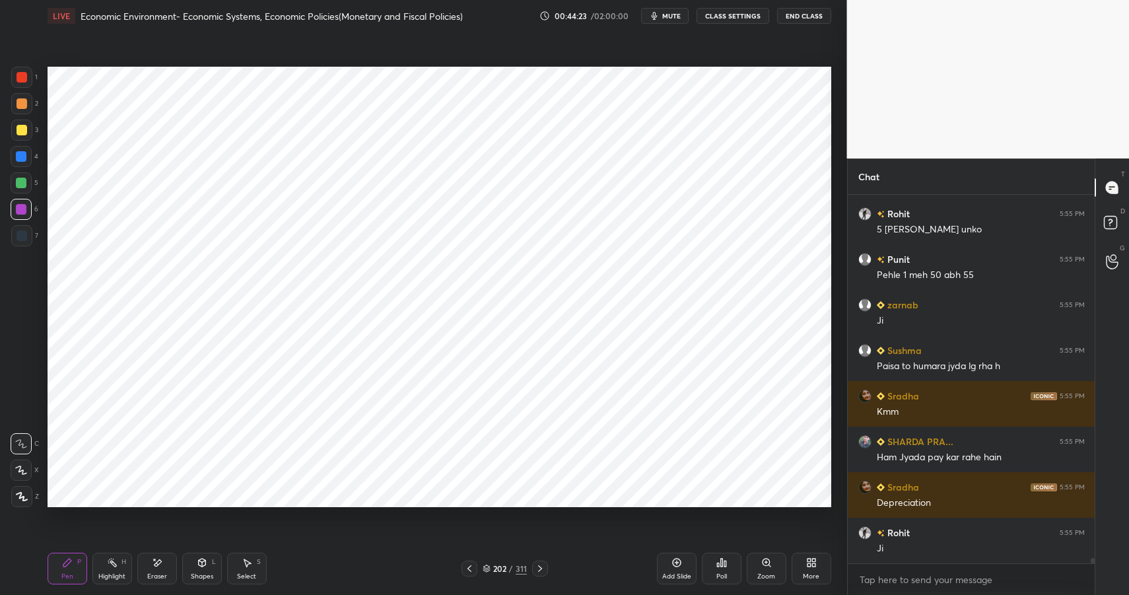
click at [125, 560] on div "H" at bounding box center [123, 562] width 5 height 7
click at [11, 187] on div at bounding box center [21, 182] width 21 height 21
click at [21, 180] on div at bounding box center [21, 183] width 11 height 11
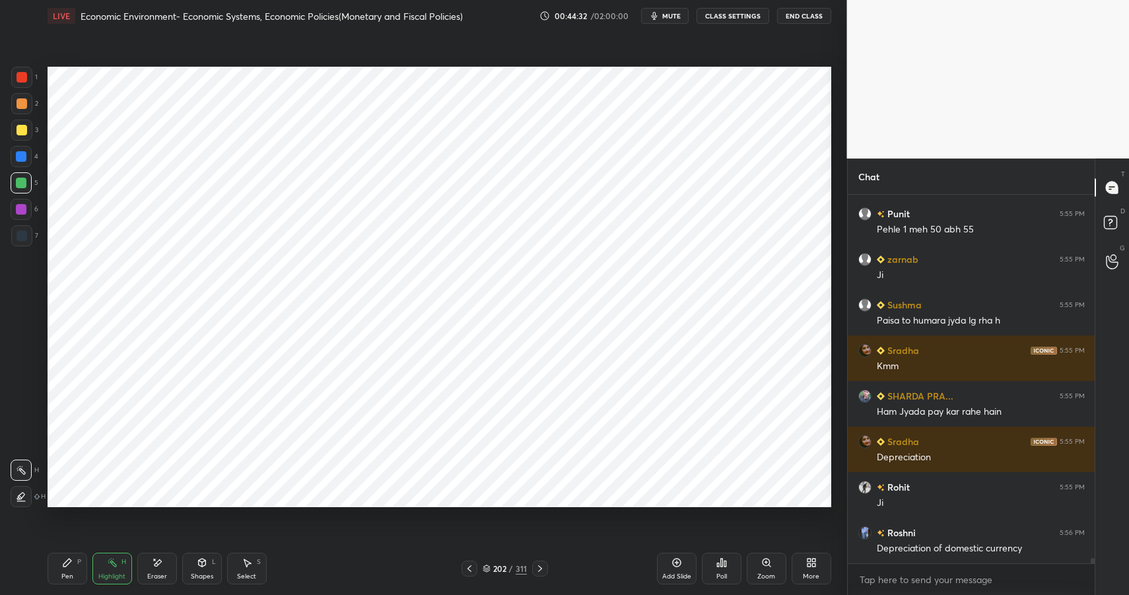
click at [119, 565] on div "Highlight H" at bounding box center [112, 569] width 40 height 32
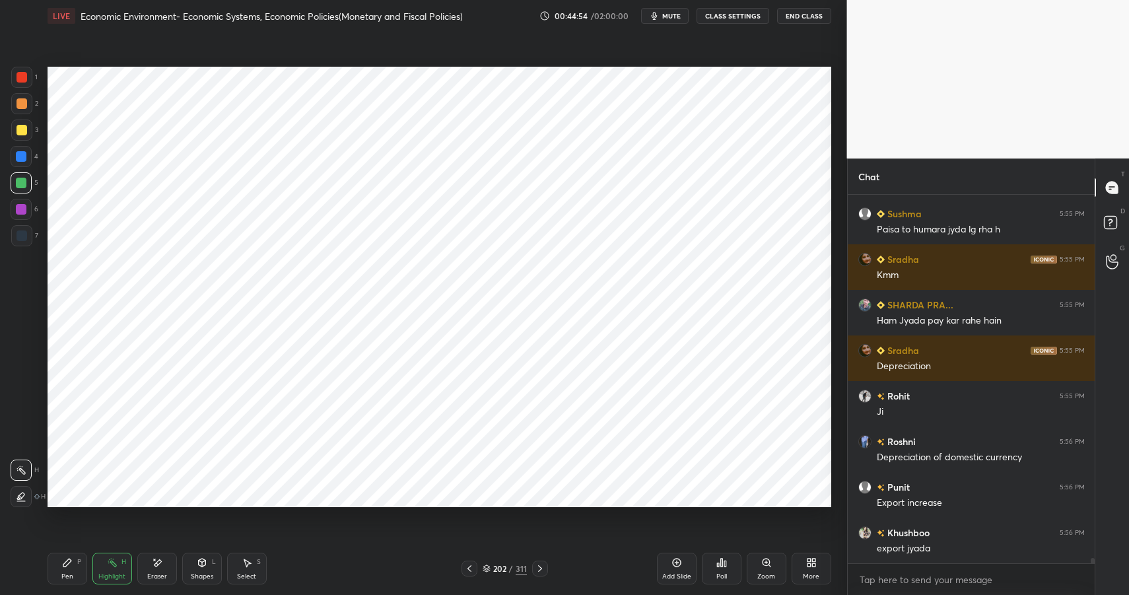
scroll to position [24868, 0]
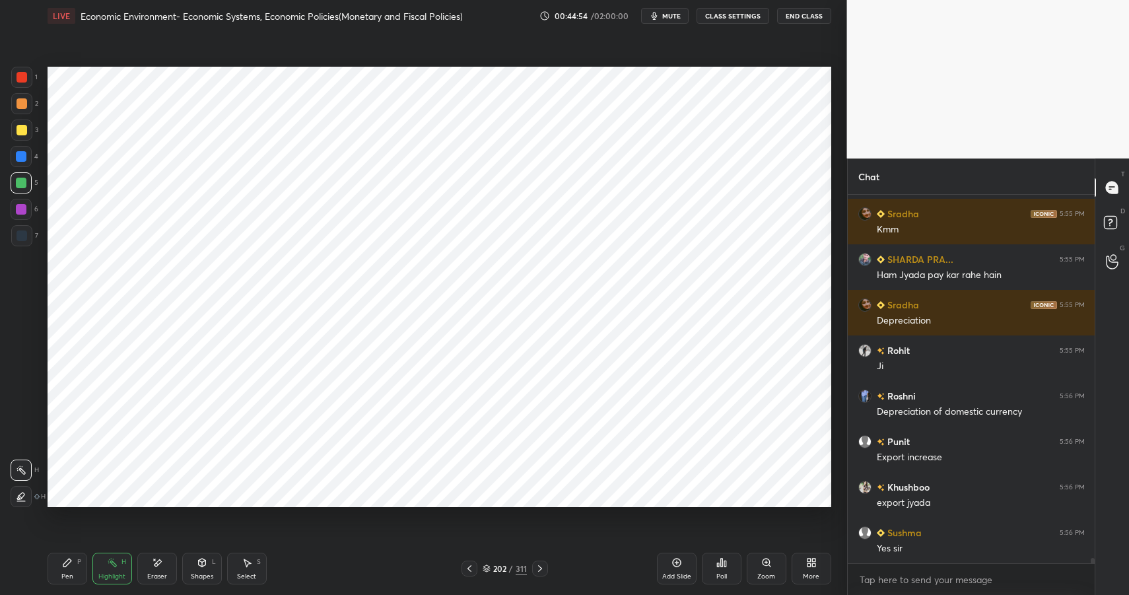
click at [79, 573] on div "Pen P" at bounding box center [68, 569] width 40 height 32
click at [77, 569] on div "Pen P" at bounding box center [68, 569] width 40 height 32
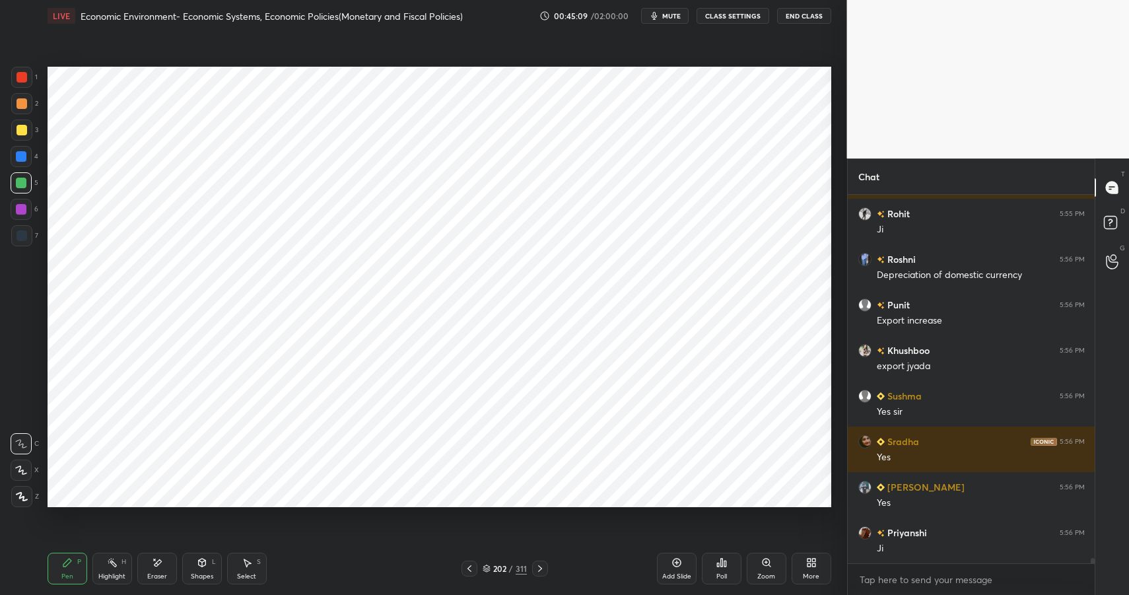
scroll to position [25050, 0]
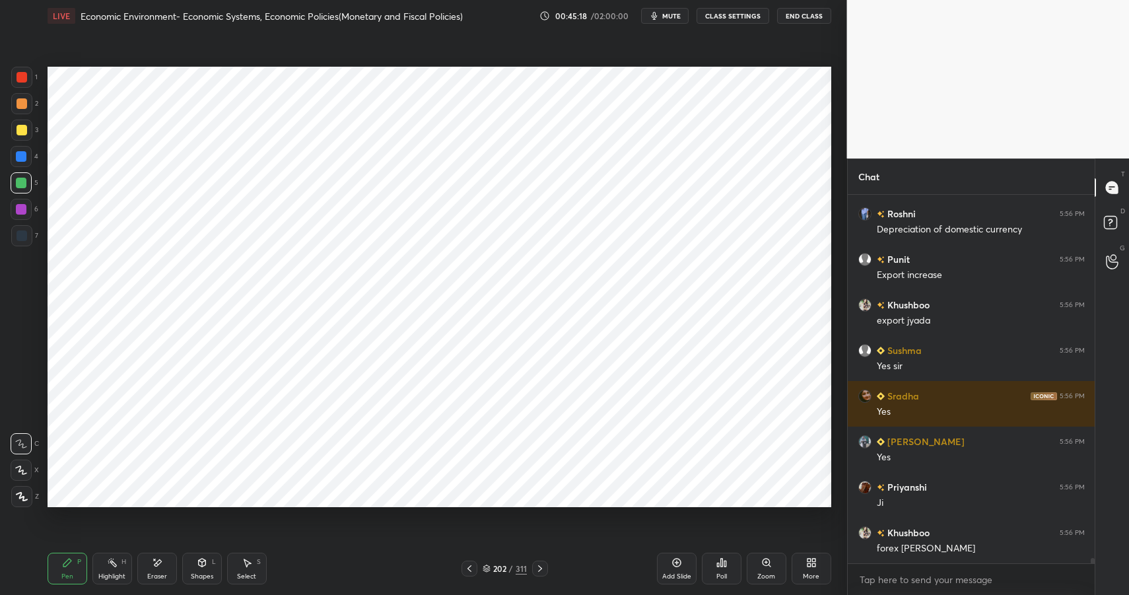
click at [26, 216] on div at bounding box center [21, 209] width 21 height 21
click at [24, 215] on div at bounding box center [21, 209] width 21 height 21
click at [26, 81] on div at bounding box center [22, 77] width 11 height 11
click at [203, 568] on div "Shapes L" at bounding box center [202, 569] width 40 height 32
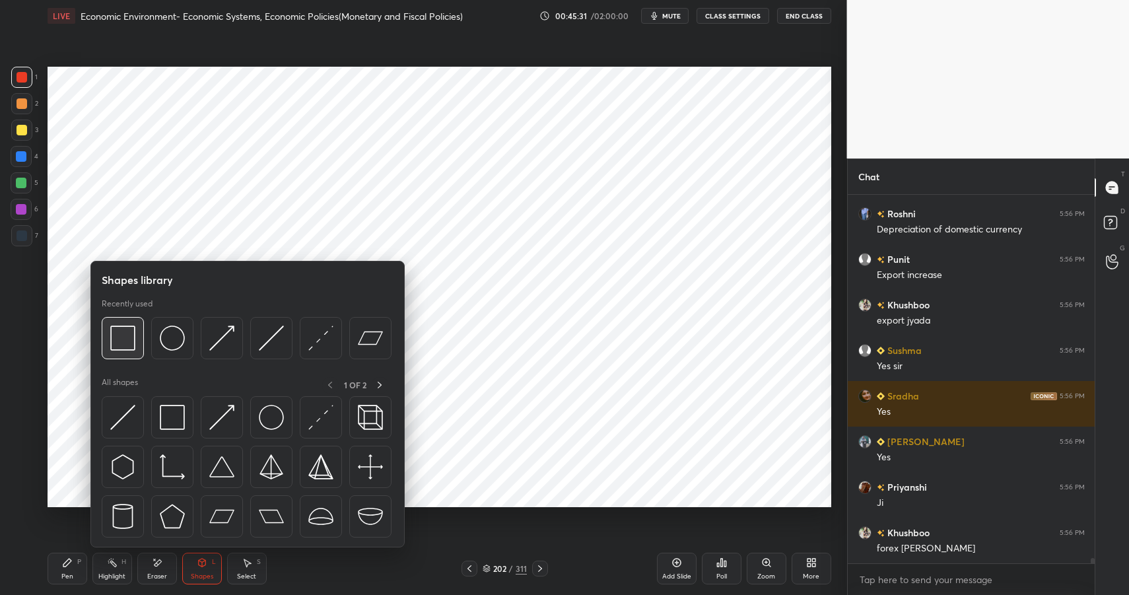
click at [125, 347] on img at bounding box center [122, 337] width 25 height 25
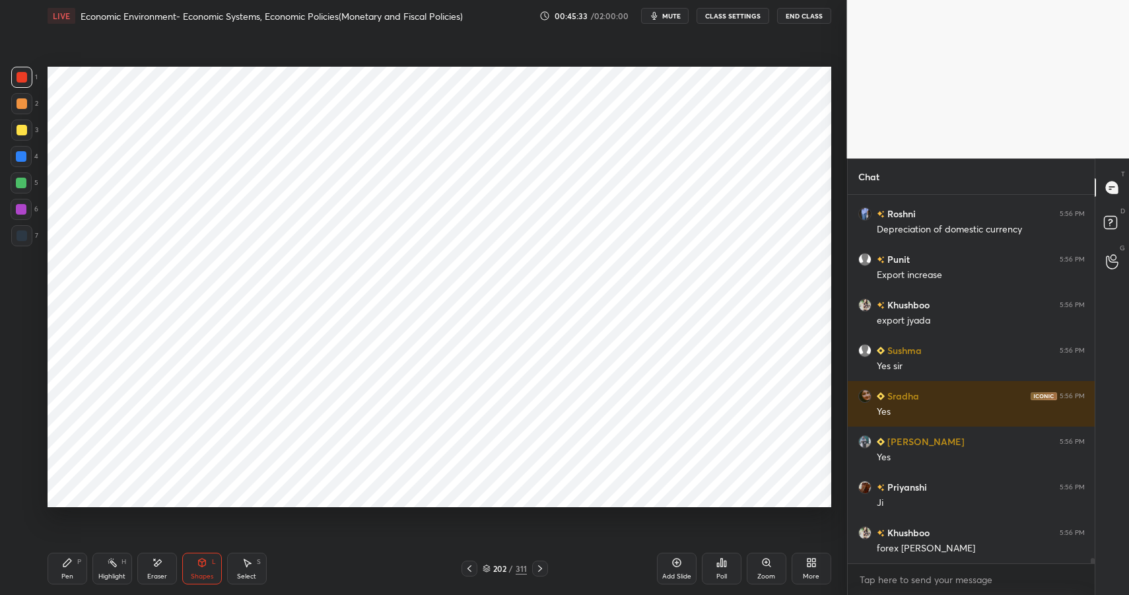
click at [67, 570] on div "Pen P" at bounding box center [68, 569] width 40 height 32
click at [16, 209] on div at bounding box center [21, 209] width 11 height 11
click at [17, 212] on div at bounding box center [21, 209] width 11 height 11
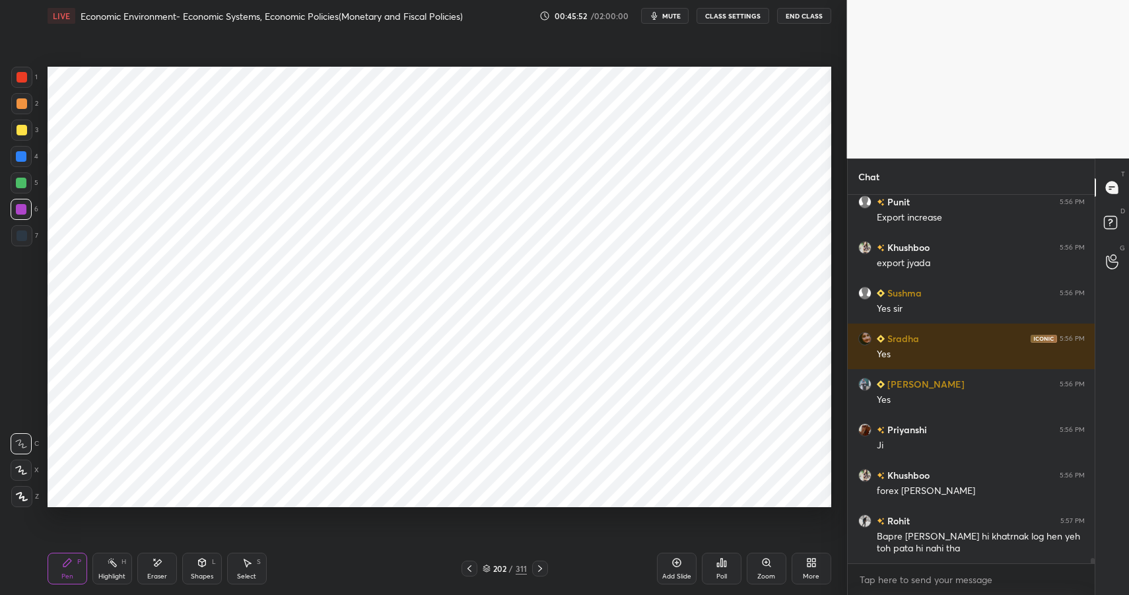
click at [832, 106] on div "Setting up your live class Poll for secs No correct answer Start poll" at bounding box center [439, 287] width 794 height 510
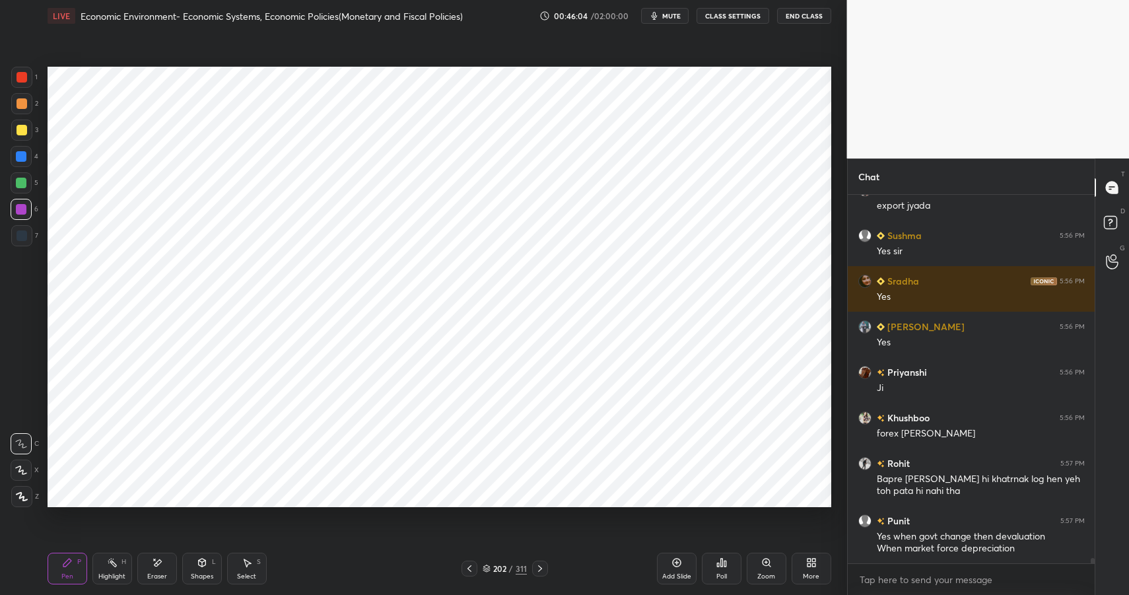
click at [111, 557] on icon at bounding box center [112, 562] width 11 height 11
drag, startPoint x: 111, startPoint y: 557, endPoint x: 117, endPoint y: 545, distance: 13.3
click at [111, 557] on icon at bounding box center [112, 562] width 11 height 11
click at [160, 565] on icon at bounding box center [157, 562] width 11 height 11
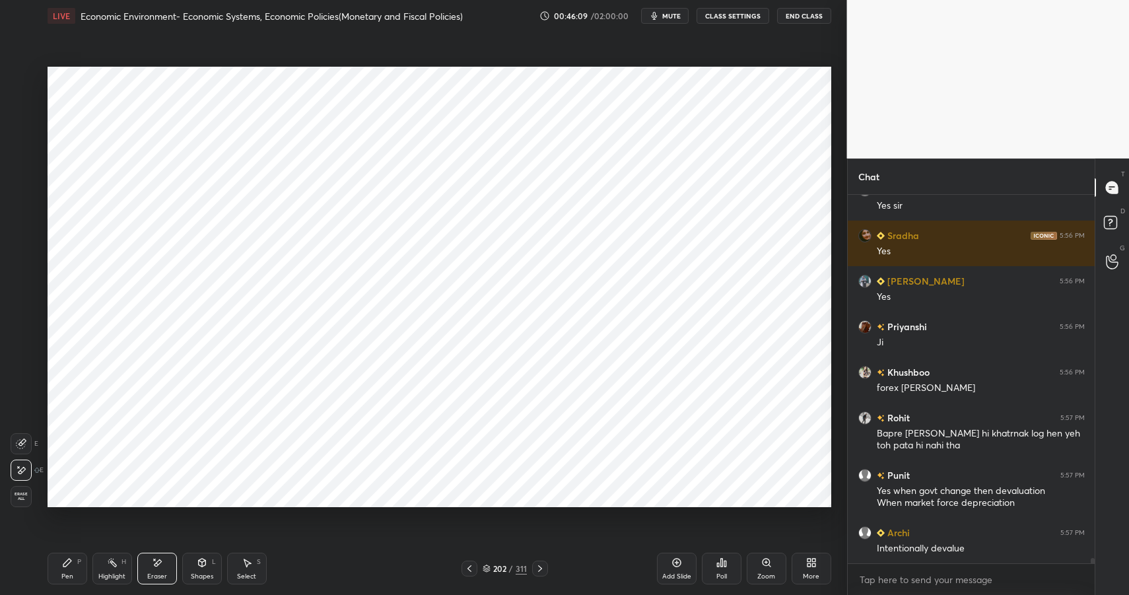
drag, startPoint x: 112, startPoint y: 566, endPoint x: 107, endPoint y: 561, distance: 7.5
click at [106, 566] on div "Highlight H" at bounding box center [112, 569] width 40 height 32
drag, startPoint x: 109, startPoint y: 561, endPoint x: 203, endPoint y: 516, distance: 103.9
click at [114, 557] on div "Highlight H" at bounding box center [112, 569] width 40 height 32
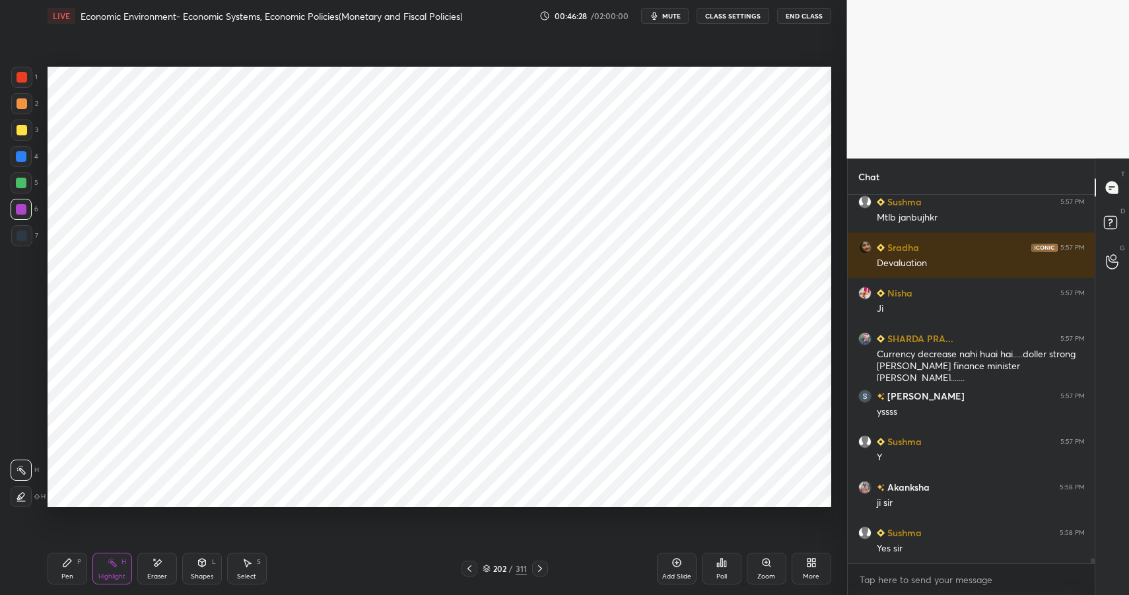
scroll to position [25618, 0]
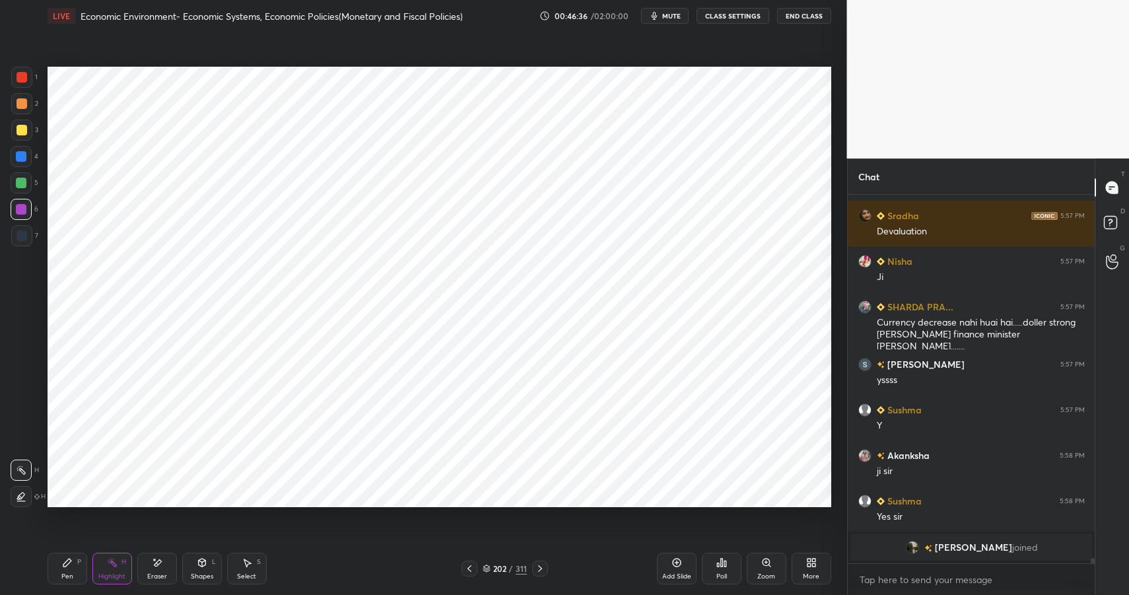
click at [68, 558] on icon at bounding box center [67, 562] width 11 height 11
click at [77, 562] on div "P" at bounding box center [79, 562] width 4 height 7
drag, startPoint x: 22, startPoint y: 82, endPoint x: 29, endPoint y: 77, distance: 8.5
click at [22, 81] on div at bounding box center [22, 77] width 11 height 11
click at [22, 82] on div at bounding box center [22, 77] width 11 height 11
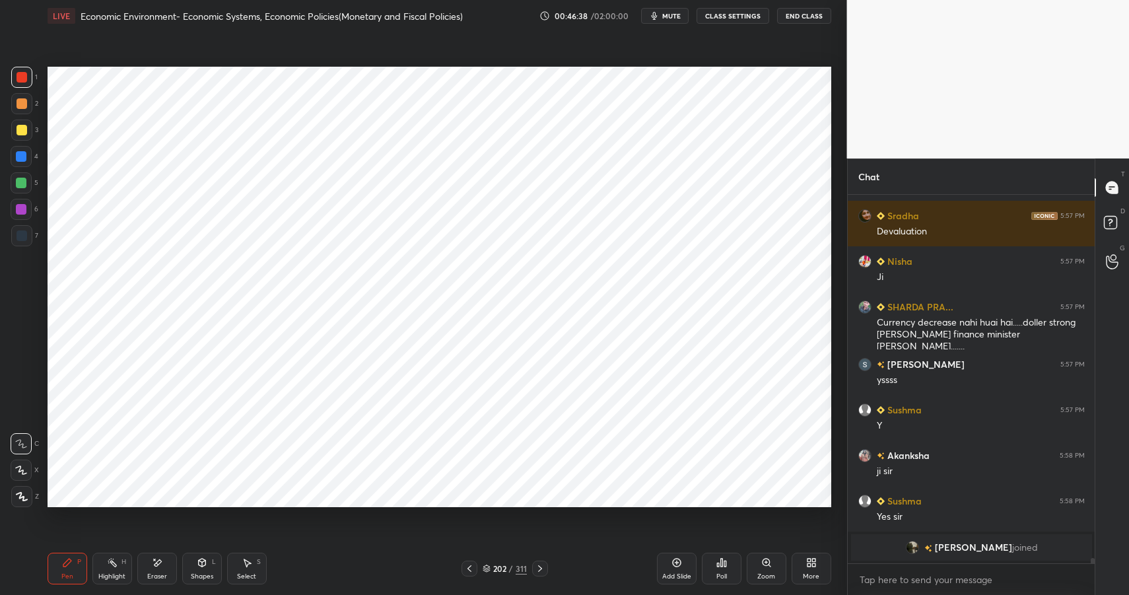
click at [683, 566] on div "Add Slide" at bounding box center [677, 569] width 40 height 32
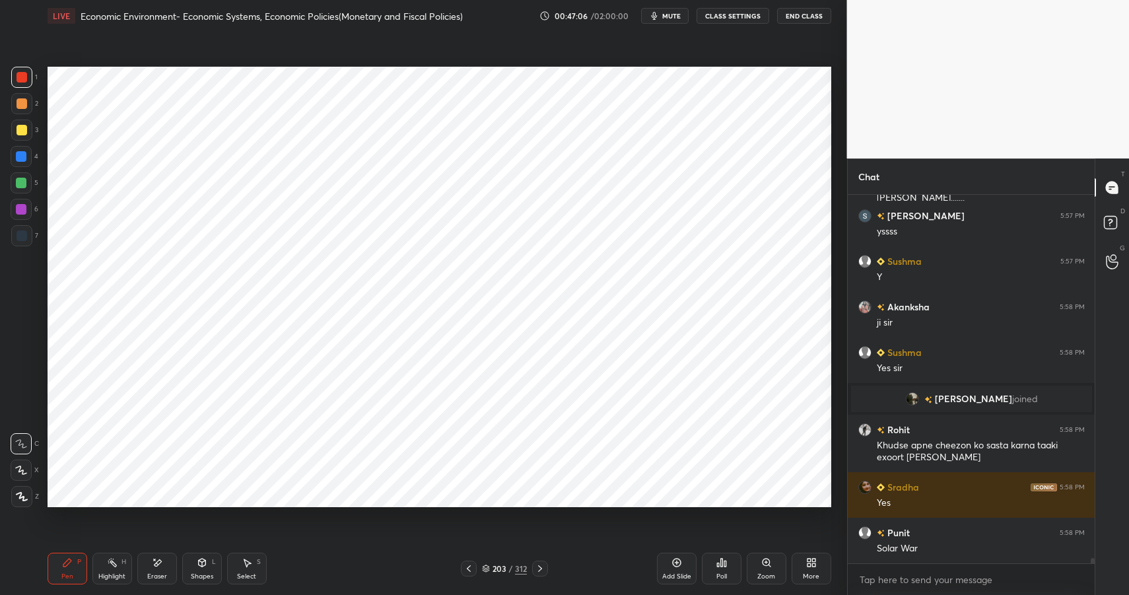
scroll to position [25363, 0]
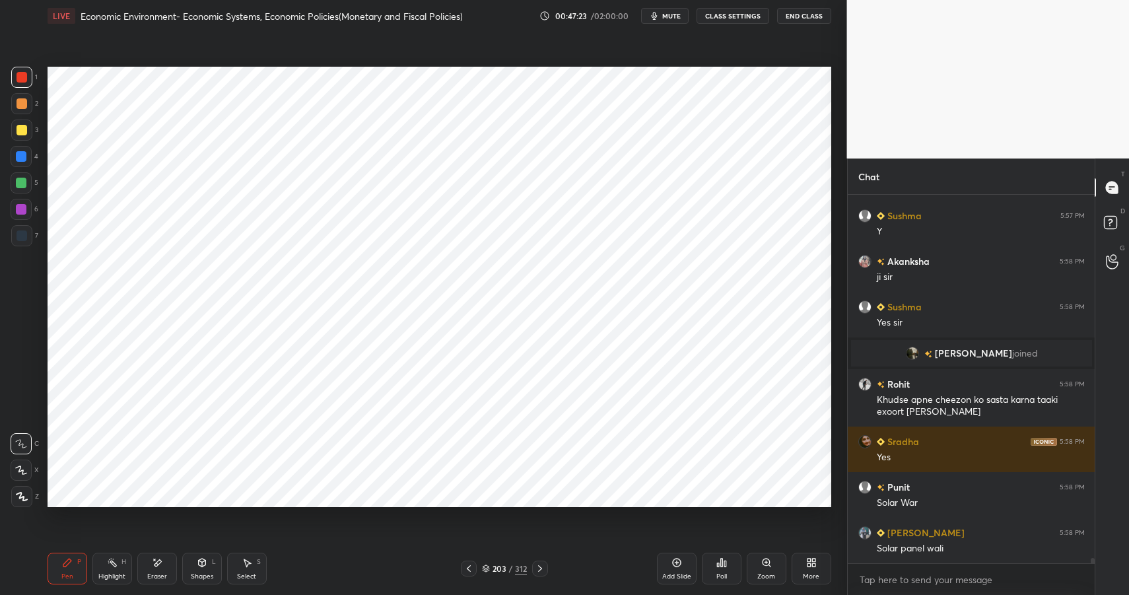
click at [30, 199] on div "6" at bounding box center [25, 209] width 28 height 21
click at [27, 200] on div at bounding box center [21, 209] width 21 height 21
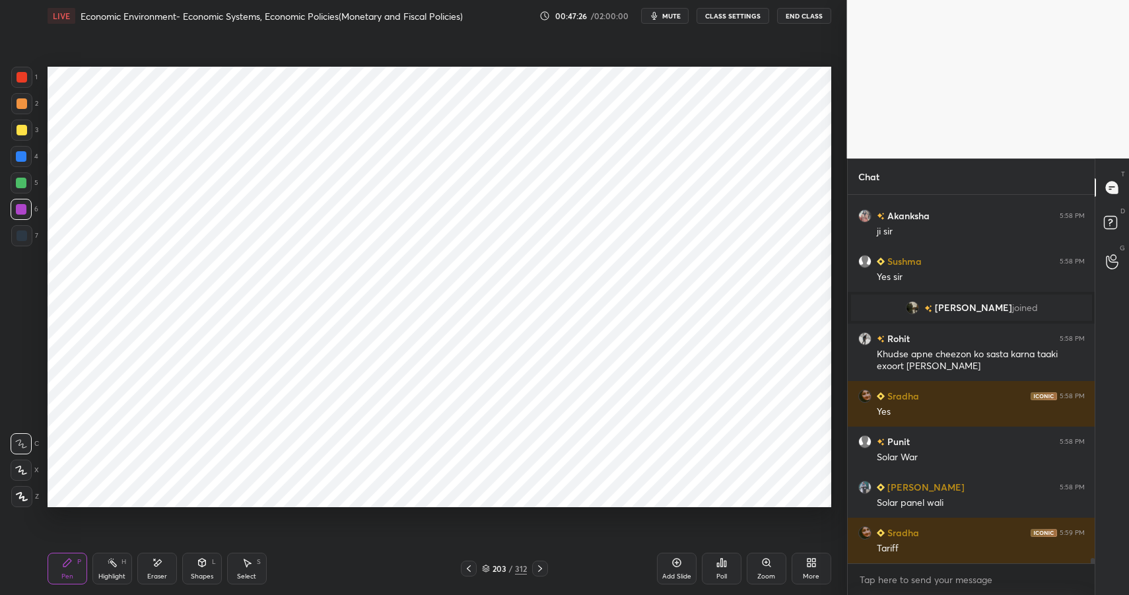
scroll to position [25454, 0]
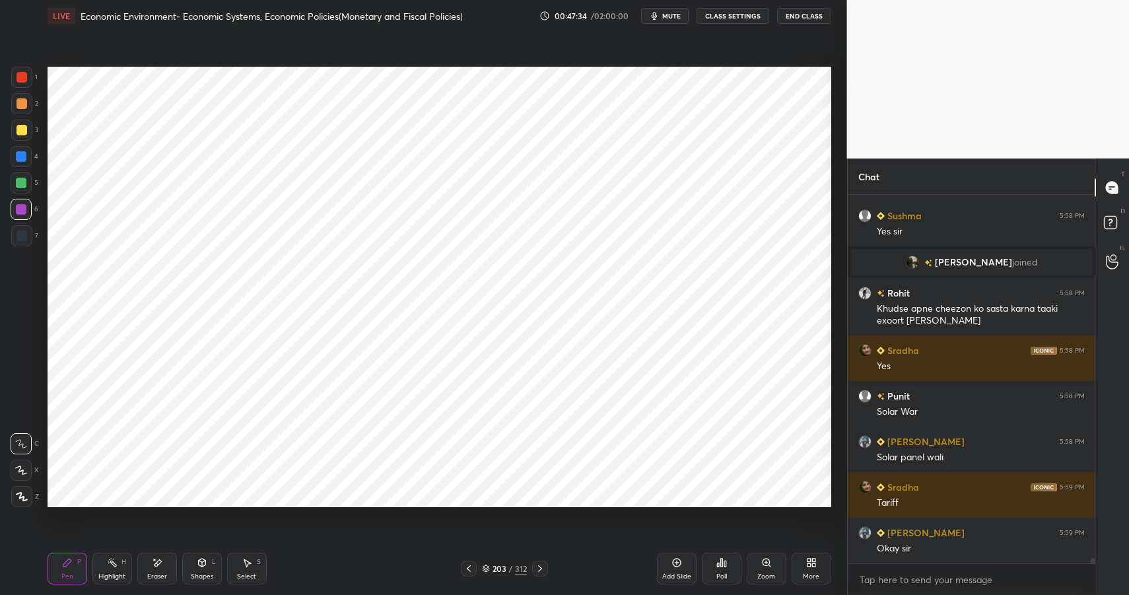
click at [154, 566] on icon at bounding box center [157, 562] width 11 height 11
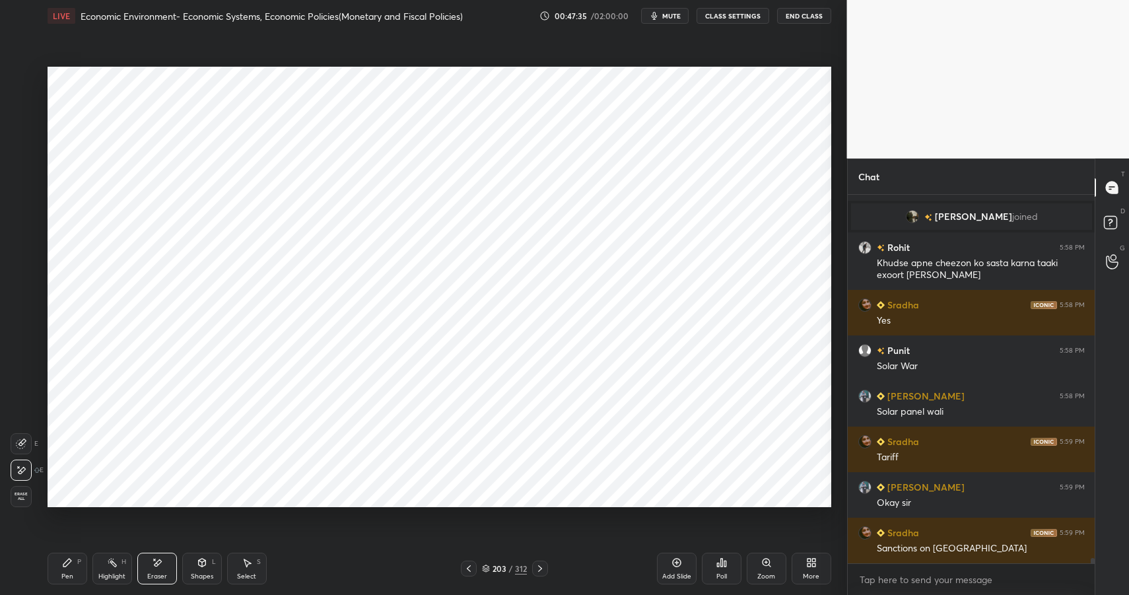
click at [63, 564] on icon at bounding box center [67, 563] width 8 height 8
click at [68, 562] on icon at bounding box center [67, 563] width 8 height 8
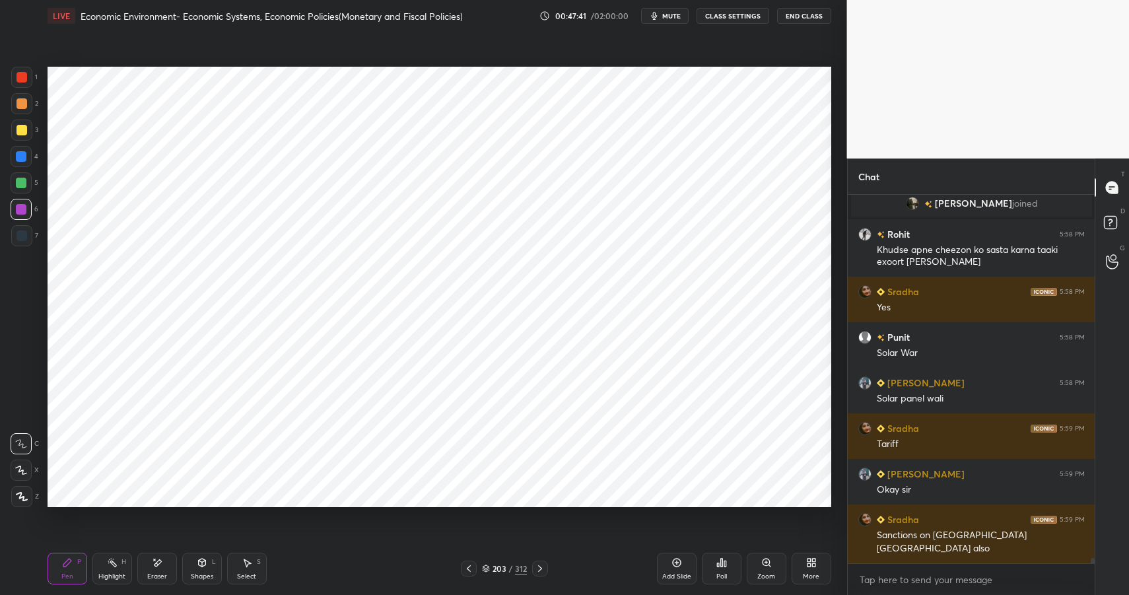
click at [15, 177] on div at bounding box center [21, 182] width 21 height 21
click at [21, 178] on div at bounding box center [21, 183] width 11 height 11
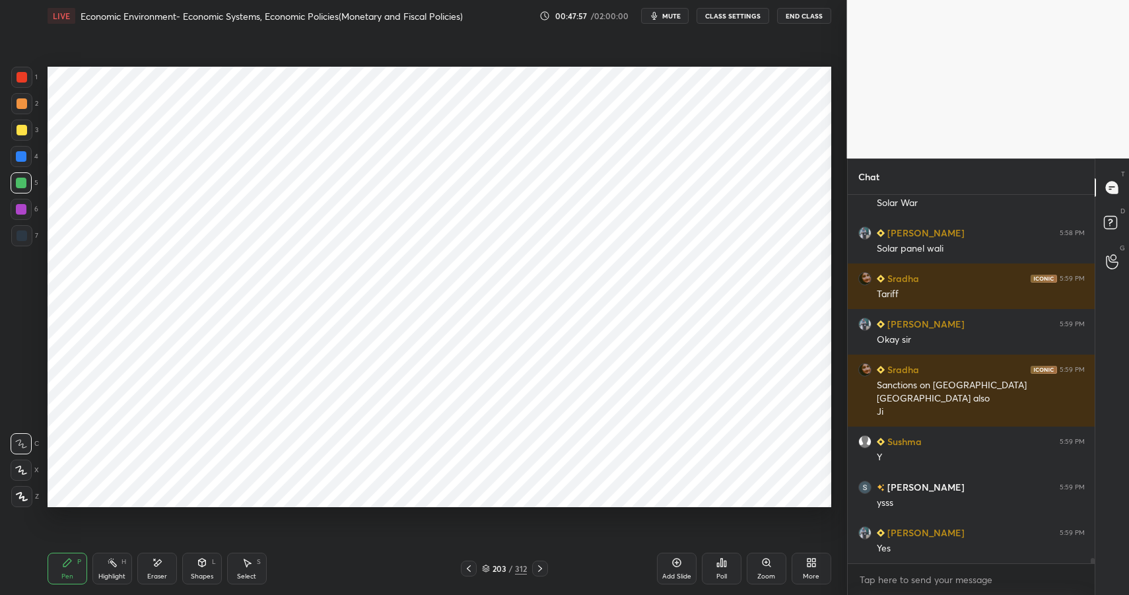
scroll to position [25708, 0]
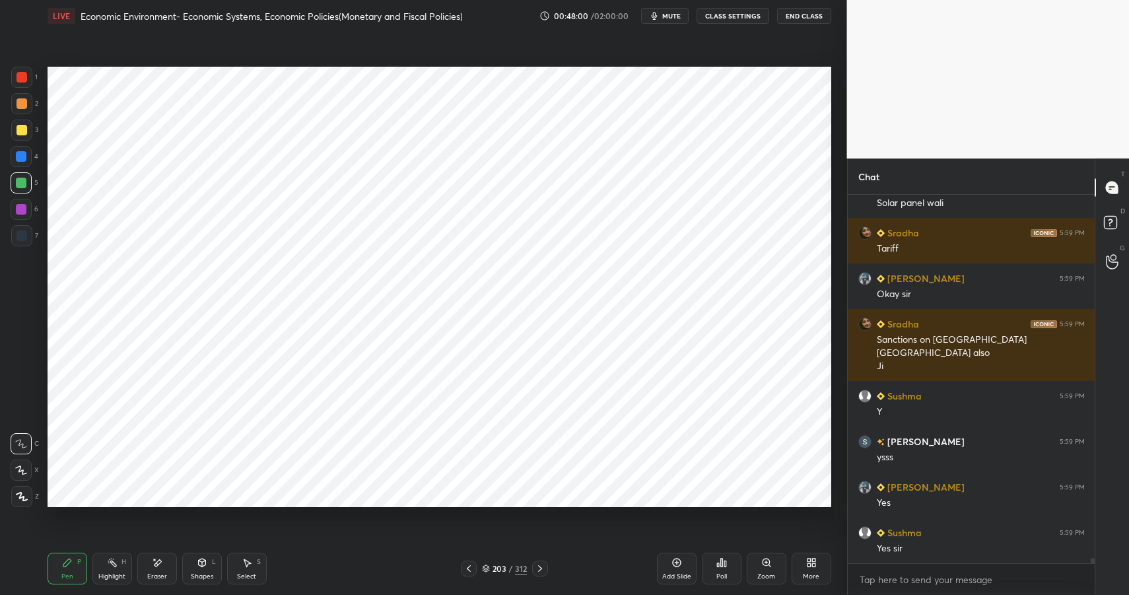
click at [23, 208] on div at bounding box center [21, 209] width 11 height 11
click at [21, 211] on div at bounding box center [21, 209] width 11 height 11
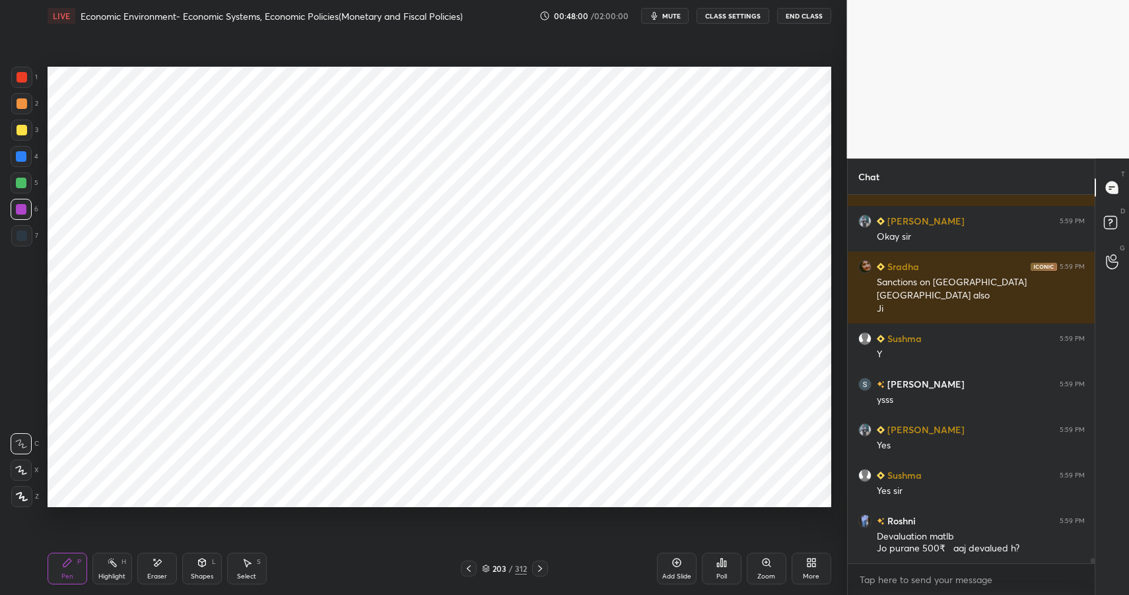
click at [24, 236] on div at bounding box center [22, 235] width 11 height 11
click at [26, 235] on div at bounding box center [22, 235] width 11 height 11
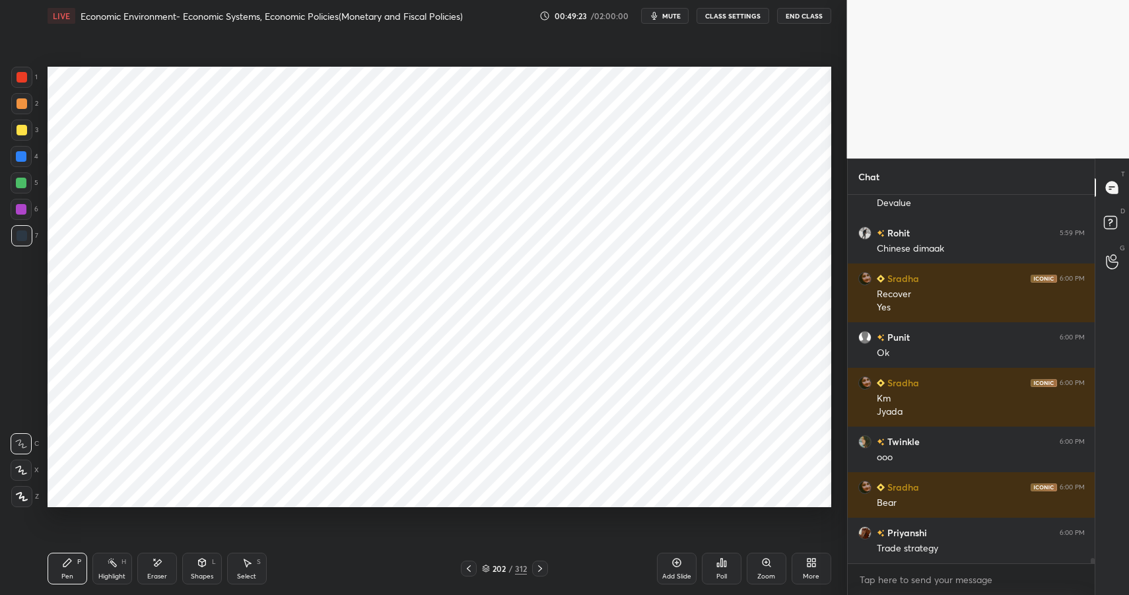
scroll to position [26338, 0]
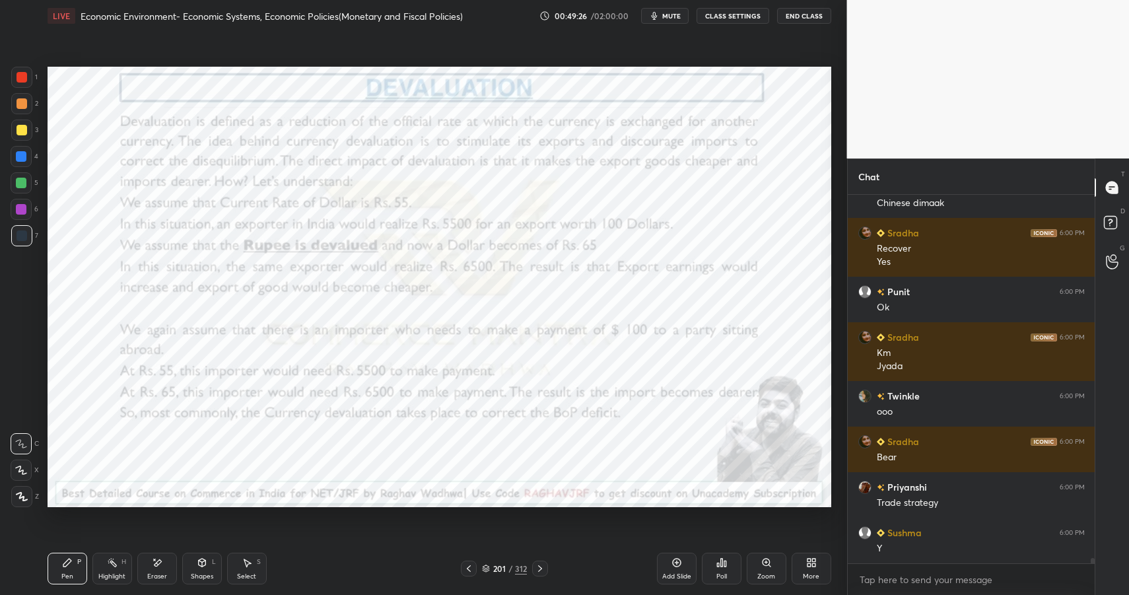
click at [116, 568] on div "Highlight H" at bounding box center [112, 569] width 40 height 32
click at [118, 558] on div "Highlight H" at bounding box center [112, 569] width 40 height 32
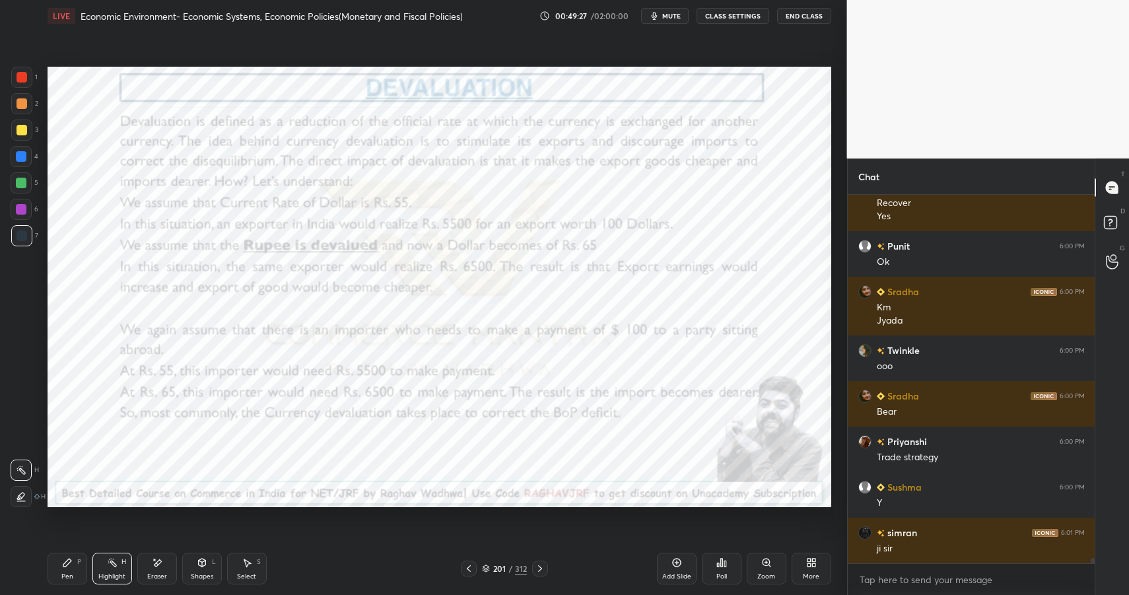
click at [22, 176] on div at bounding box center [21, 182] width 21 height 21
click at [22, 175] on div at bounding box center [21, 182] width 21 height 21
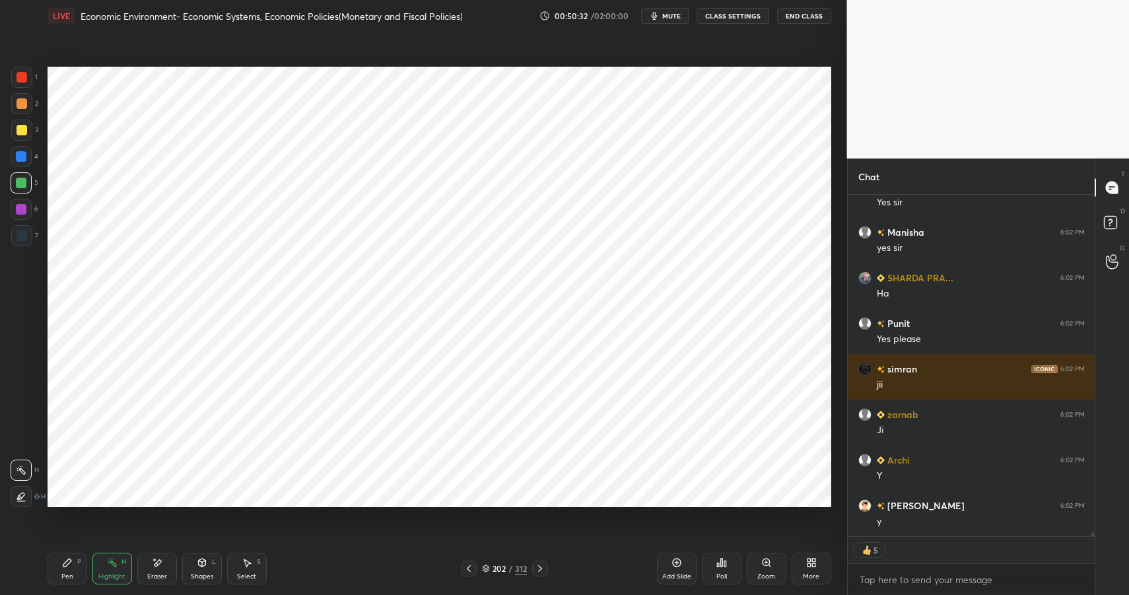
scroll to position [27516, 0]
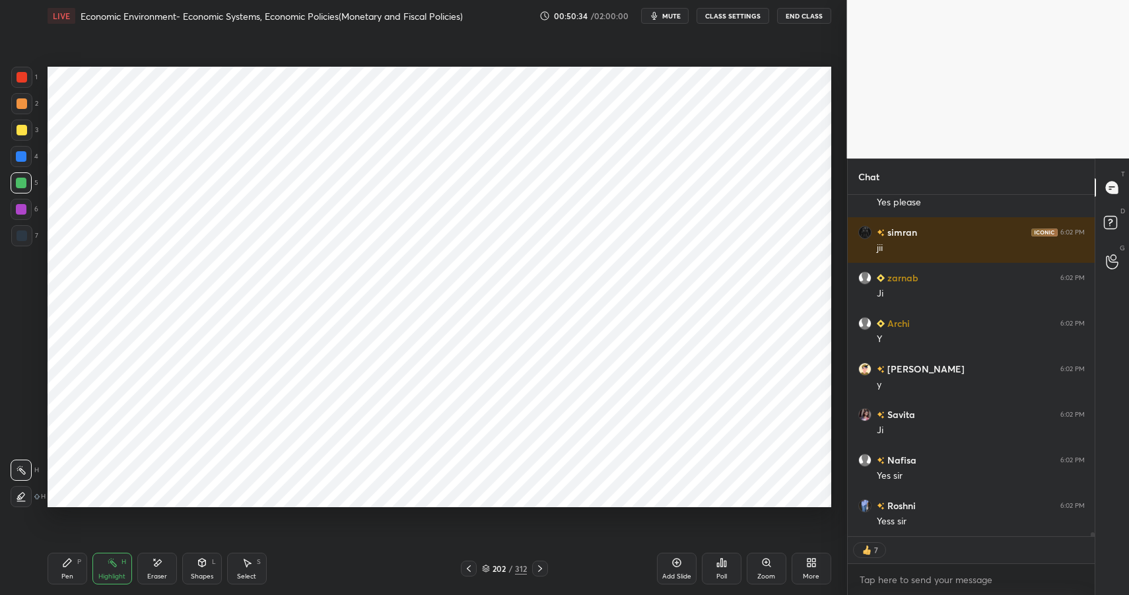
click at [118, 561] on div "Highlight H" at bounding box center [112, 569] width 40 height 32
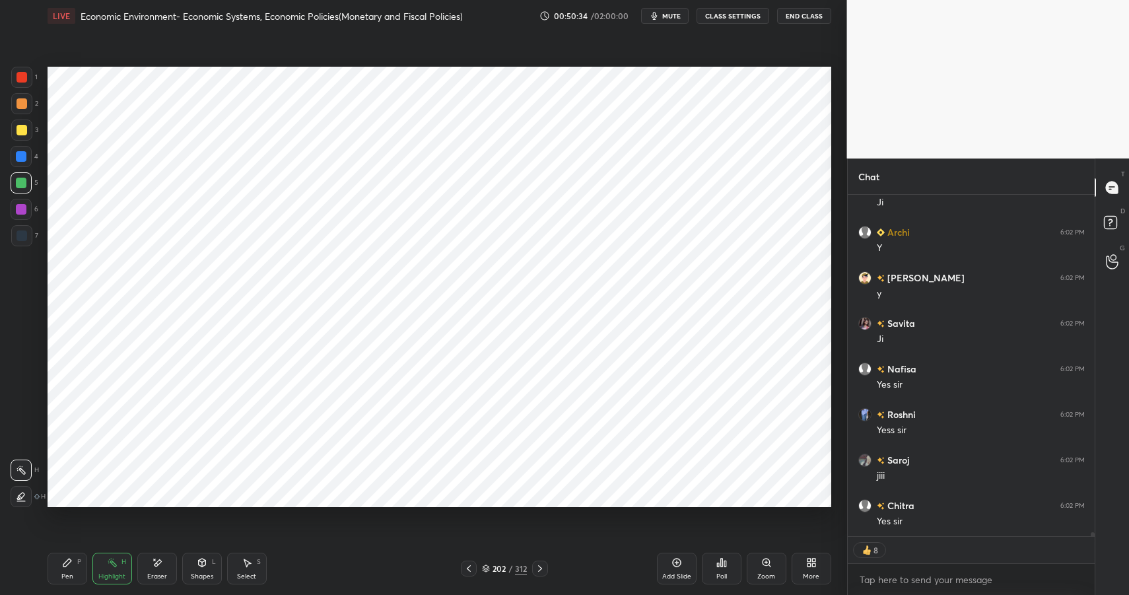
click at [118, 562] on div "Highlight H" at bounding box center [112, 569] width 40 height 32
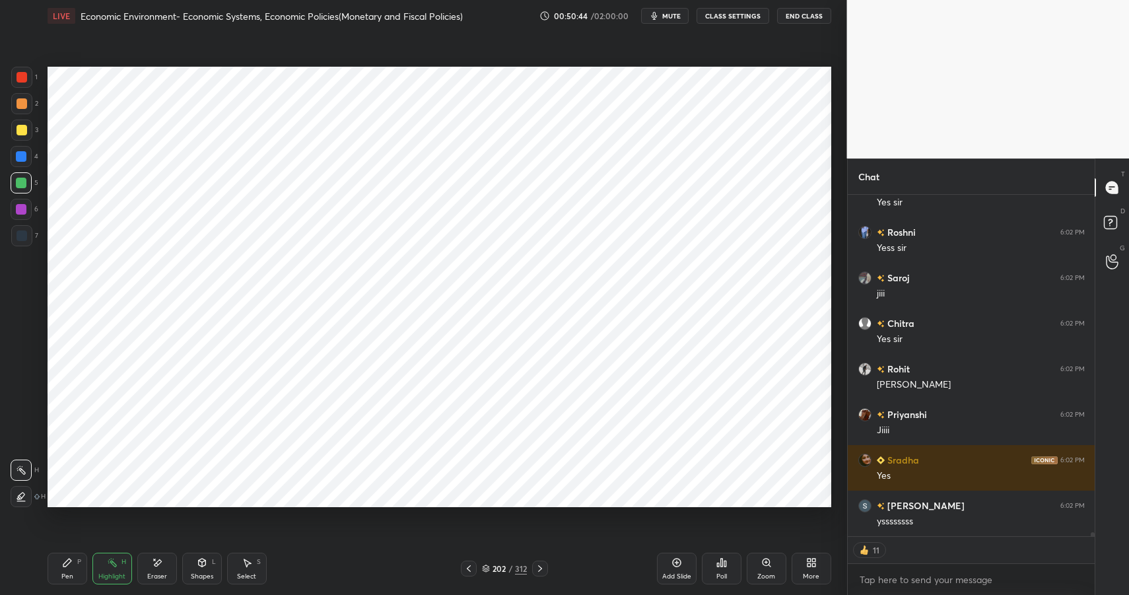
scroll to position [27881, 0]
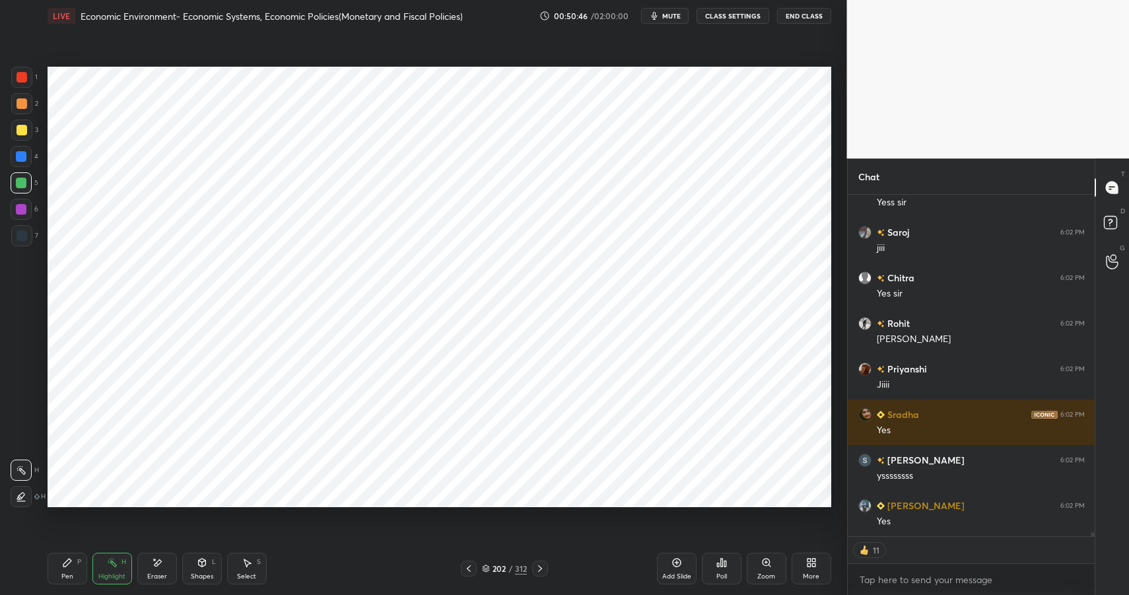
type textarea "x"
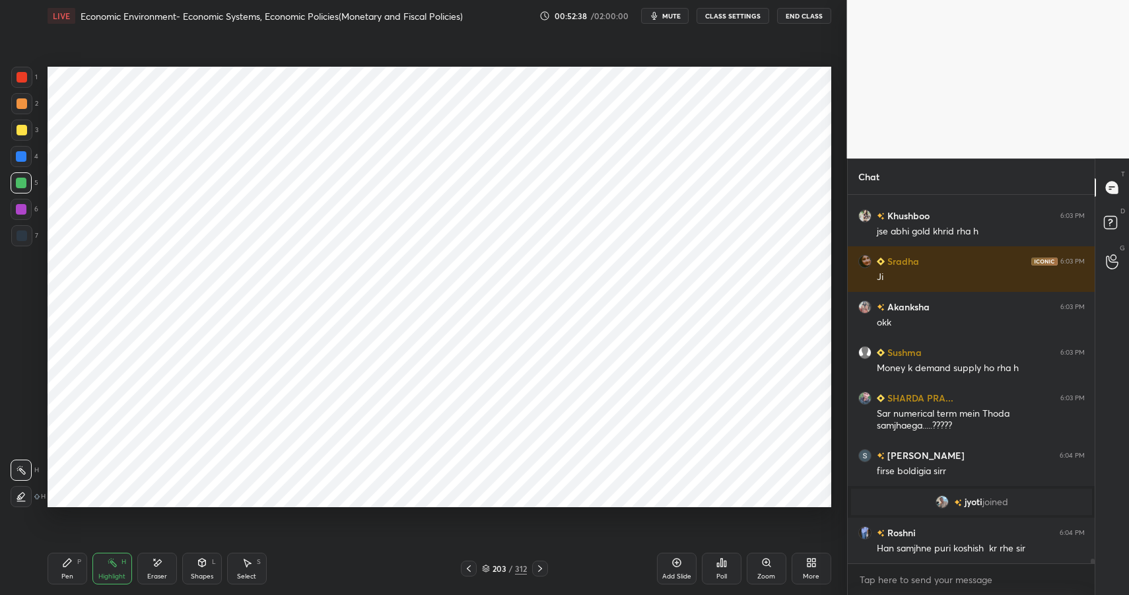
scroll to position [27857, 0]
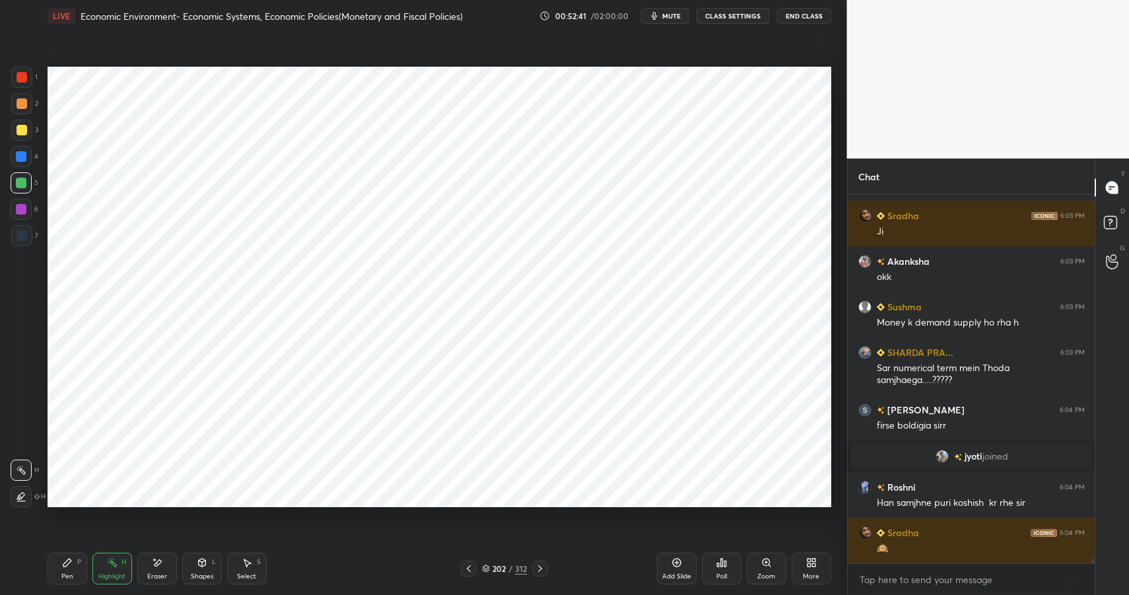
click at [661, 555] on div "Add Slide" at bounding box center [677, 569] width 40 height 32
click at [12, 81] on div at bounding box center [21, 77] width 21 height 21
click at [15, 81] on div at bounding box center [21, 77] width 21 height 21
click at [69, 573] on div "Pen" at bounding box center [67, 576] width 12 height 7
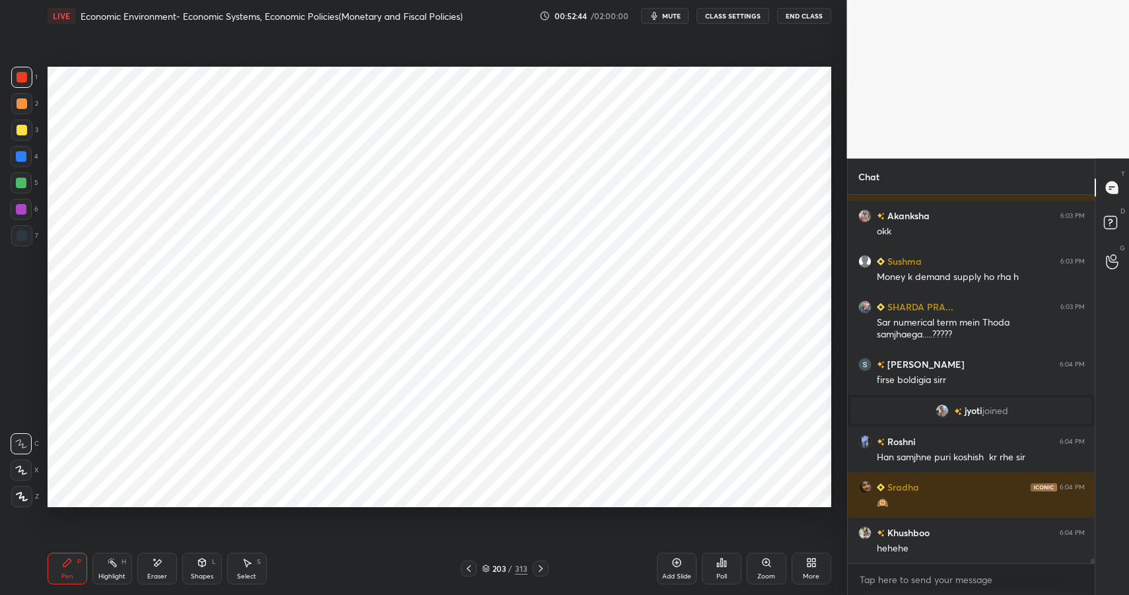
drag, startPoint x: 69, startPoint y: 572, endPoint x: 90, endPoint y: 556, distance: 26.9
click at [69, 573] on div "Pen" at bounding box center [67, 576] width 12 height 7
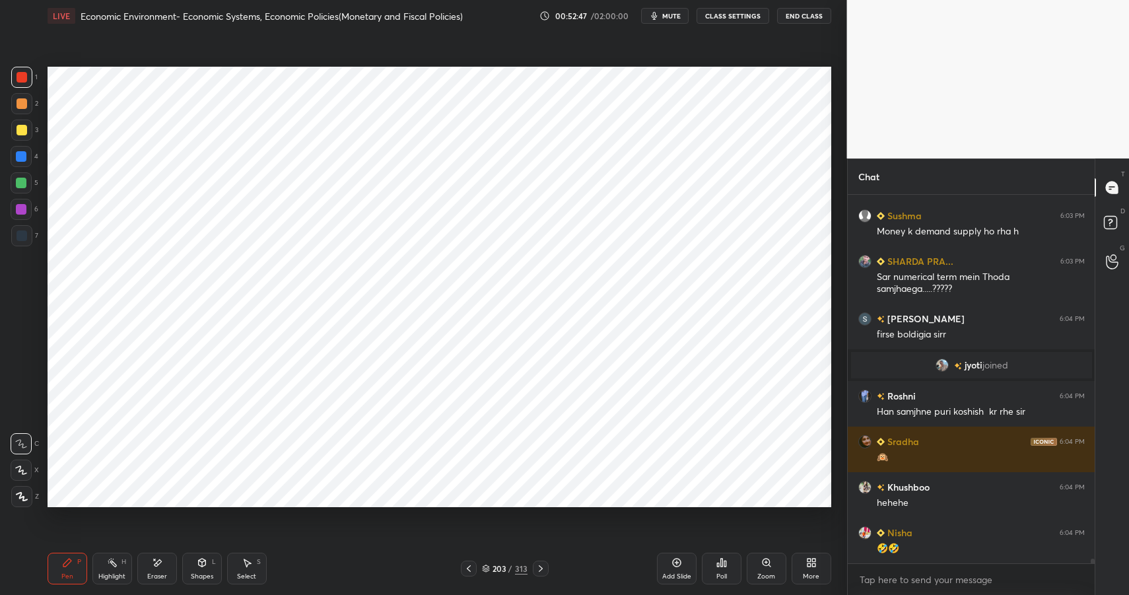
scroll to position [27994, 0]
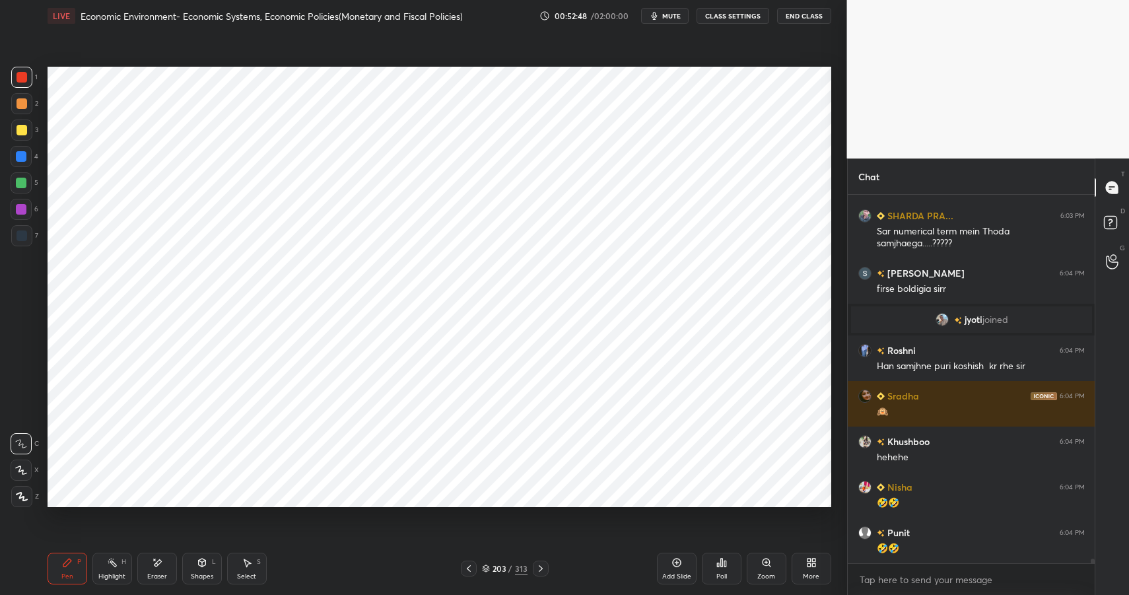
drag, startPoint x: 211, startPoint y: 569, endPoint x: 203, endPoint y: 549, distance: 21.1
click at [211, 569] on div "Shapes L" at bounding box center [202, 569] width 40 height 32
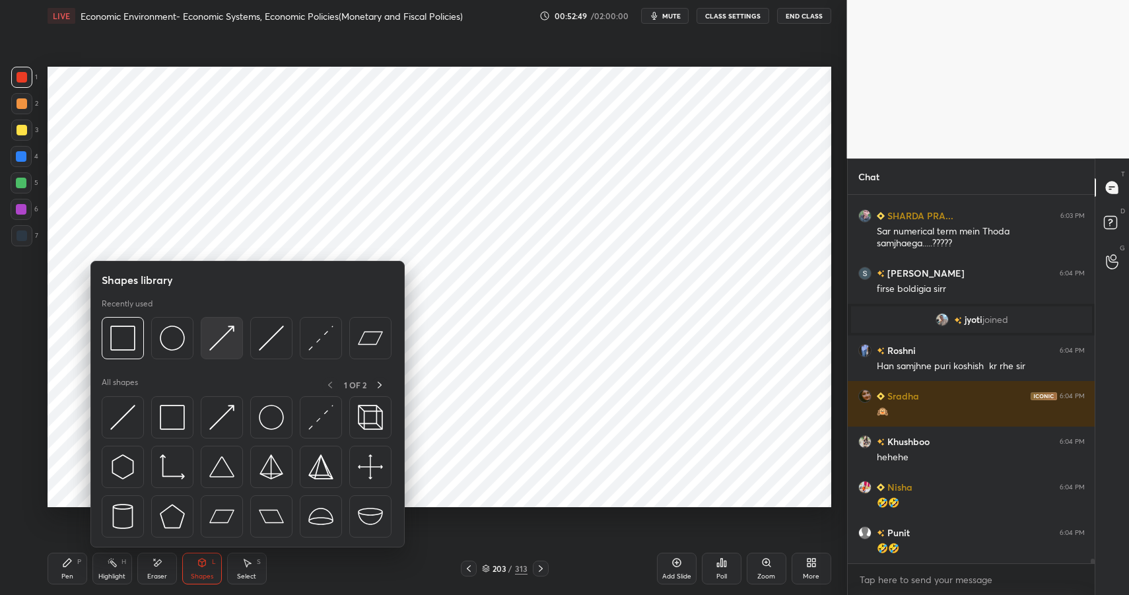
scroll to position [28039, 0]
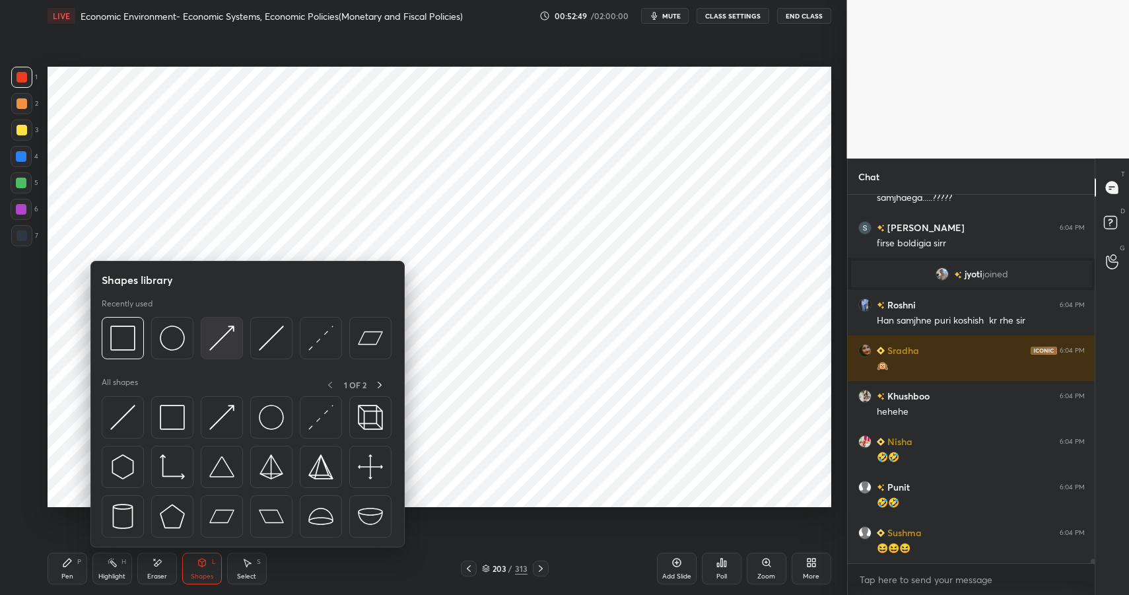
click at [232, 329] on img at bounding box center [221, 337] width 25 height 25
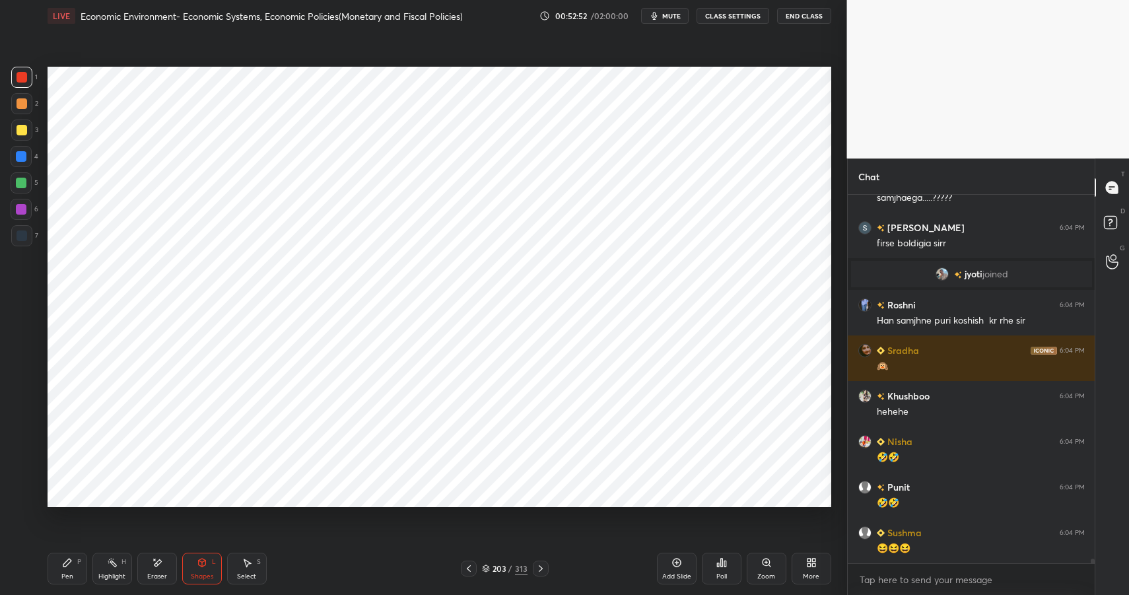
scroll to position [28085, 0]
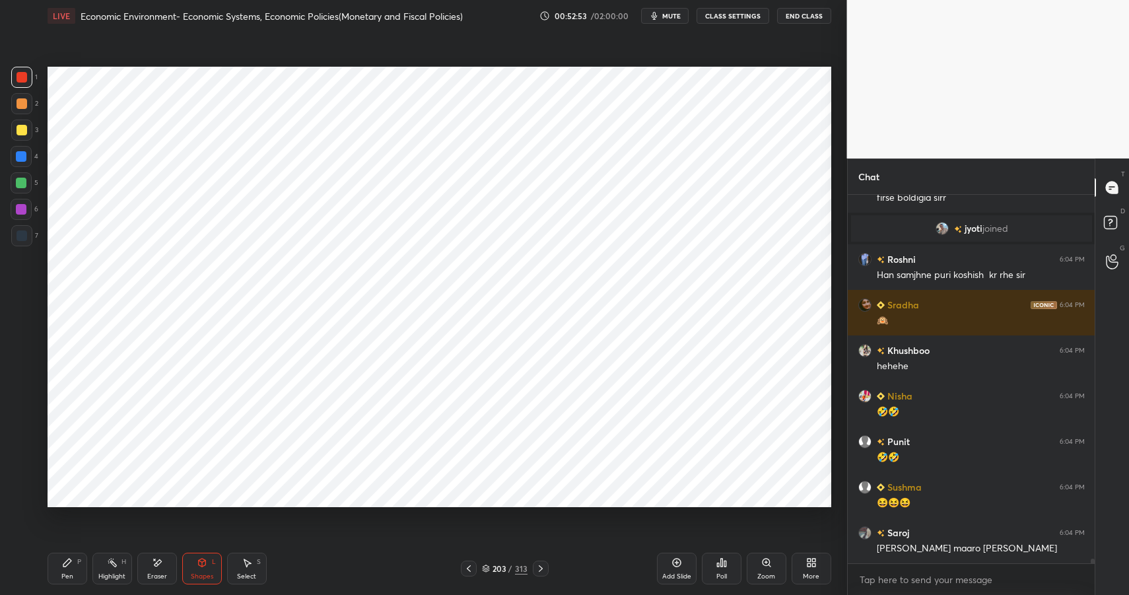
drag, startPoint x: 199, startPoint y: 570, endPoint x: 183, endPoint y: 547, distance: 27.5
click at [199, 570] on div "Shapes L" at bounding box center [202, 569] width 40 height 32
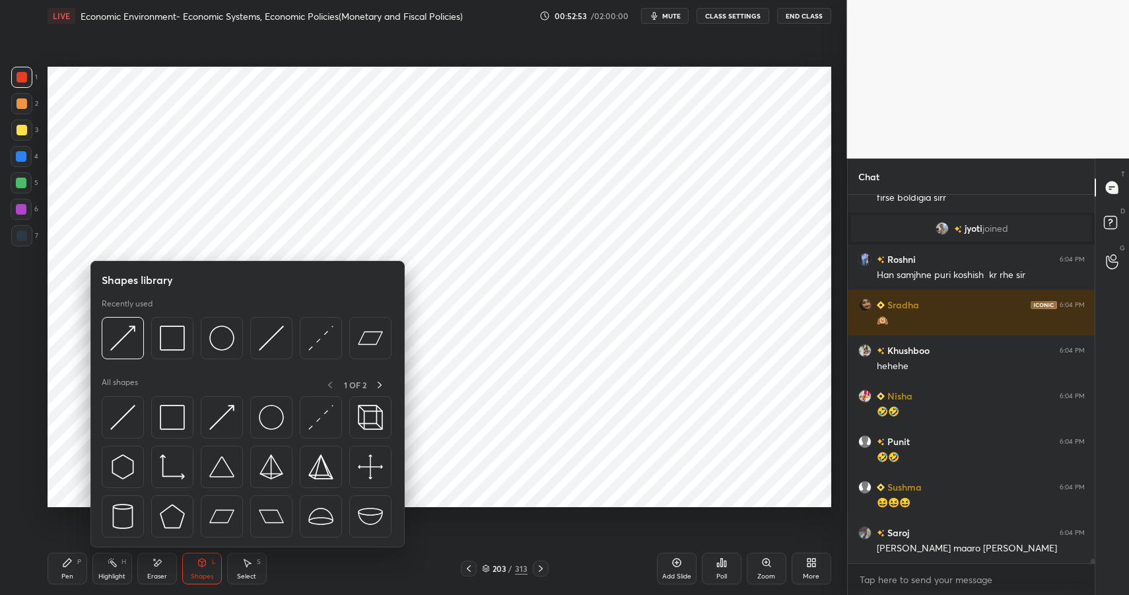
scroll to position [28130, 0]
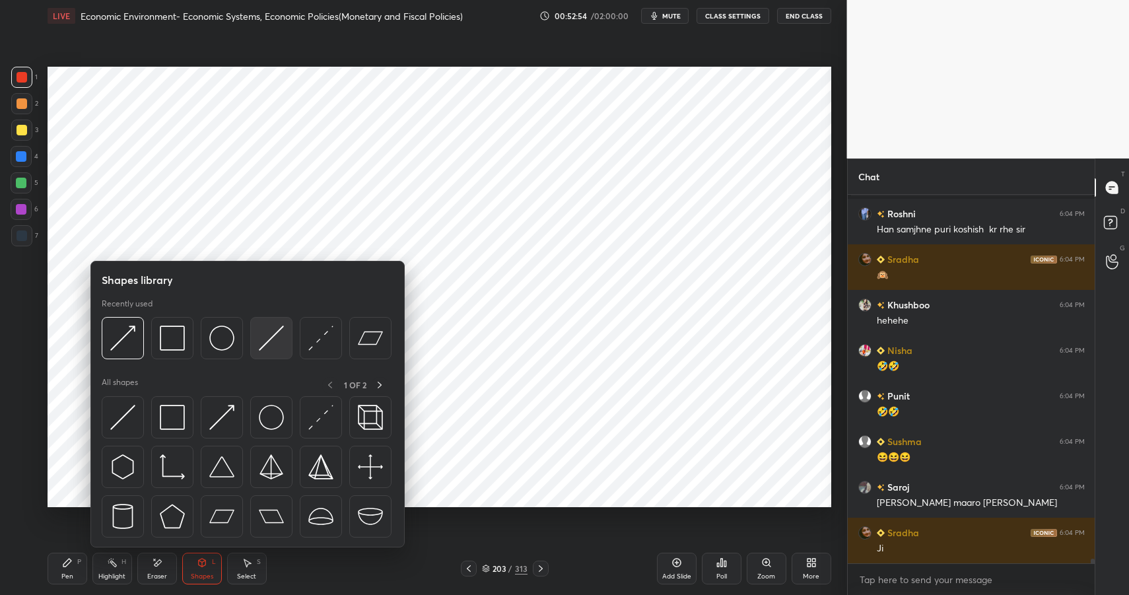
click at [268, 336] on img at bounding box center [271, 337] width 25 height 25
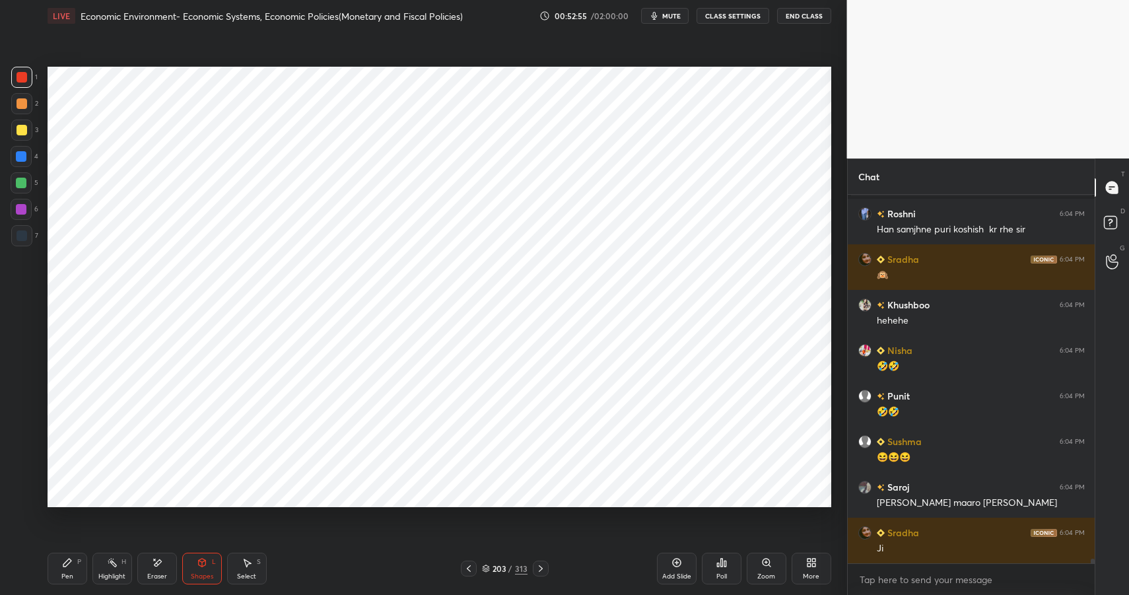
scroll to position [28176, 0]
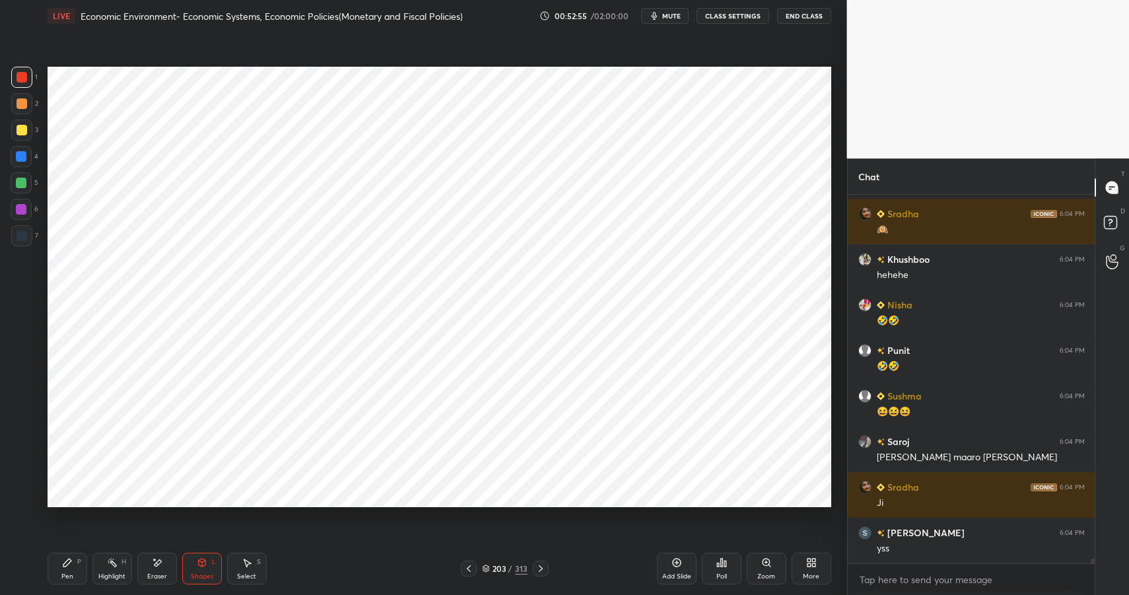
click at [23, 207] on div at bounding box center [21, 209] width 11 height 11
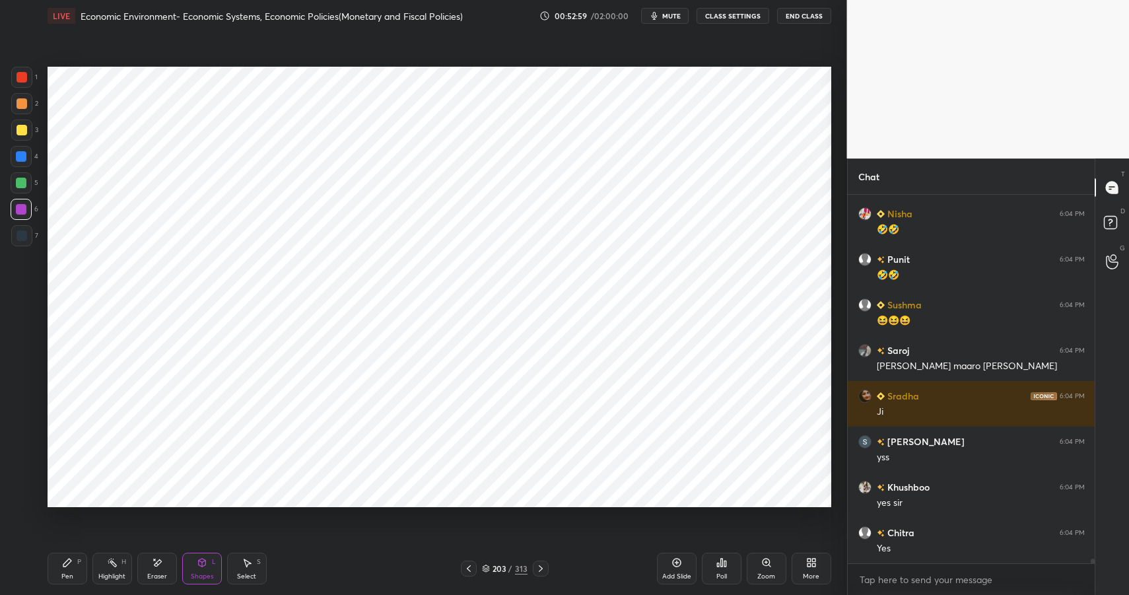
scroll to position [28312, 0]
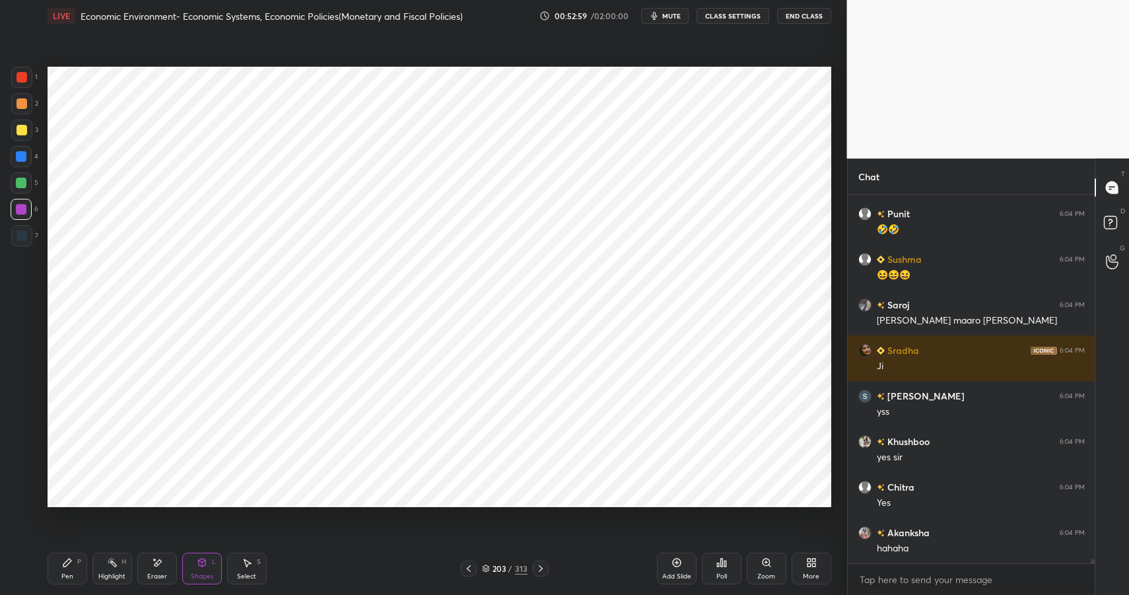
click at [22, 149] on div at bounding box center [21, 156] width 21 height 21
click at [22, 150] on div at bounding box center [21, 156] width 21 height 21
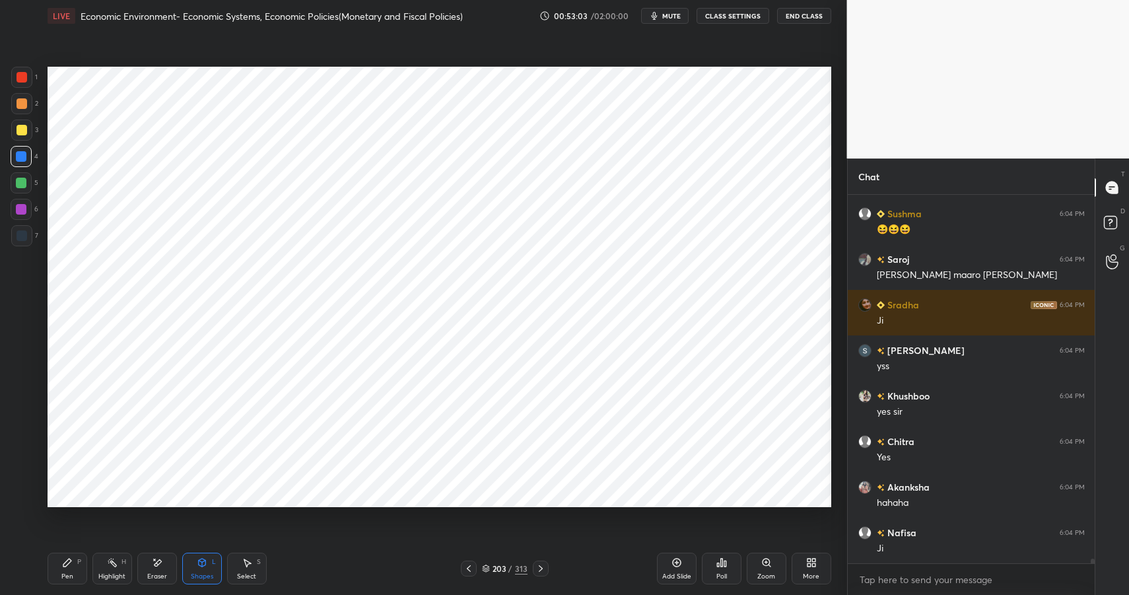
drag, startPoint x: 199, startPoint y: 563, endPoint x: 198, endPoint y: 555, distance: 8.7
click at [200, 564] on icon at bounding box center [201, 563] width 7 height 8
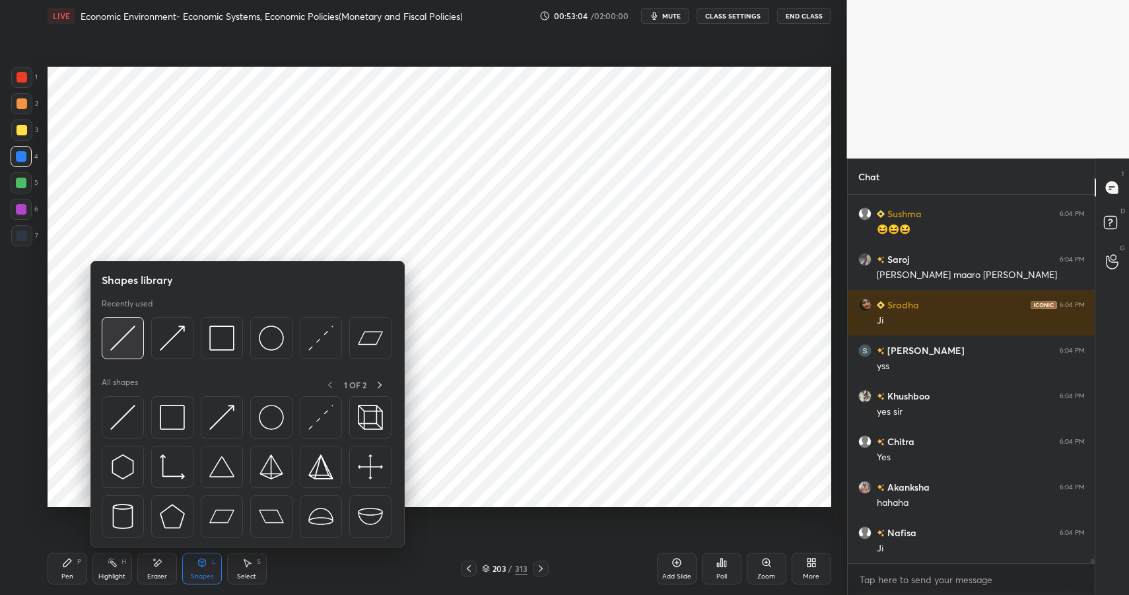
click at [127, 342] on img at bounding box center [122, 337] width 25 height 25
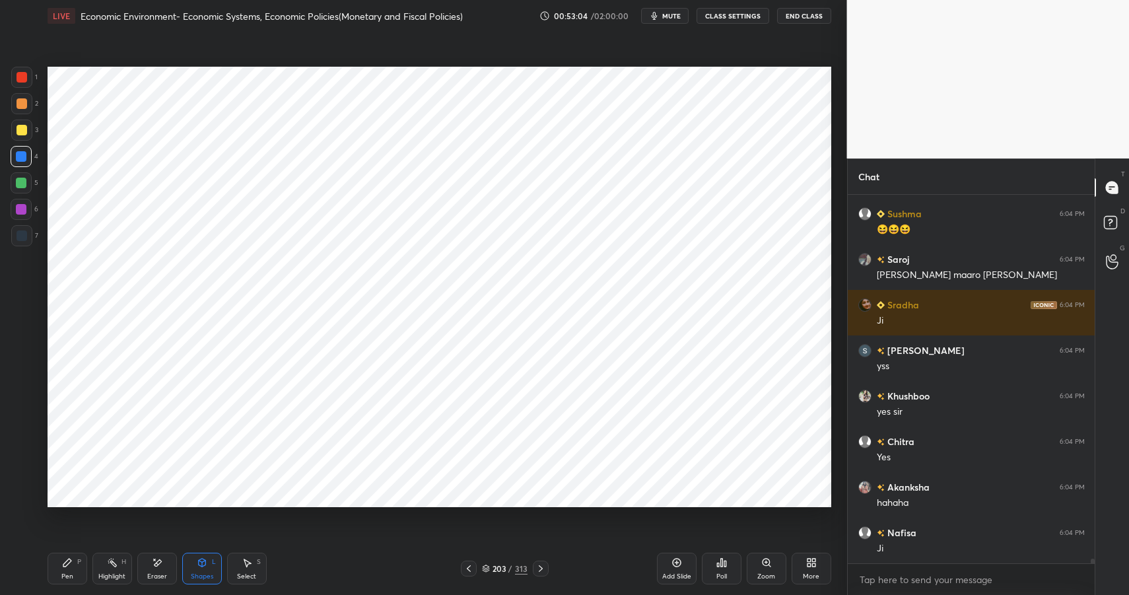
scroll to position [28403, 0]
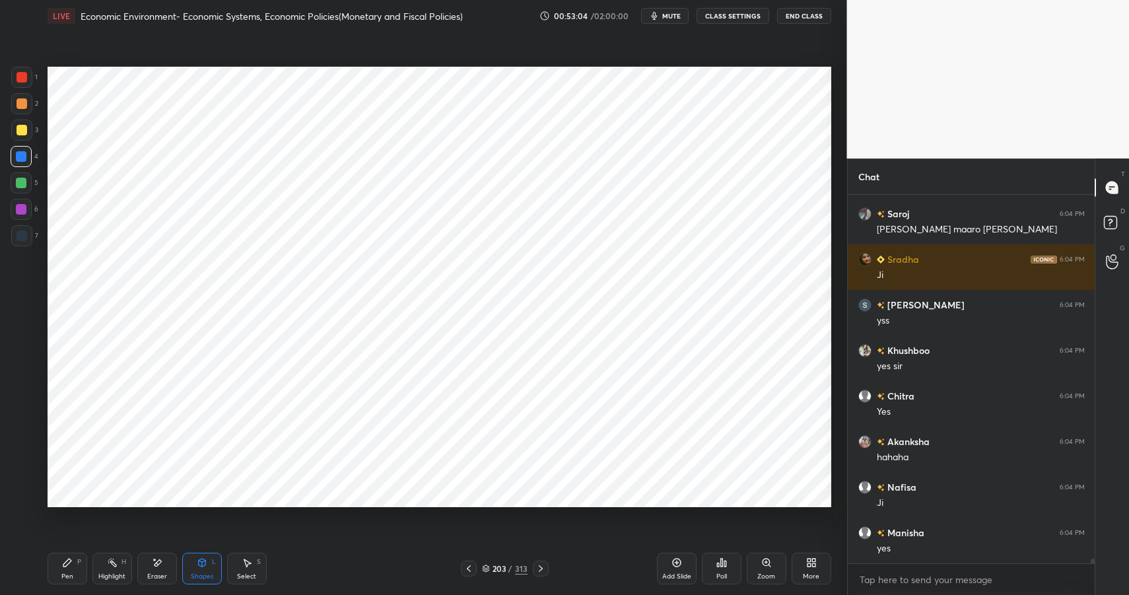
click at [22, 189] on div at bounding box center [21, 182] width 21 height 21
drag, startPoint x: 22, startPoint y: 190, endPoint x: 40, endPoint y: 186, distance: 18.3
click at [22, 190] on div at bounding box center [21, 182] width 21 height 21
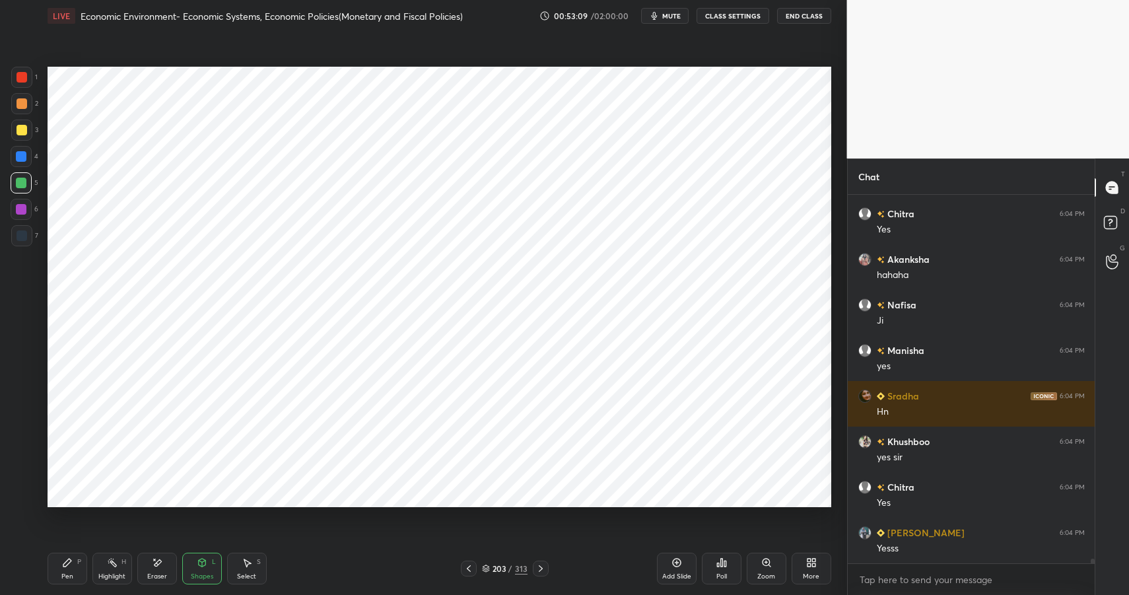
scroll to position [28677, 0]
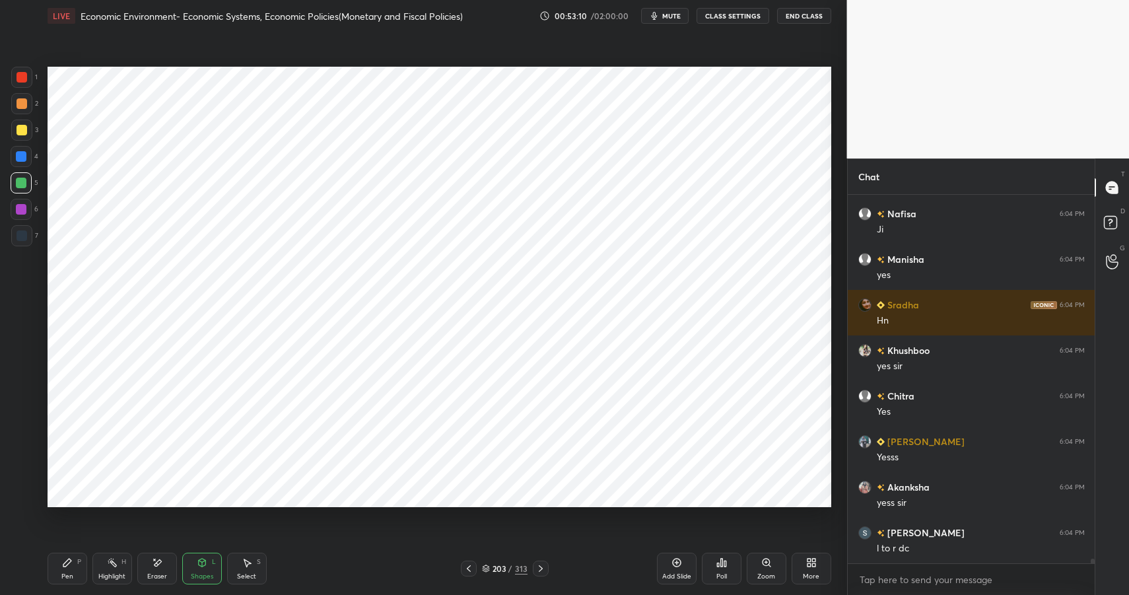
click at [68, 566] on icon at bounding box center [67, 562] width 11 height 11
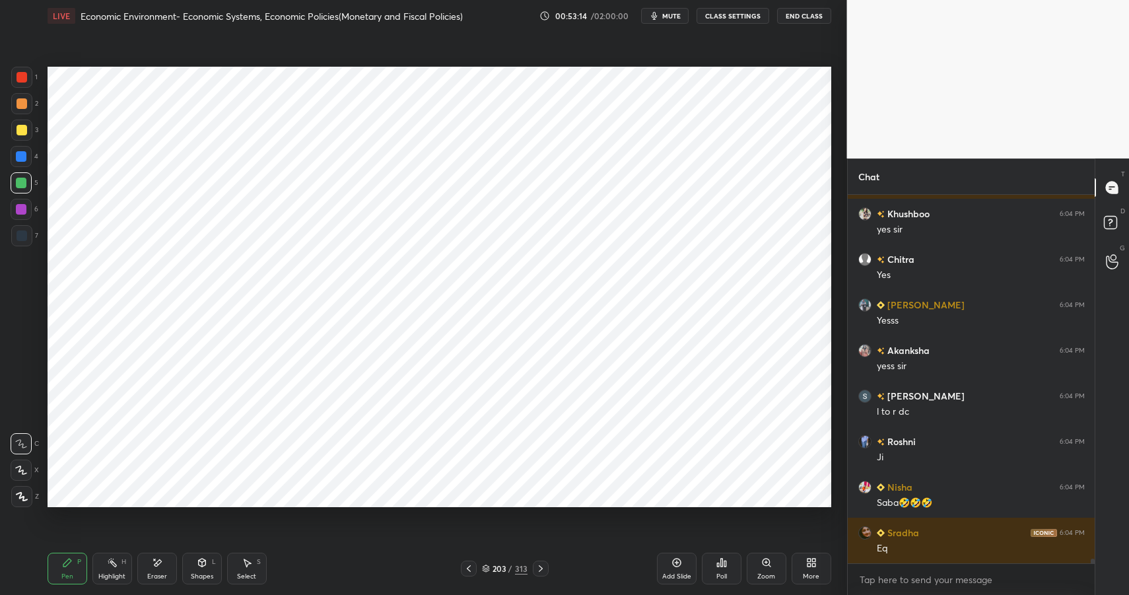
scroll to position [28859, 0]
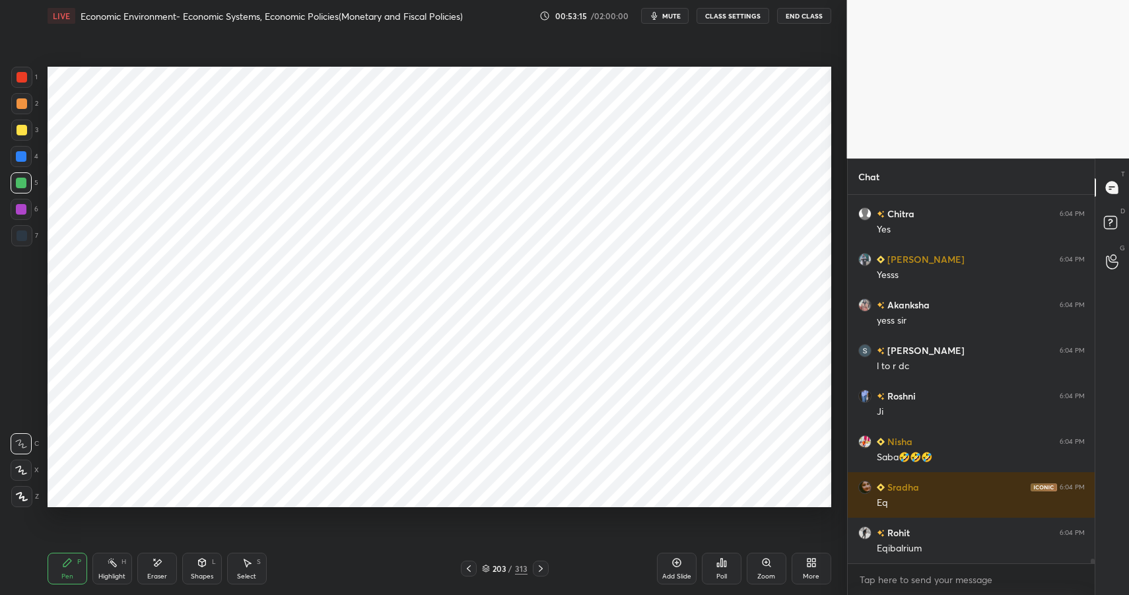
click at [22, 209] on div at bounding box center [21, 209] width 11 height 11
drag, startPoint x: 24, startPoint y: 209, endPoint x: 44, endPoint y: 201, distance: 21.3
click at [24, 209] on div at bounding box center [21, 209] width 11 height 11
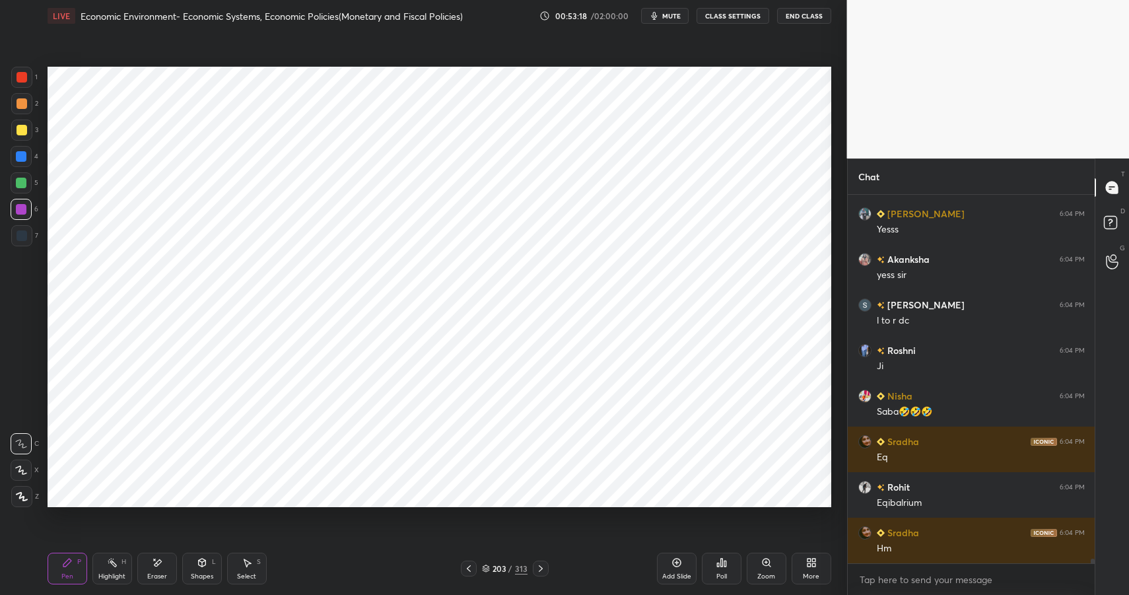
scroll to position [28950, 0]
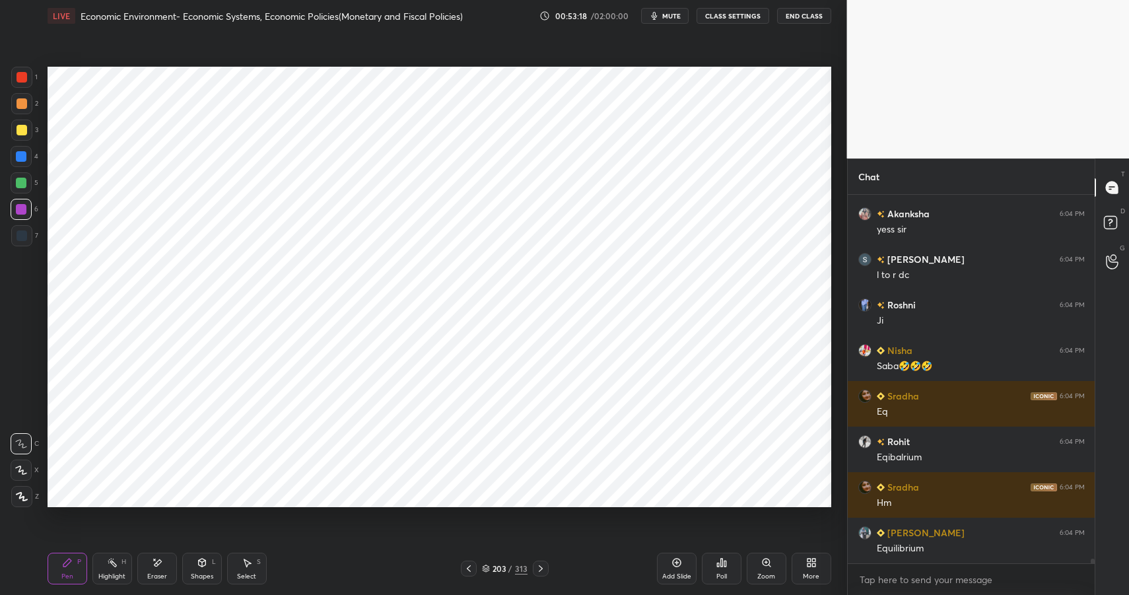
click at [18, 159] on div at bounding box center [21, 156] width 11 height 11
click at [23, 159] on div at bounding box center [21, 156] width 11 height 11
drag, startPoint x: 211, startPoint y: 572, endPoint x: 203, endPoint y: 553, distance: 20.5
click at [211, 573] on div "Shapes" at bounding box center [202, 576] width 22 height 7
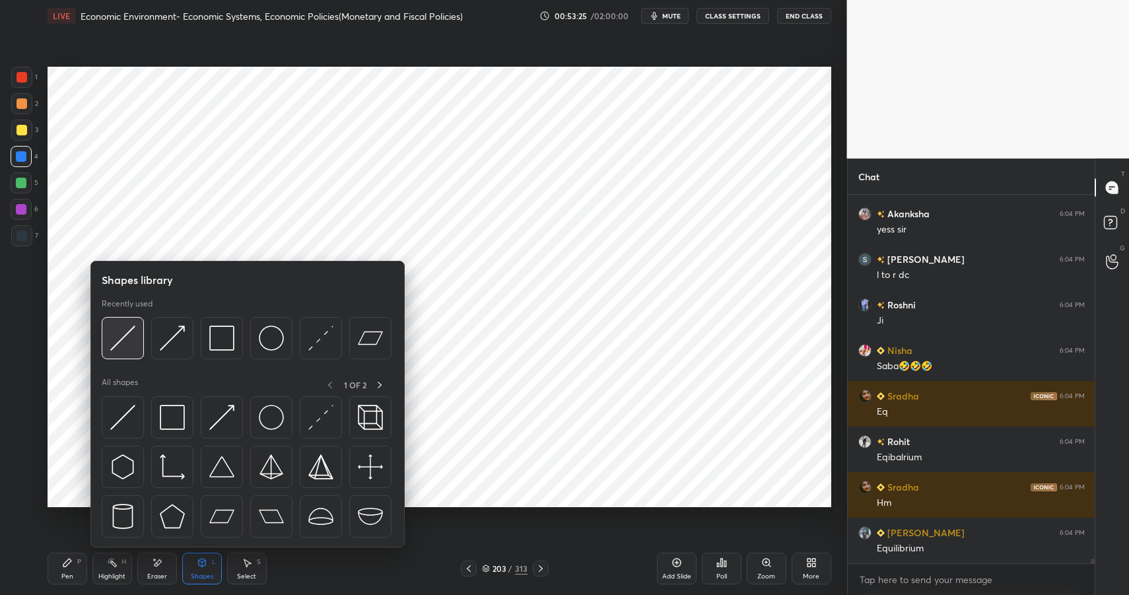
click at [121, 335] on img at bounding box center [122, 337] width 25 height 25
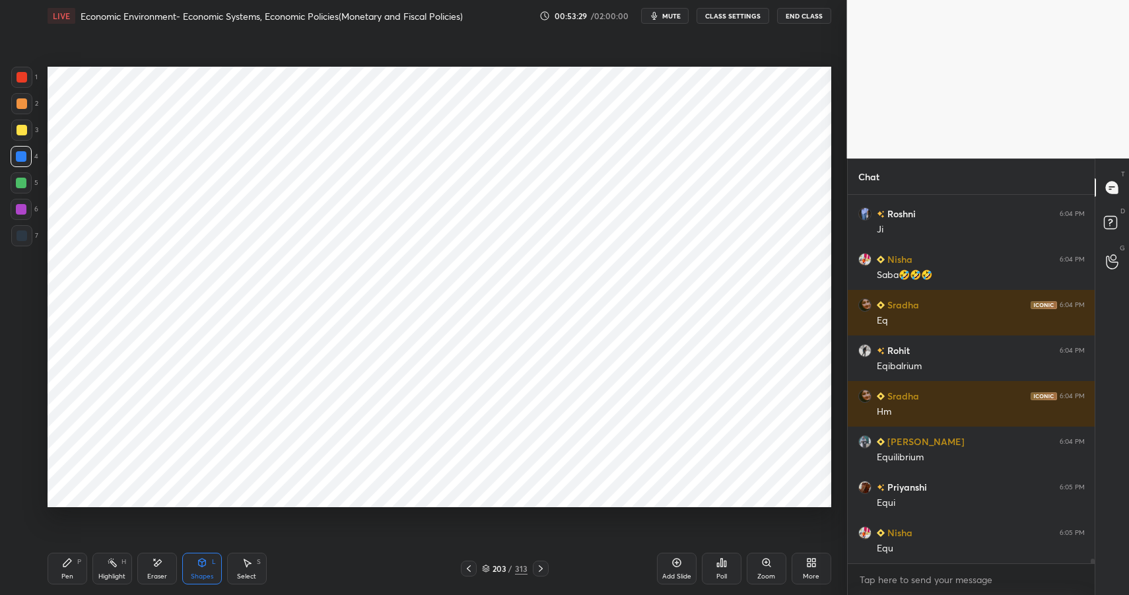
scroll to position [29087, 0]
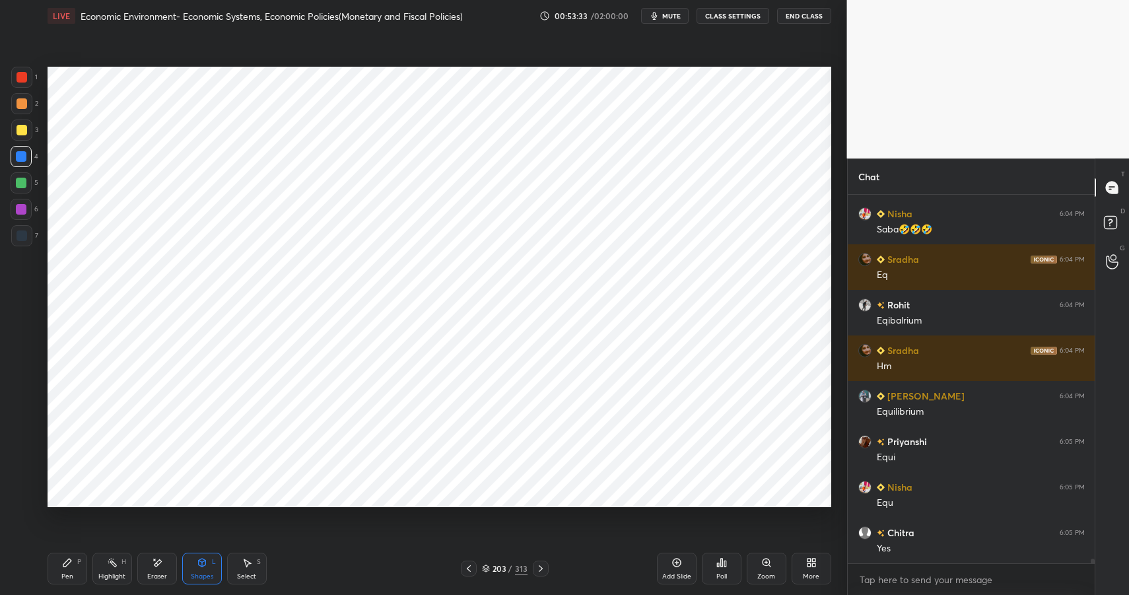
click at [55, 572] on div "Pen P" at bounding box center [68, 569] width 40 height 32
click at [206, 570] on div "Shapes L" at bounding box center [202, 569] width 40 height 32
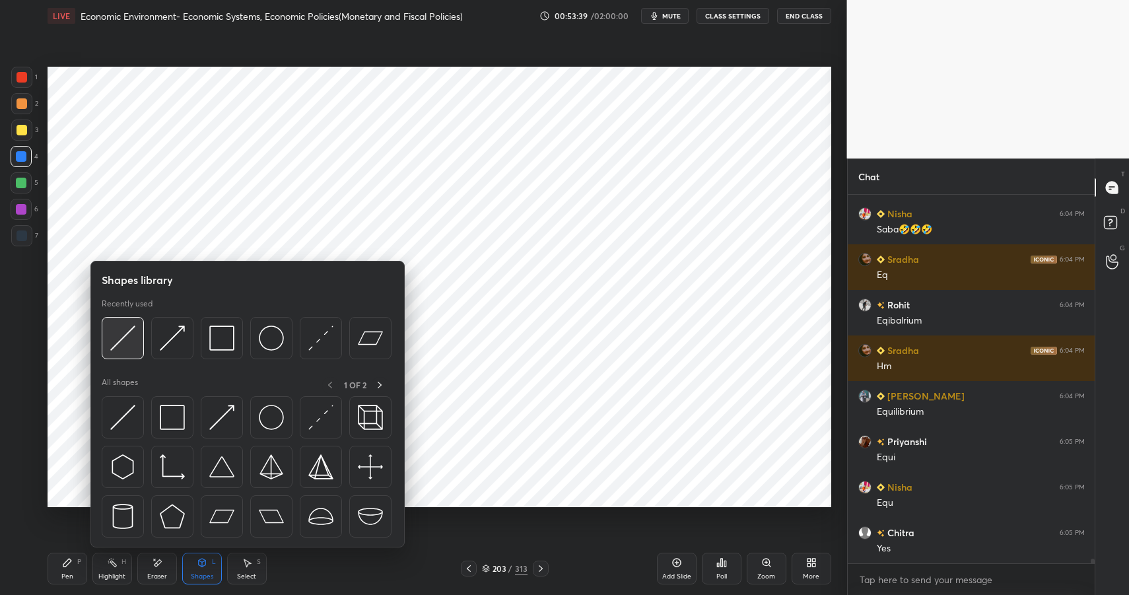
click at [131, 347] on img at bounding box center [122, 337] width 25 height 25
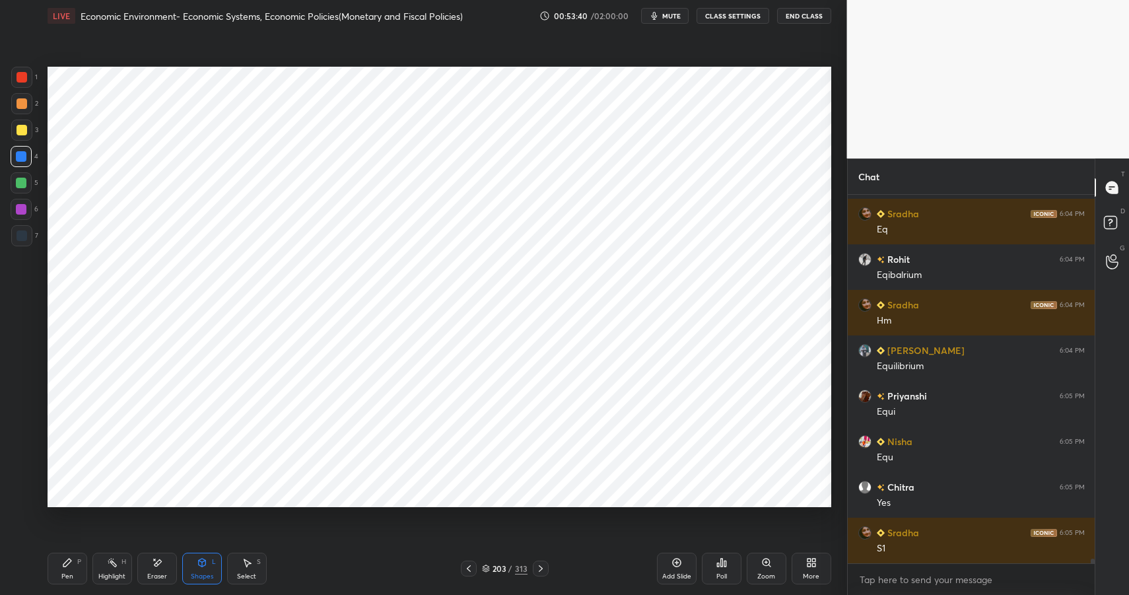
click at [24, 184] on div at bounding box center [21, 183] width 11 height 11
click at [22, 109] on div at bounding box center [21, 103] width 21 height 21
click at [65, 568] on div "Pen P" at bounding box center [68, 569] width 40 height 32
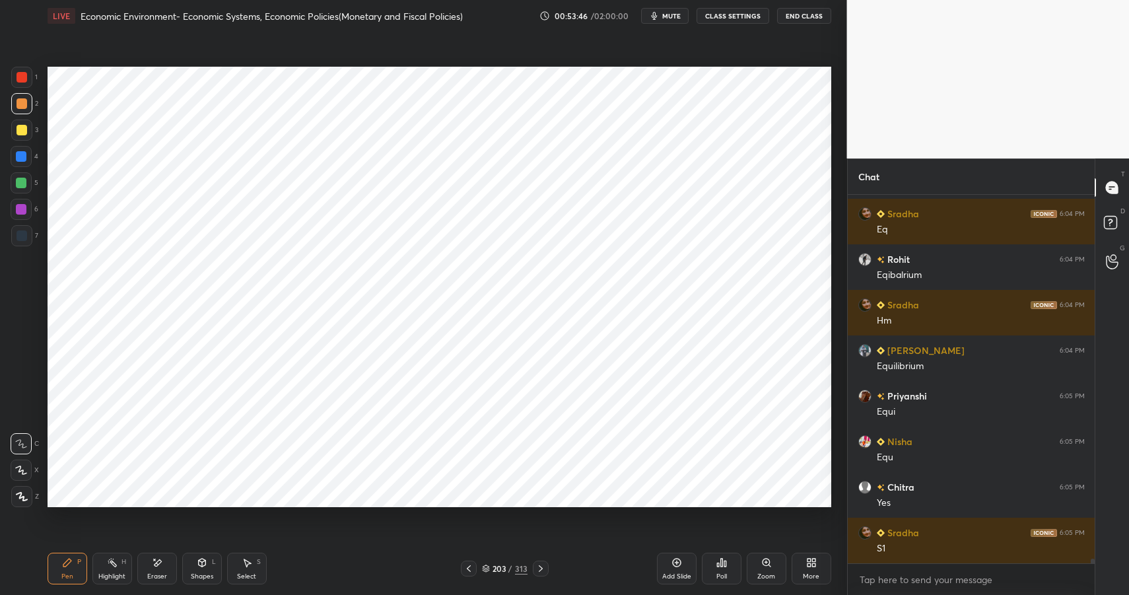
click at [68, 569] on div "Pen P" at bounding box center [68, 569] width 40 height 32
drag, startPoint x: 216, startPoint y: 559, endPoint x: 209, endPoint y: 547, distance: 13.4
click at [213, 560] on div "Shapes L" at bounding box center [202, 569] width 40 height 32
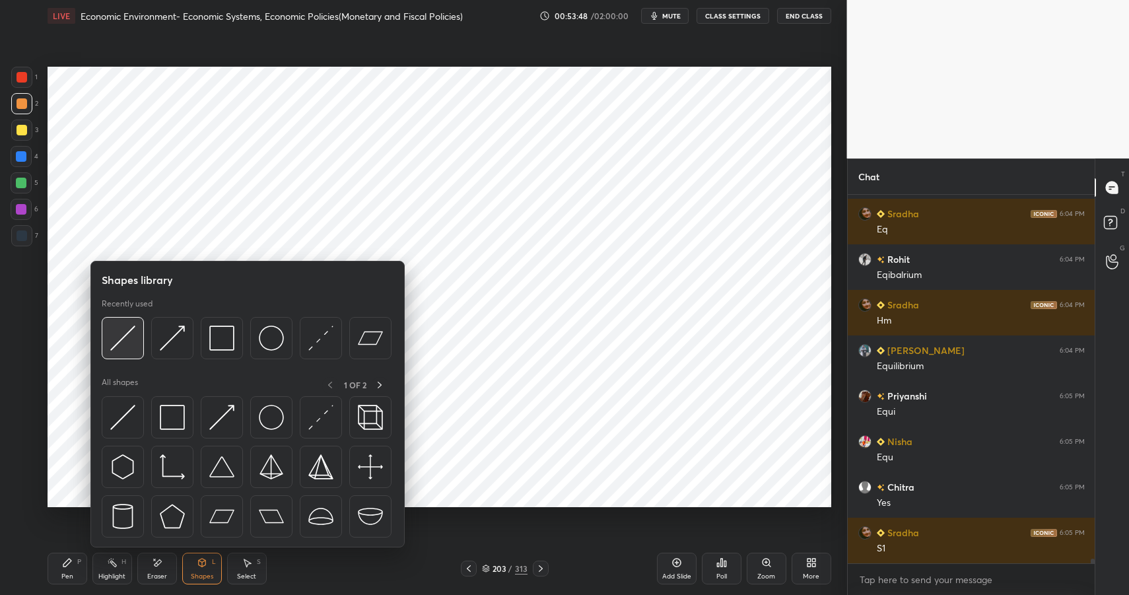
click at [108, 335] on div at bounding box center [123, 338] width 42 height 42
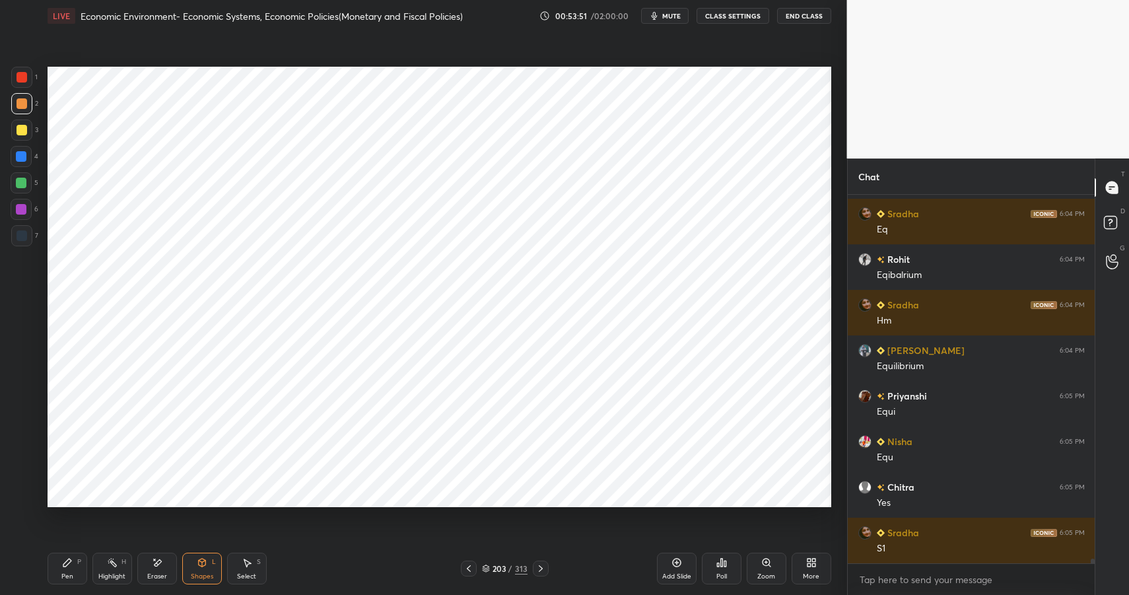
click at [76, 567] on div "Pen P" at bounding box center [68, 569] width 40 height 32
click at [78, 567] on div "Pen P" at bounding box center [68, 569] width 40 height 32
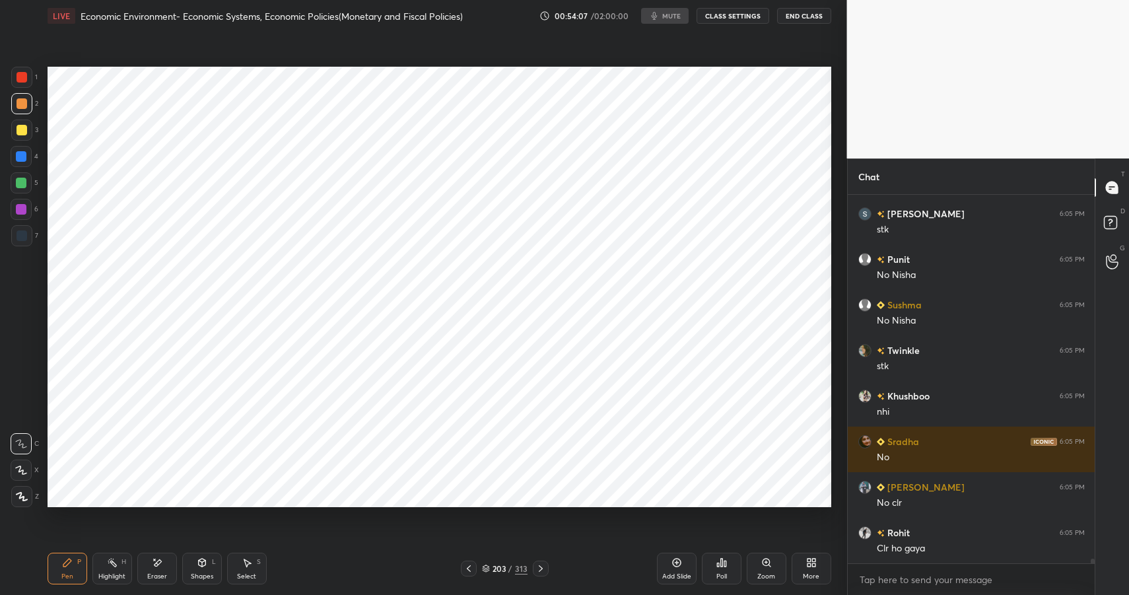
scroll to position [29725, 0]
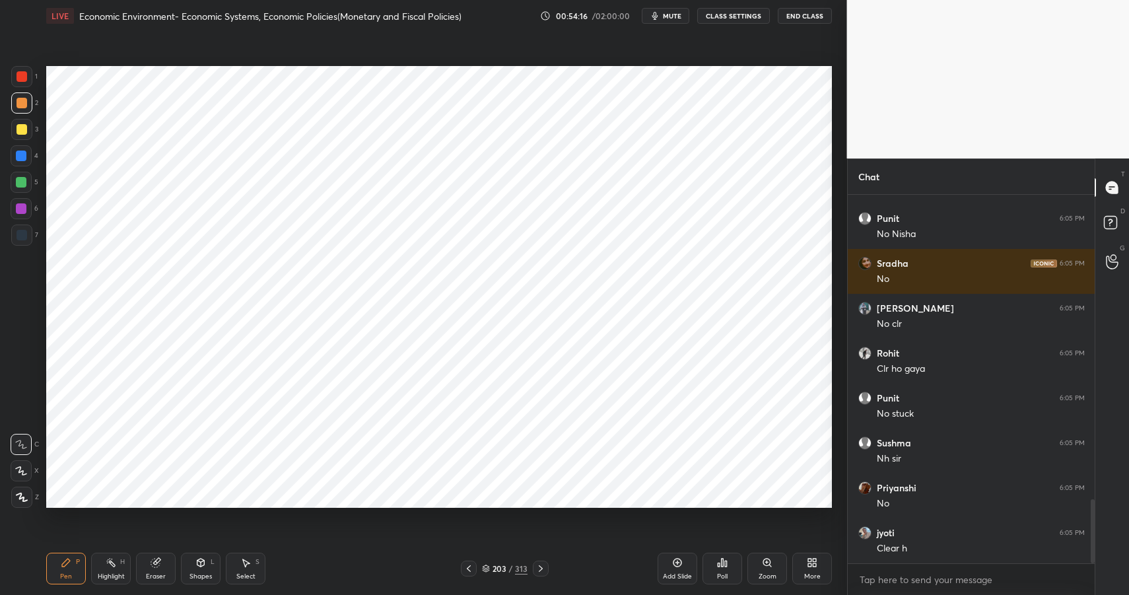
scroll to position [510, 794]
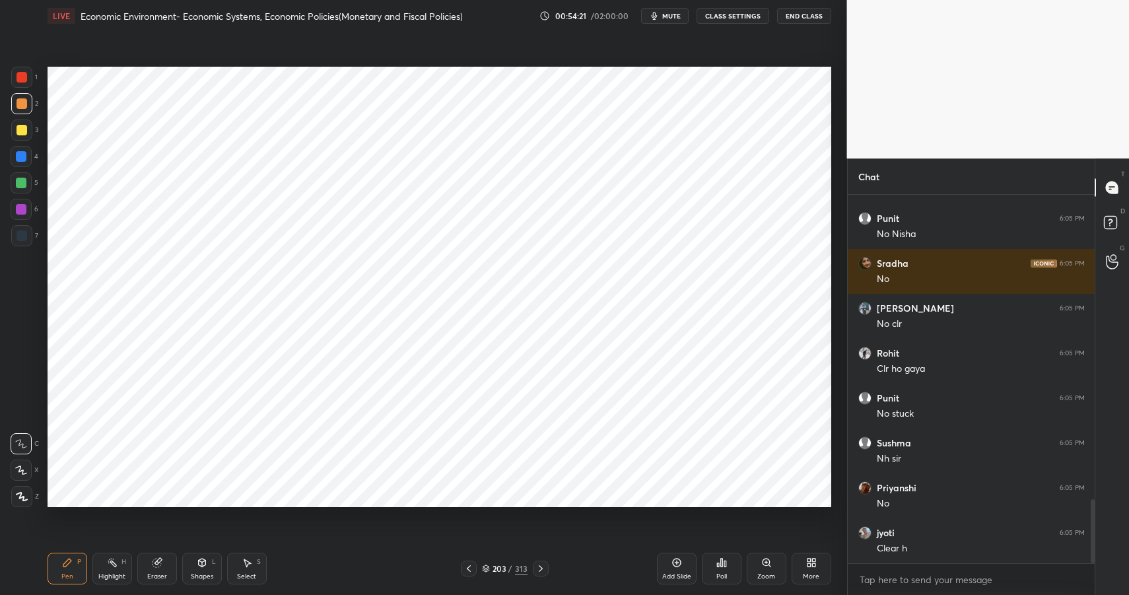
click at [108, 569] on div "Highlight H" at bounding box center [112, 569] width 40 height 32
click at [105, 568] on div "Highlight H" at bounding box center [112, 569] width 40 height 32
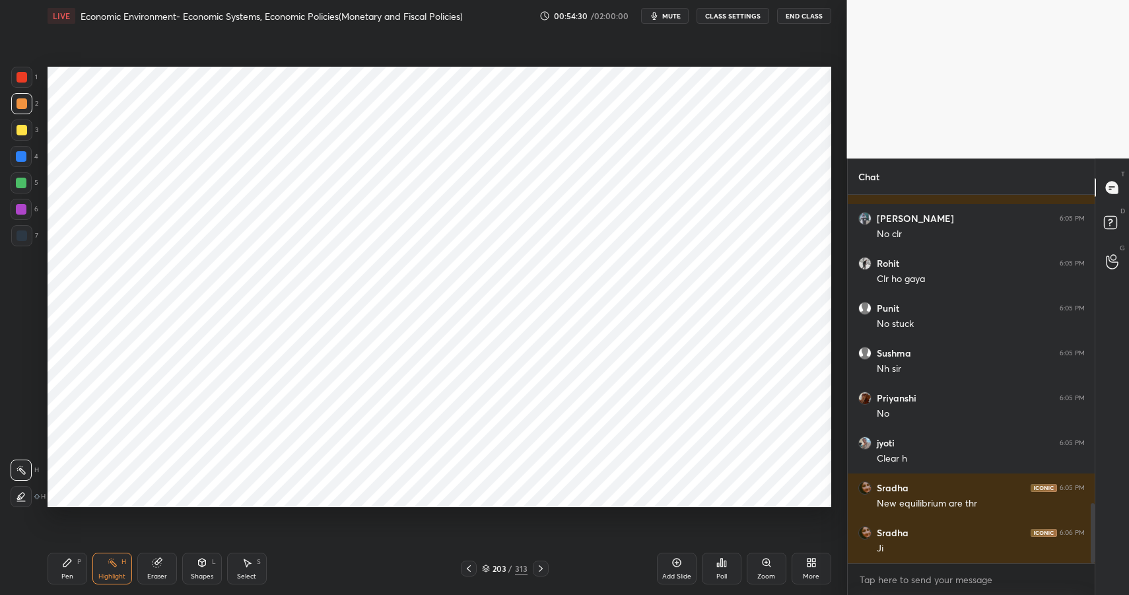
scroll to position [1893, 0]
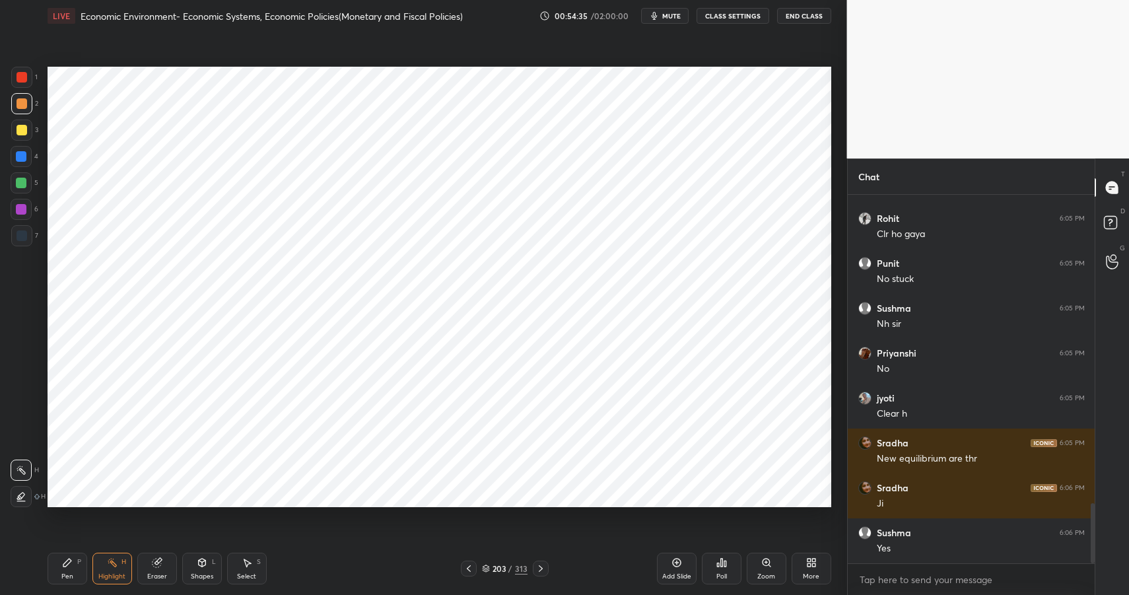
click at [65, 570] on div "Pen P" at bounding box center [68, 569] width 40 height 32
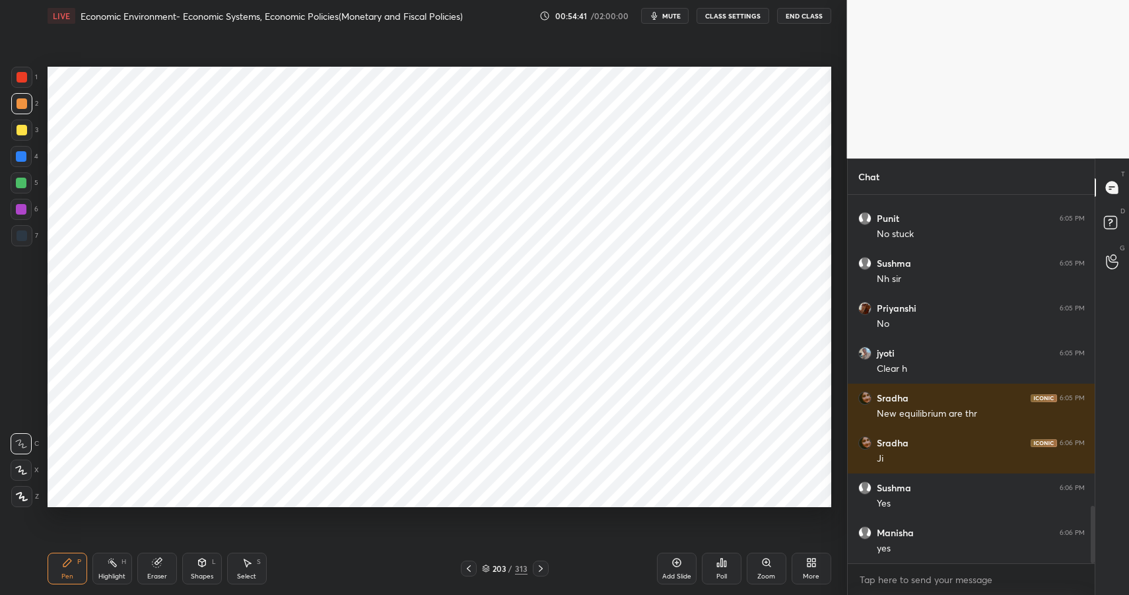
scroll to position [1983, 0]
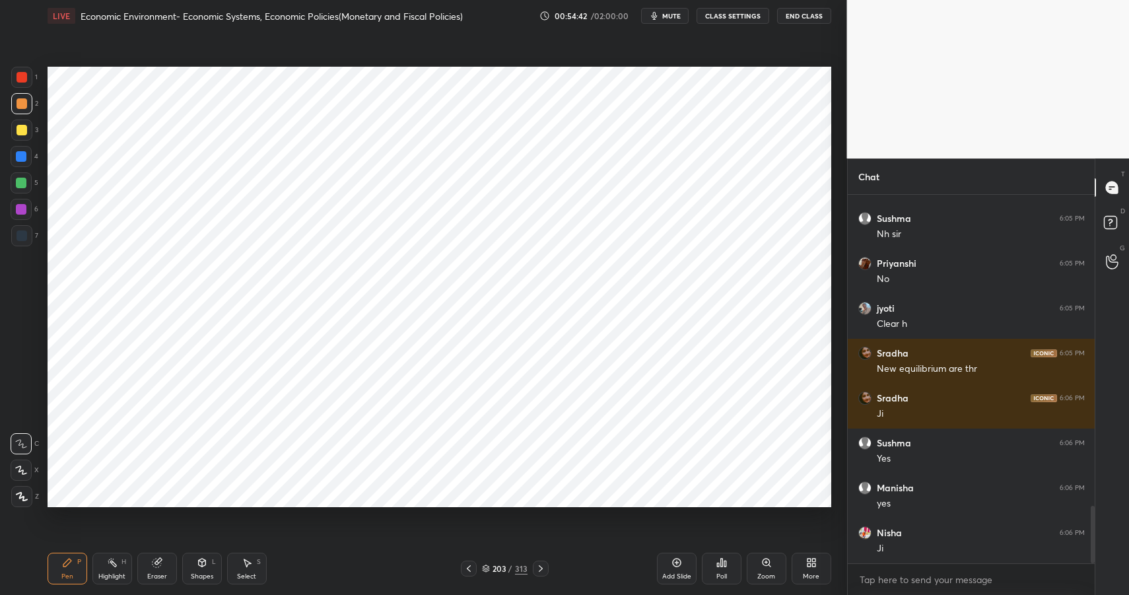
click at [677, 576] on div "Add Slide" at bounding box center [676, 576] width 29 height 7
click at [201, 576] on div "Shapes" at bounding box center [202, 576] width 22 height 7
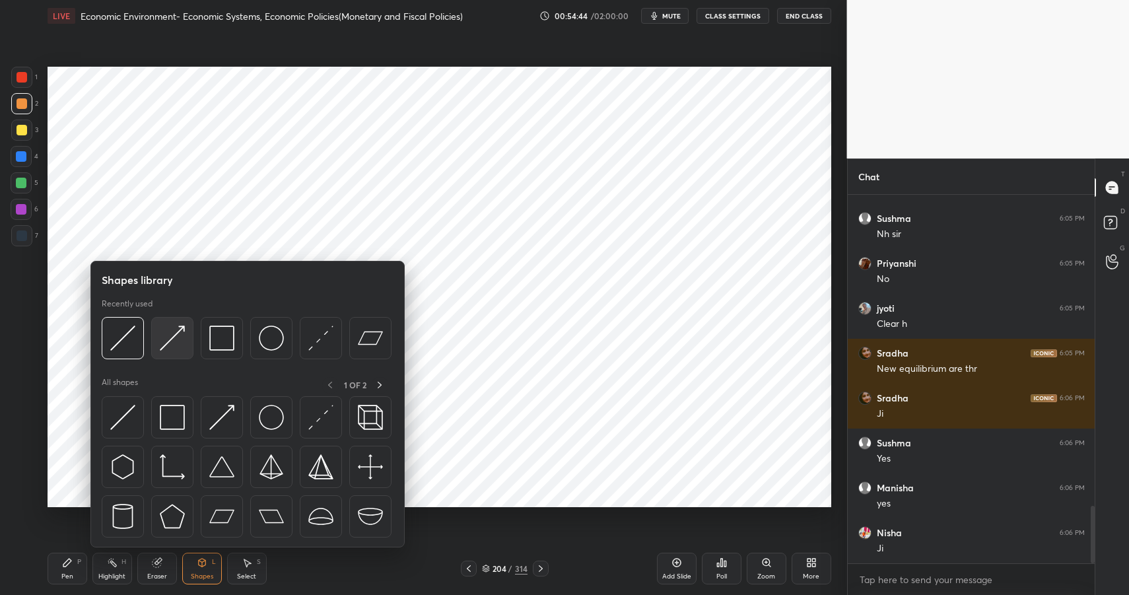
click at [165, 332] on img at bounding box center [172, 337] width 25 height 25
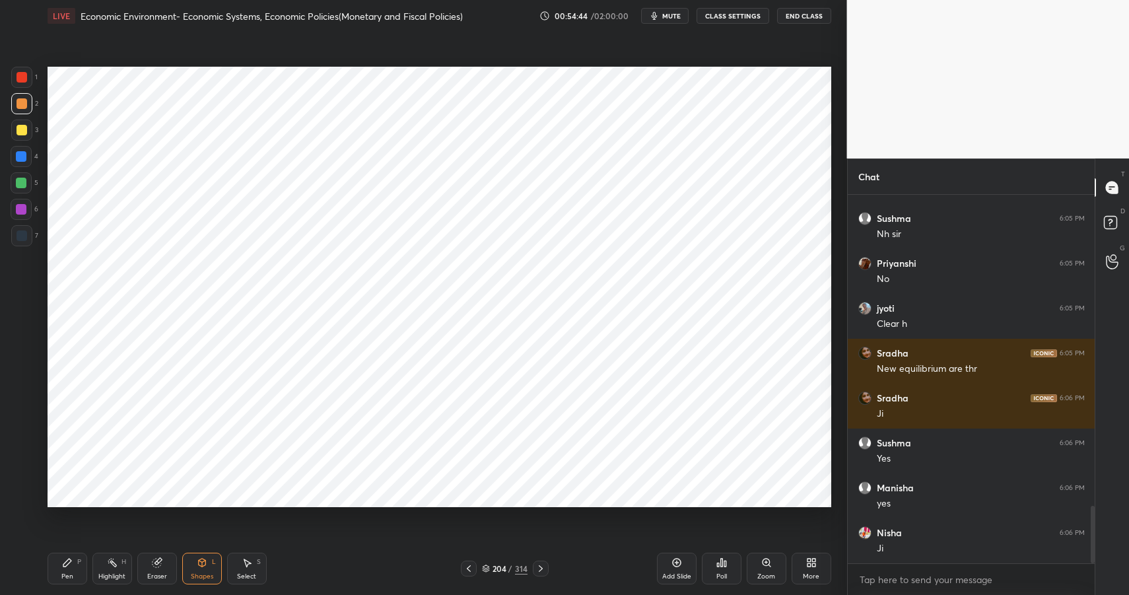
click at [29, 216] on div "6" at bounding box center [25, 209] width 28 height 21
click at [209, 558] on div "Shapes L" at bounding box center [202, 569] width 40 height 32
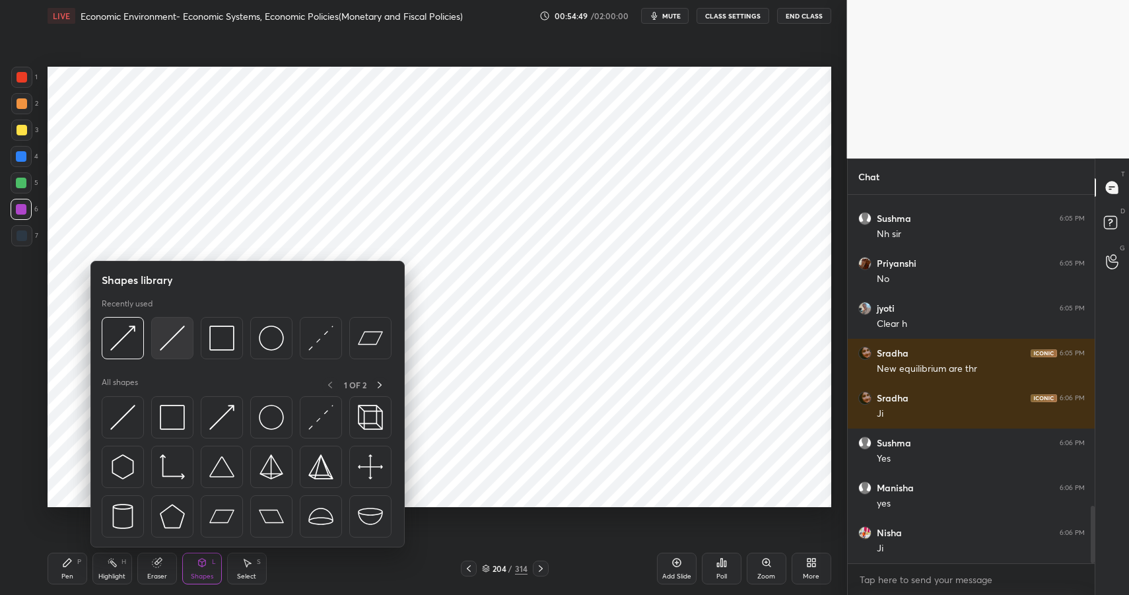
click at [171, 336] on img at bounding box center [172, 337] width 25 height 25
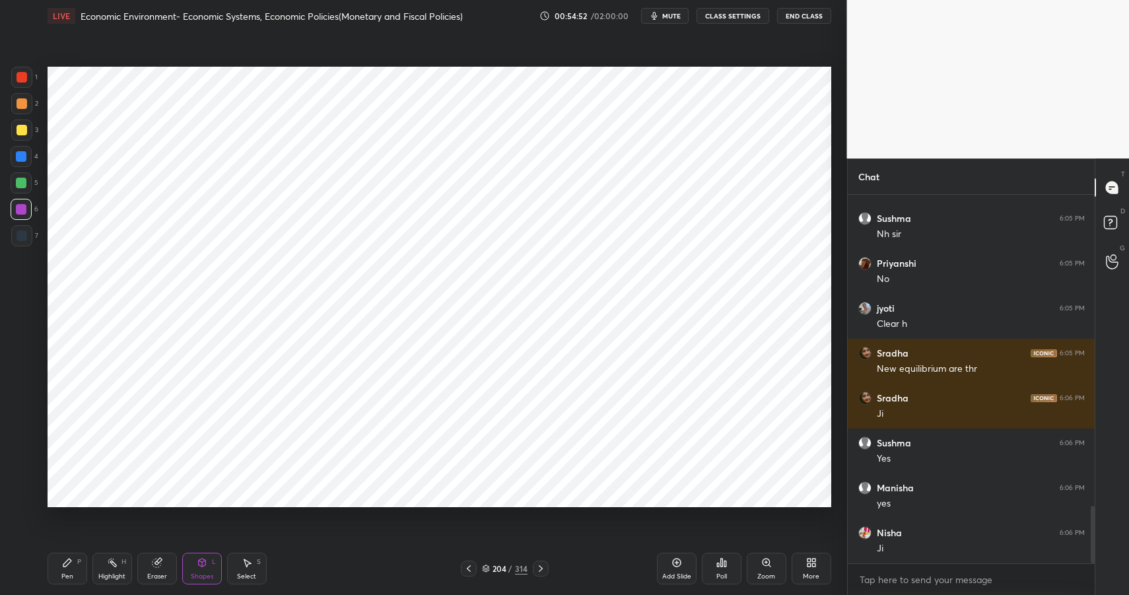
click at [21, 79] on div at bounding box center [22, 77] width 11 height 11
drag, startPoint x: 21, startPoint y: 79, endPoint x: 37, endPoint y: 84, distance: 16.7
click at [25, 81] on div at bounding box center [22, 77] width 11 height 11
click at [11, 156] on div at bounding box center [21, 156] width 21 height 21
click at [20, 153] on div at bounding box center [21, 156] width 11 height 11
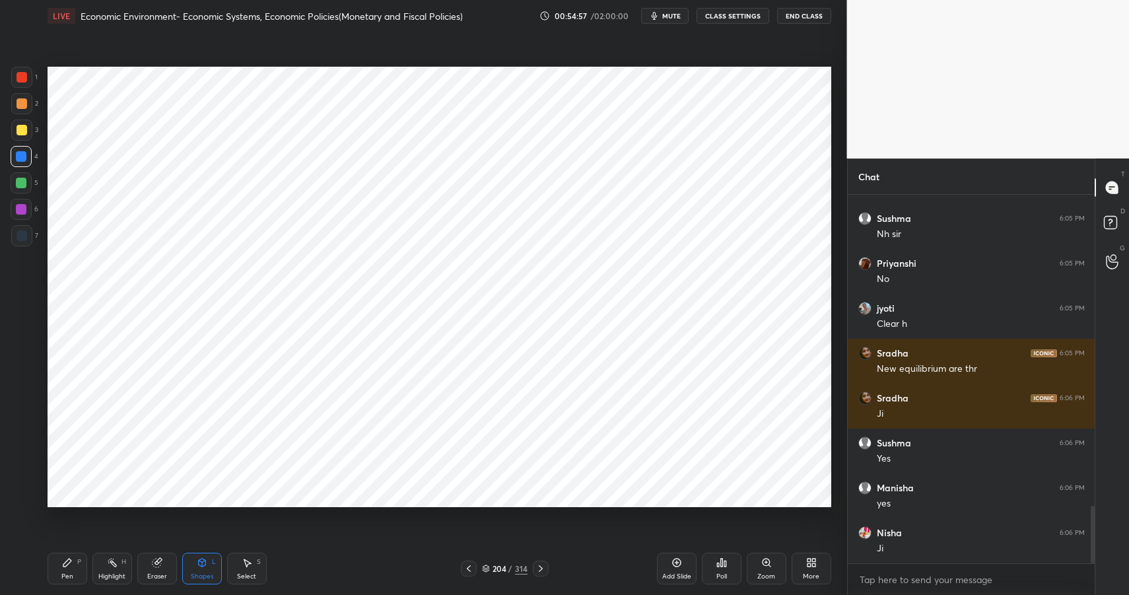
click at [25, 182] on div at bounding box center [21, 182] width 21 height 21
click at [198, 570] on div "Shapes L" at bounding box center [202, 569] width 40 height 32
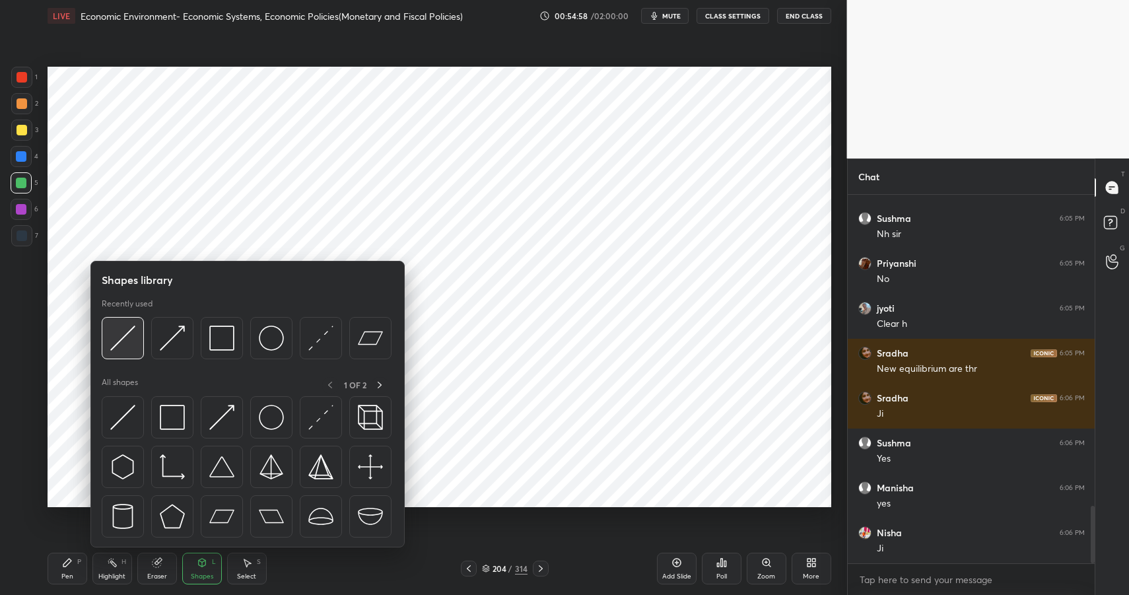
click at [119, 353] on div at bounding box center [123, 338] width 42 height 42
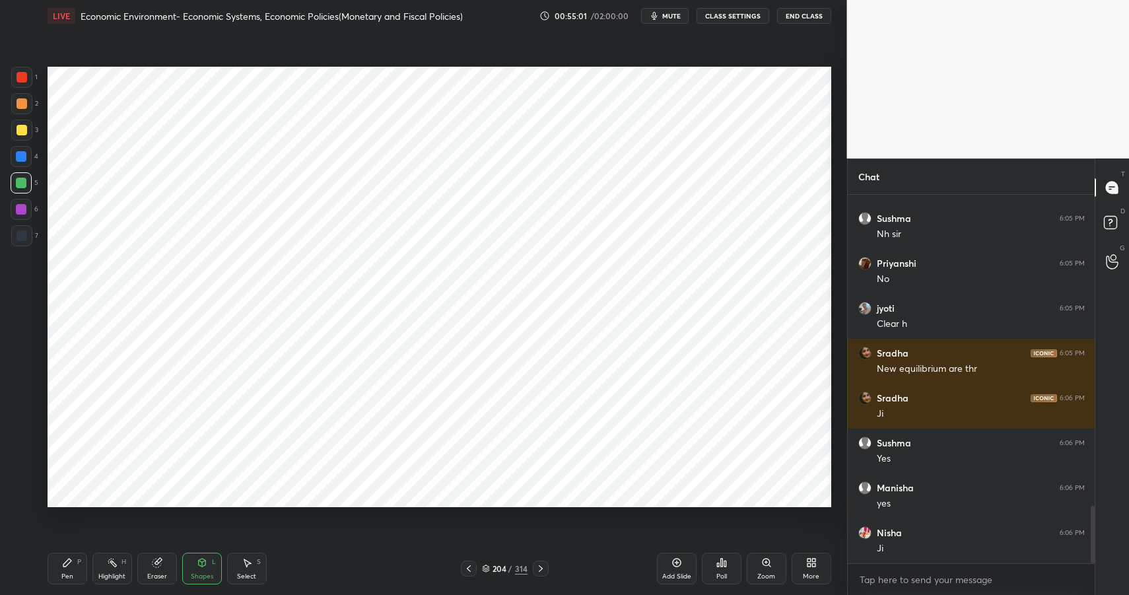
scroll to position [2027, 0]
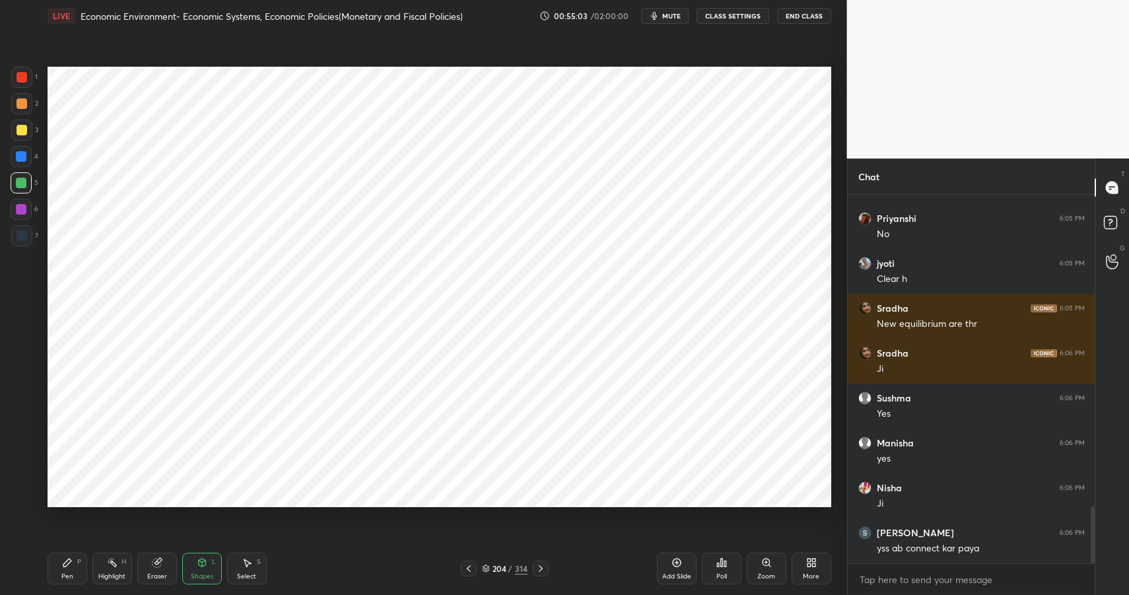
click at [65, 571] on div "Pen P" at bounding box center [68, 569] width 40 height 32
click at [66, 570] on div "Pen P" at bounding box center [68, 569] width 40 height 32
click at [207, 559] on icon at bounding box center [202, 562] width 11 height 11
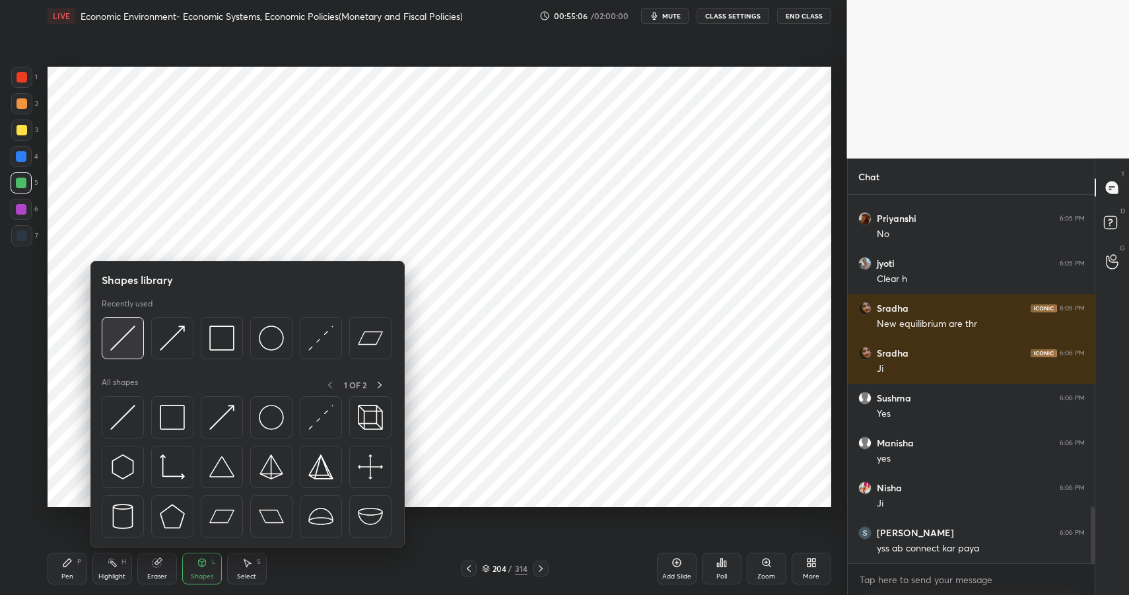
click at [123, 344] on img at bounding box center [122, 337] width 25 height 25
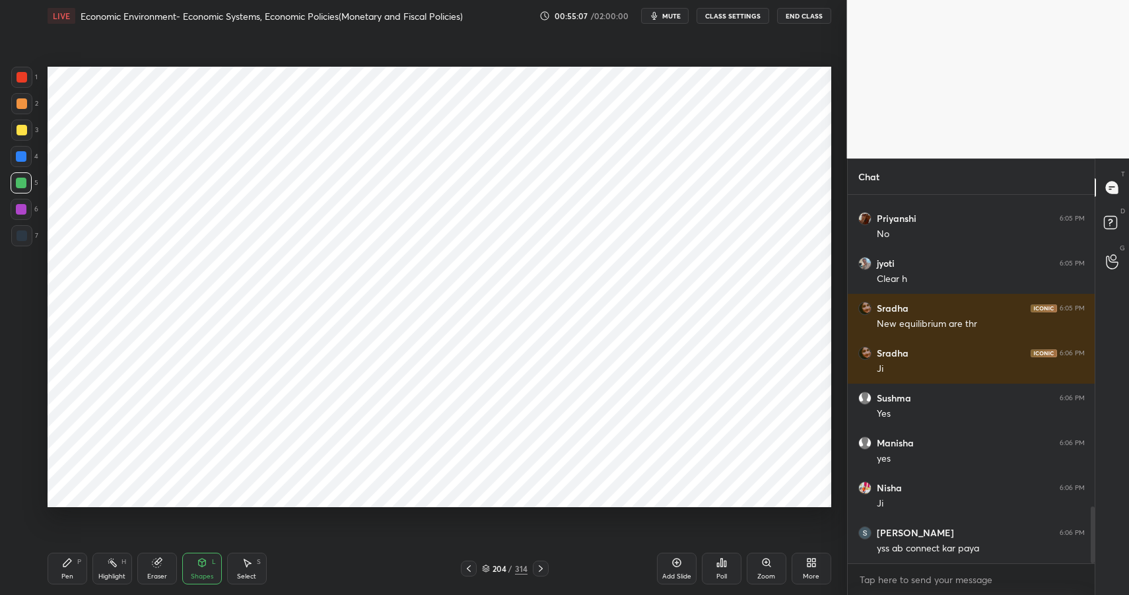
click at [24, 88] on div "1" at bounding box center [24, 80] width 26 height 26
click at [26, 83] on div at bounding box center [21, 77] width 21 height 21
drag, startPoint x: 73, startPoint y: 575, endPoint x: 72, endPoint y: 566, distance: 8.6
click at [71, 573] on div "Pen" at bounding box center [67, 576] width 12 height 7
drag, startPoint x: 72, startPoint y: 566, endPoint x: 79, endPoint y: 555, distance: 13.6
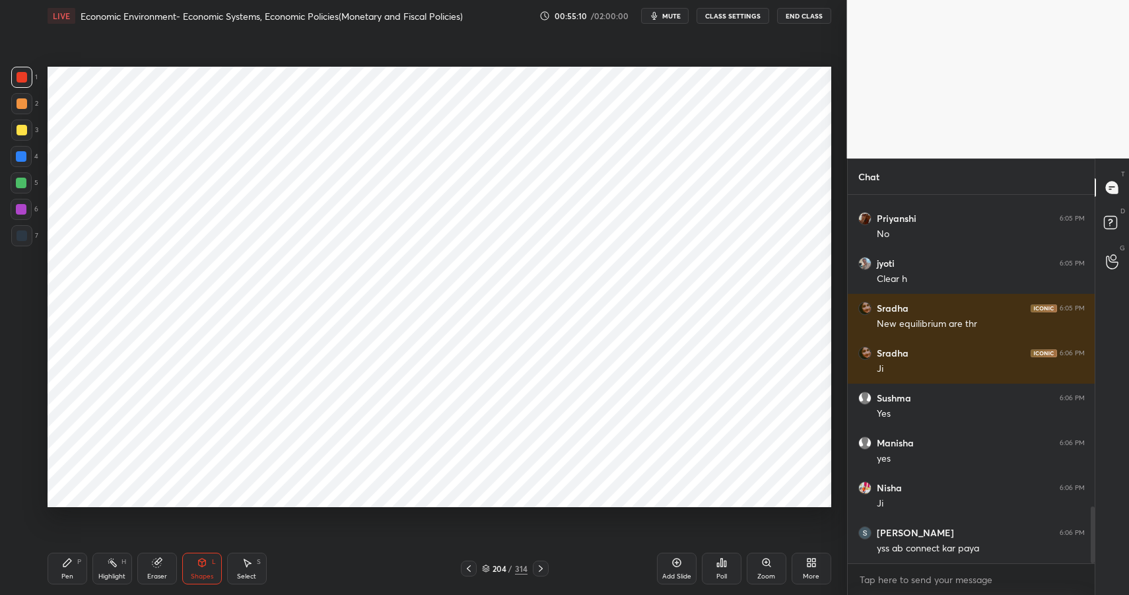
click at [72, 566] on icon at bounding box center [67, 562] width 11 height 11
click at [203, 566] on icon at bounding box center [202, 562] width 11 height 11
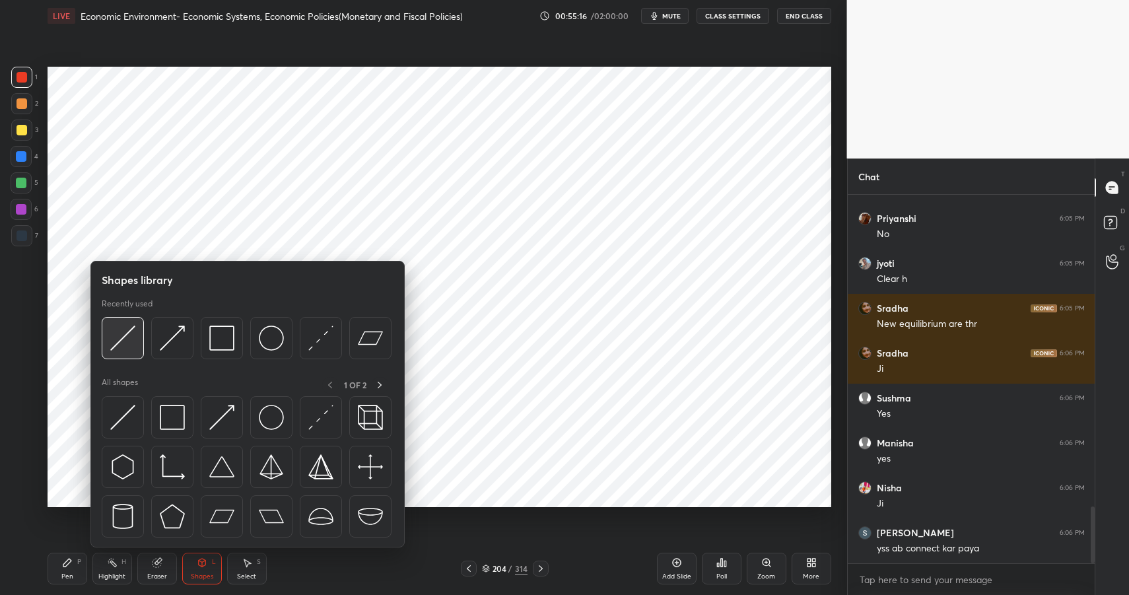
click at [137, 341] on div at bounding box center [123, 338] width 42 height 42
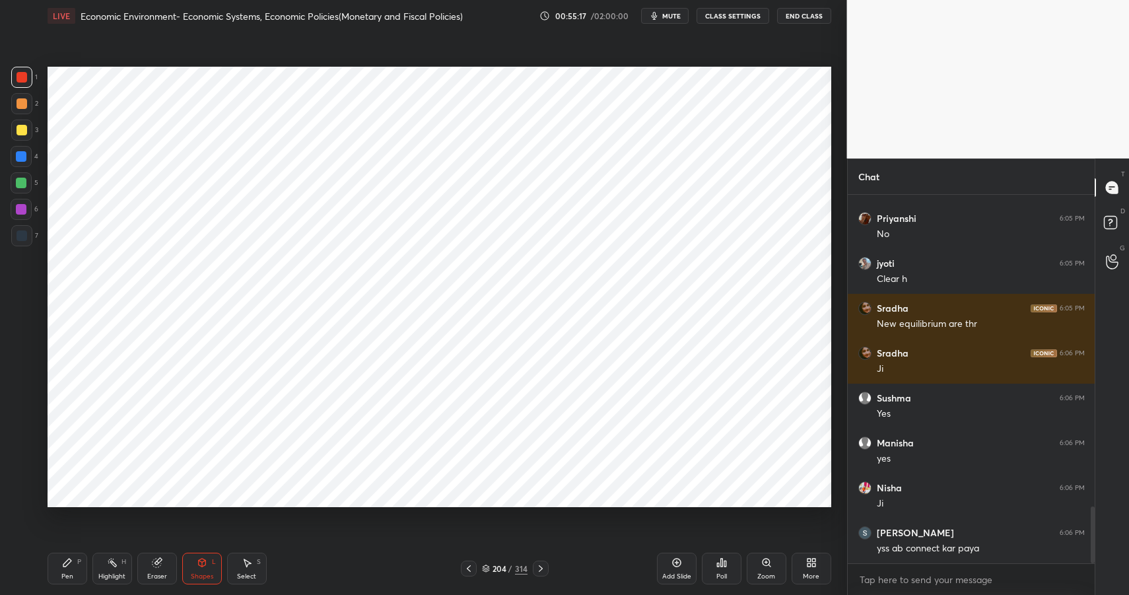
click at [20, 112] on div at bounding box center [21, 103] width 21 height 21
drag, startPoint x: 24, startPoint y: 112, endPoint x: 42, endPoint y: 112, distance: 18.5
click at [20, 110] on div at bounding box center [21, 103] width 21 height 21
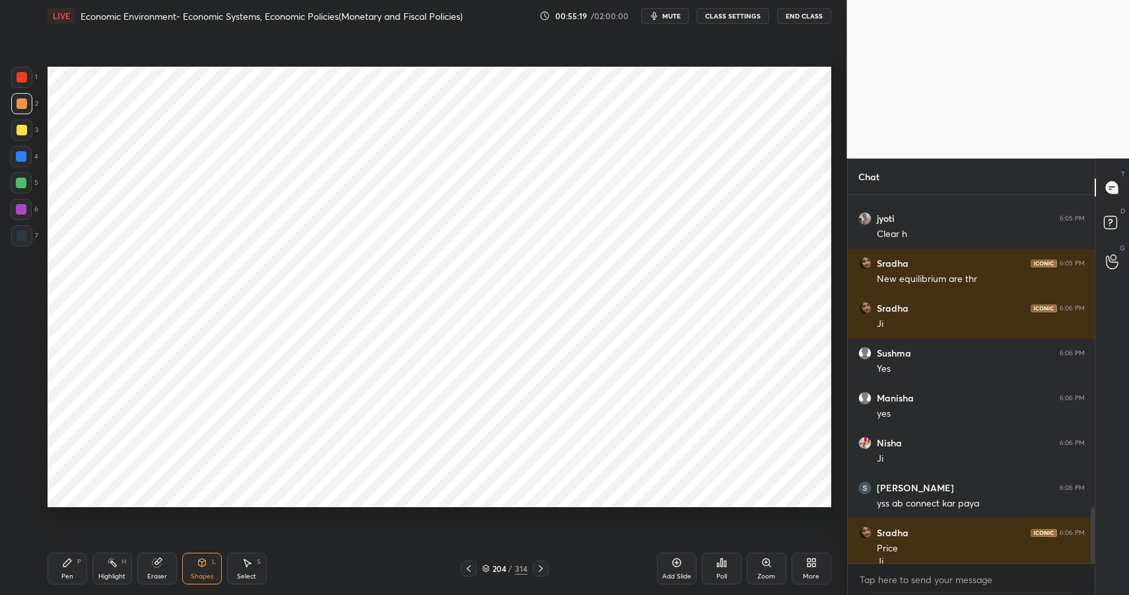
scroll to position [2086, 0]
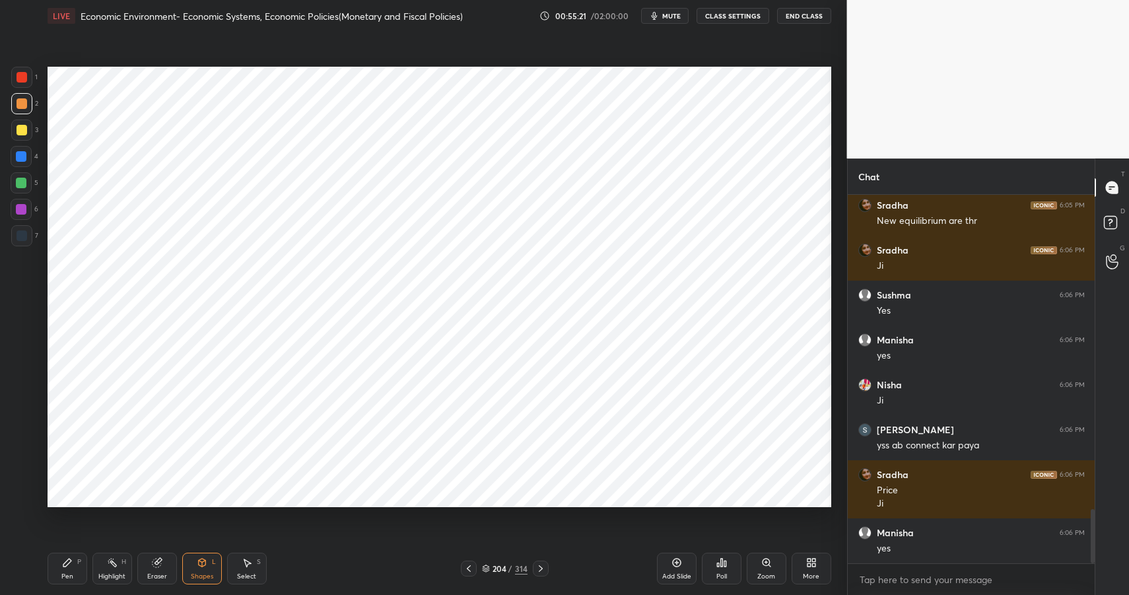
click at [59, 567] on div "Pen P" at bounding box center [68, 569] width 40 height 32
drag, startPoint x: 61, startPoint y: 568, endPoint x: 67, endPoint y: 559, distance: 10.8
click at [65, 564] on div "Pen P" at bounding box center [68, 569] width 40 height 32
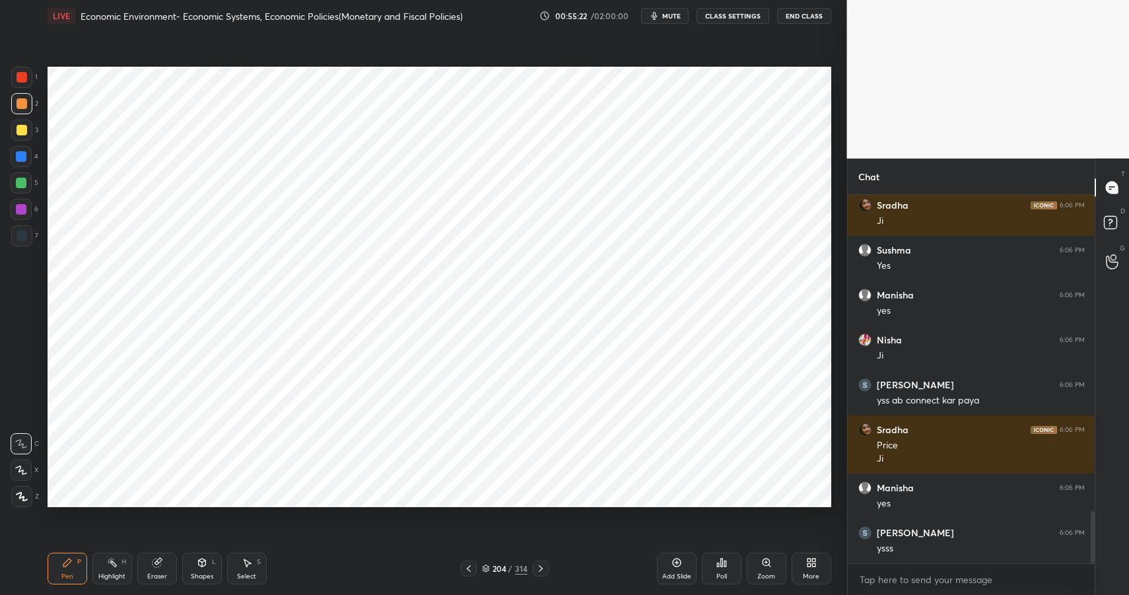
scroll to position [2220, 0]
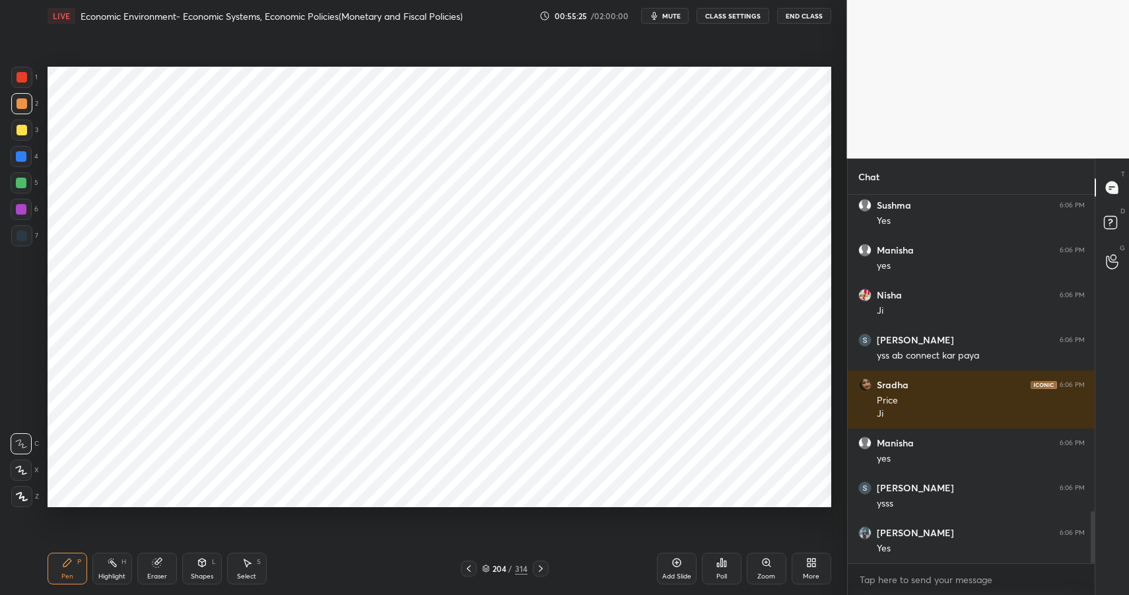
click at [20, 75] on div at bounding box center [22, 77] width 11 height 11
drag, startPoint x: 20, startPoint y: 75, endPoint x: 225, endPoint y: 51, distance: 206.6
click at [22, 79] on div at bounding box center [22, 77] width 11 height 11
click at [203, 571] on div "Shapes L" at bounding box center [202, 569] width 40 height 32
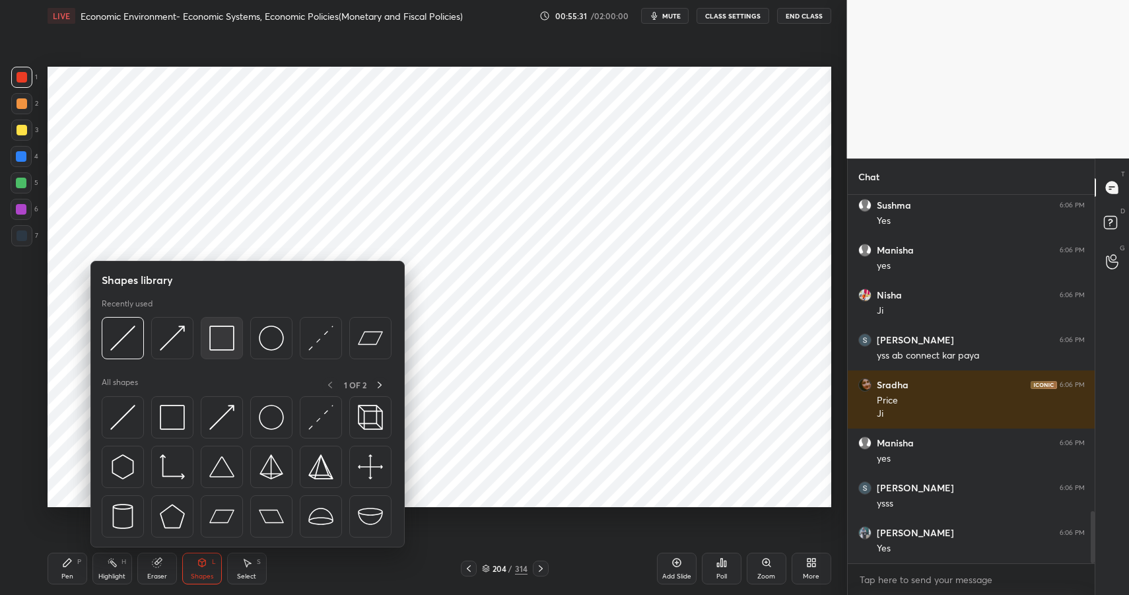
click at [210, 338] on img at bounding box center [221, 337] width 25 height 25
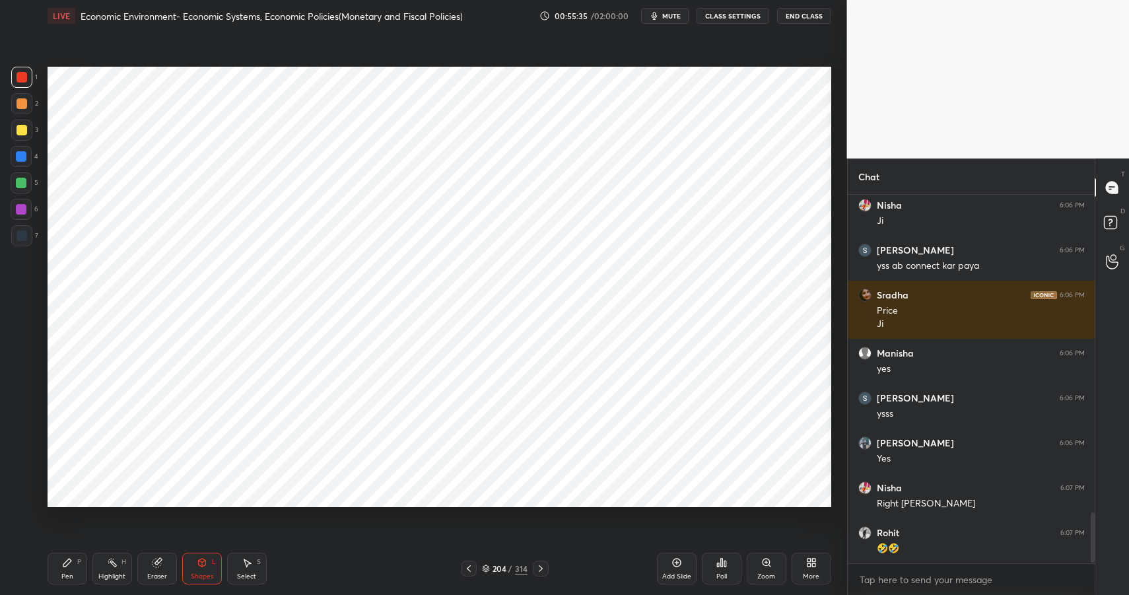
scroll to position [2355, 0]
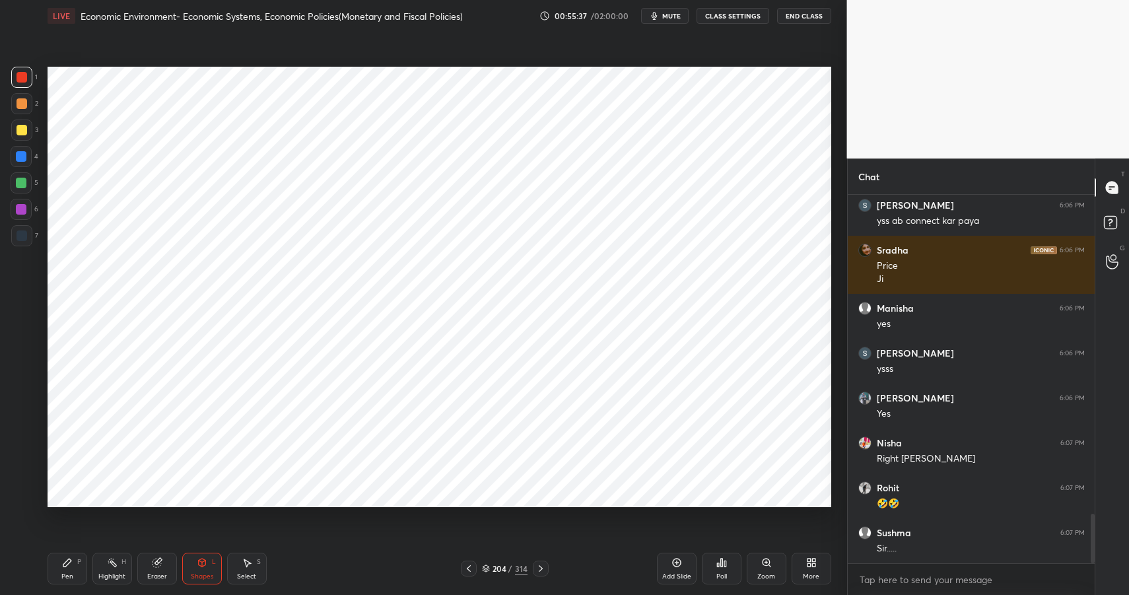
drag, startPoint x: 64, startPoint y: 566, endPoint x: 71, endPoint y: 566, distance: 6.6
click at [65, 566] on icon at bounding box center [67, 562] width 11 height 11
click at [71, 566] on icon at bounding box center [67, 562] width 11 height 11
click at [674, 573] on div "Add Slide" at bounding box center [676, 576] width 29 height 7
drag, startPoint x: 217, startPoint y: 561, endPoint x: 211, endPoint y: 553, distance: 10.1
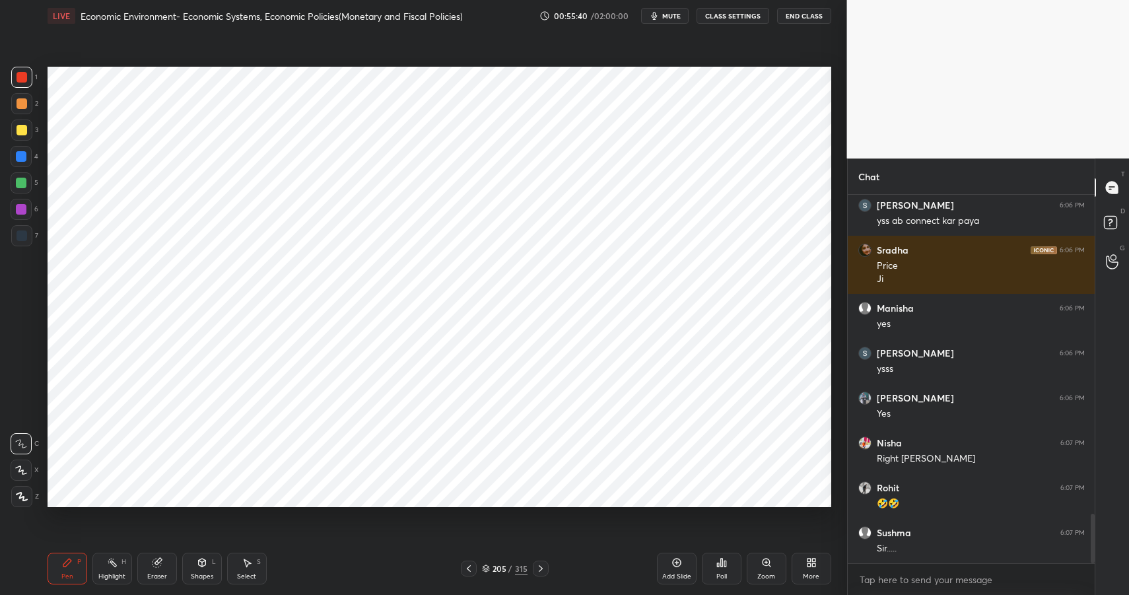
click at [217, 561] on div "Shapes L" at bounding box center [202, 569] width 40 height 32
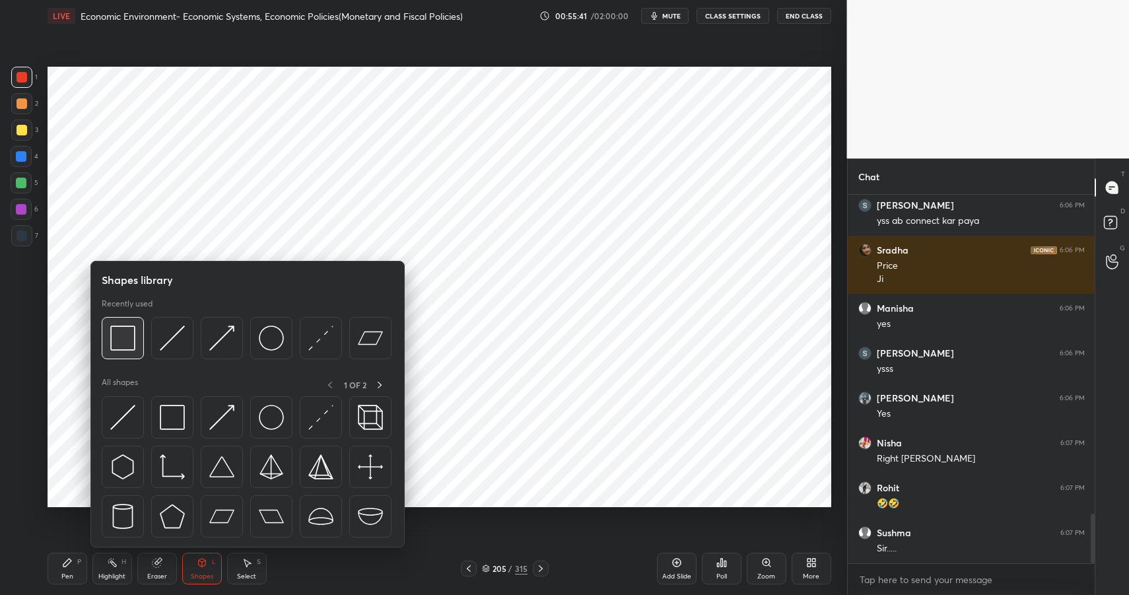
click at [133, 331] on img at bounding box center [122, 337] width 25 height 25
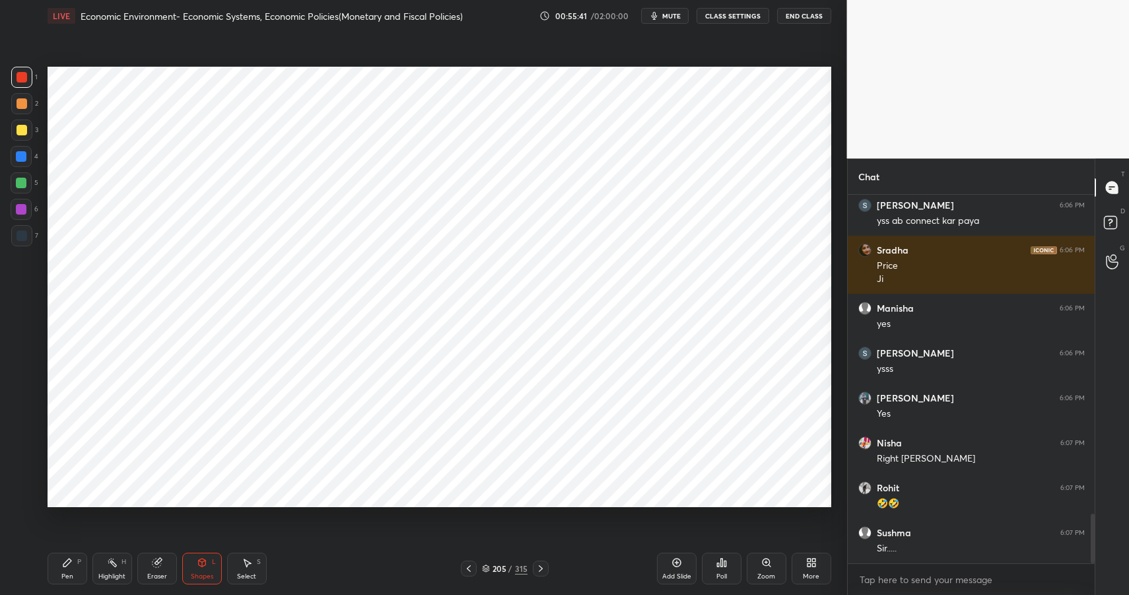
scroll to position [2400, 0]
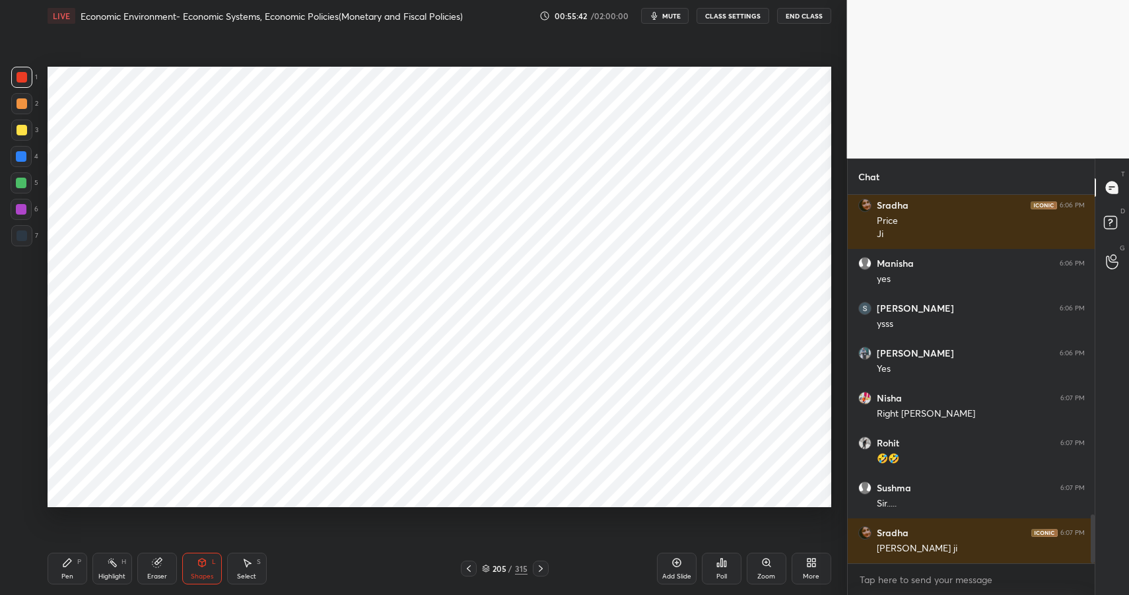
drag, startPoint x: 201, startPoint y: 568, endPoint x: 197, endPoint y: 551, distance: 17.5
click at [202, 569] on div "Shapes L" at bounding box center [202, 569] width 40 height 32
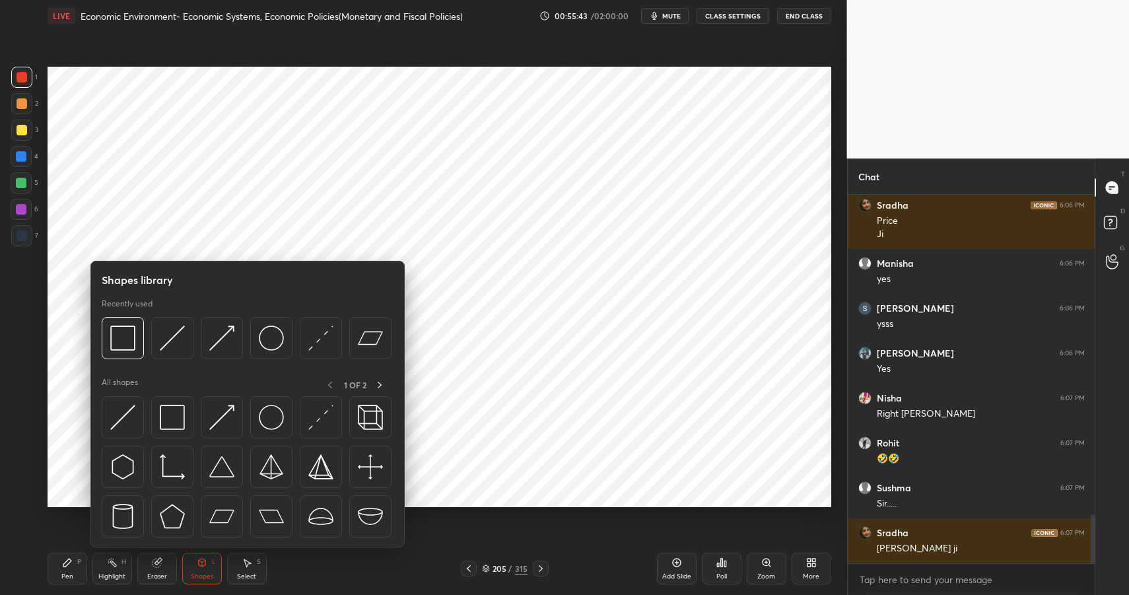
scroll to position [2445, 0]
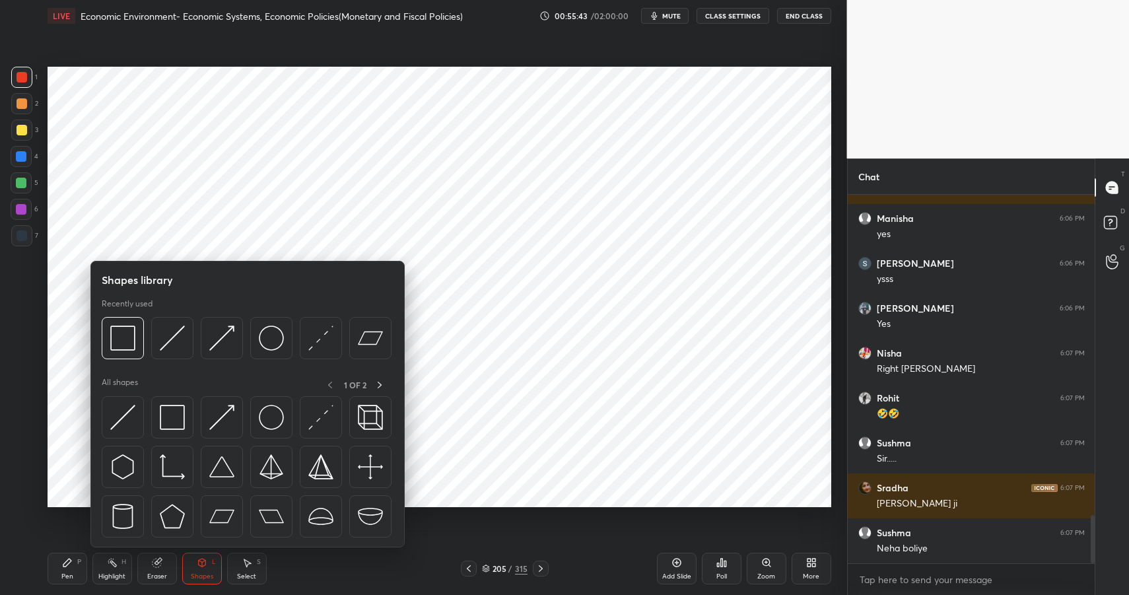
click at [64, 563] on icon at bounding box center [67, 563] width 8 height 8
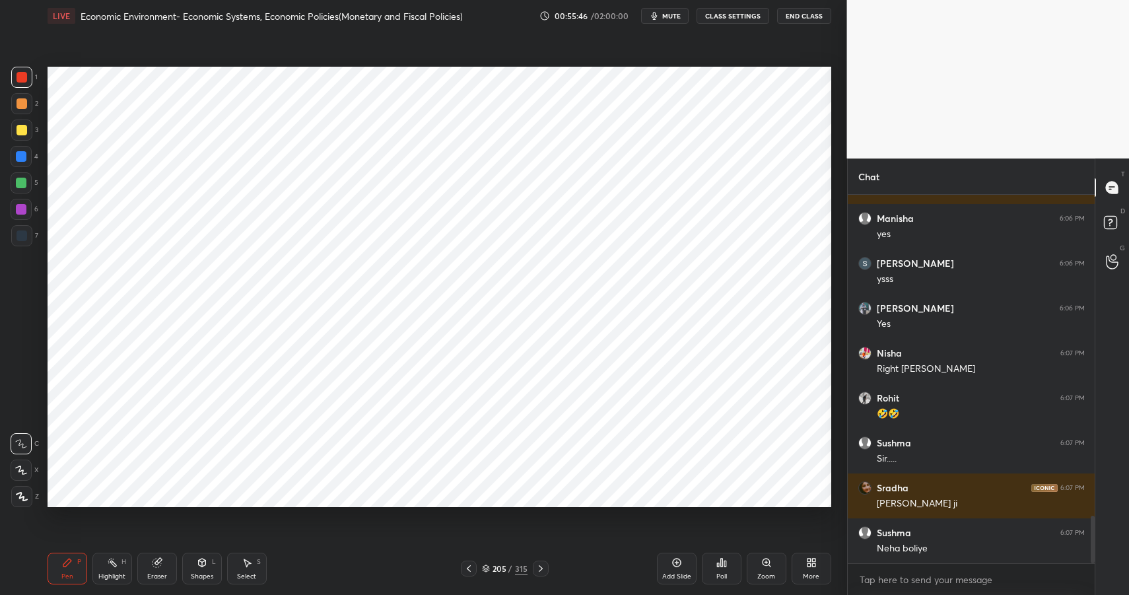
scroll to position [2490, 0]
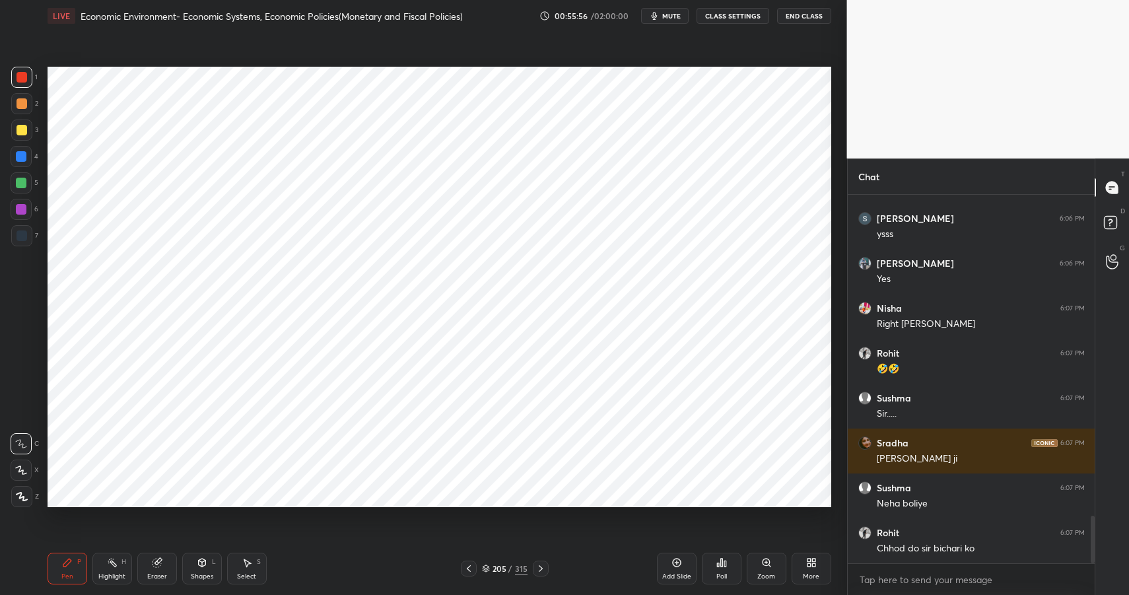
click at [20, 185] on div at bounding box center [21, 183] width 11 height 11
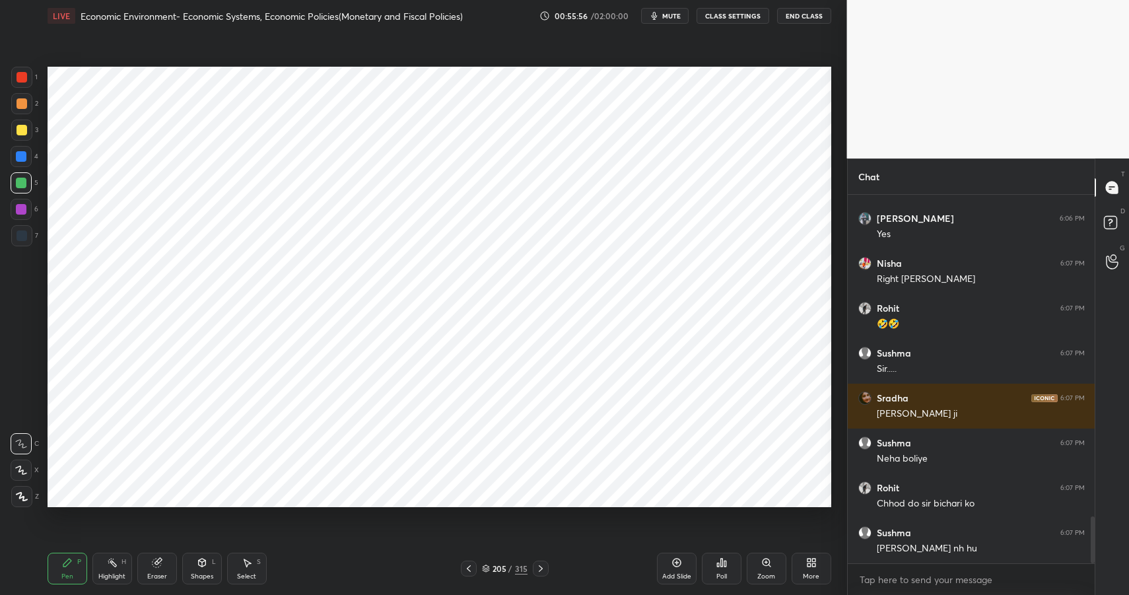
drag, startPoint x: 20, startPoint y: 185, endPoint x: 15, endPoint y: 195, distance: 11.5
click at [20, 185] on div at bounding box center [21, 183] width 11 height 11
click at [211, 560] on div "Shapes L" at bounding box center [202, 569] width 40 height 32
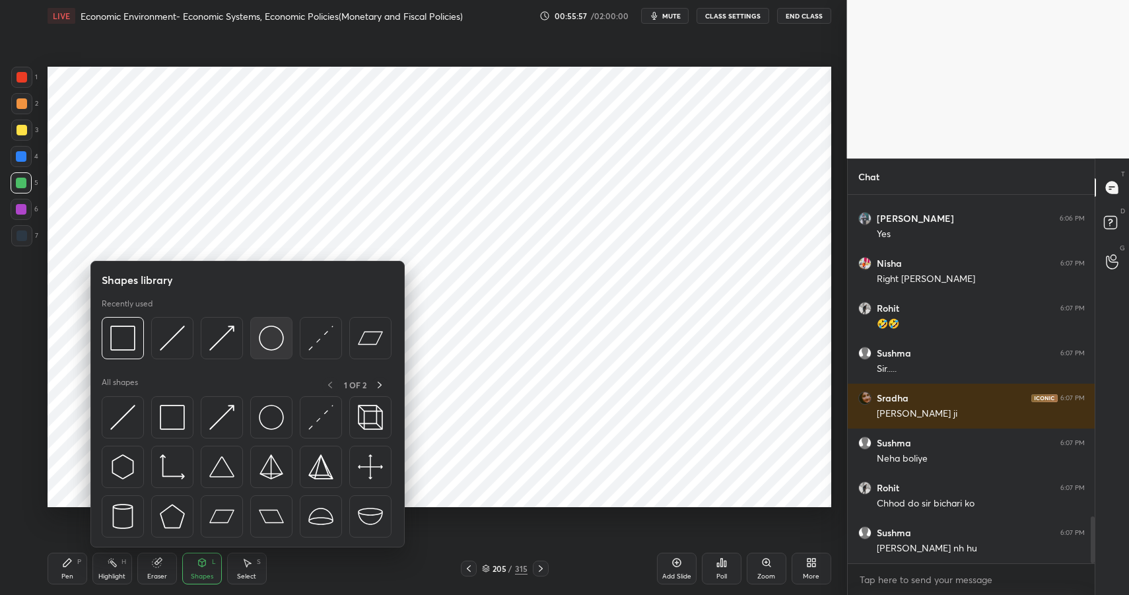
click at [281, 341] on img at bounding box center [271, 337] width 25 height 25
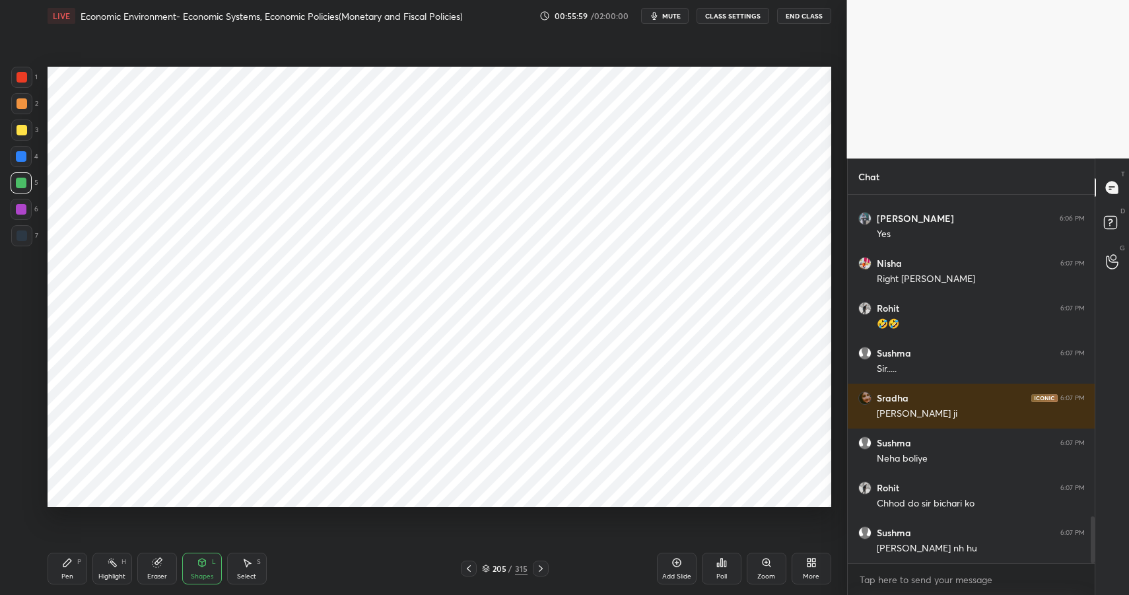
click at [70, 563] on div "Pen P" at bounding box center [68, 569] width 40 height 32
click at [70, 563] on icon at bounding box center [67, 562] width 11 height 11
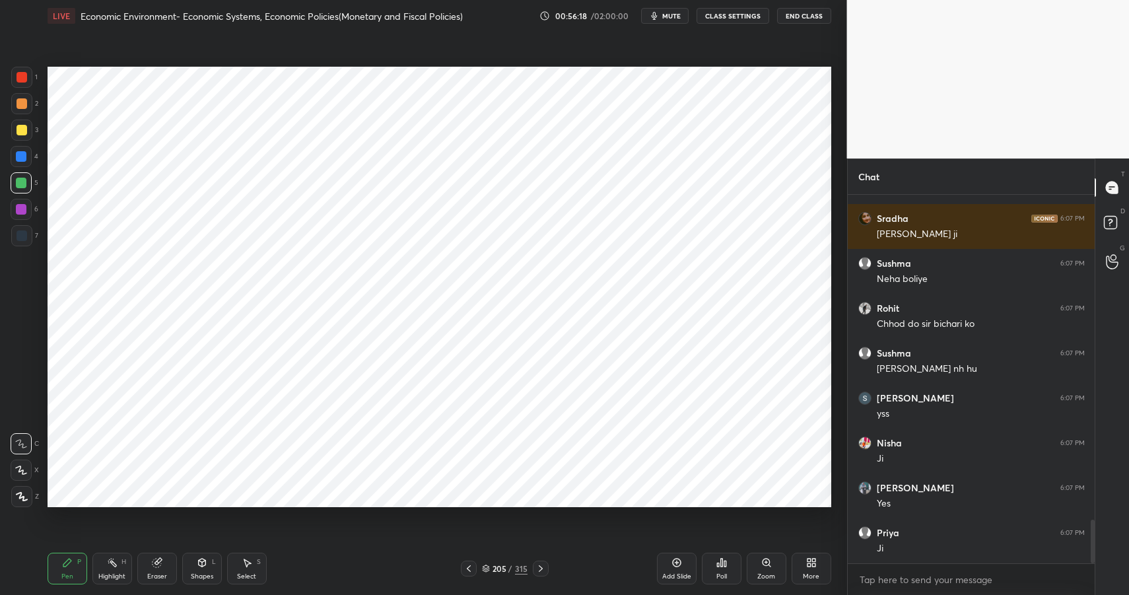
scroll to position [2759, 0]
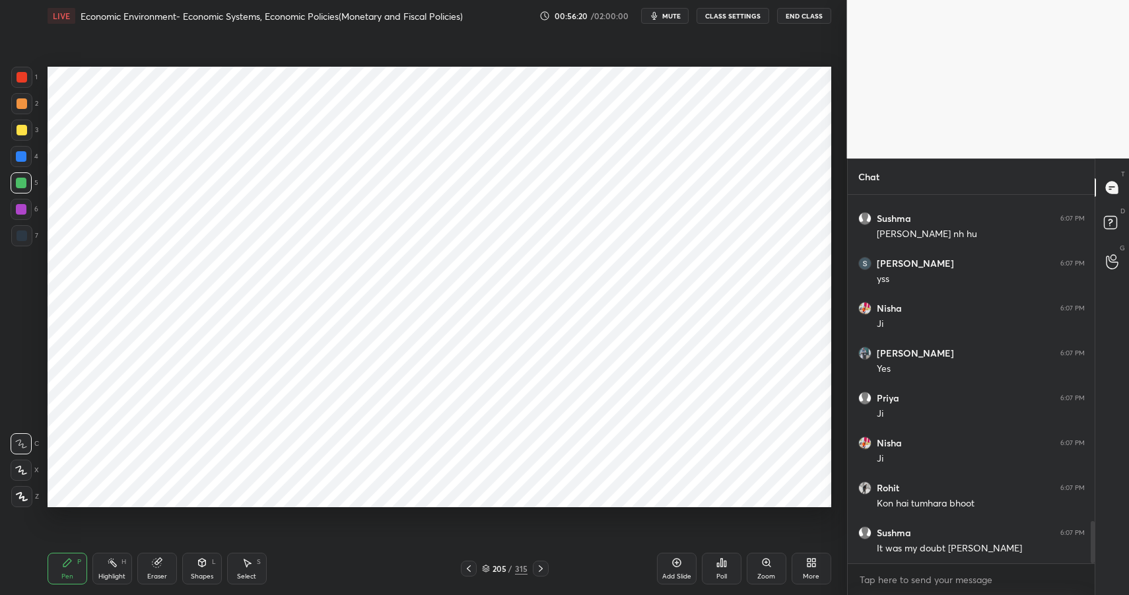
drag, startPoint x: 28, startPoint y: 106, endPoint x: 24, endPoint y: 100, distance: 7.1
click at [28, 106] on div at bounding box center [21, 103] width 21 height 21
click at [24, 100] on div at bounding box center [22, 103] width 11 height 11
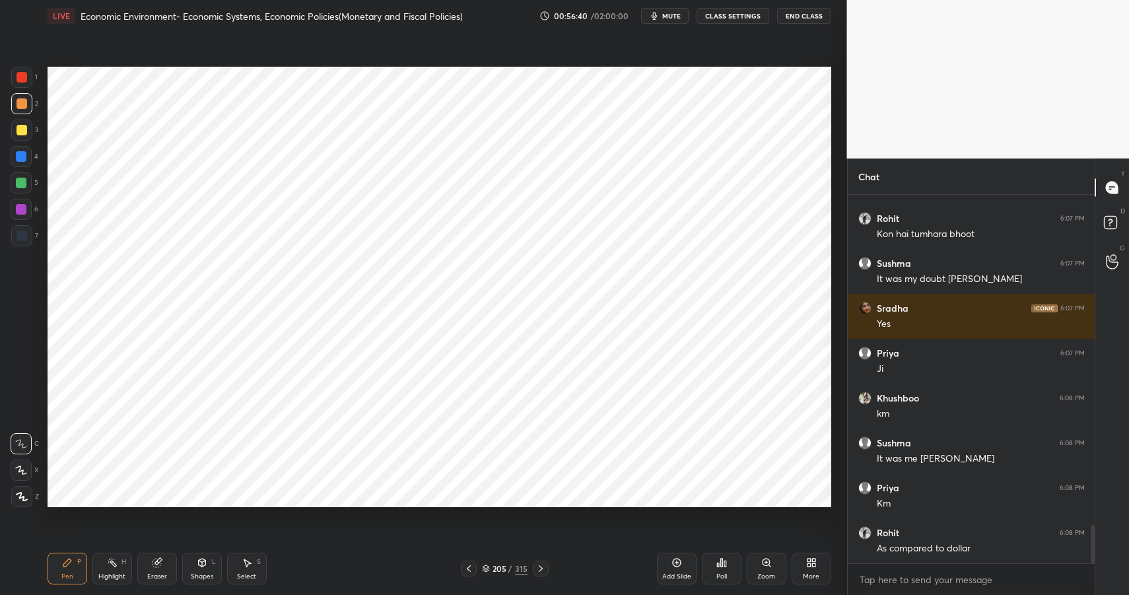
scroll to position [3163, 0]
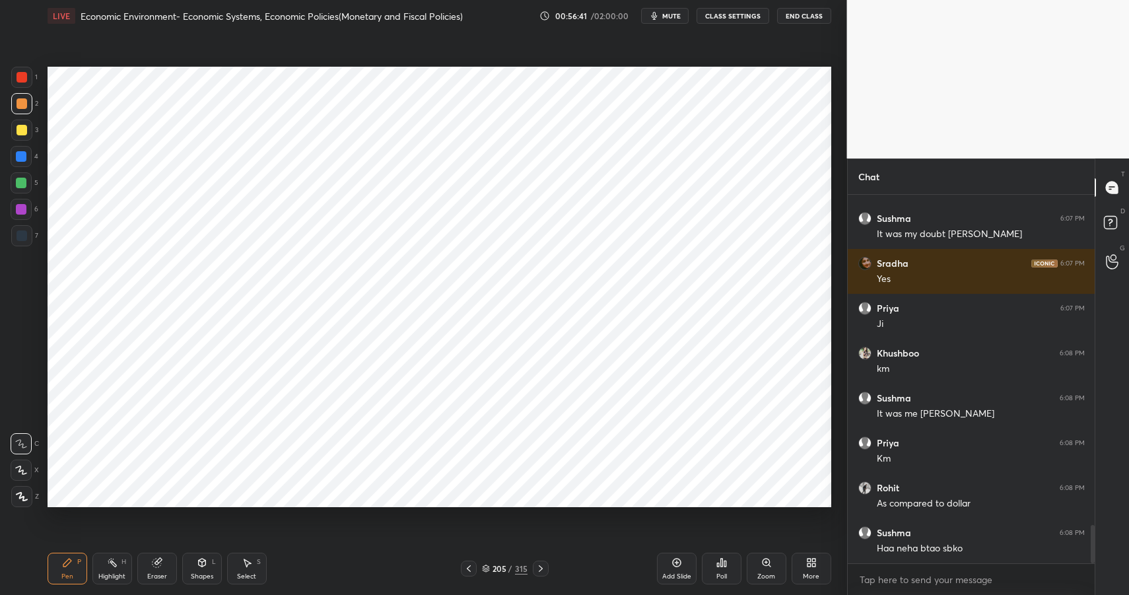
click at [22, 216] on div at bounding box center [21, 209] width 21 height 21
click at [24, 212] on div at bounding box center [21, 209] width 11 height 11
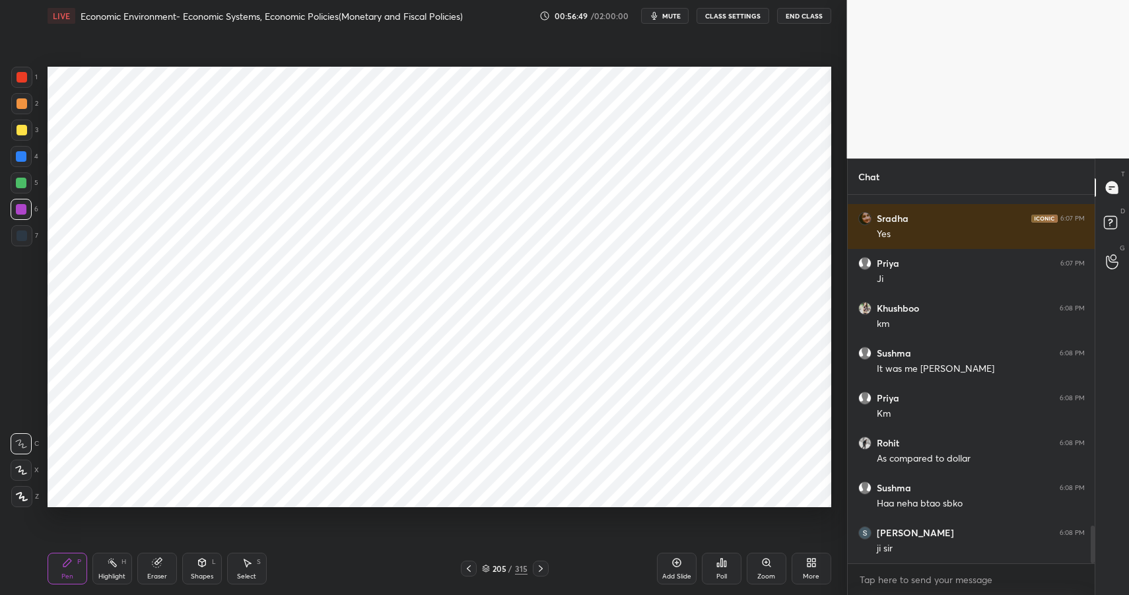
click at [21, 181] on div at bounding box center [21, 183] width 11 height 11
drag, startPoint x: 22, startPoint y: 181, endPoint x: 24, endPoint y: 171, distance: 10.1
click at [22, 181] on div at bounding box center [21, 183] width 11 height 11
click at [20, 162] on div at bounding box center [21, 156] width 21 height 21
drag, startPoint x: 20, startPoint y: 162, endPoint x: 33, endPoint y: 161, distance: 12.6
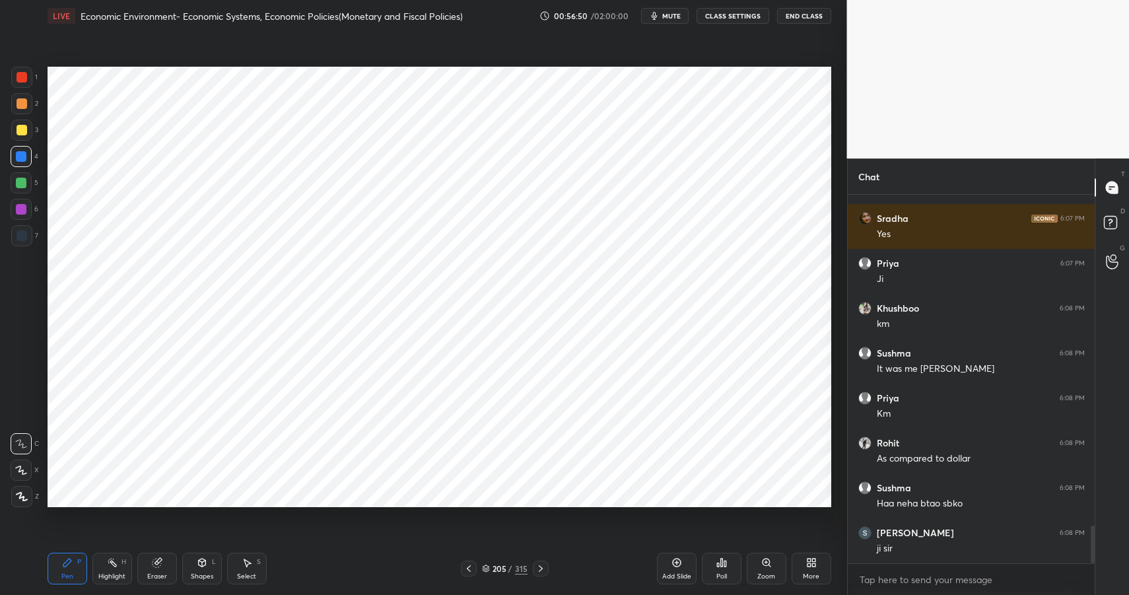
click at [20, 162] on div at bounding box center [21, 156] width 21 height 21
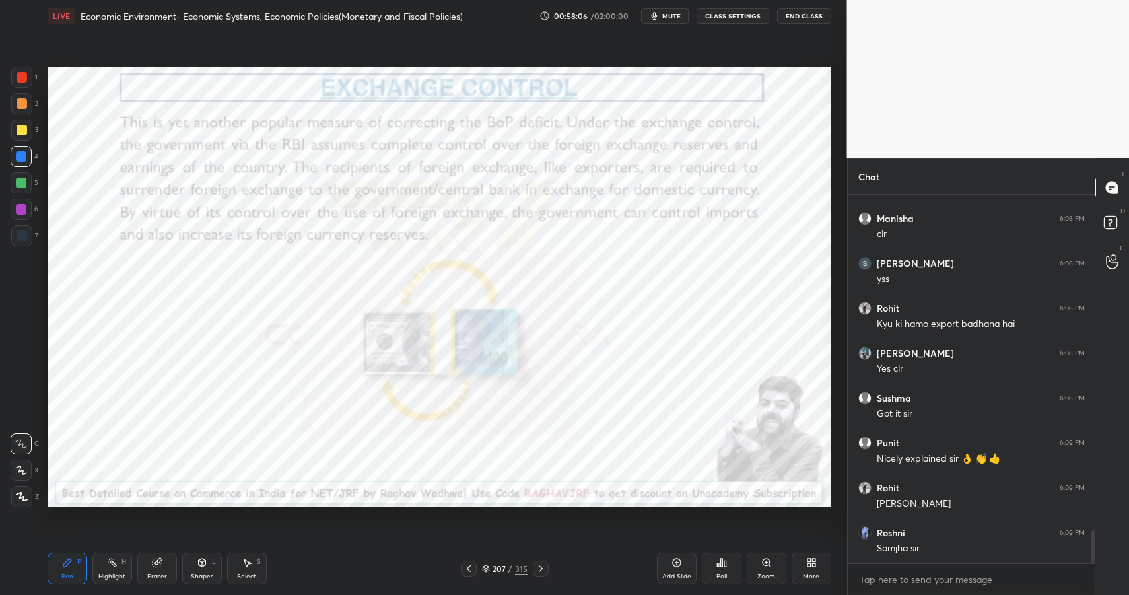
scroll to position [3715, 0]
click at [108, 566] on div "Highlight H" at bounding box center [112, 569] width 40 height 32
click at [112, 576] on div "Highlight H" at bounding box center [112, 569] width 40 height 32
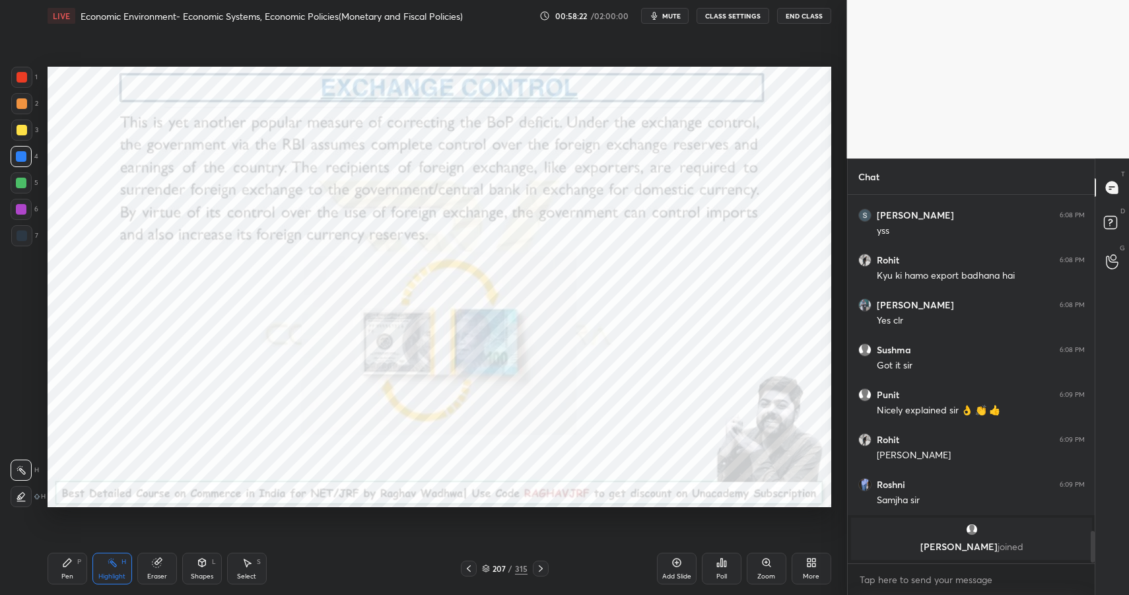
scroll to position [3763, 0]
drag, startPoint x: 48, startPoint y: 573, endPoint x: 57, endPoint y: 572, distance: 10.0
click at [48, 573] on div "Pen P" at bounding box center [68, 569] width 40 height 32
click at [57, 571] on div "Pen P" at bounding box center [68, 569] width 40 height 32
click at [17, 71] on div at bounding box center [21, 77] width 21 height 21
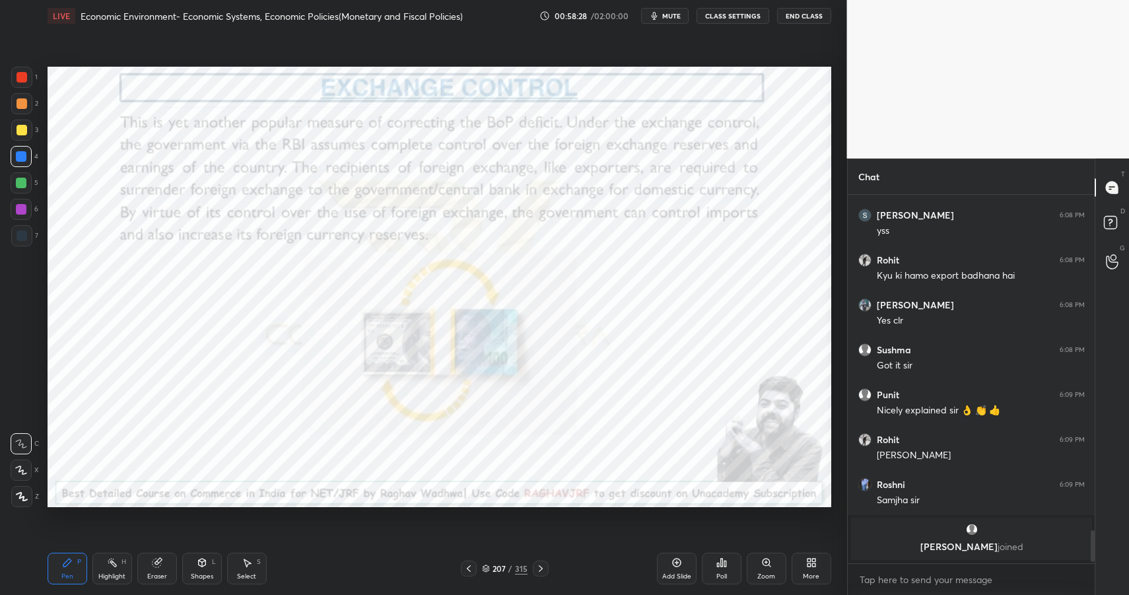
click at [14, 78] on div at bounding box center [21, 77] width 21 height 21
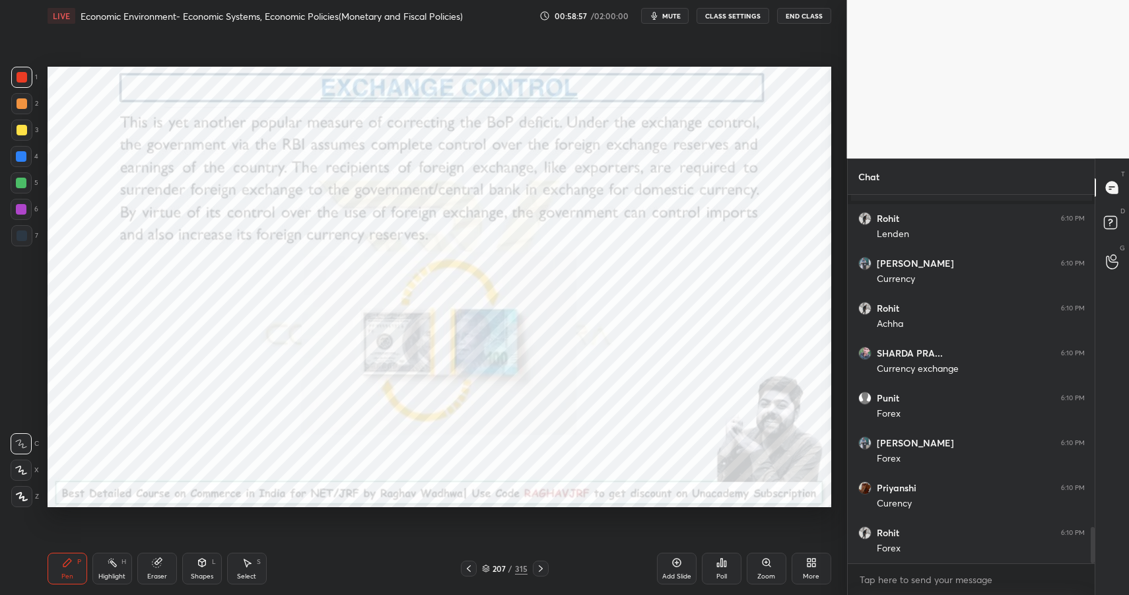
scroll to position [3438, 0]
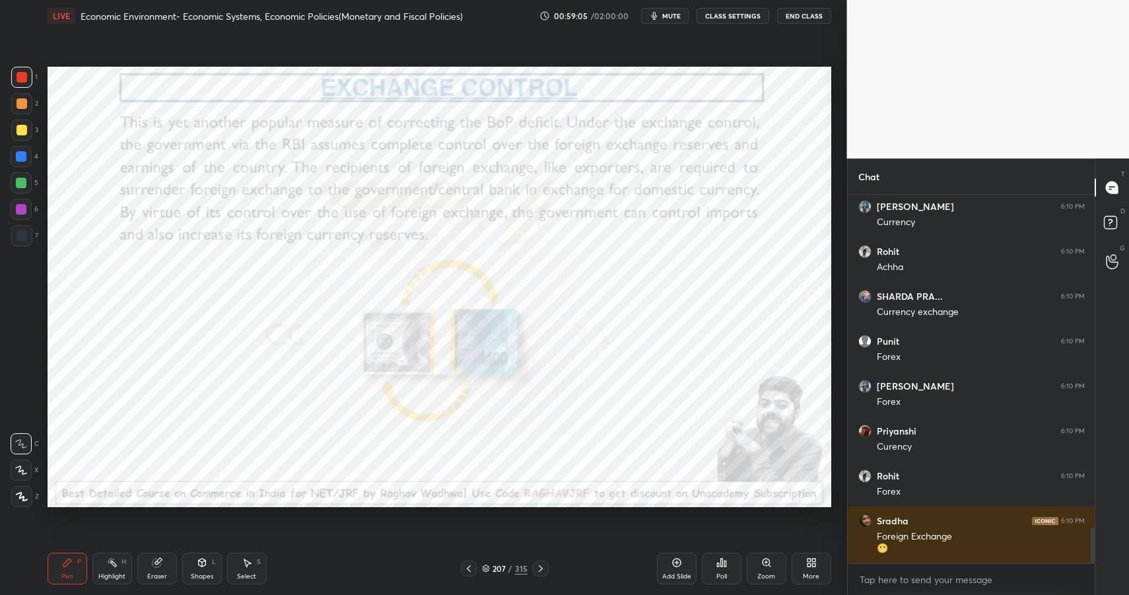
drag, startPoint x: 159, startPoint y: 543, endPoint x: 139, endPoint y: 549, distance: 21.3
click at [149, 545] on div "Pen P Highlight H Eraser Shapes L Select S 207 / 315 Add Slide Poll Zoom More" at bounding box center [440, 568] width 784 height 53
click at [112, 557] on icon at bounding box center [112, 562] width 11 height 11
click at [116, 563] on icon at bounding box center [112, 562] width 11 height 11
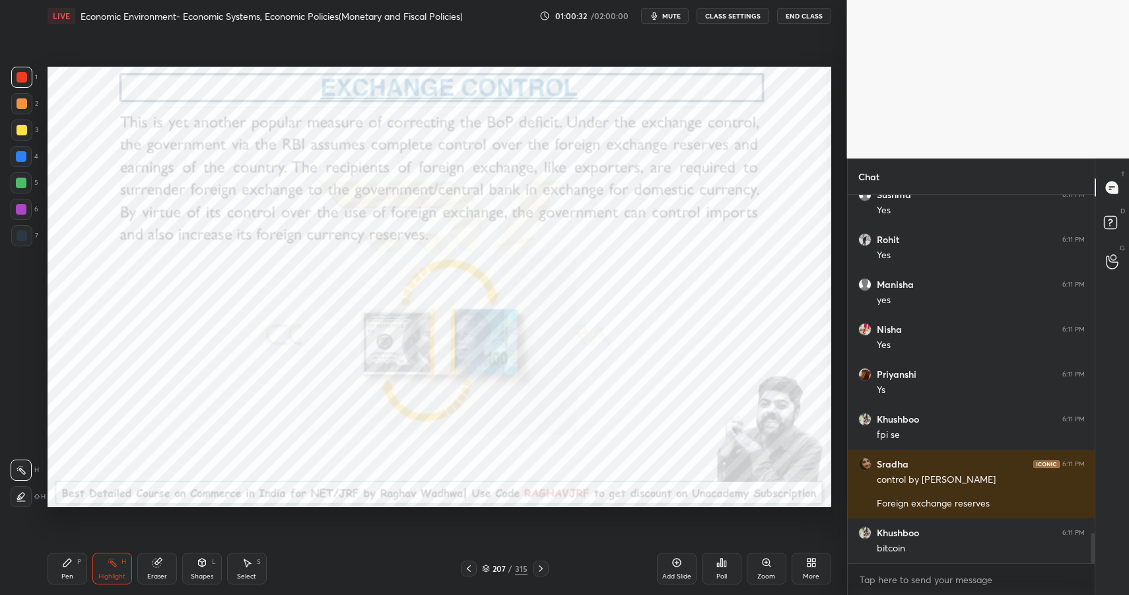
scroll to position [4103, 0]
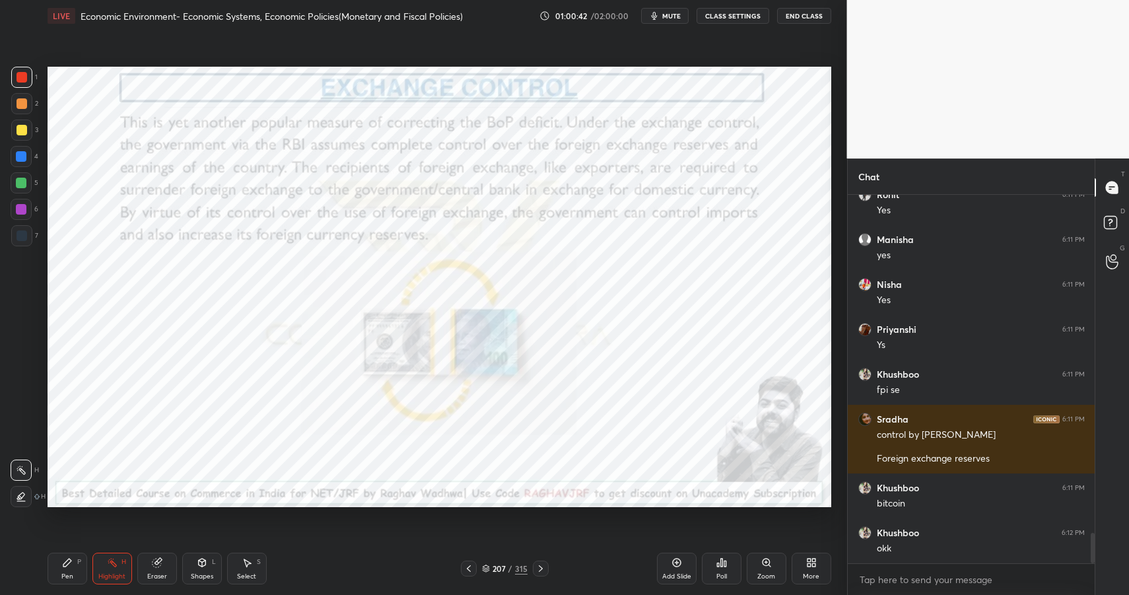
click at [62, 560] on icon at bounding box center [67, 562] width 11 height 11
click at [69, 564] on icon at bounding box center [67, 562] width 11 height 11
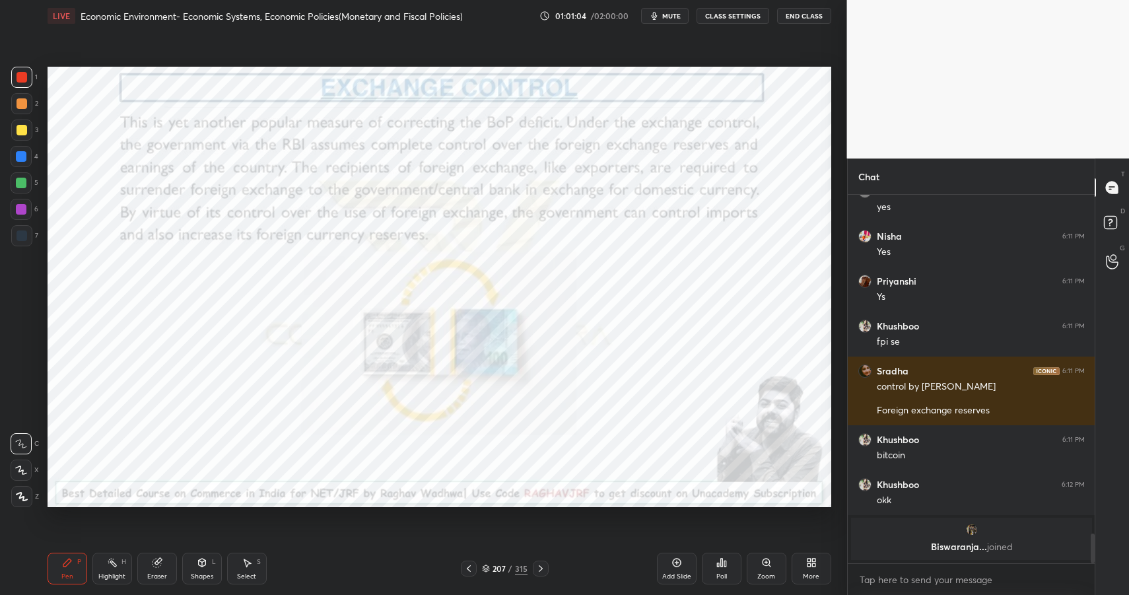
click at [106, 578] on div "Highlight" at bounding box center [111, 576] width 27 height 7
drag, startPoint x: 107, startPoint y: 576, endPoint x: 120, endPoint y: 552, distance: 27.8
click at [109, 573] on div "Highlight" at bounding box center [111, 576] width 27 height 7
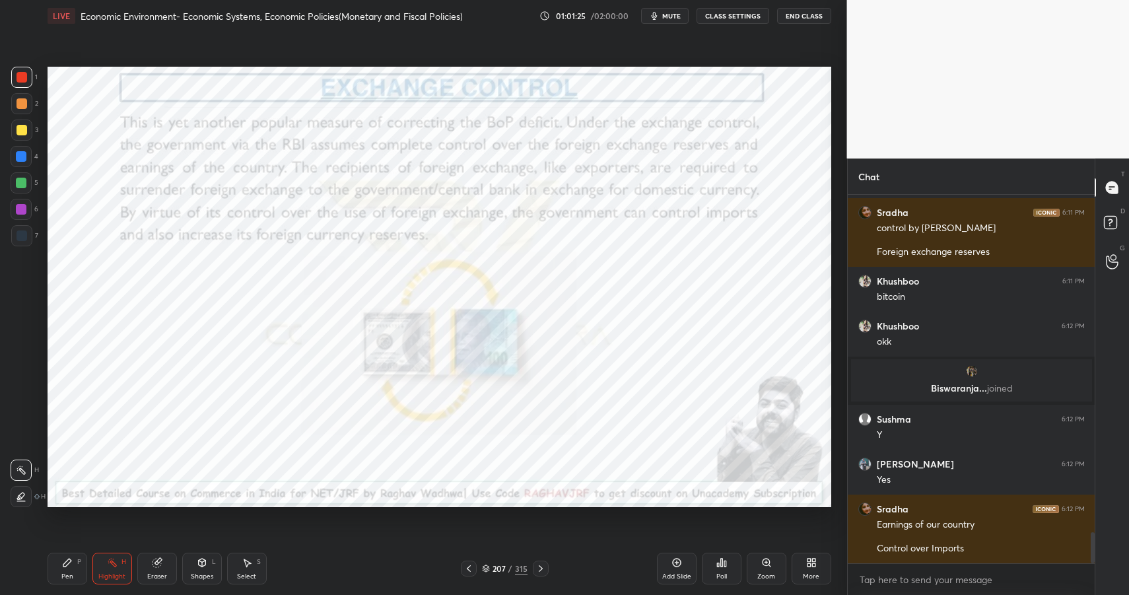
scroll to position [4053, 0]
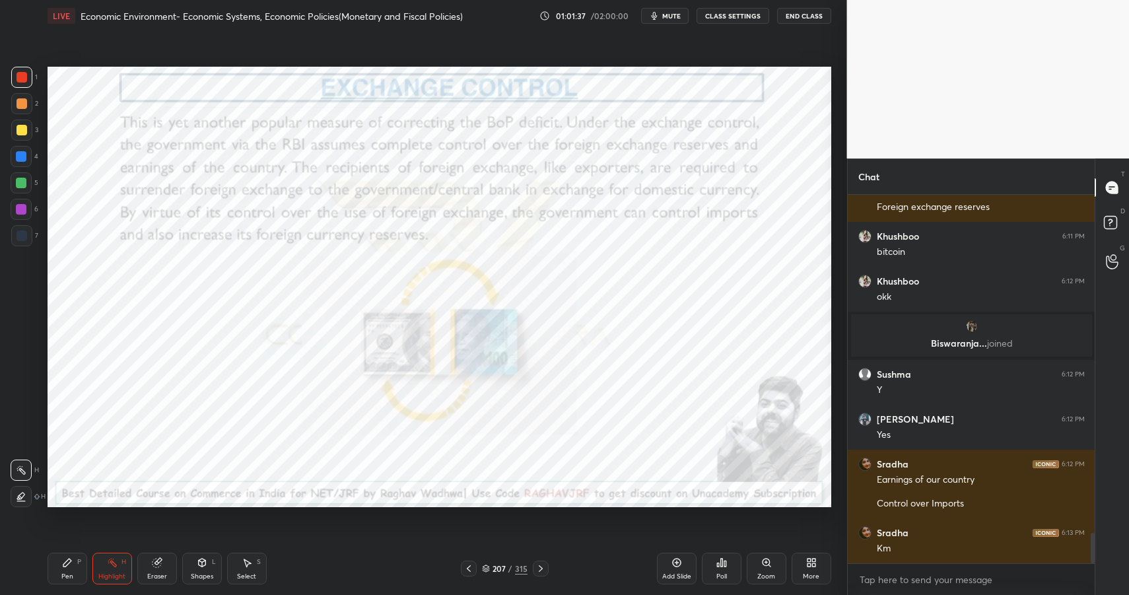
click at [63, 573] on div "Pen" at bounding box center [67, 576] width 12 height 7
click at [71, 573] on div "Pen" at bounding box center [67, 576] width 12 height 7
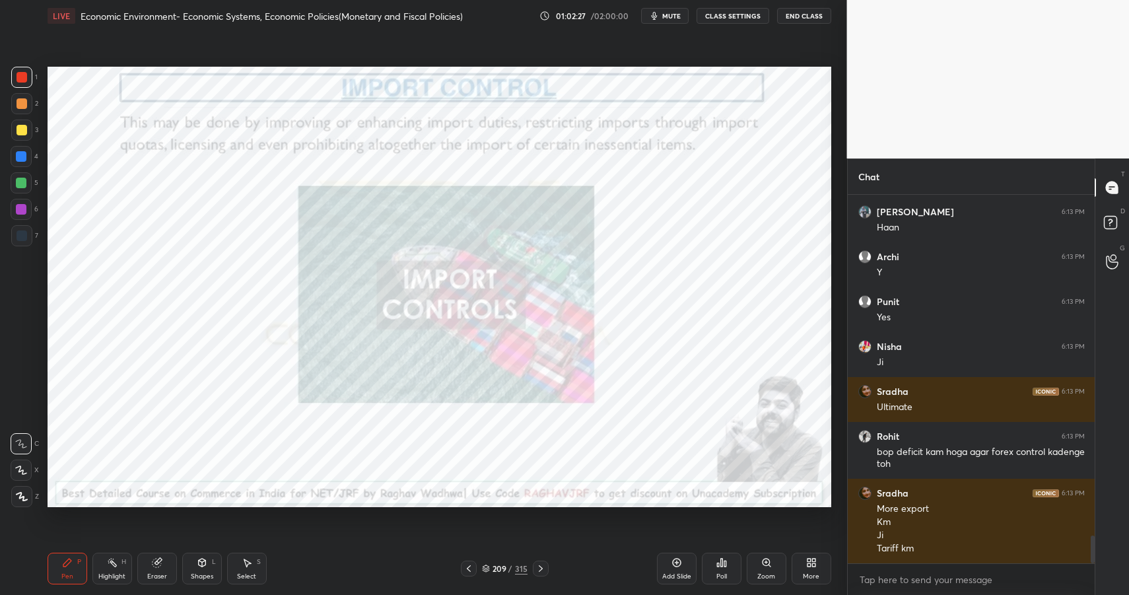
scroll to position [4611, 0]
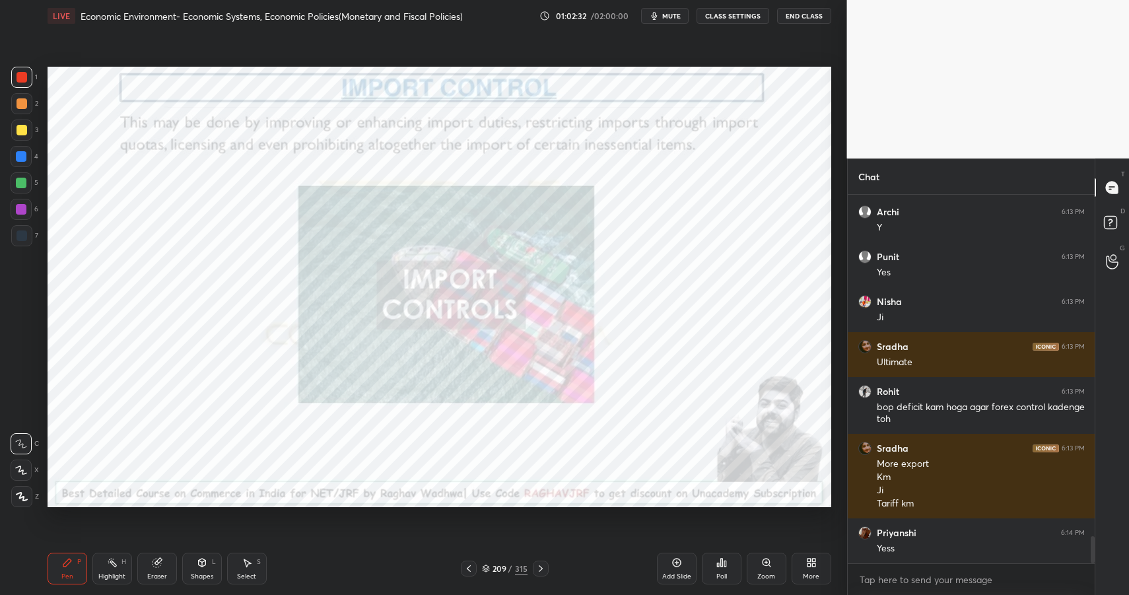
click at [502, 566] on div "209" at bounding box center [498, 568] width 13 height 8
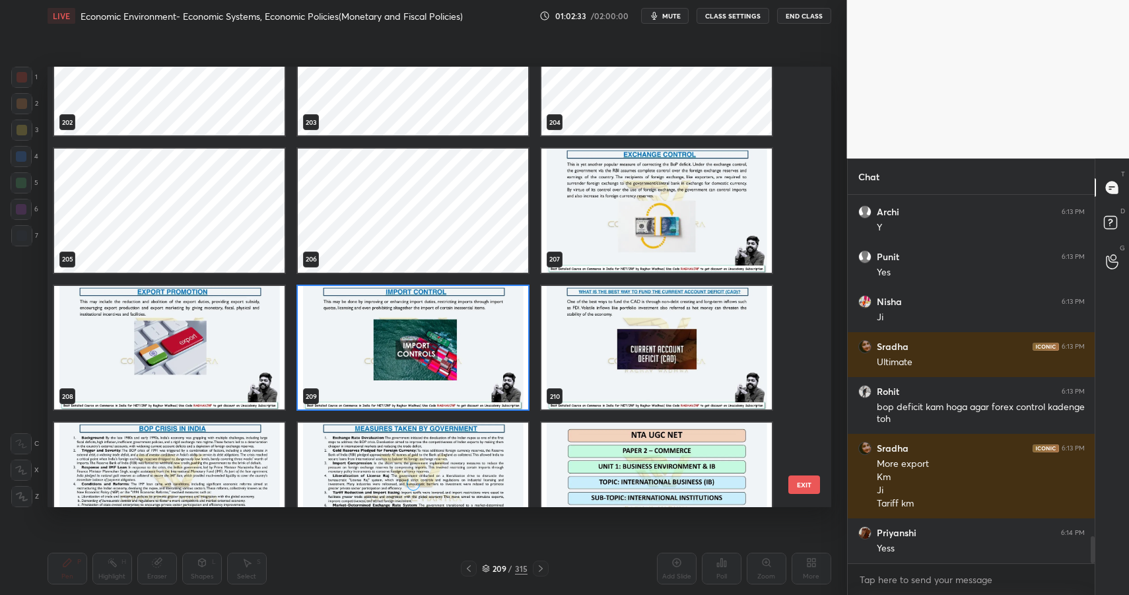
scroll to position [9305, 0]
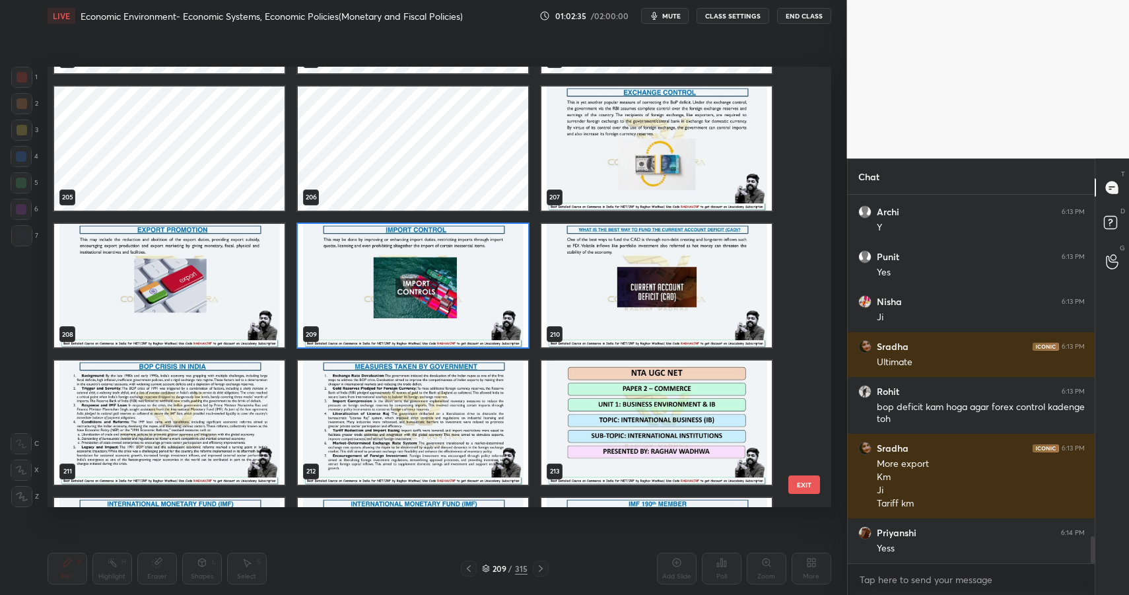
click at [624, 341] on img "grid" at bounding box center [656, 285] width 230 height 124
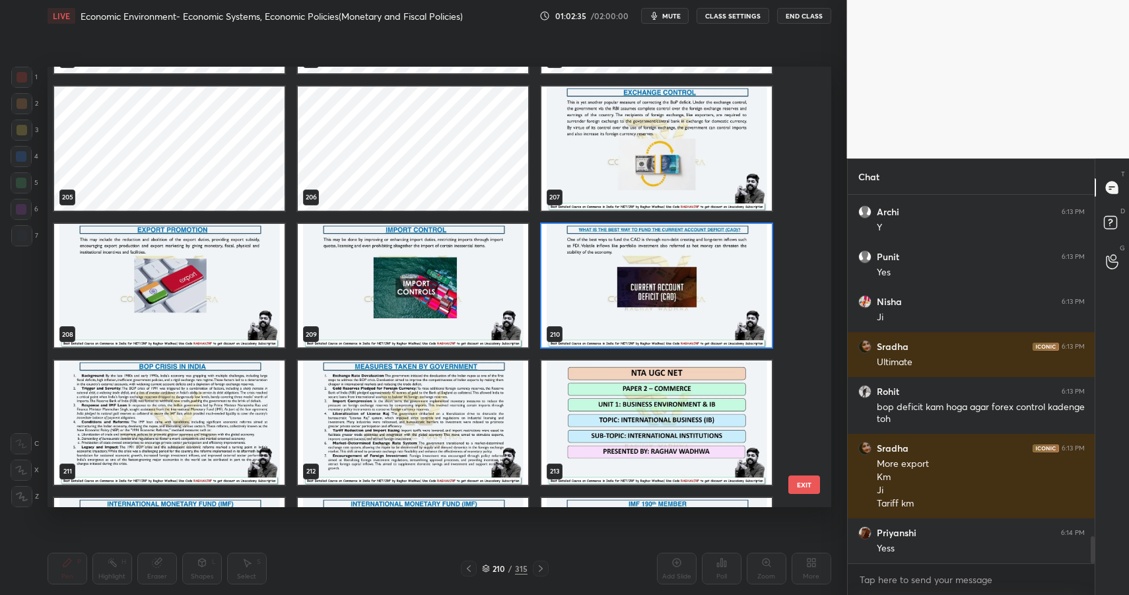
click at [624, 341] on img "grid" at bounding box center [656, 285] width 230 height 124
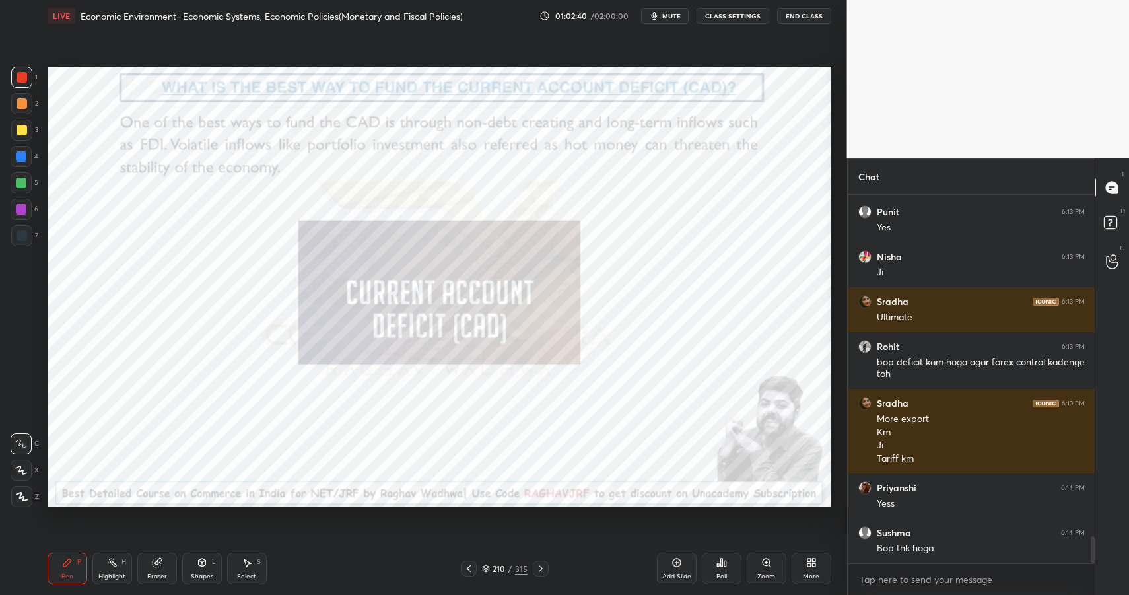
scroll to position [4701, 0]
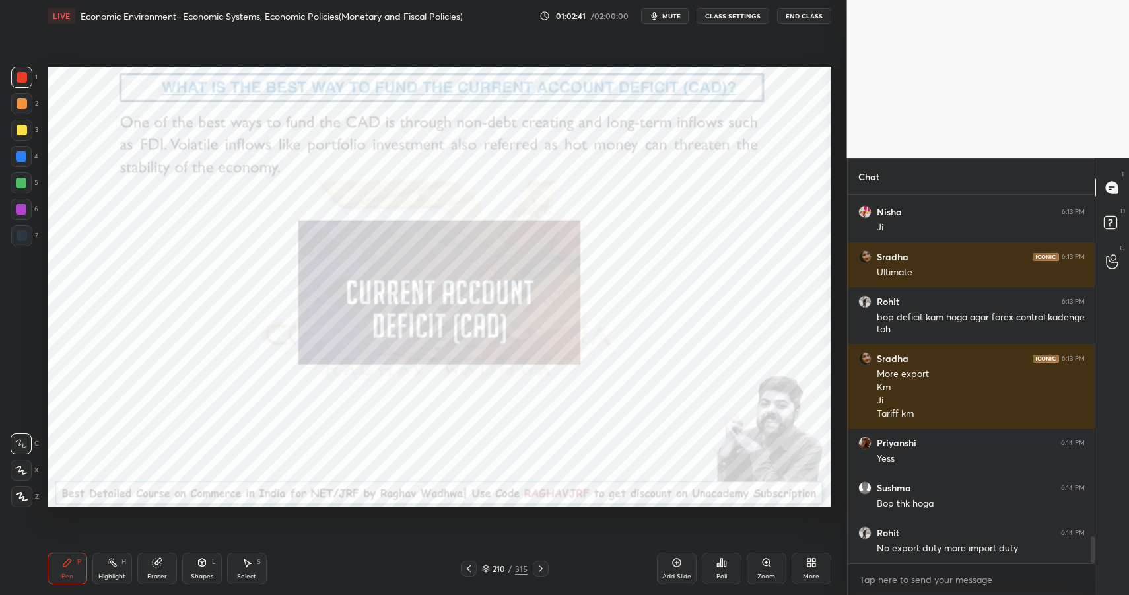
click at [119, 573] on div "Highlight" at bounding box center [111, 576] width 27 height 7
drag, startPoint x: 121, startPoint y: 572, endPoint x: 125, endPoint y: 551, distance: 22.3
click at [121, 573] on div "Highlight" at bounding box center [111, 576] width 27 height 7
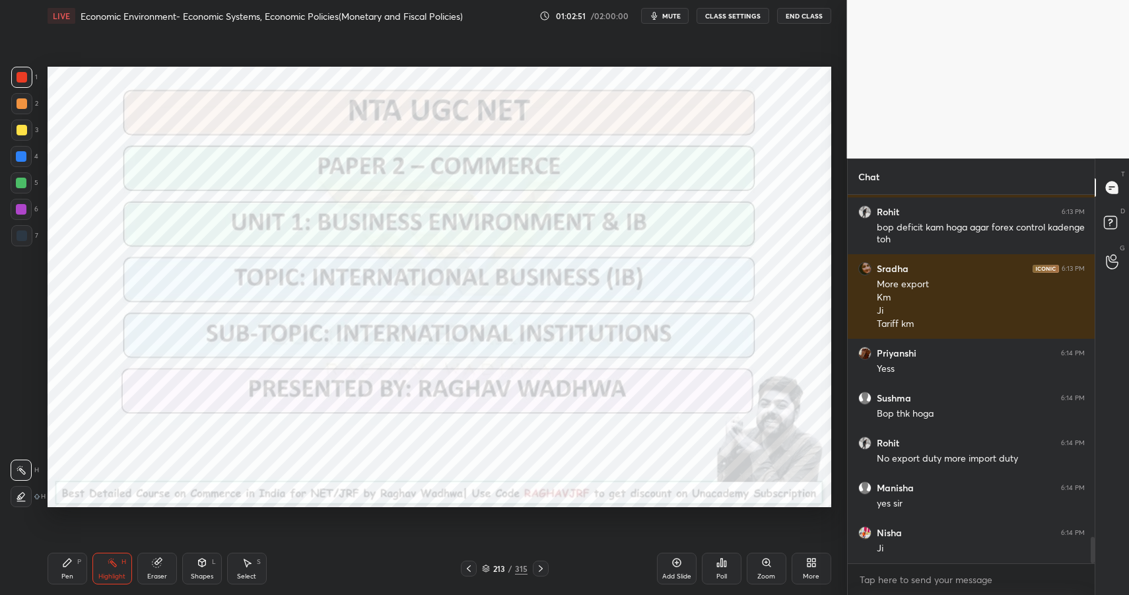
scroll to position [4836, 0]
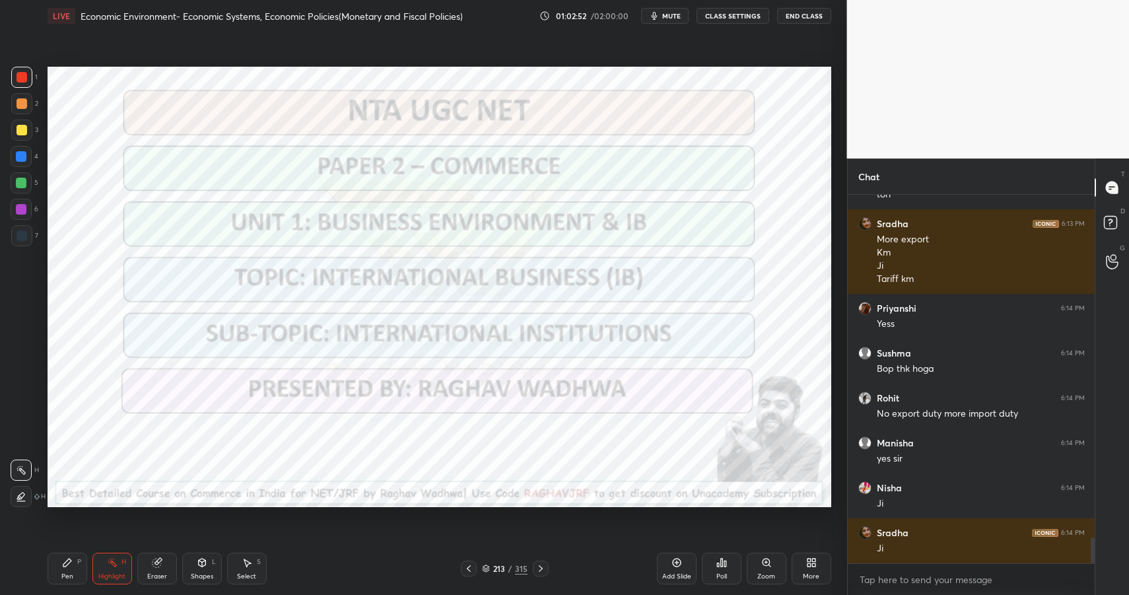
click at [504, 572] on div "213" at bounding box center [498, 568] width 13 height 8
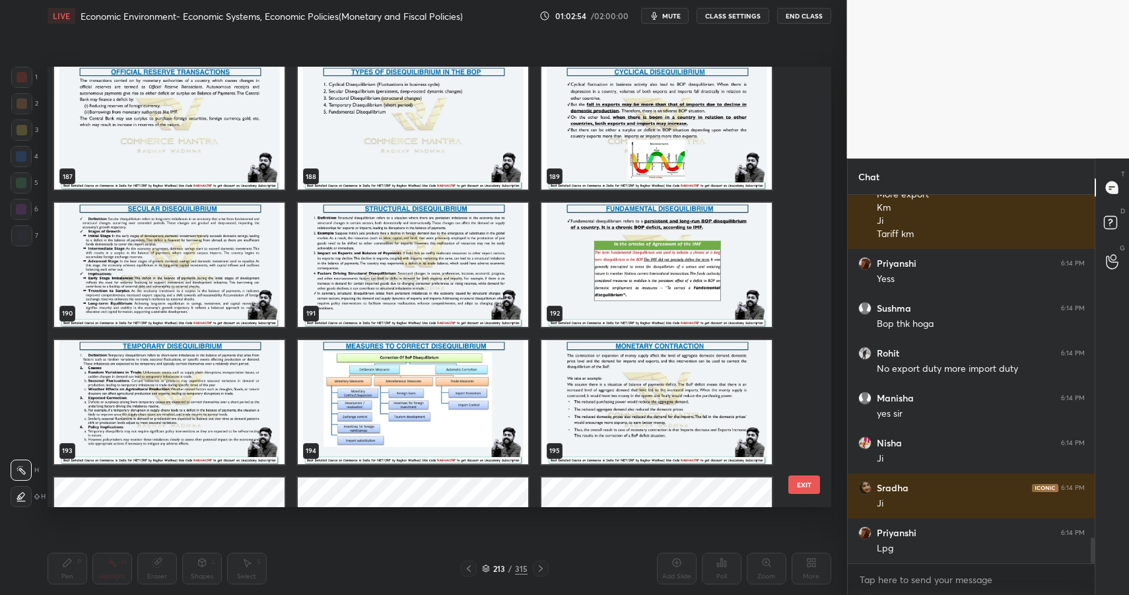
scroll to position [8525, 0]
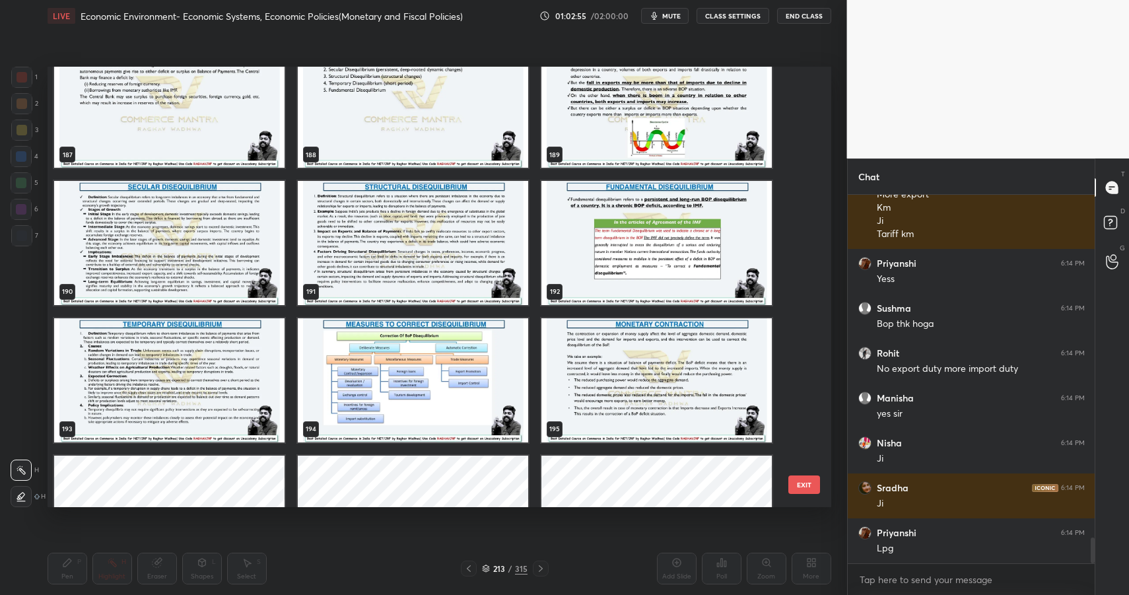
click at [457, 400] on img "grid" at bounding box center [413, 380] width 230 height 124
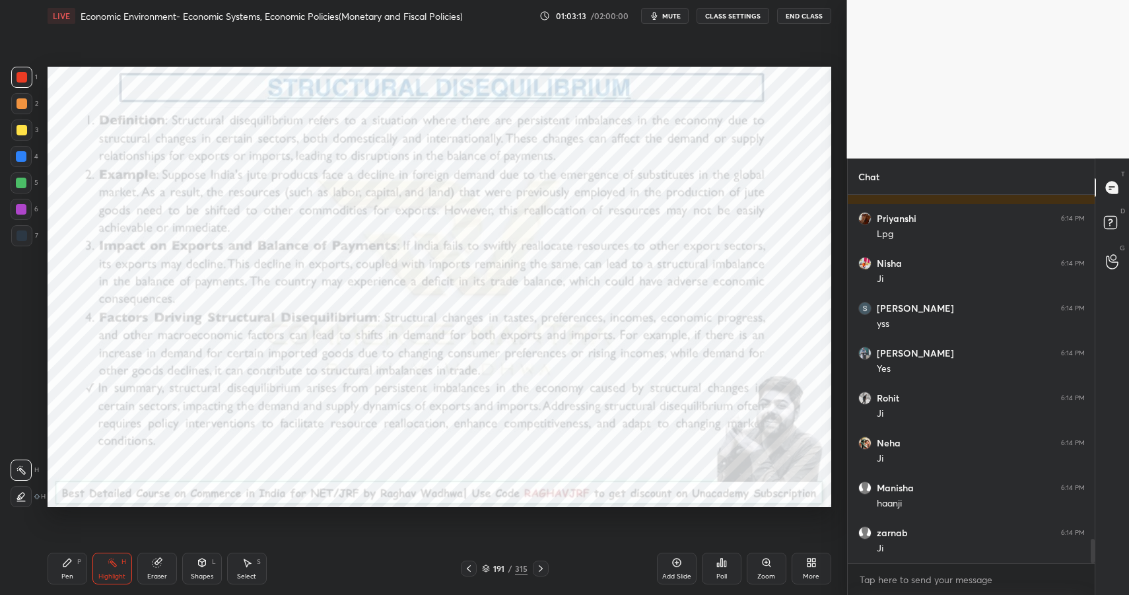
scroll to position [5240, 0]
click at [500, 566] on div "191" at bounding box center [498, 568] width 13 height 8
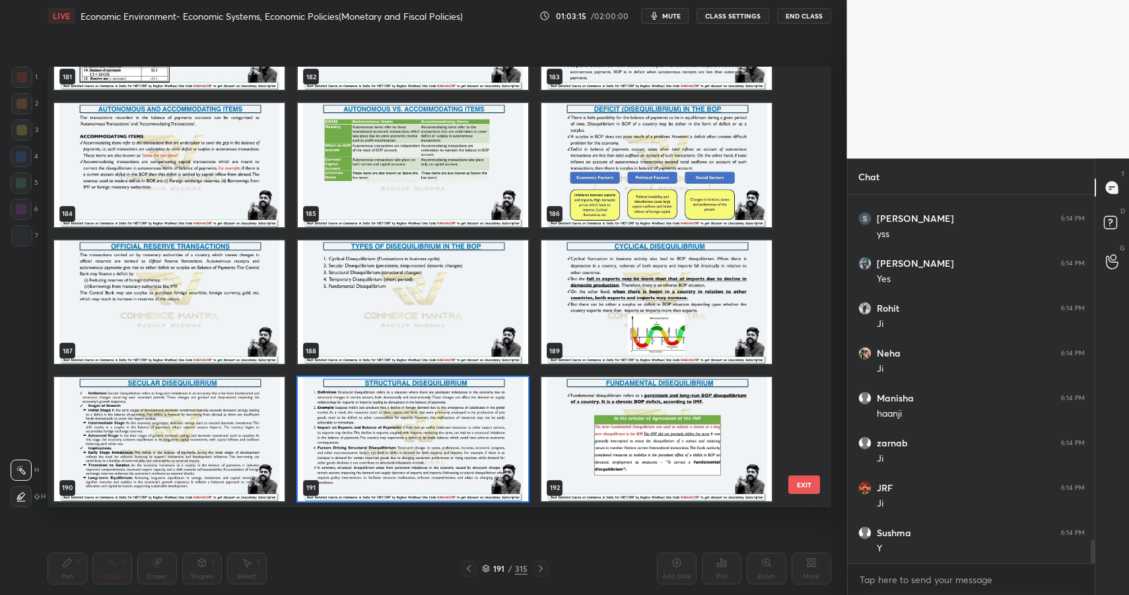
scroll to position [0, 0]
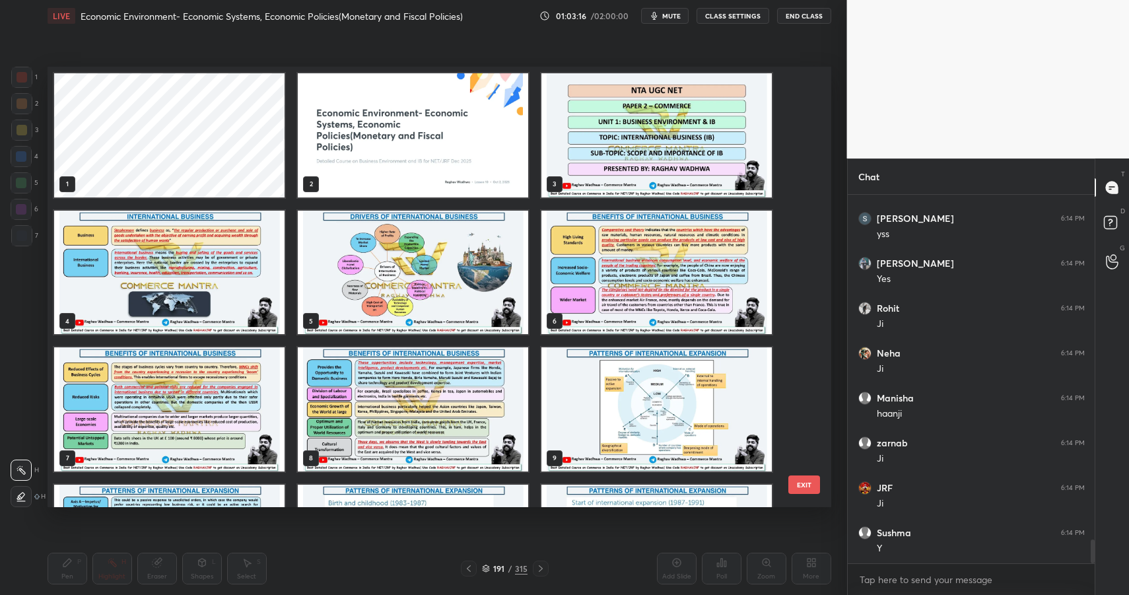
click at [325, 142] on img "grid" at bounding box center [413, 135] width 230 height 124
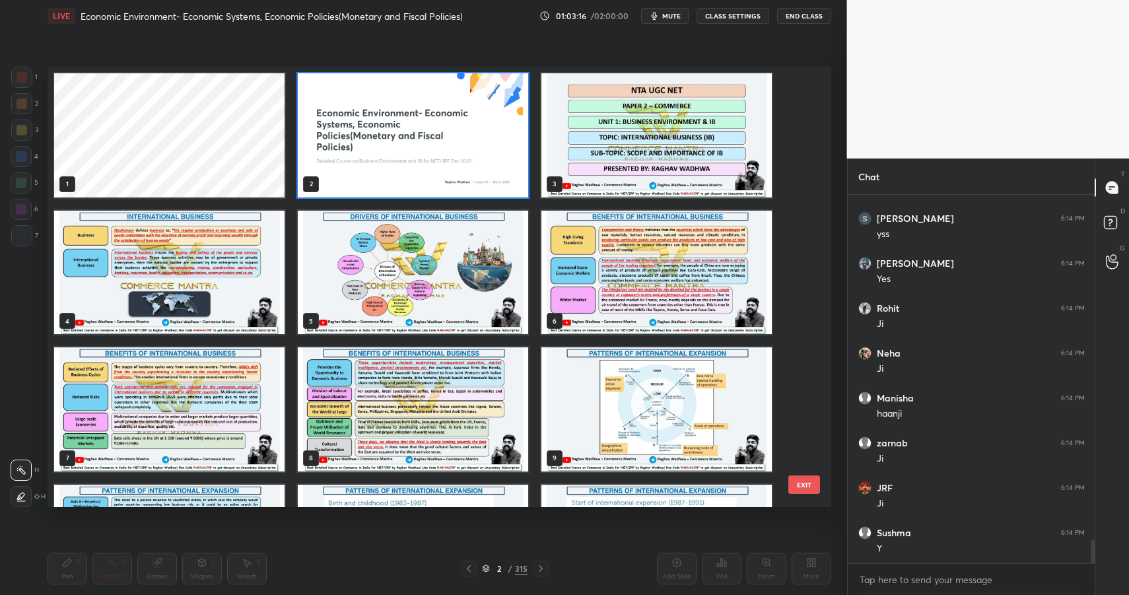
click at [325, 142] on img "grid" at bounding box center [413, 135] width 230 height 124
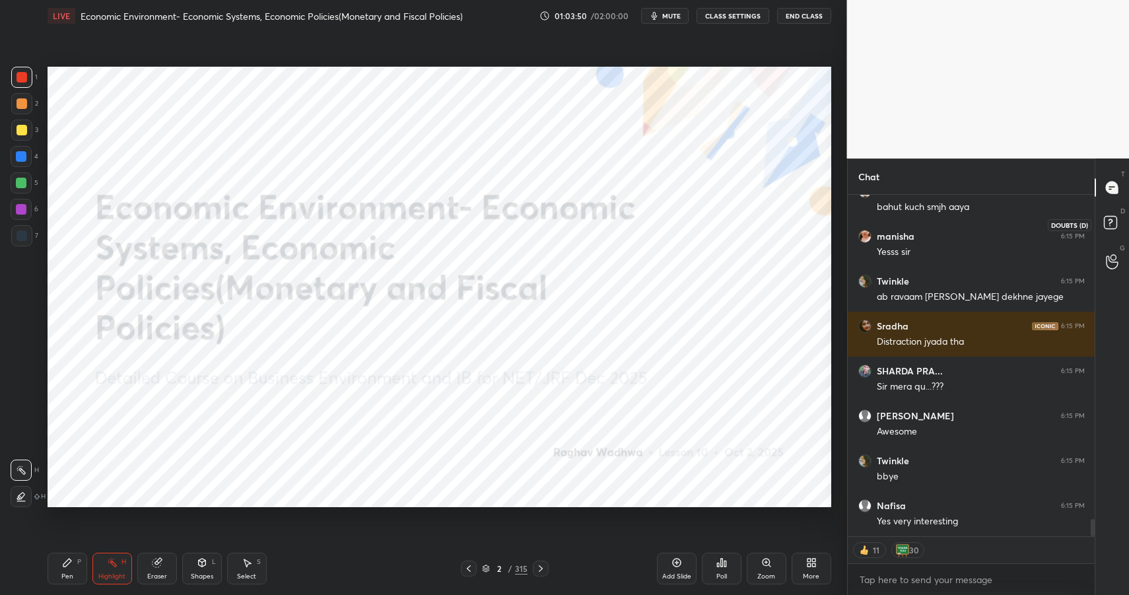
click at [1107, 217] on rect at bounding box center [1110, 223] width 13 height 13
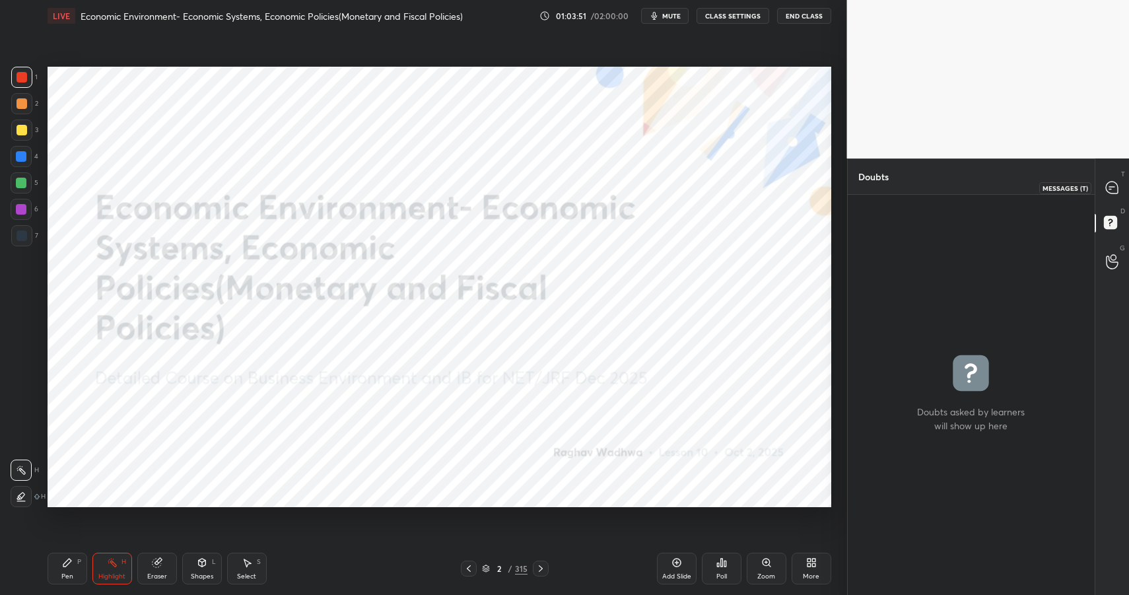
click at [1108, 191] on icon at bounding box center [1112, 188] width 12 height 12
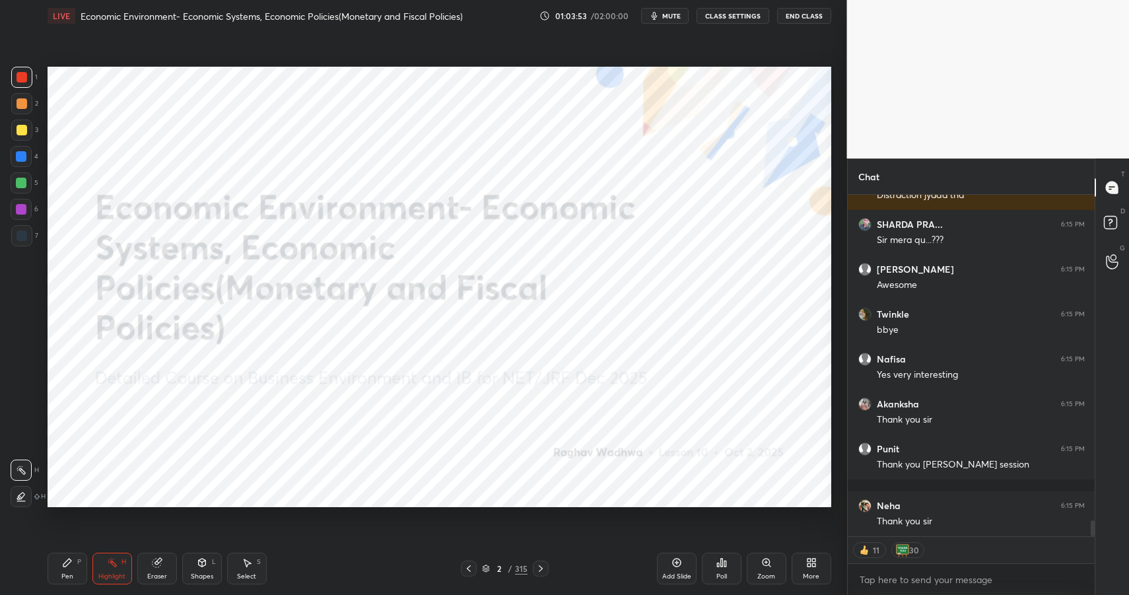
click at [811, 15] on button "End Class" at bounding box center [804, 16] width 54 height 16
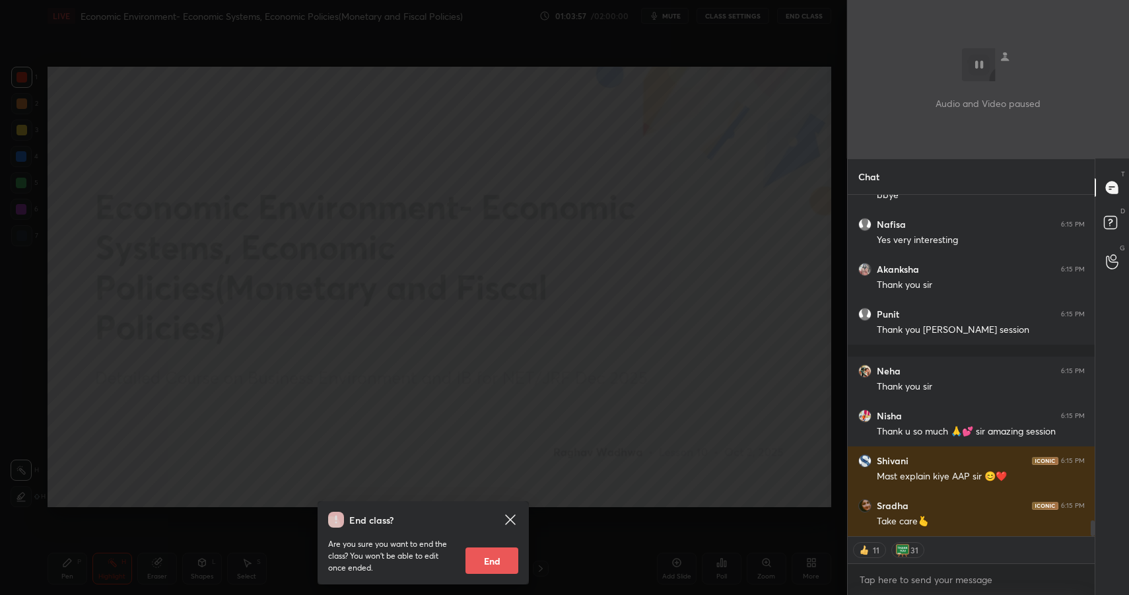
click at [506, 560] on button "End" at bounding box center [491, 560] width 53 height 26
type textarea "x"
